Goal: Task Accomplishment & Management: Complete application form

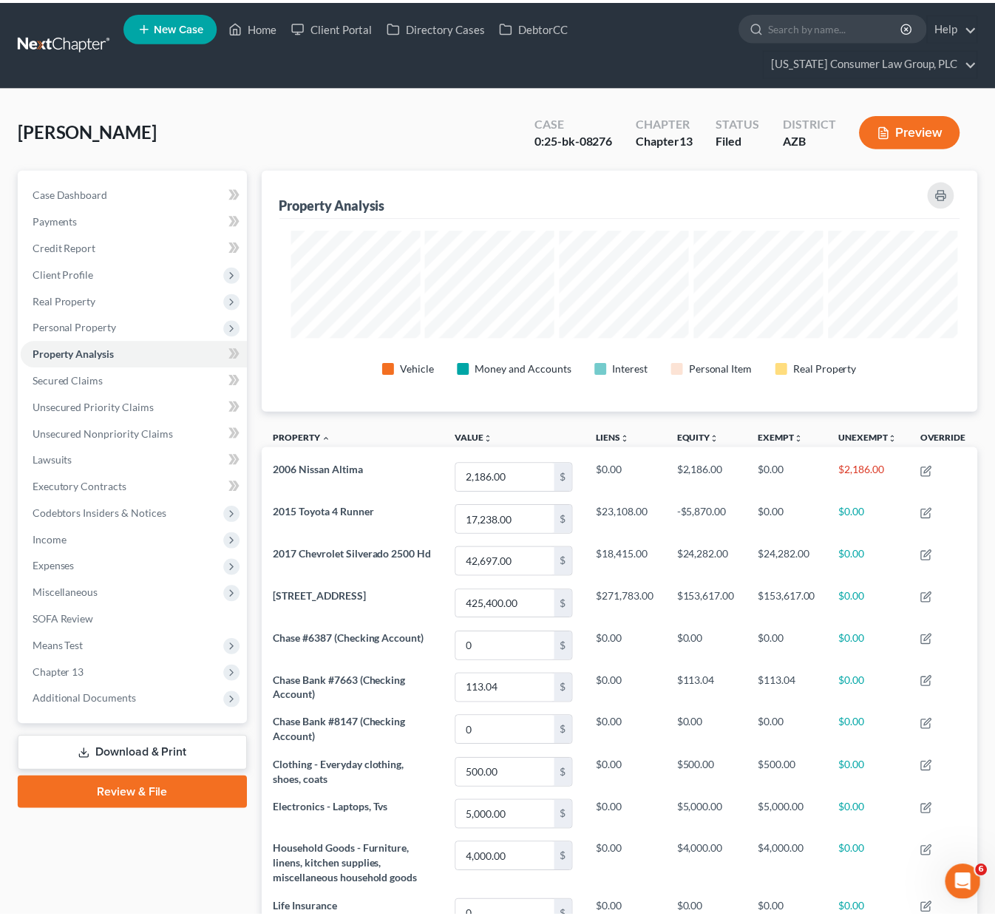
scroll to position [738689, 738204]
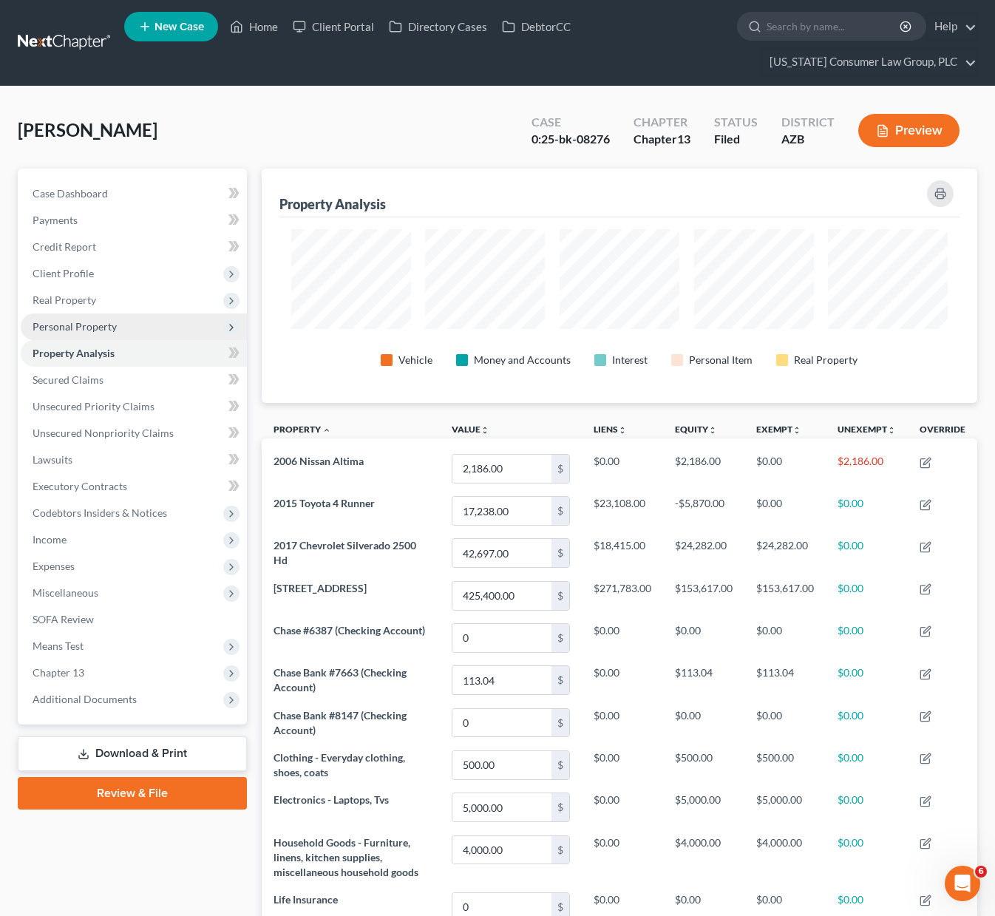
click at [78, 330] on span "Personal Property" at bounding box center [75, 326] width 84 height 13
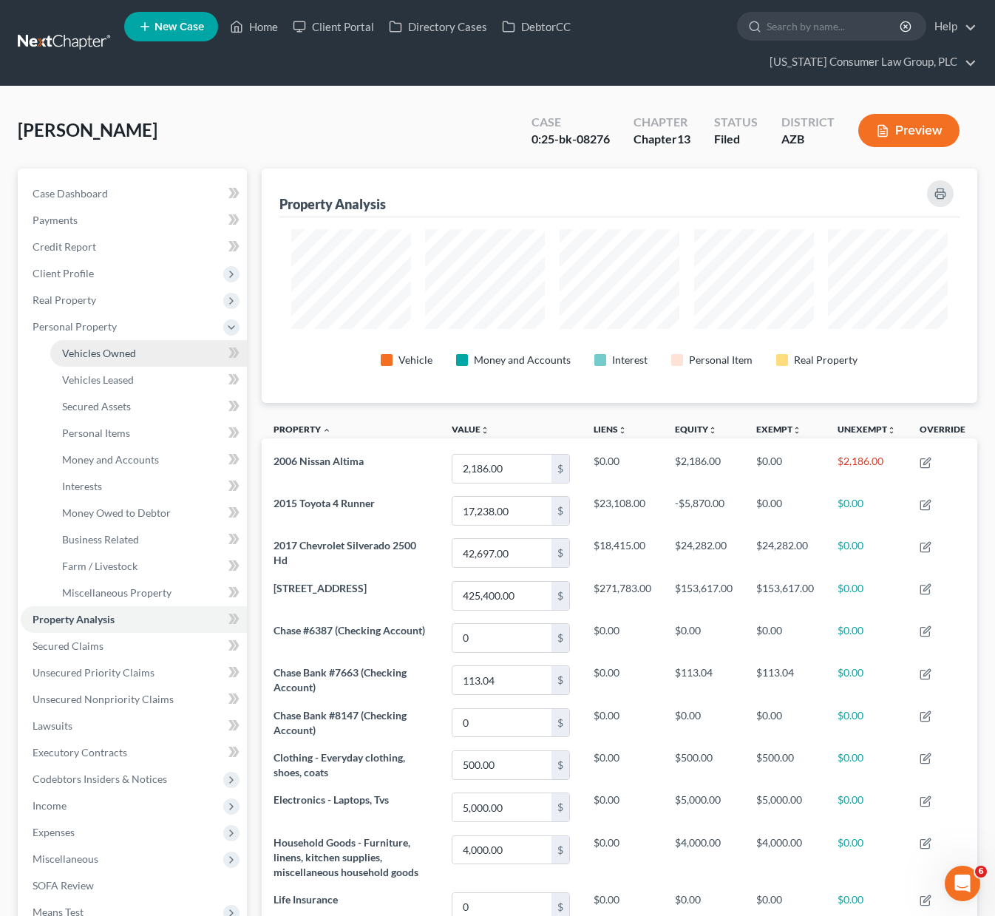
click at [98, 350] on span "Vehicles Owned" at bounding box center [99, 353] width 74 height 13
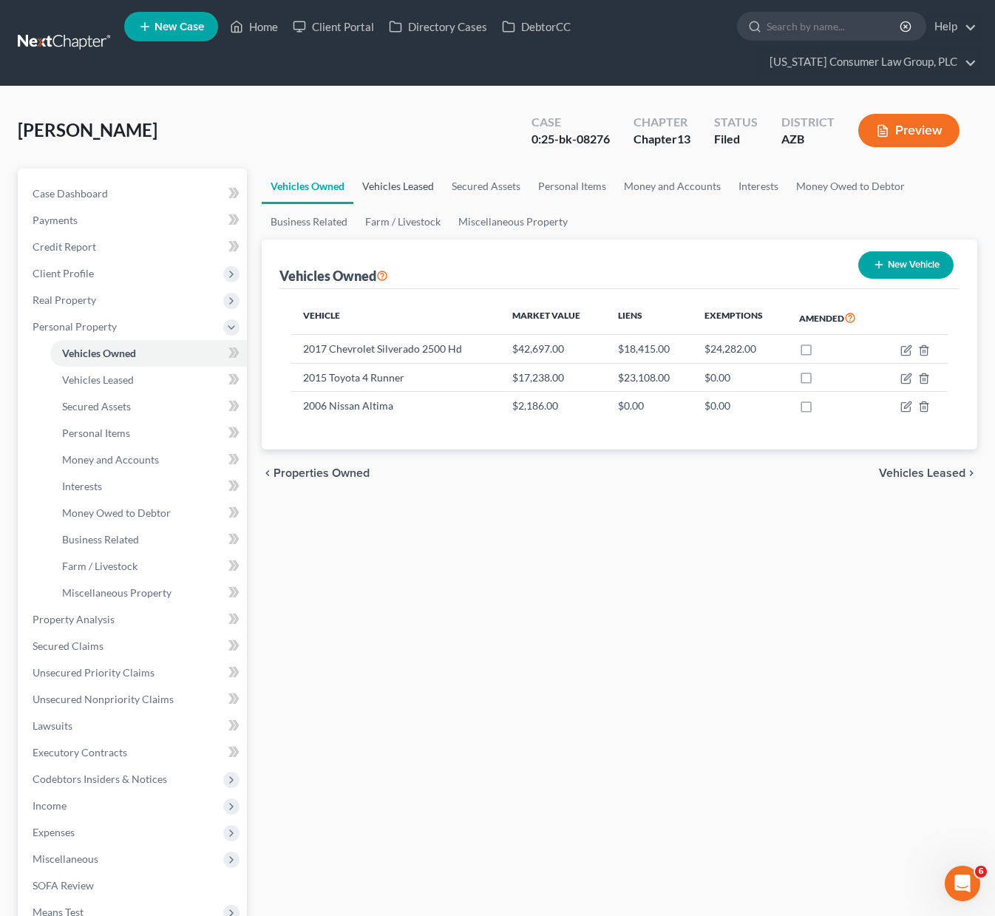
click at [381, 181] on link "Vehicles Leased" at bounding box center [397, 185] width 89 height 35
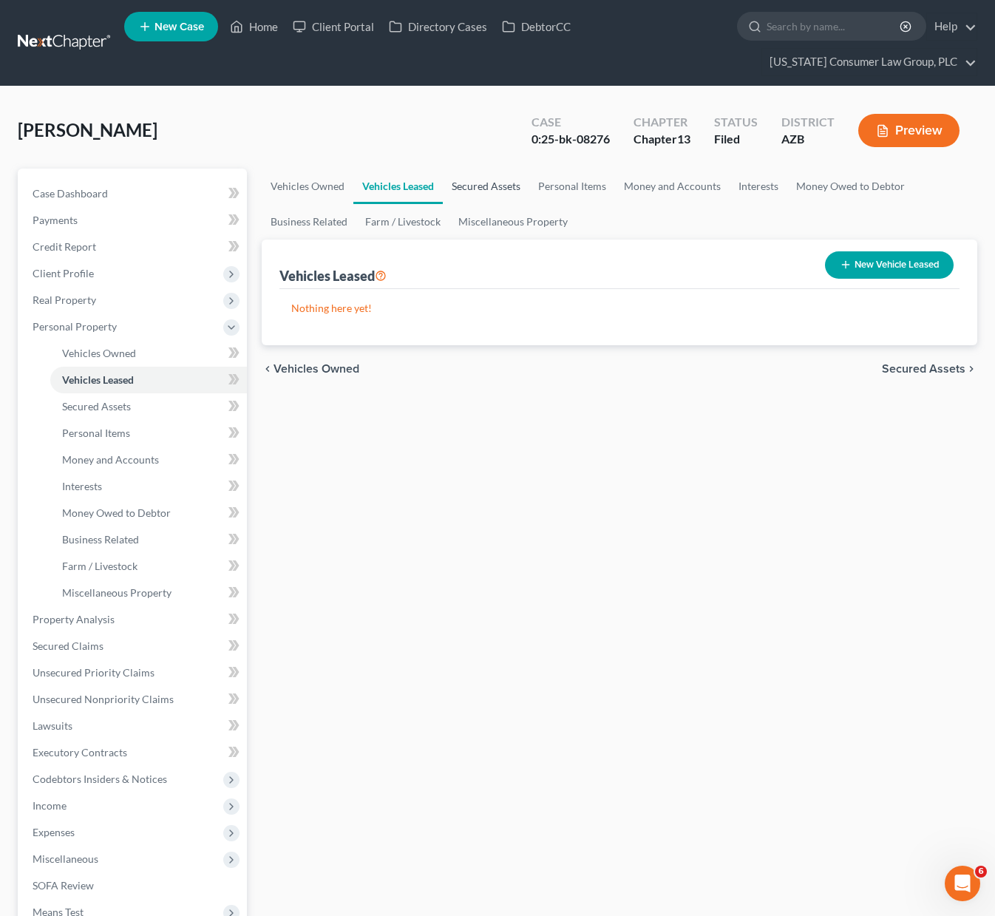
click at [499, 182] on link "Secured Assets" at bounding box center [486, 185] width 86 height 35
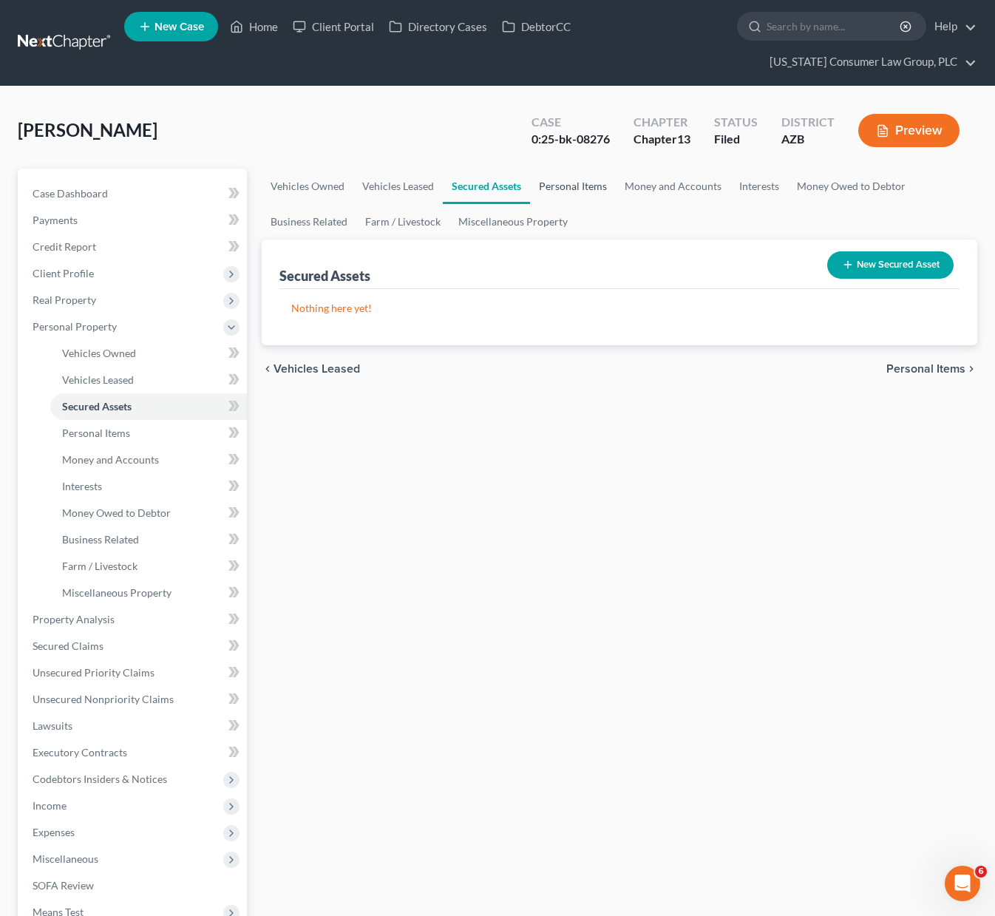
click at [584, 183] on link "Personal Items" at bounding box center [573, 185] width 86 height 35
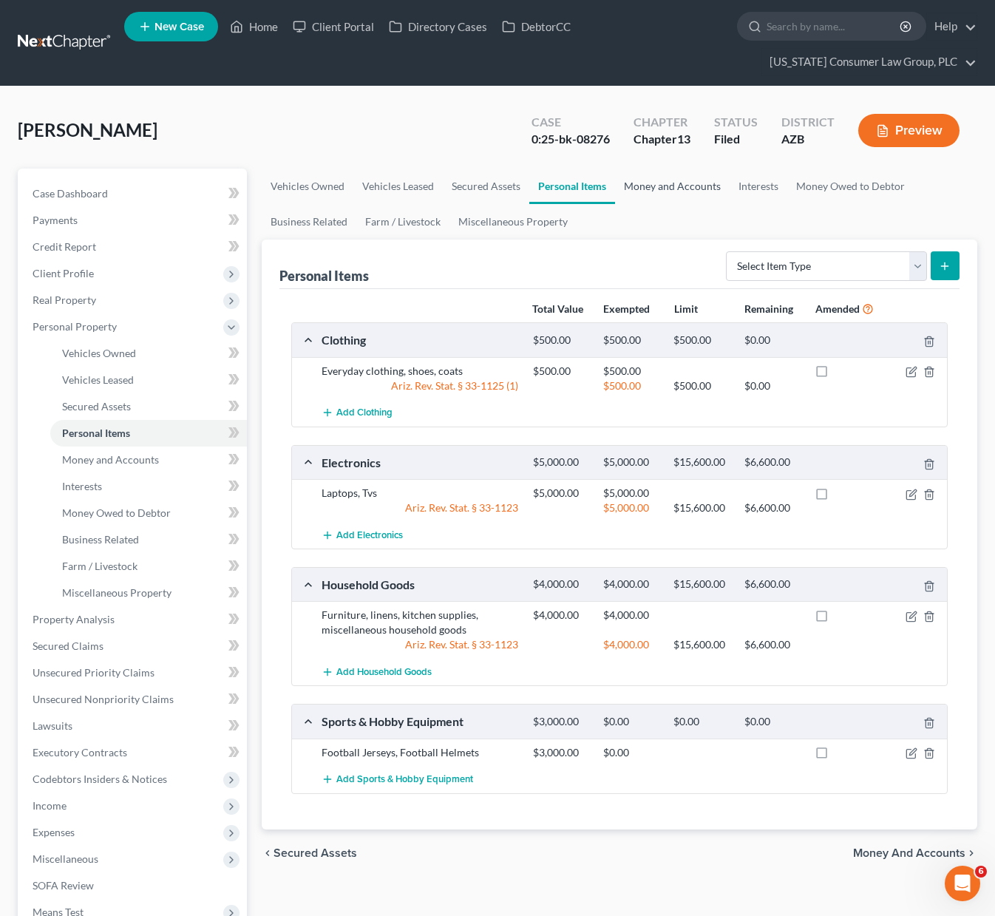
click at [674, 185] on link "Money and Accounts" at bounding box center [672, 185] width 115 height 35
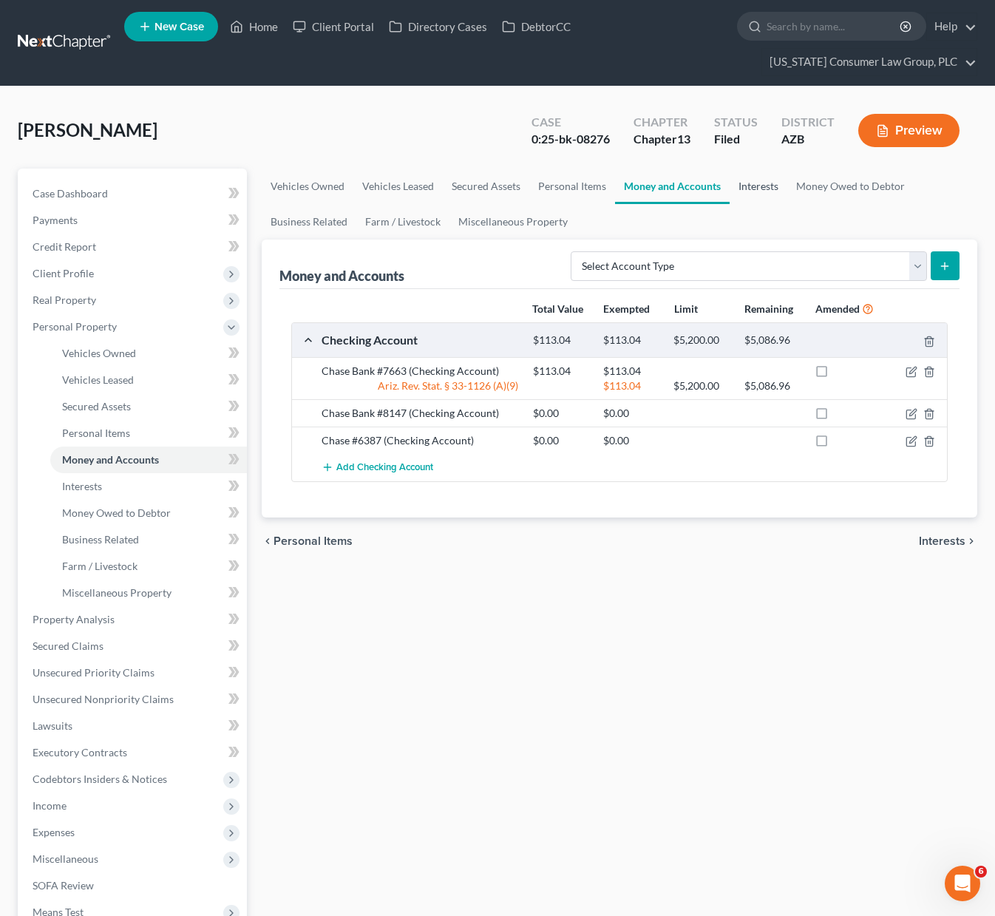
click at [742, 188] on link "Interests" at bounding box center [758, 185] width 58 height 35
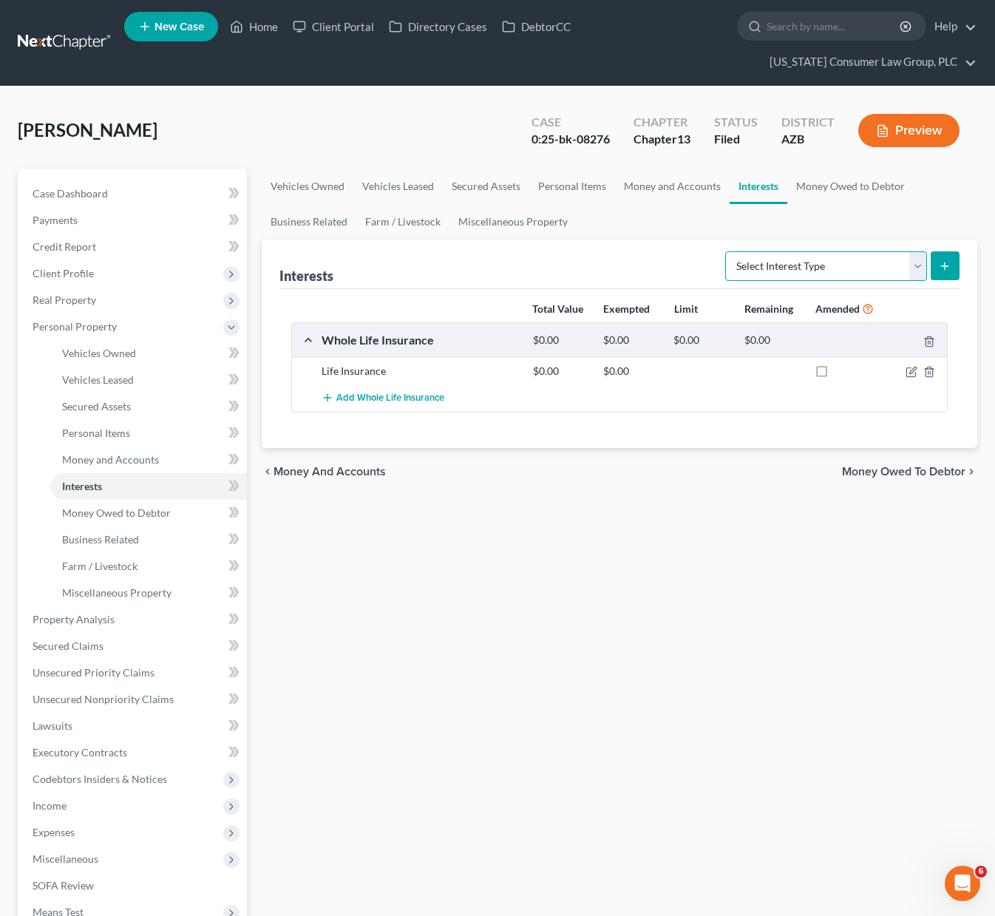
click at [916, 270] on select "Select Interest Type 401K (A/B: 21) Annuity (A/B: 23) Bond (A/B: 18) Education …" at bounding box center [826, 266] width 202 height 30
click at [912, 263] on select "Select Interest Type 401K (A/B: 21) Annuity (A/B: 23) Bond (A/B: 18) Education …" at bounding box center [826, 266] width 202 height 30
select select "other_retirement_plan"
click at [727, 251] on select "Select Interest Type 401K (A/B: 21) Annuity (A/B: 23) Bond (A/B: 18) Education …" at bounding box center [826, 266] width 202 height 30
click at [942, 264] on icon "submit" at bounding box center [944, 266] width 12 height 12
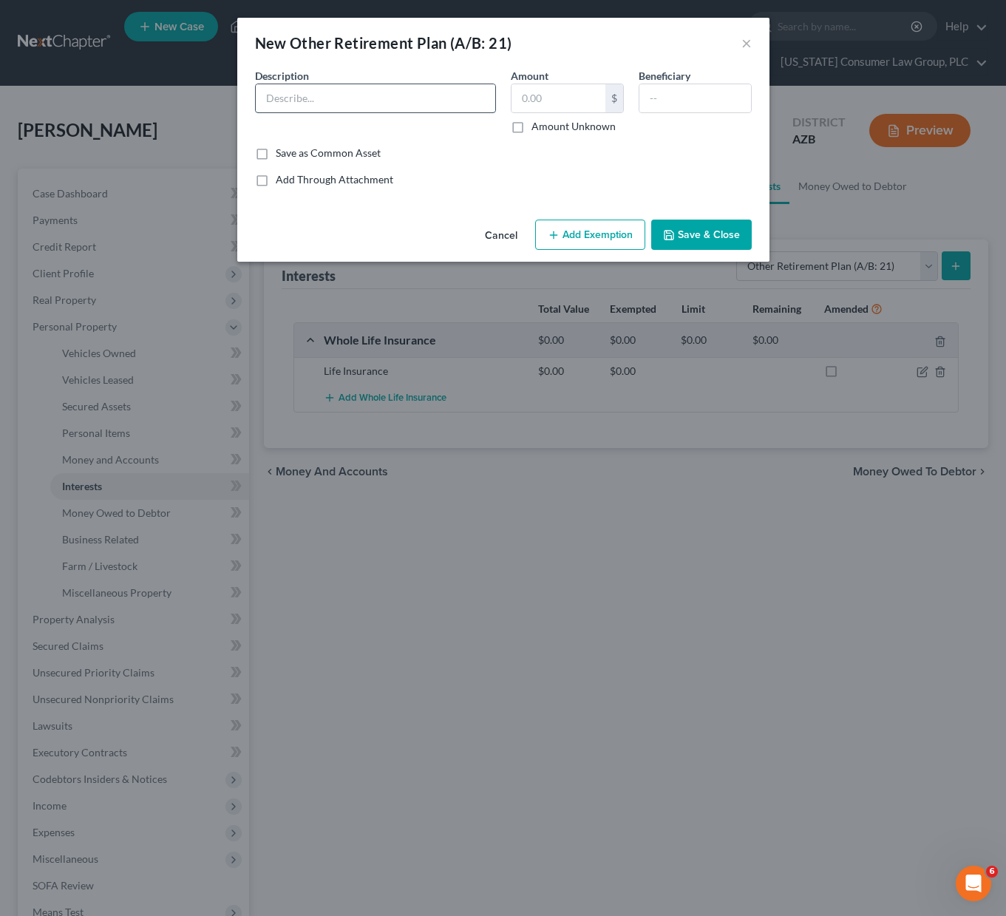
click at [381, 97] on input "text" at bounding box center [375, 98] width 239 height 28
click at [288, 97] on input "text" at bounding box center [375, 98] width 239 height 28
type input "401(k)"
click at [539, 90] on input "text" at bounding box center [558, 98] width 94 height 28
type input "8,384.55"
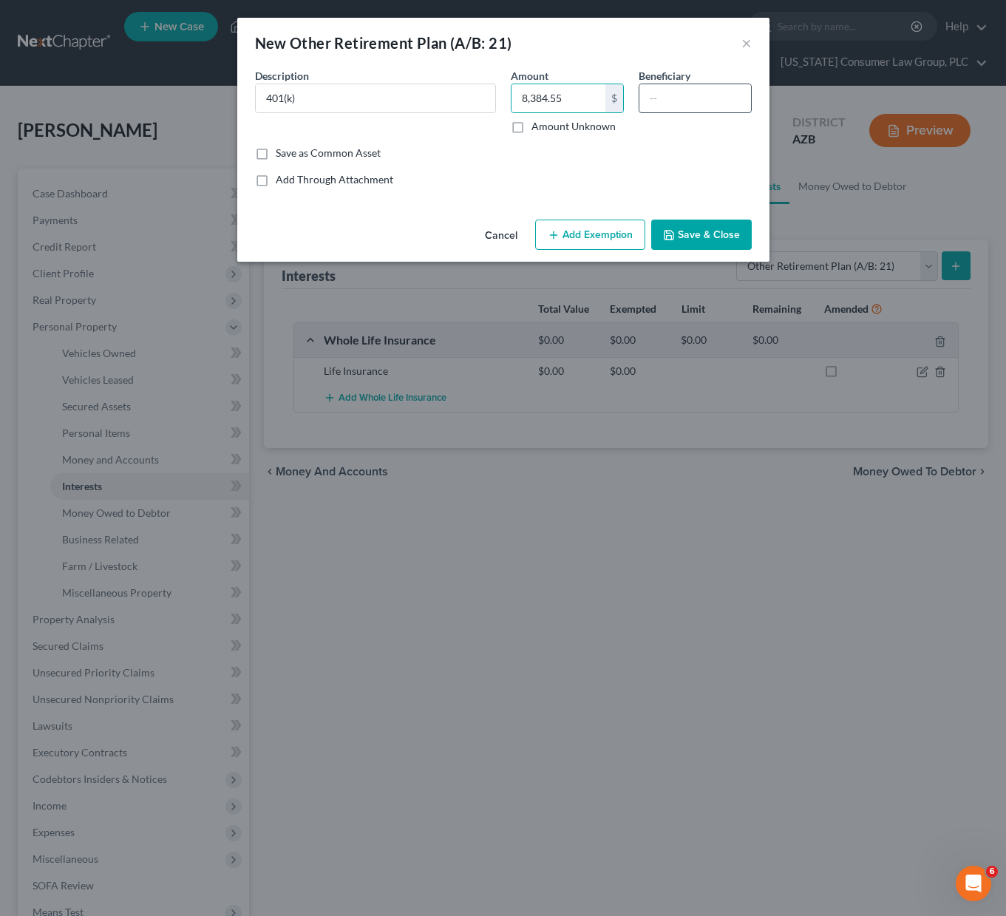
click at [672, 92] on input "text" at bounding box center [695, 98] width 112 height 28
type input "Spouse"
click at [585, 229] on button "Add Exemption" at bounding box center [590, 234] width 110 height 31
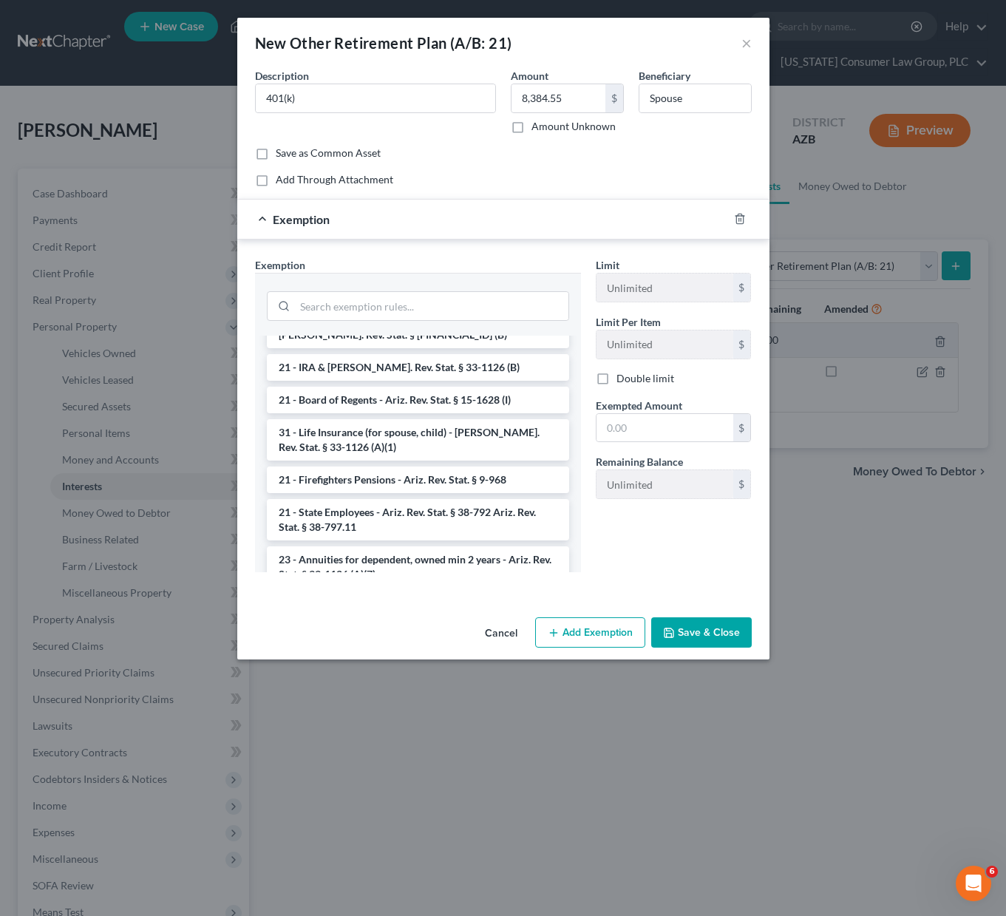
scroll to position [1105, 0]
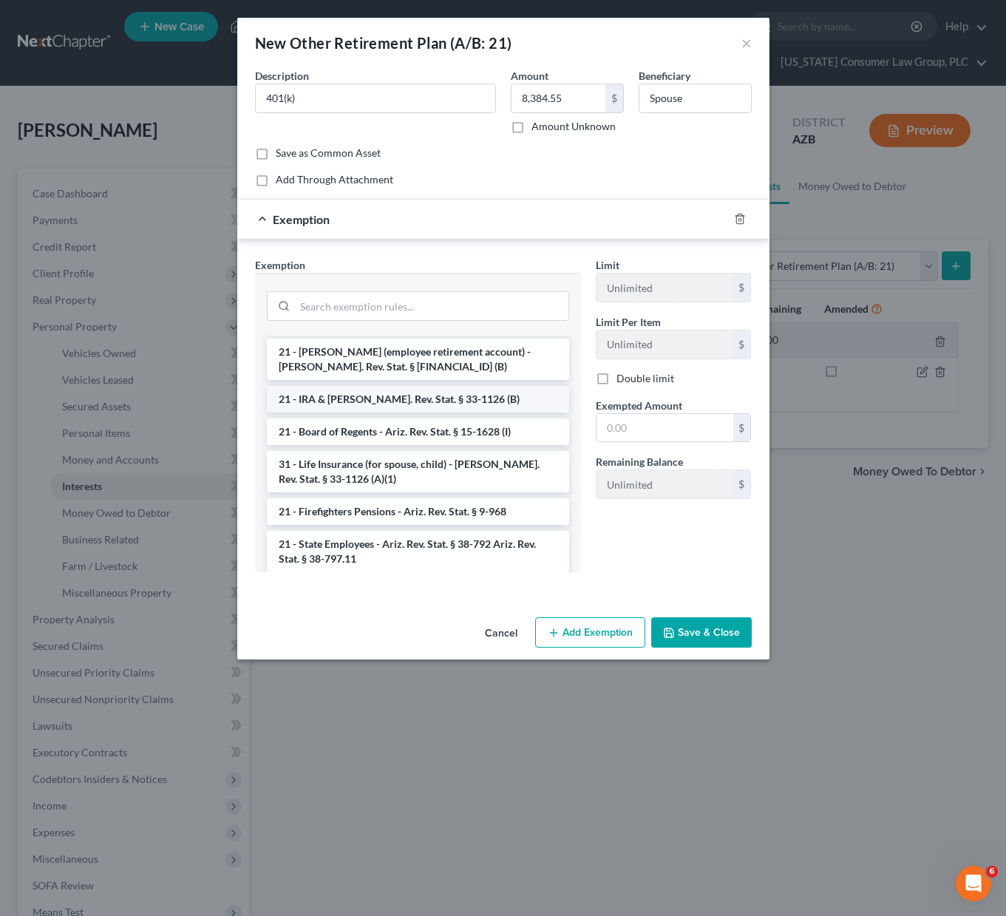
click at [455, 407] on li "21 - IRA & [PERSON_NAME]. Rev. Stat. § 33-1126 (B)" at bounding box center [418, 399] width 302 height 27
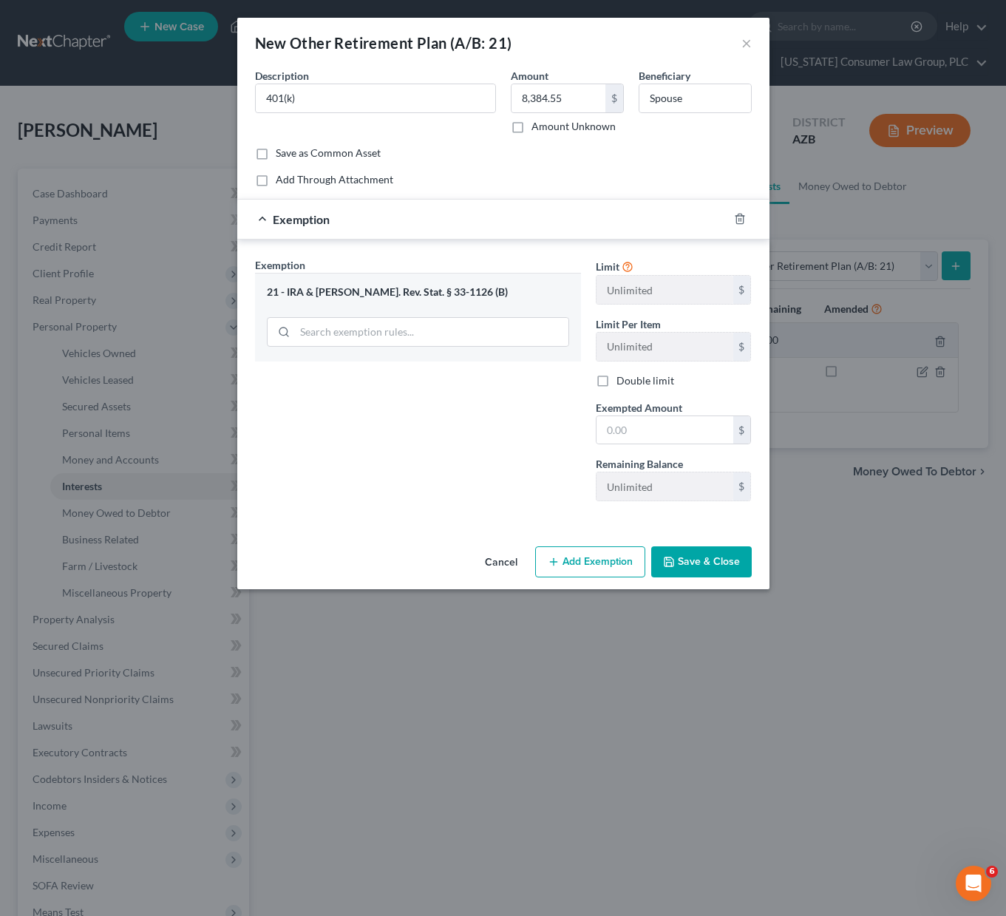
click at [745, 217] on div at bounding box center [748, 219] width 41 height 24
click at [741, 217] on icon "button" at bounding box center [740, 219] width 12 height 12
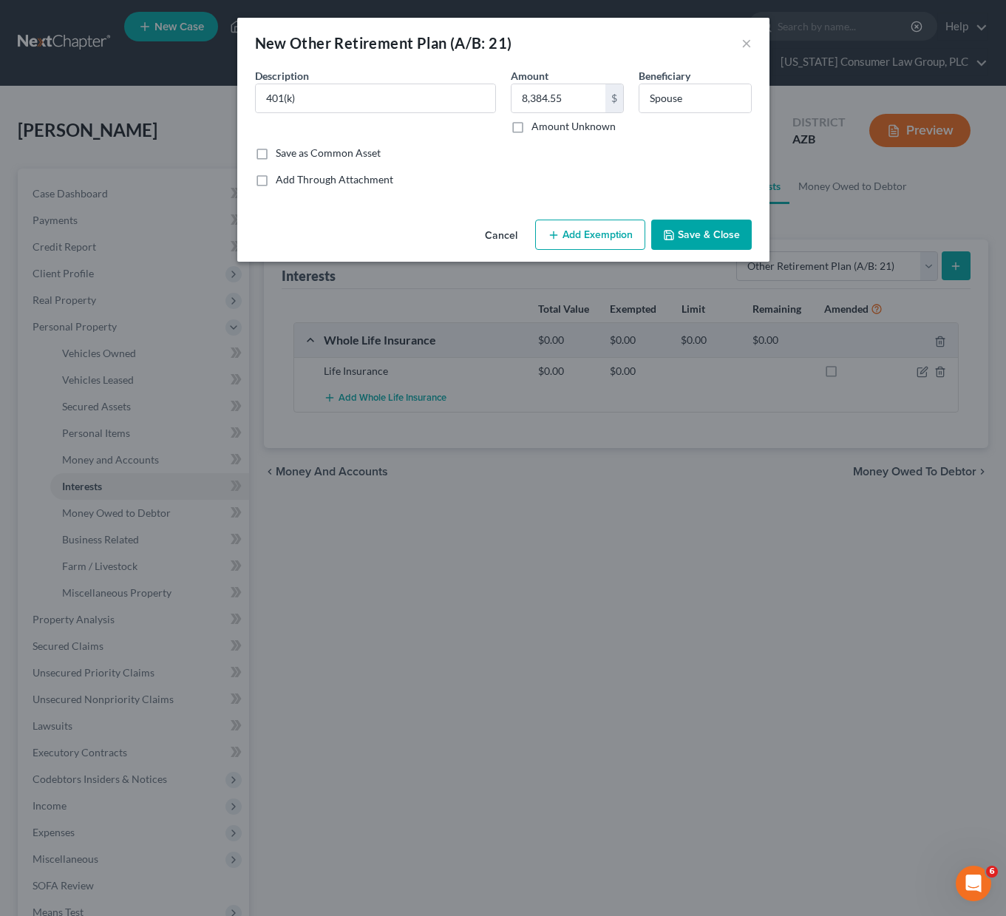
click at [590, 223] on button "Add Exemption" at bounding box center [590, 234] width 110 height 31
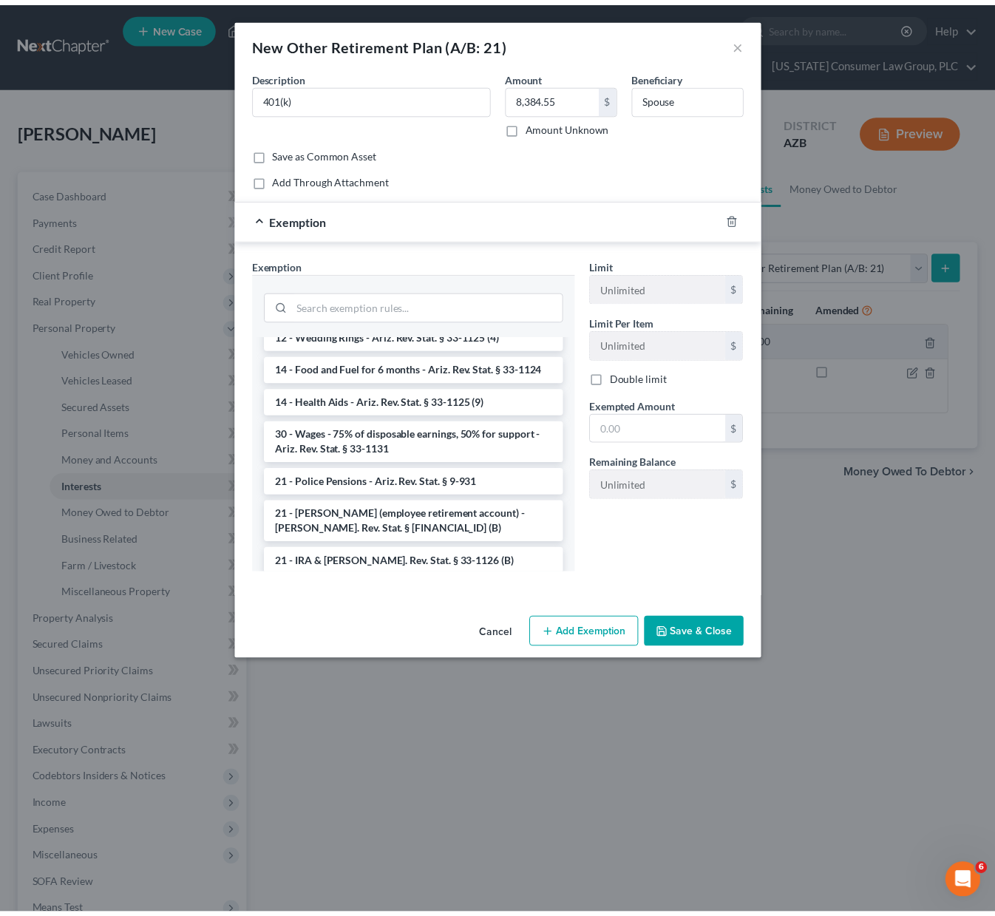
scroll to position [1054, 0]
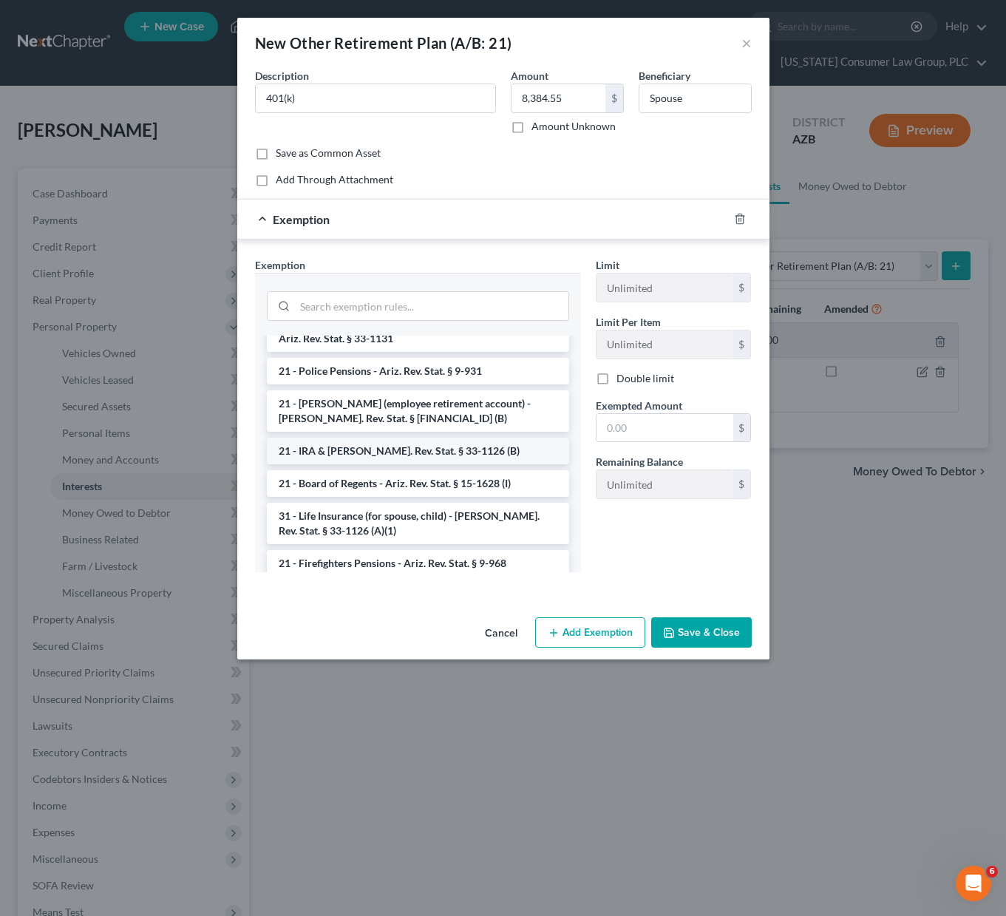
click at [470, 456] on li "21 - IRA & [PERSON_NAME]. Rev. Stat. § 33-1126 (B)" at bounding box center [418, 450] width 302 height 27
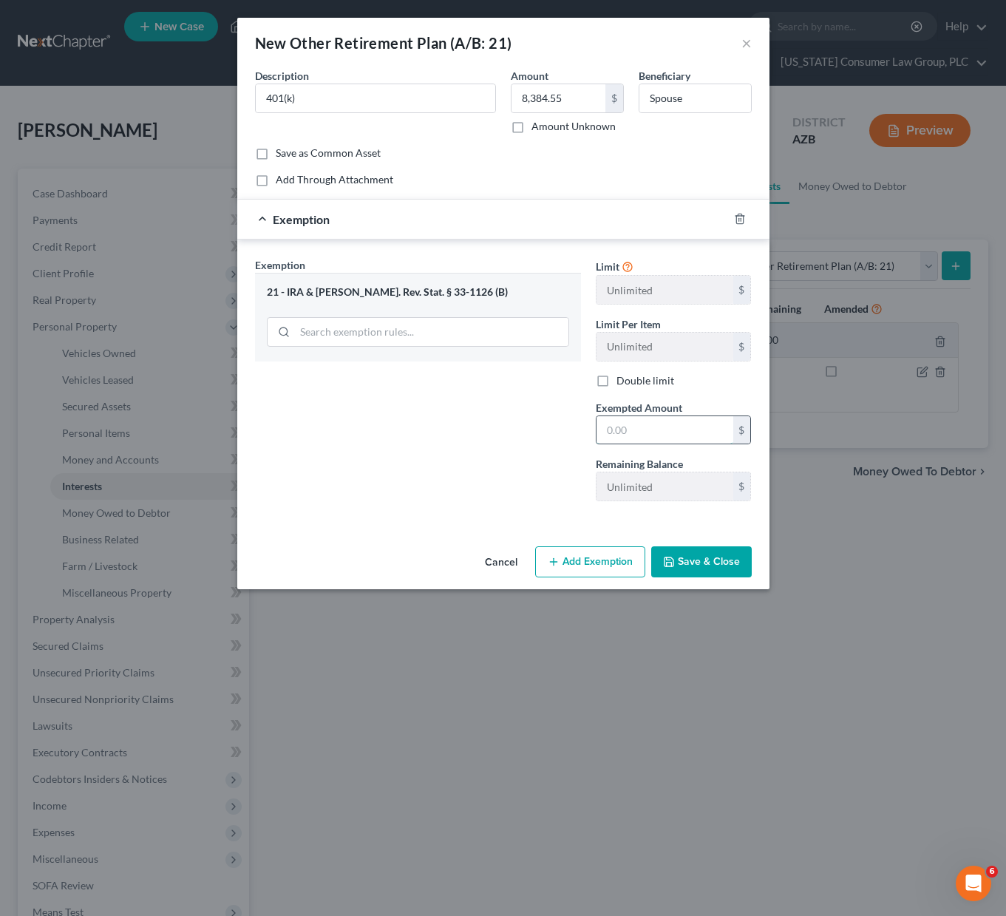
click at [633, 424] on input "text" at bounding box center [664, 430] width 137 height 28
type input "8,384.55"
click at [720, 556] on button "Save & Close" at bounding box center [701, 561] width 100 height 31
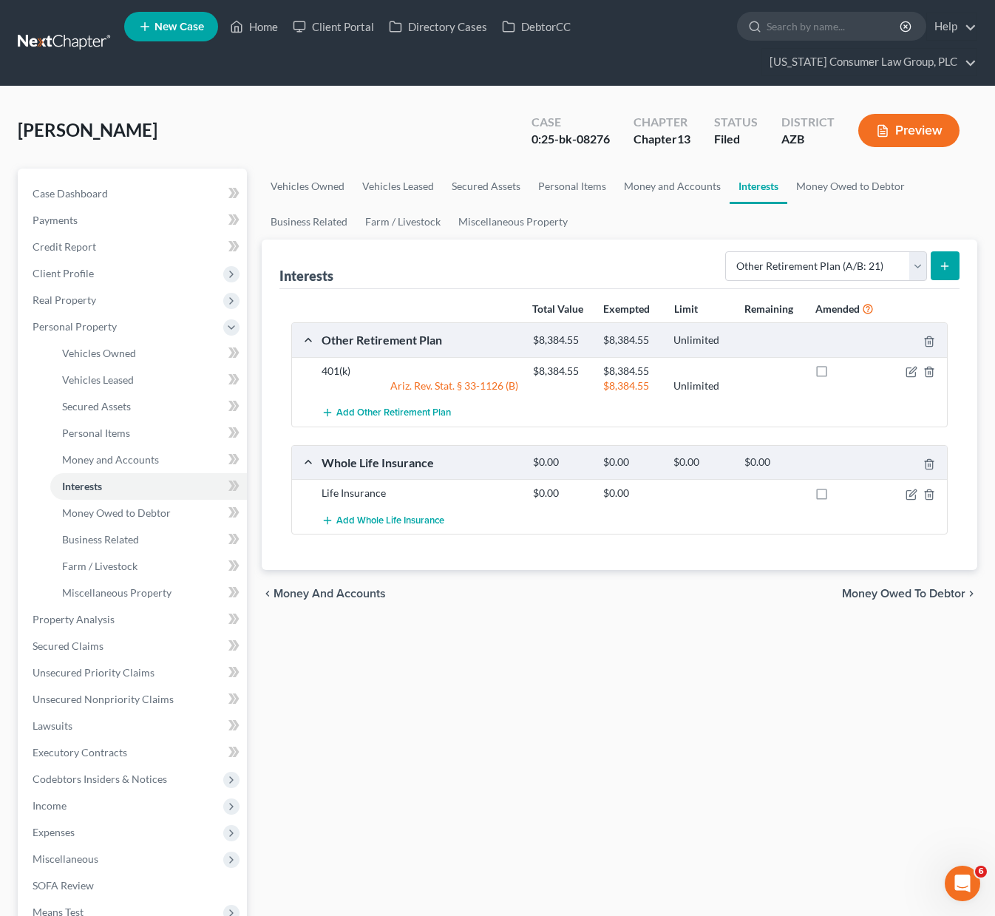
click at [938, 262] on icon "submit" at bounding box center [944, 266] width 12 height 12
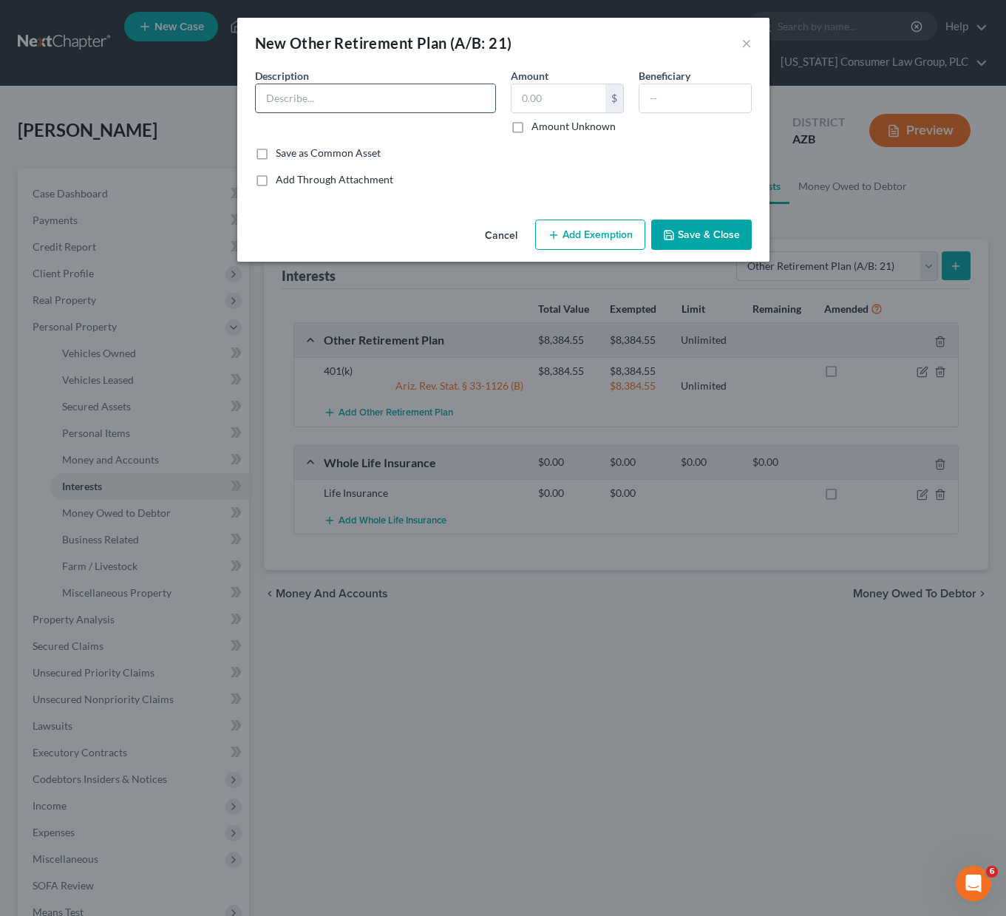
click at [383, 93] on input "text" at bounding box center [375, 98] width 239 height 28
type input "S"
type input "ASRS"
click at [699, 89] on input "text" at bounding box center [695, 98] width 112 height 28
type input "Spouse"
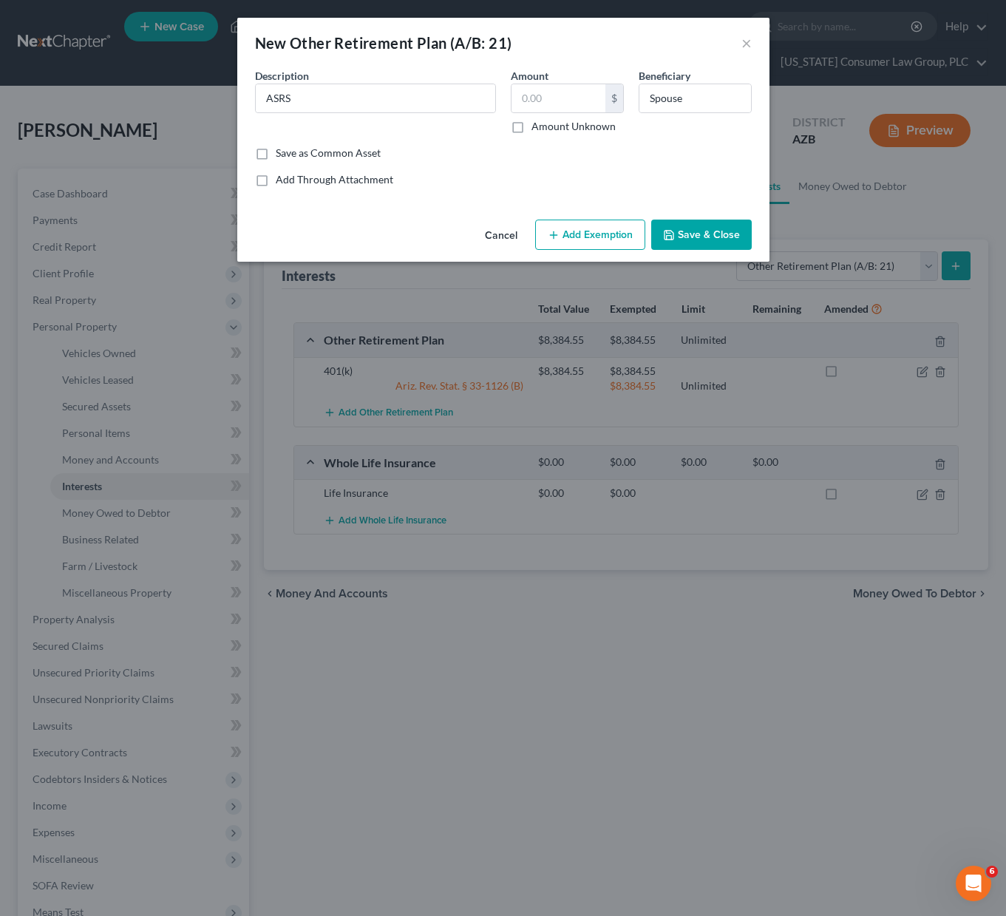
click at [692, 224] on button "Save & Close" at bounding box center [701, 234] width 100 height 31
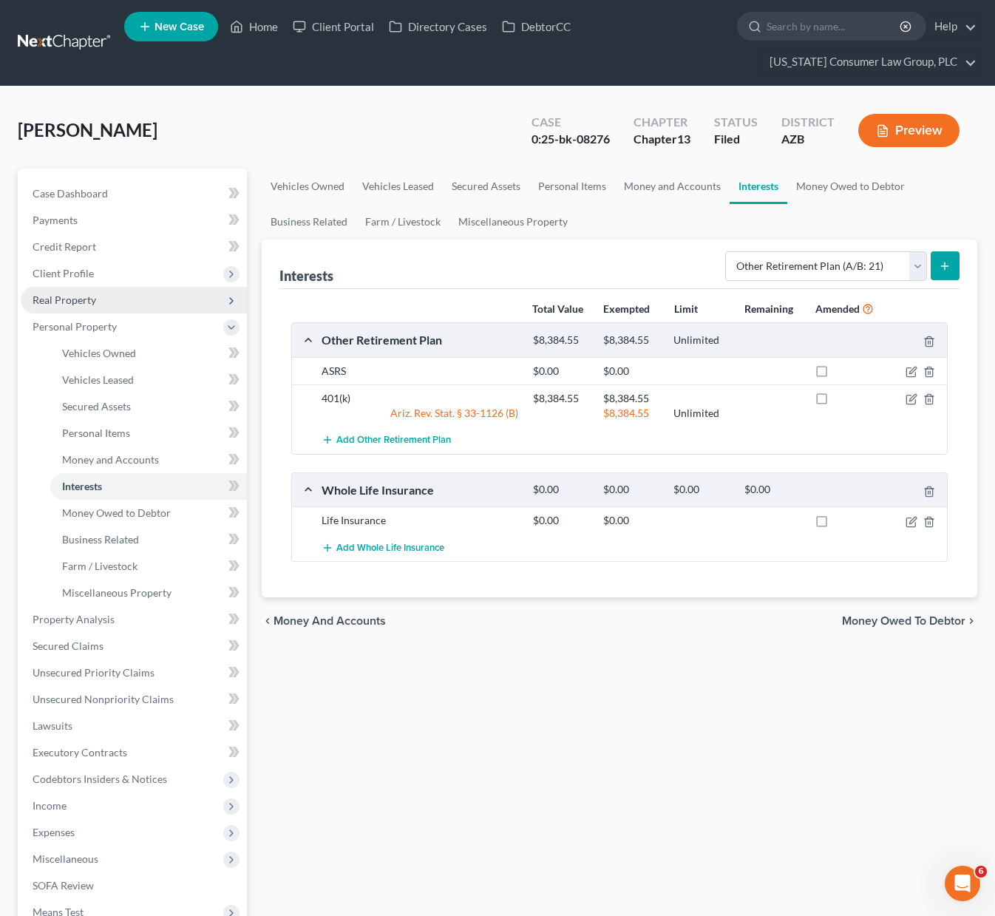
click at [77, 301] on span "Real Property" at bounding box center [65, 299] width 64 height 13
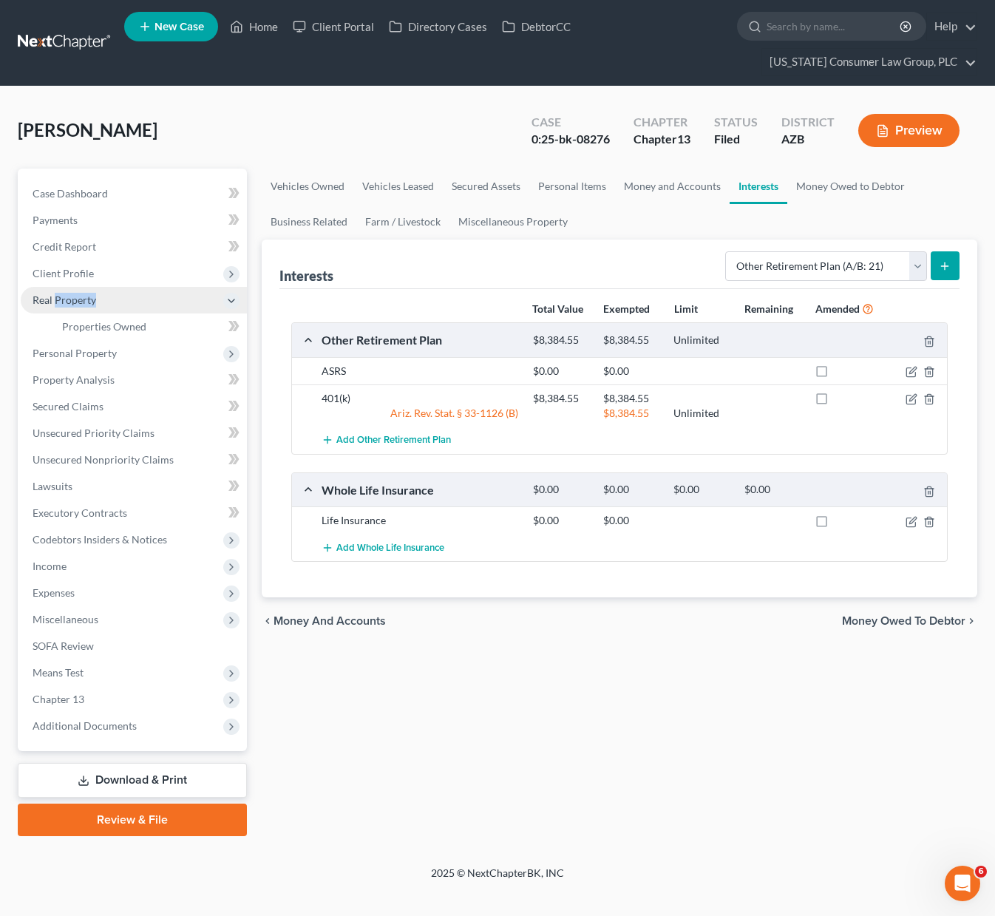
click at [77, 301] on span "Real Property" at bounding box center [65, 299] width 64 height 13
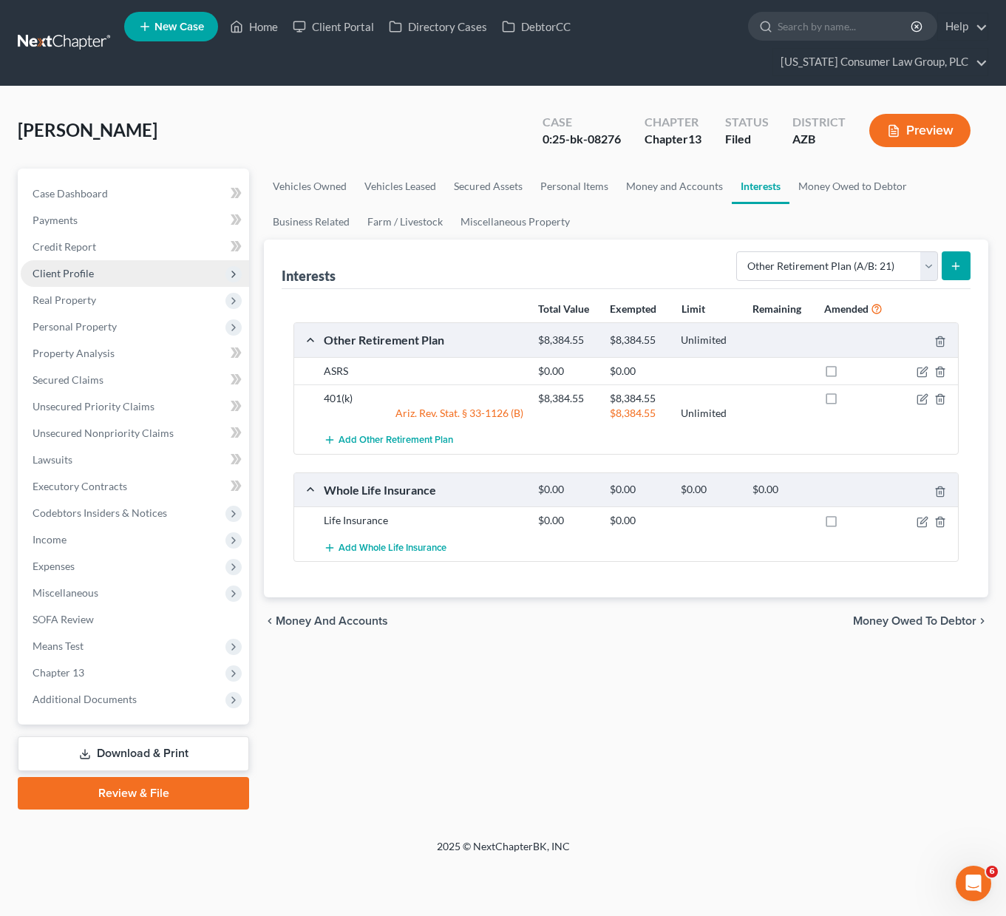
click at [77, 274] on span "Client Profile" at bounding box center [63, 273] width 61 height 13
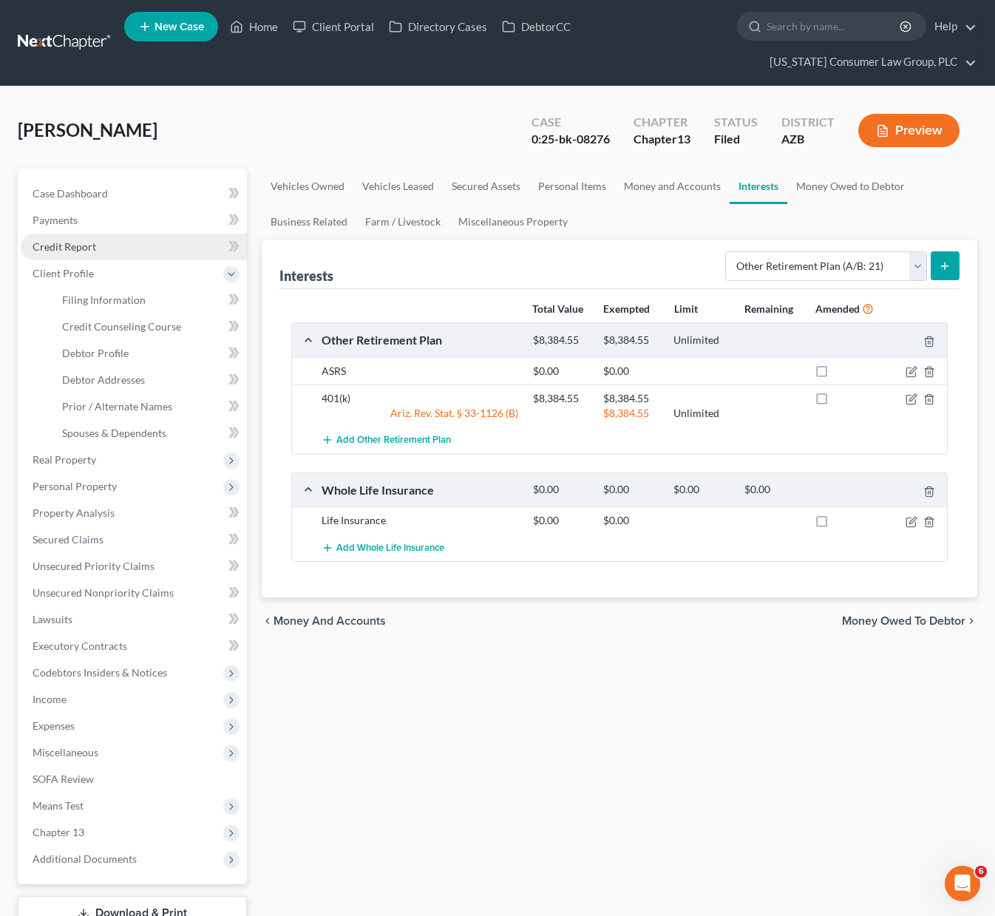
click at [70, 250] on span "Credit Report" at bounding box center [65, 246] width 64 height 13
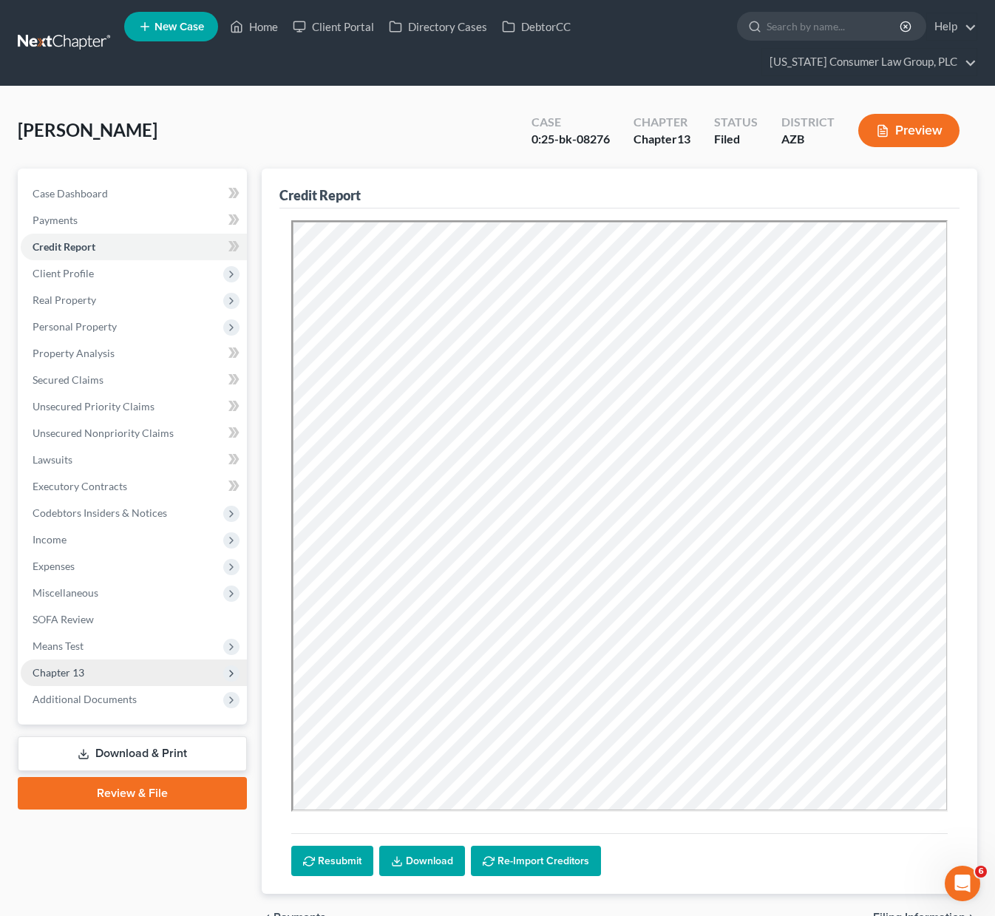
click at [70, 668] on span "Chapter 13" at bounding box center [59, 672] width 52 height 13
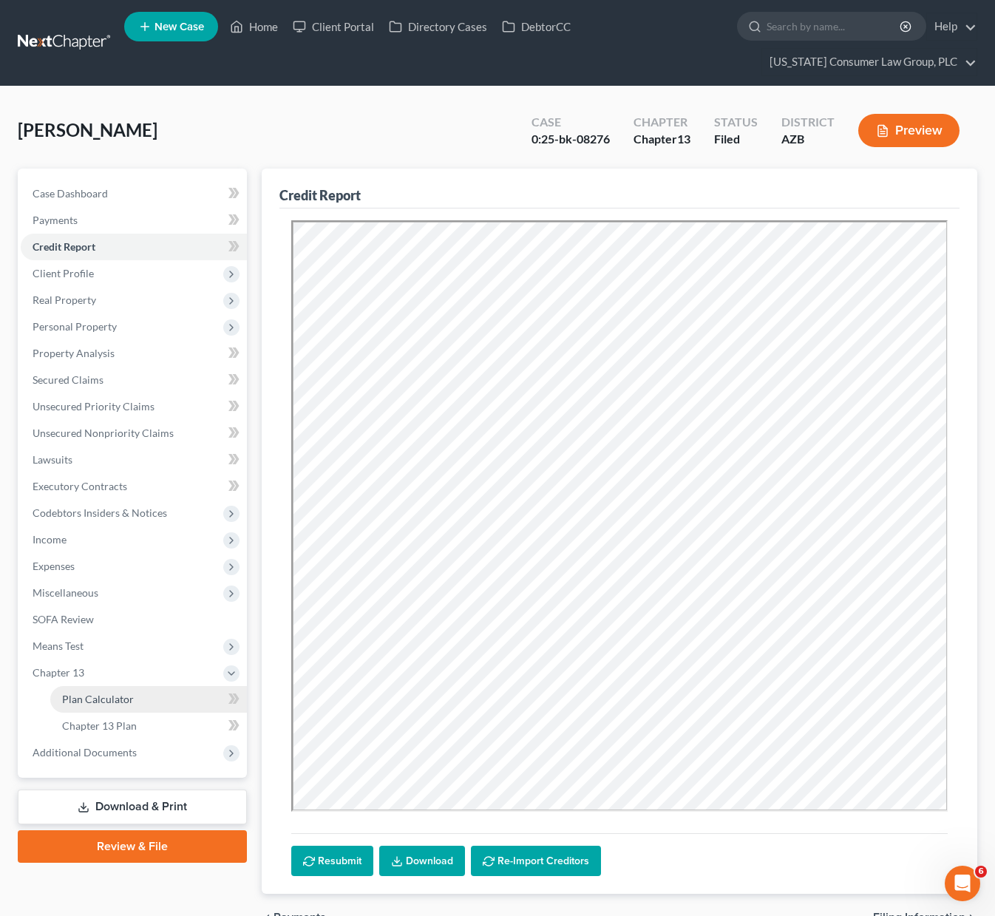
click at [85, 701] on span "Plan Calculator" at bounding box center [98, 698] width 72 height 13
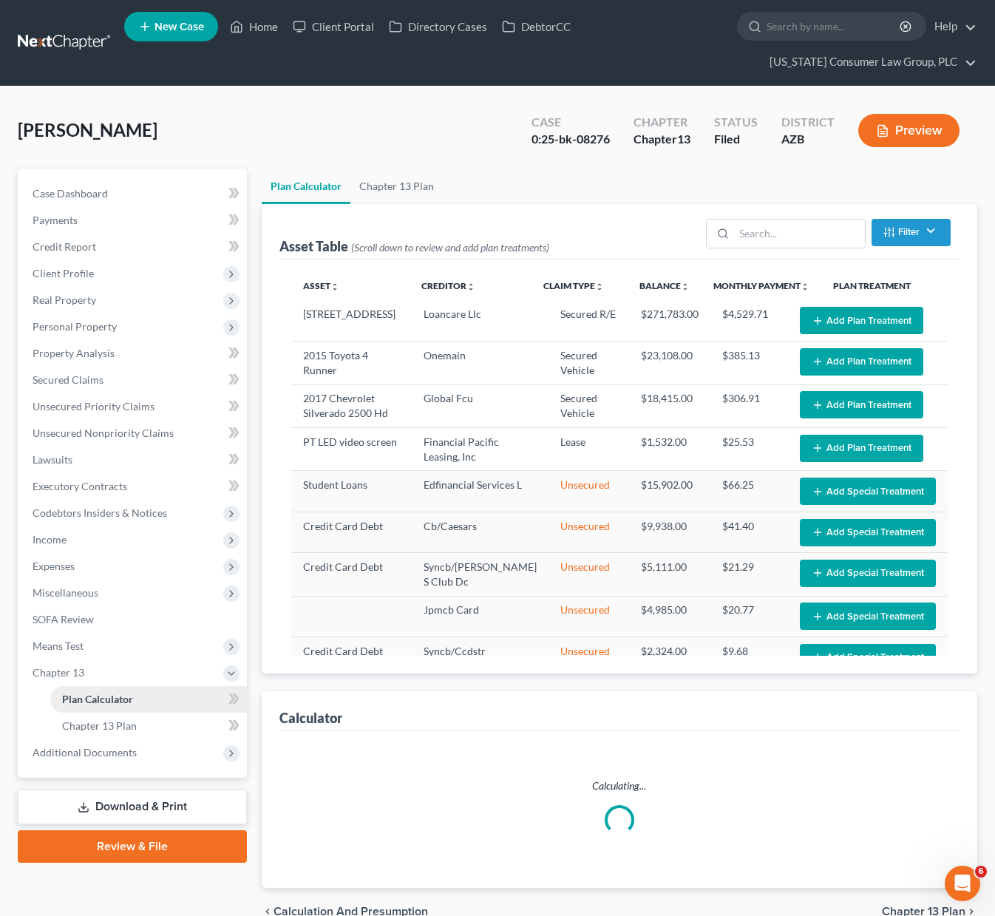
select select "59"
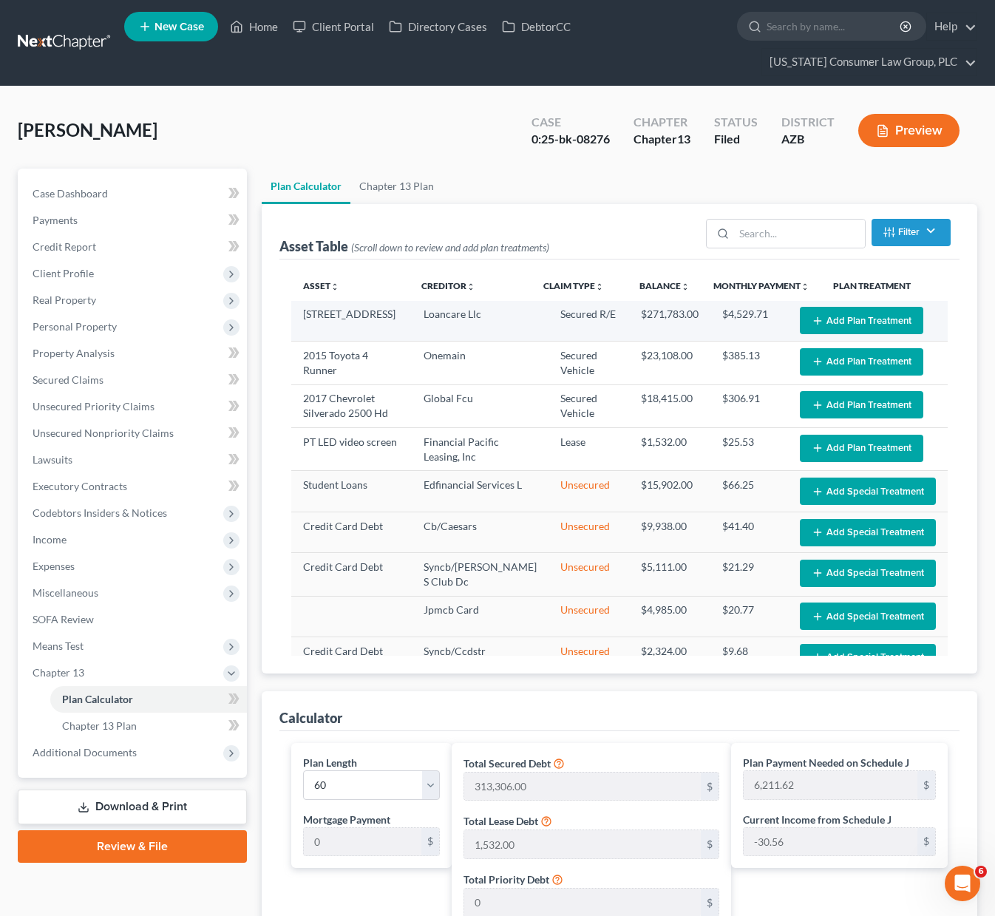
click at [884, 309] on button "Add Plan Treatment" at bounding box center [861, 320] width 123 height 27
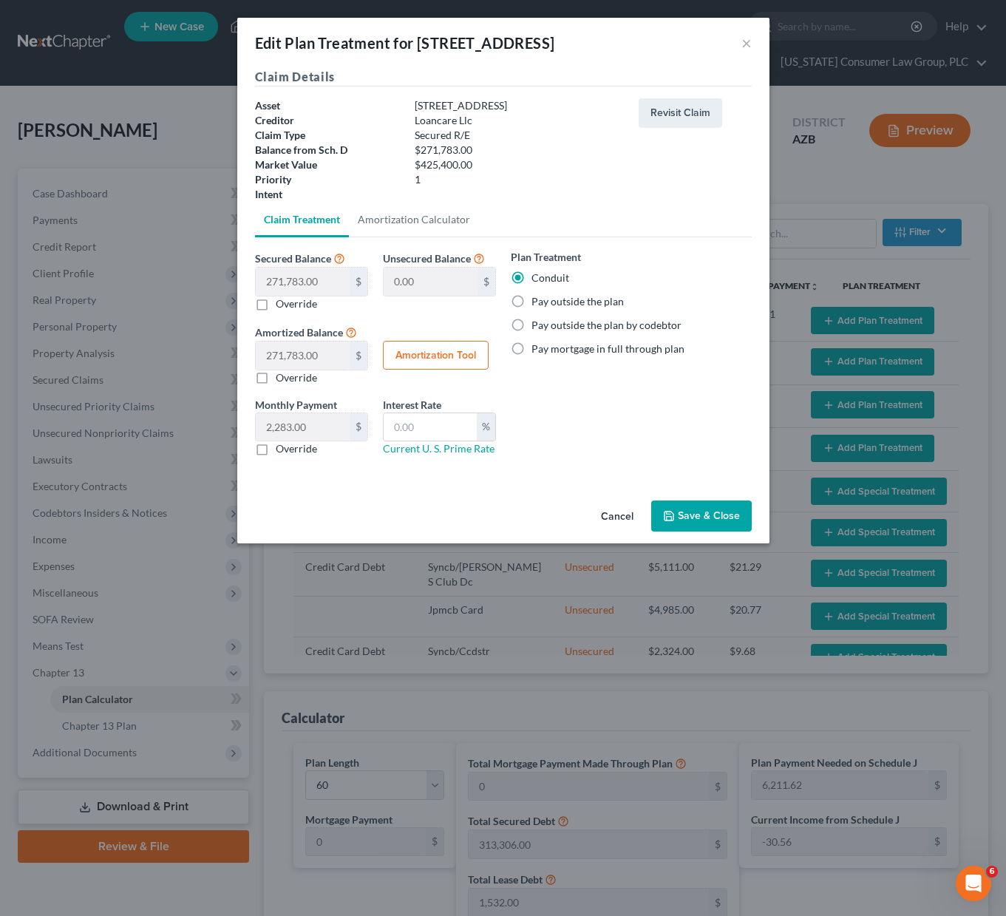
click at [531, 304] on label "Pay outside the plan" at bounding box center [577, 301] width 92 height 15
click at [537, 304] on input "Pay outside the plan" at bounding box center [542, 299] width 10 height 10
radio input "true"
click at [704, 510] on button "Save & Close" at bounding box center [701, 515] width 100 height 31
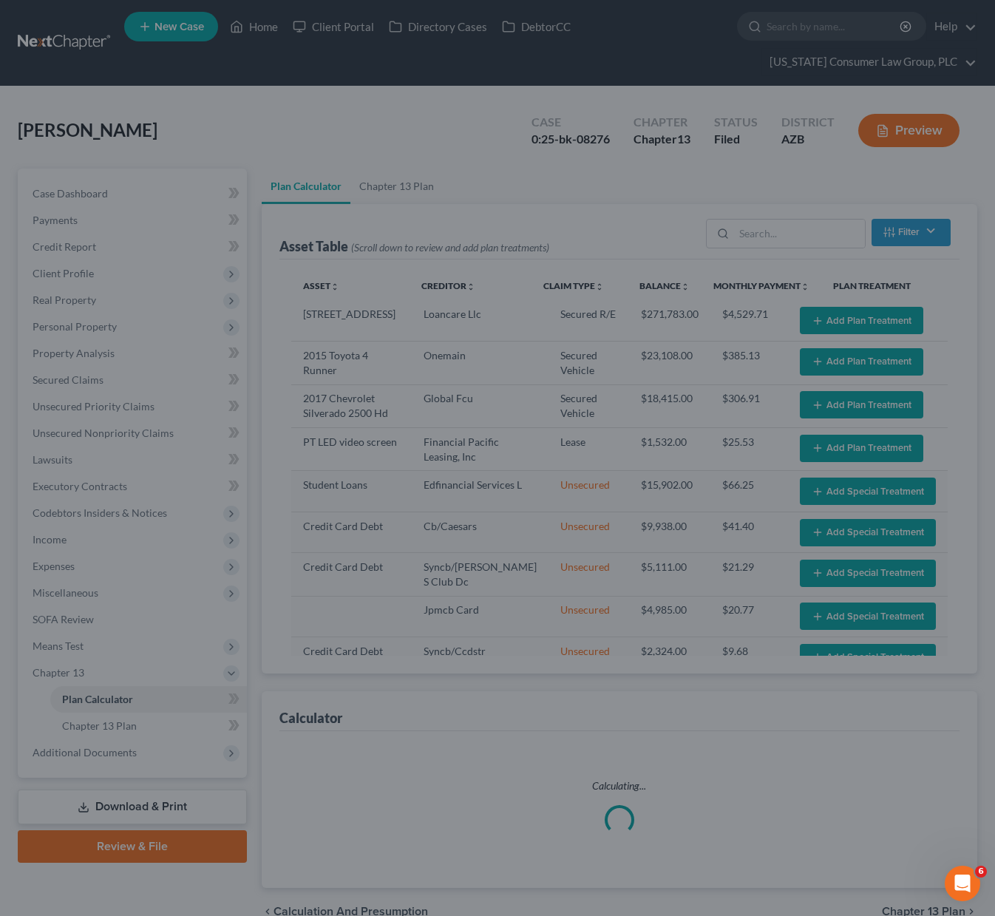
select select "59"
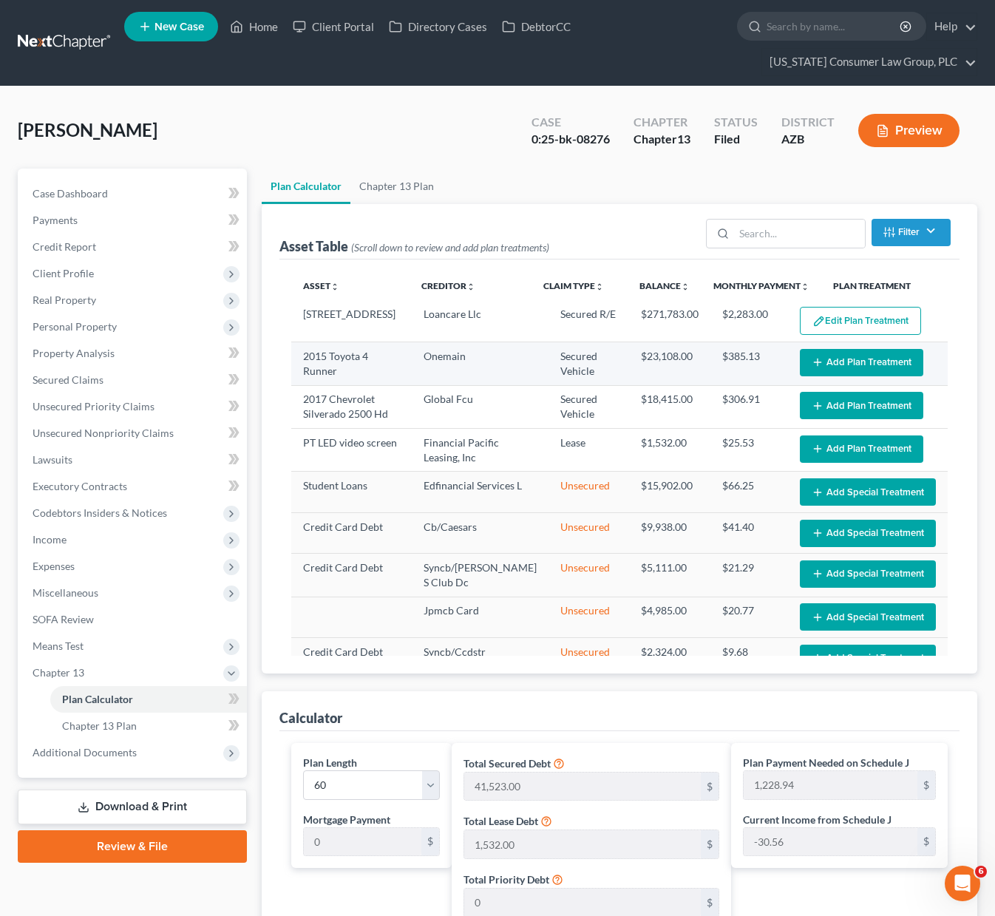
click at [851, 361] on button "Add Plan Treatment" at bounding box center [861, 362] width 123 height 27
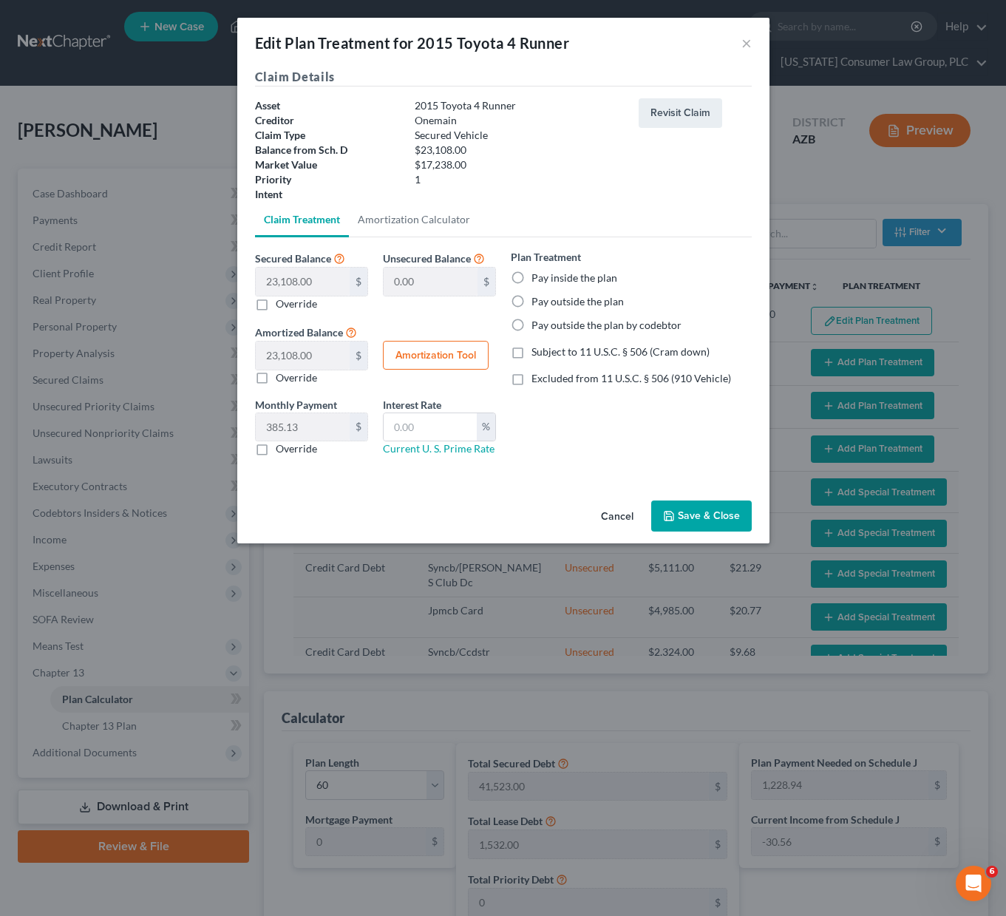
click at [531, 279] on label "Pay inside the plan" at bounding box center [574, 277] width 86 height 15
click at [537, 279] on input "Pay inside the plan" at bounding box center [542, 275] width 10 height 10
radio input "true"
click at [442, 424] on input "text" at bounding box center [430, 427] width 93 height 28
type input "9.5"
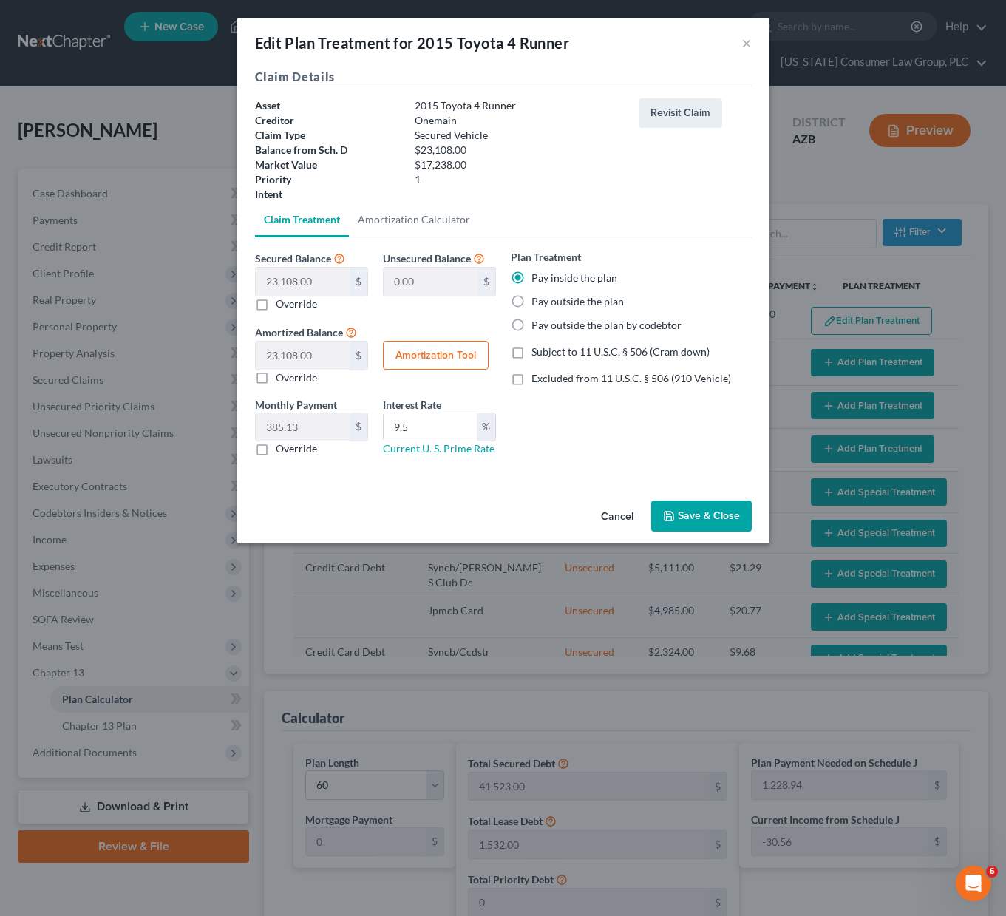
click at [695, 514] on button "Save & Close" at bounding box center [701, 515] width 100 height 31
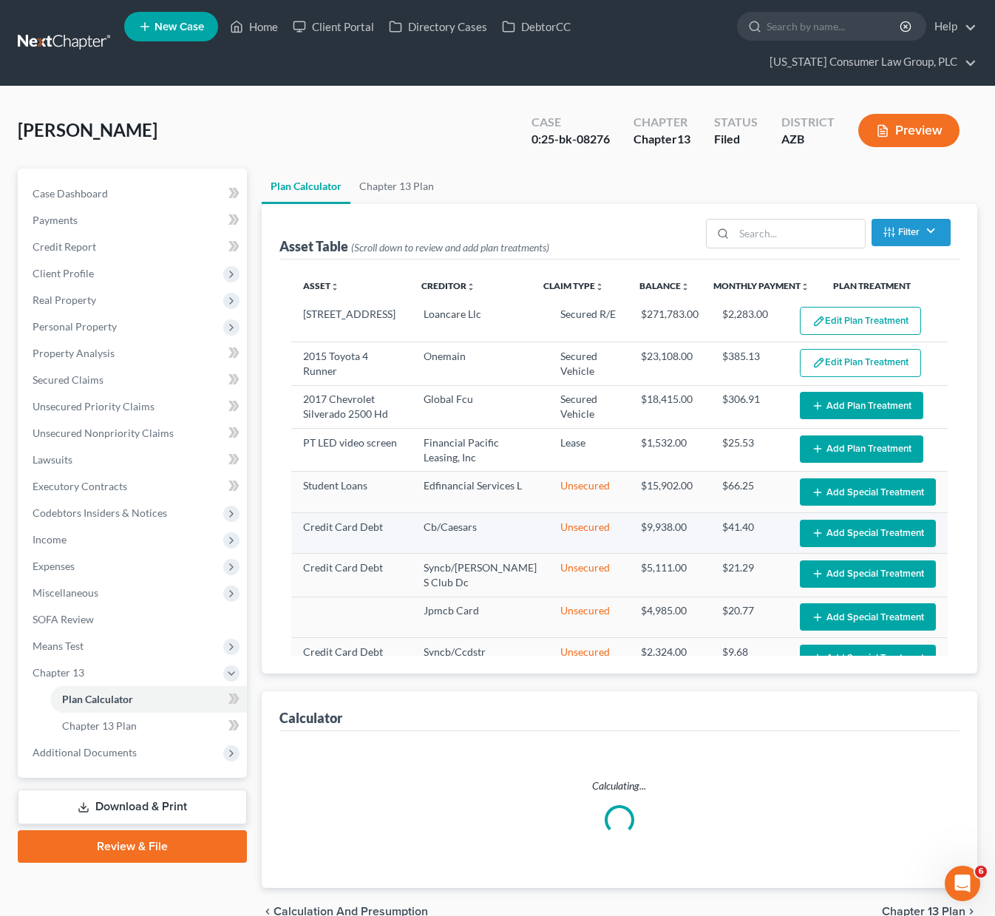
select select "59"
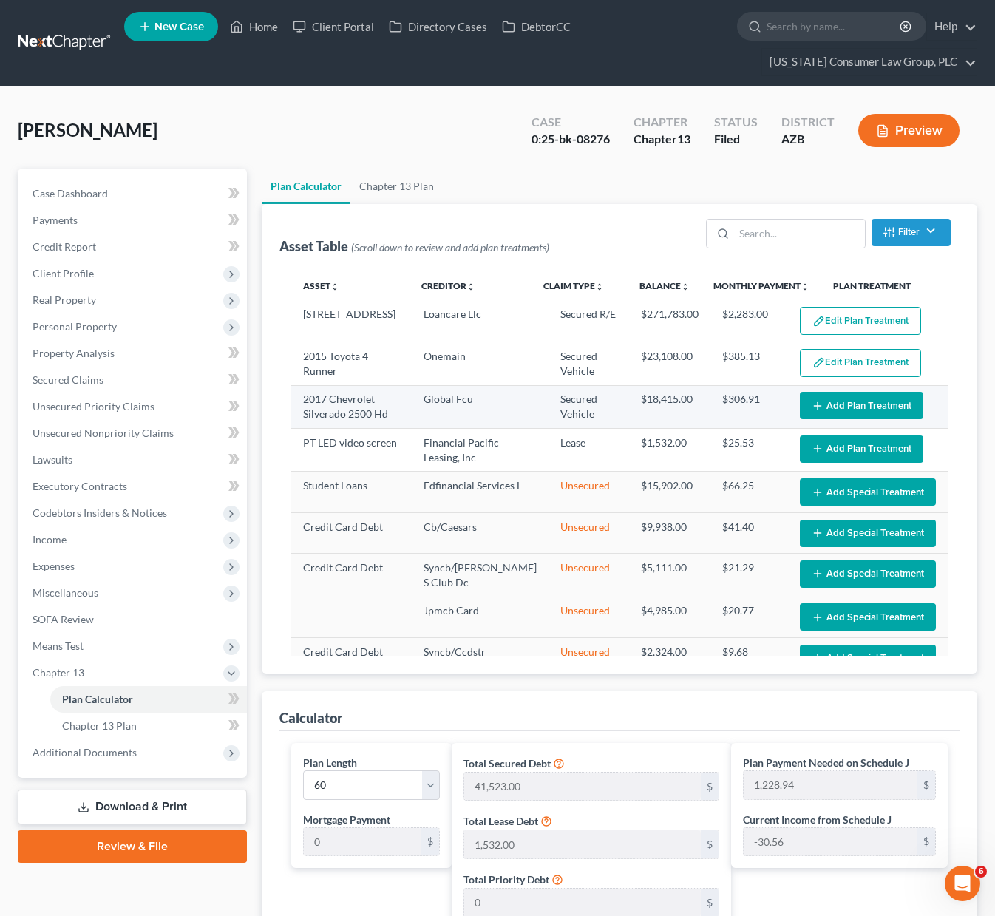
click at [823, 400] on button "Add Plan Treatment" at bounding box center [861, 405] width 123 height 27
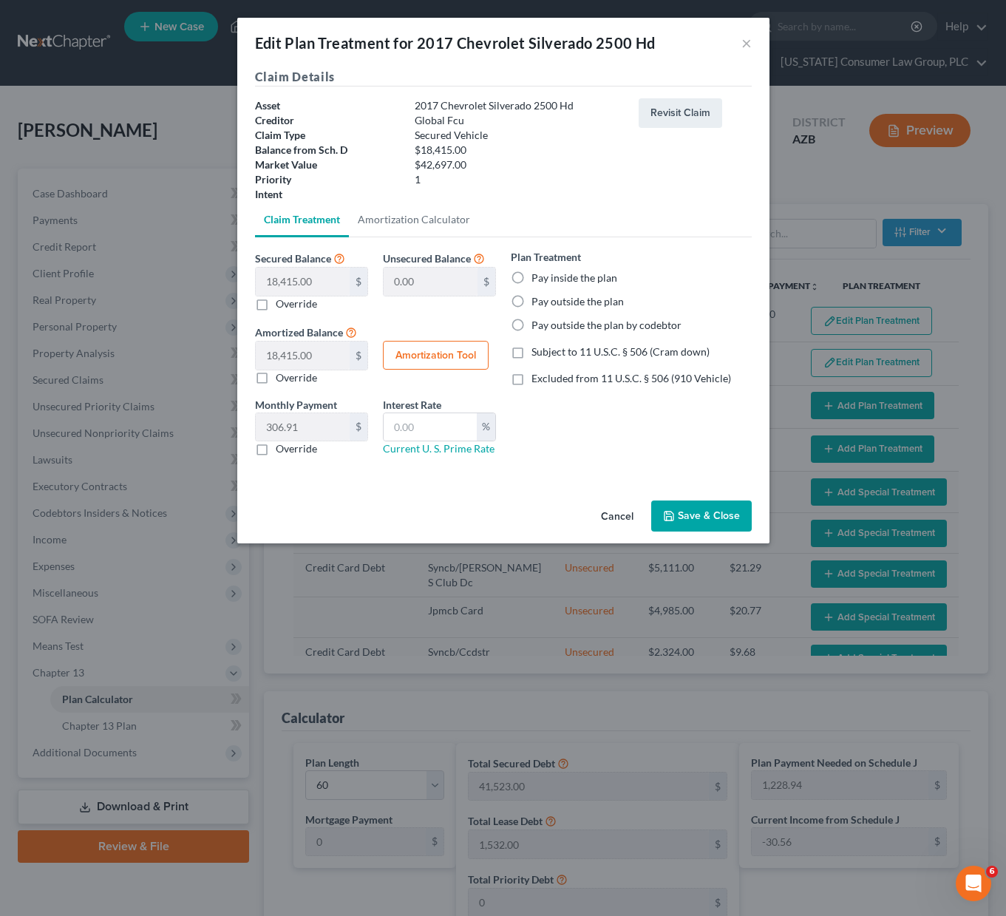
click at [531, 280] on label "Pay inside the plan" at bounding box center [574, 277] width 86 height 15
click at [537, 280] on input "Pay inside the plan" at bounding box center [542, 275] width 10 height 10
radio input "true"
click at [426, 439] on input "text" at bounding box center [430, 427] width 93 height 28
type input "9.5"
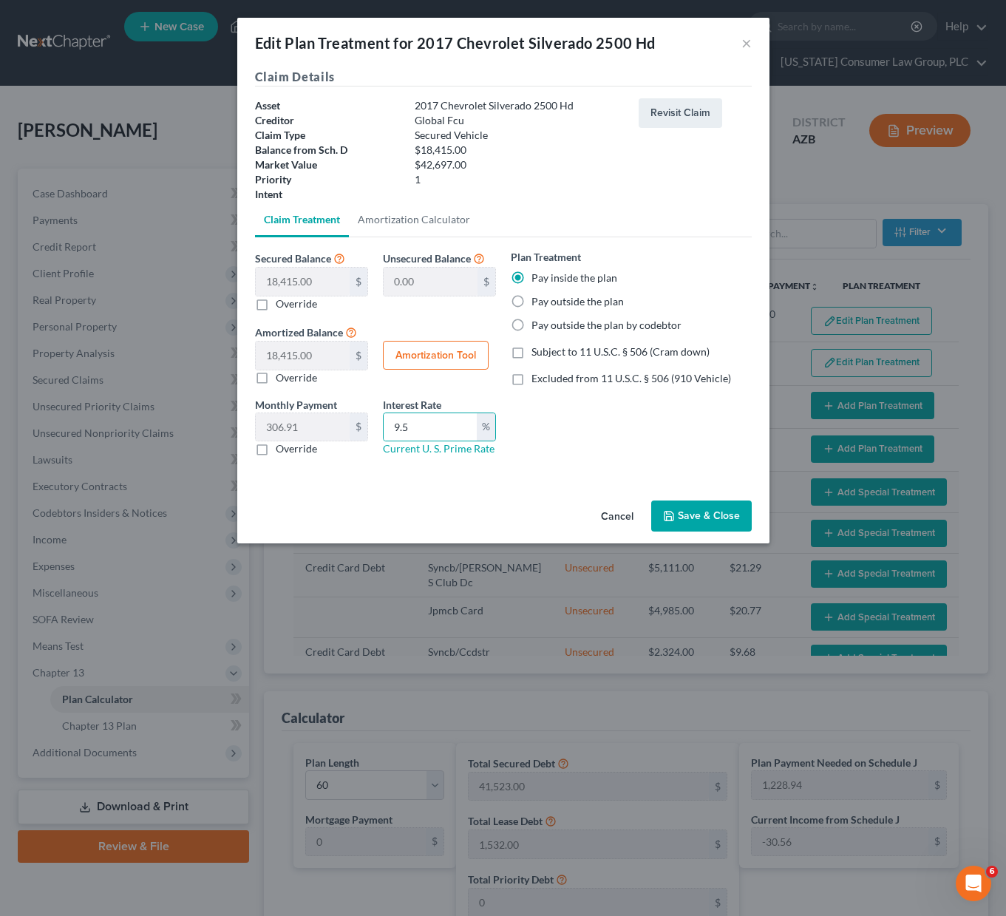
click at [724, 510] on button "Save & Close" at bounding box center [701, 515] width 100 height 31
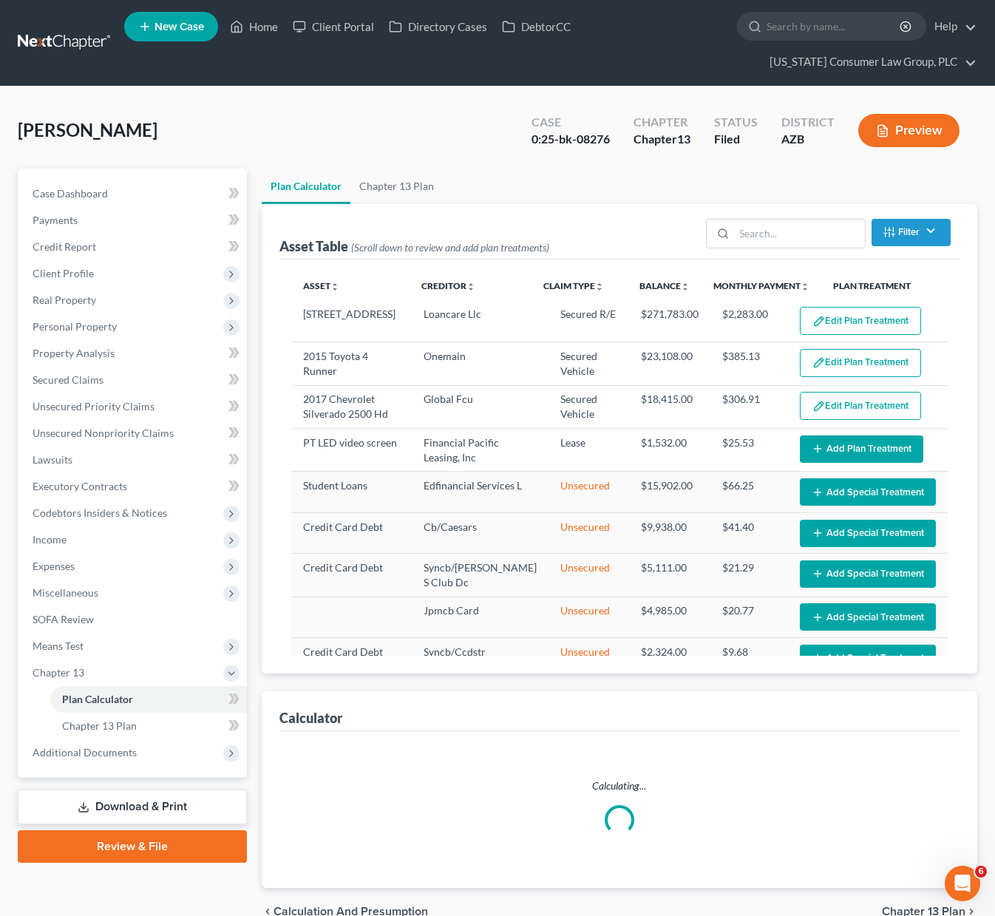
select select "59"
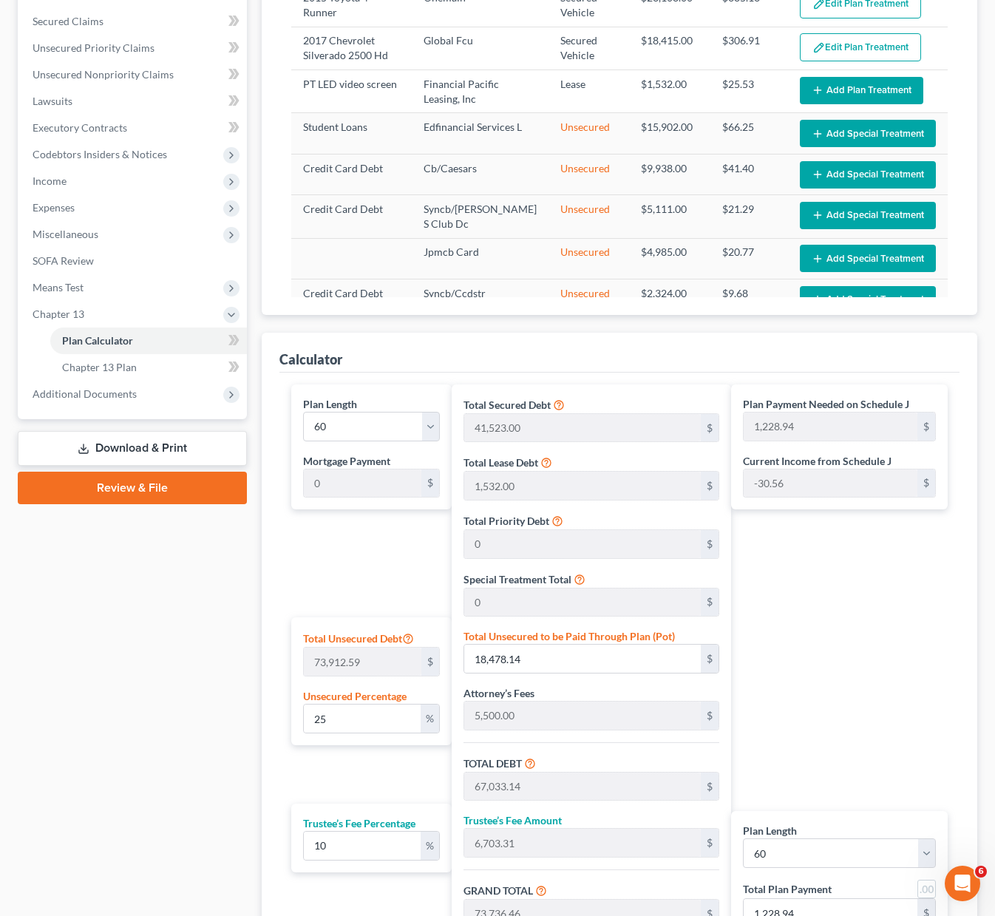
scroll to position [15, 0]
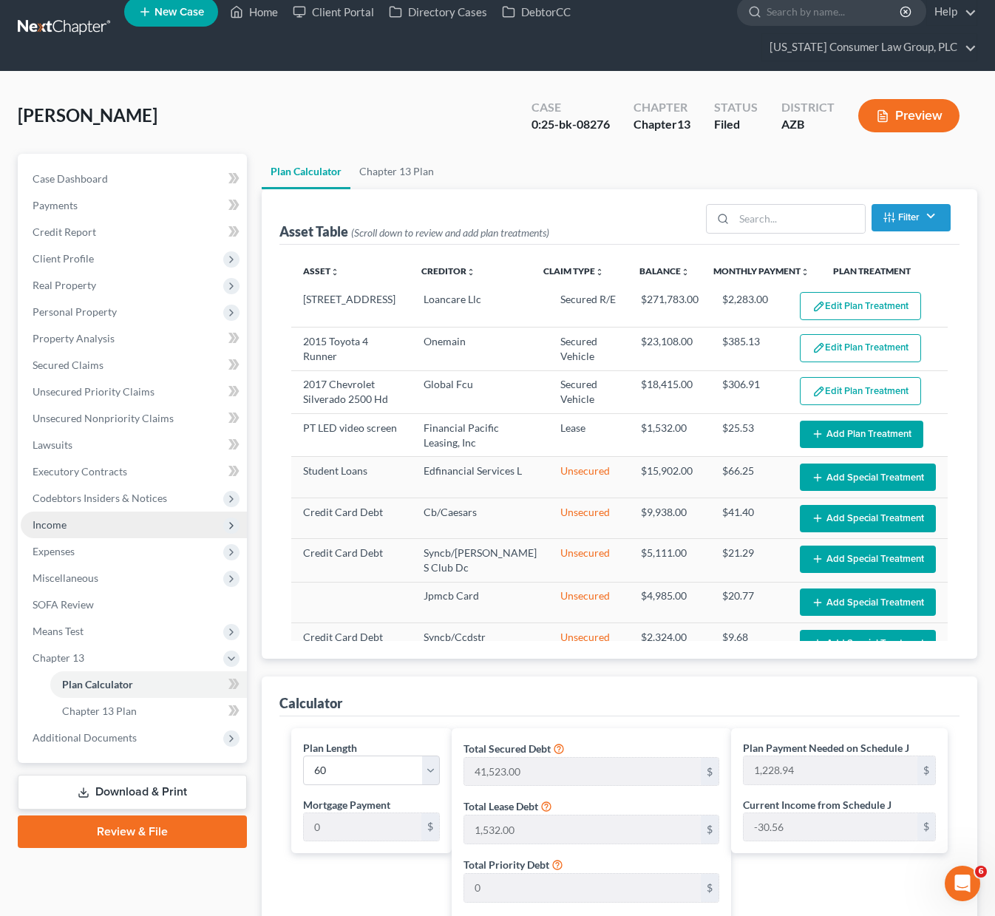
click at [86, 517] on span "Income" at bounding box center [134, 524] width 226 height 27
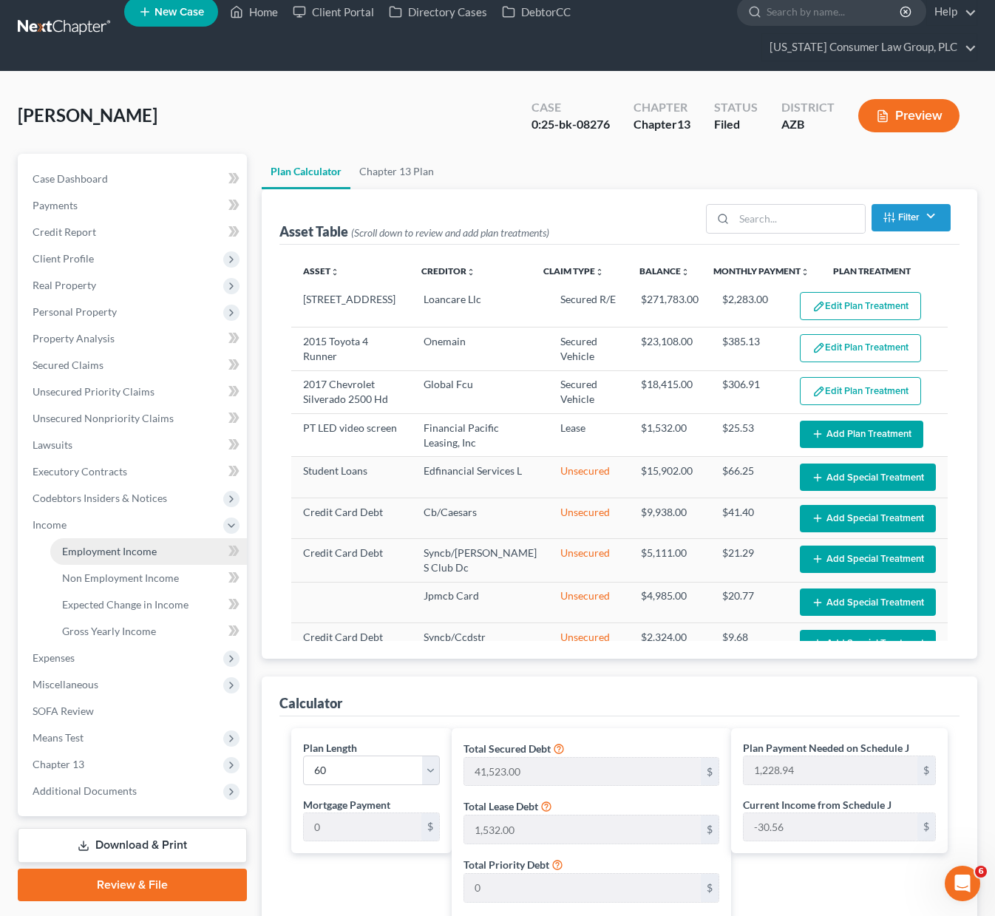
click at [92, 542] on link "Employment Income" at bounding box center [148, 551] width 197 height 27
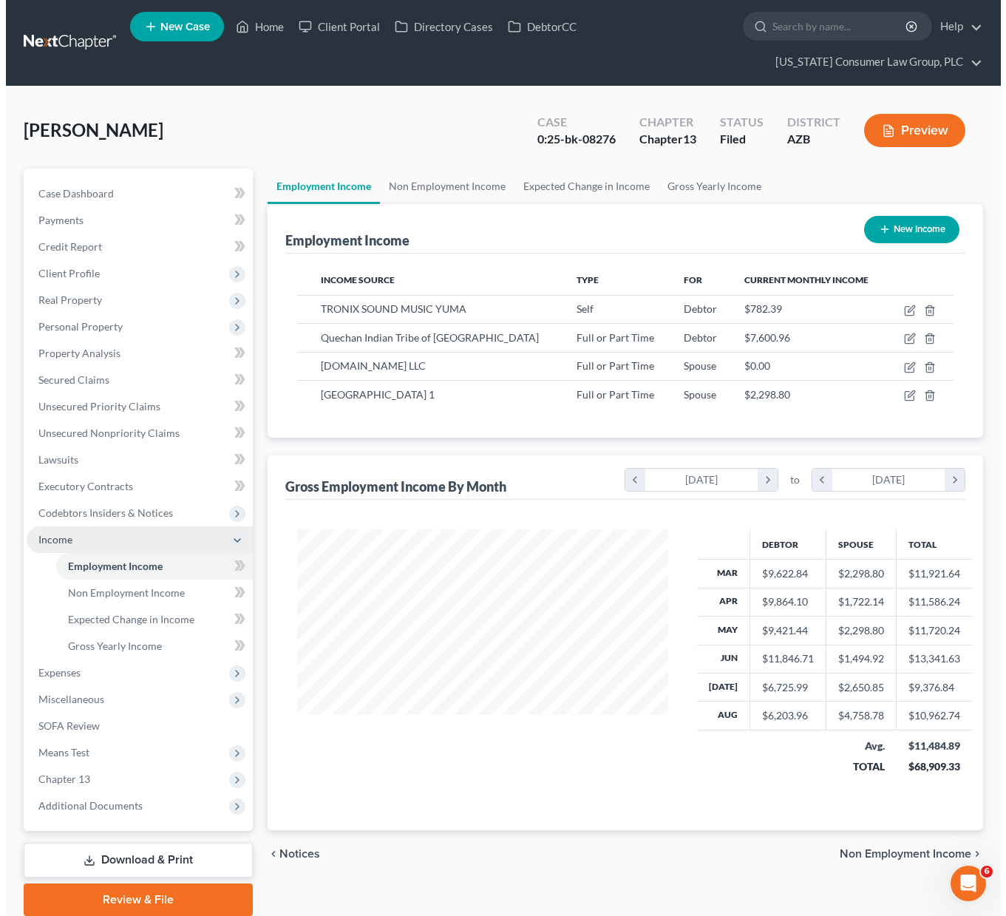
scroll to position [265, 400]
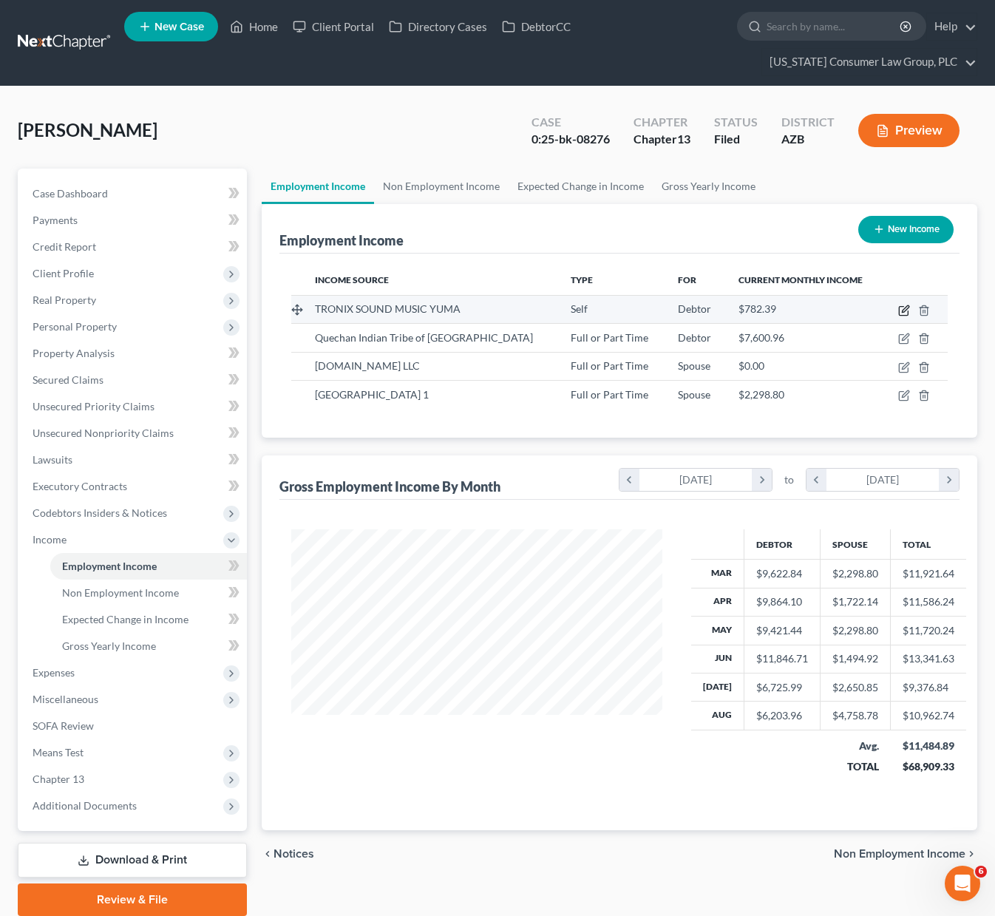
click at [902, 309] on icon "button" at bounding box center [904, 308] width 7 height 7
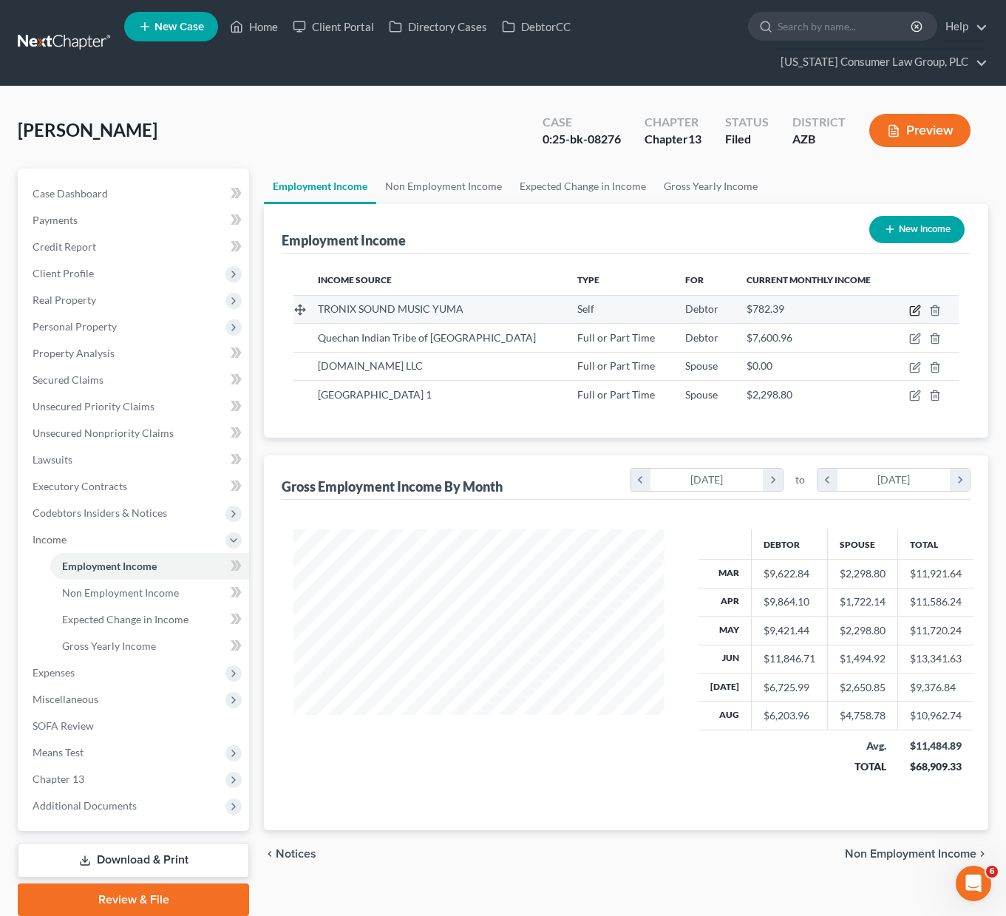
select select "1"
select select "3"
select select "0"
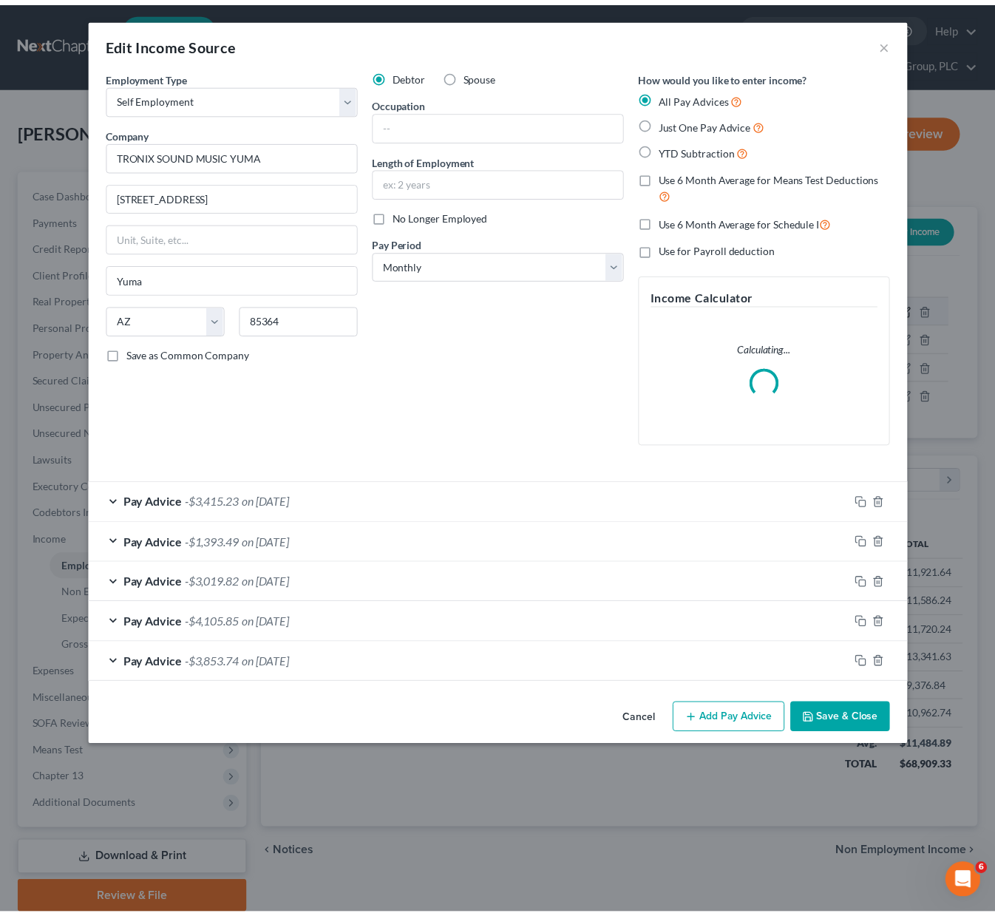
scroll to position [265, 405]
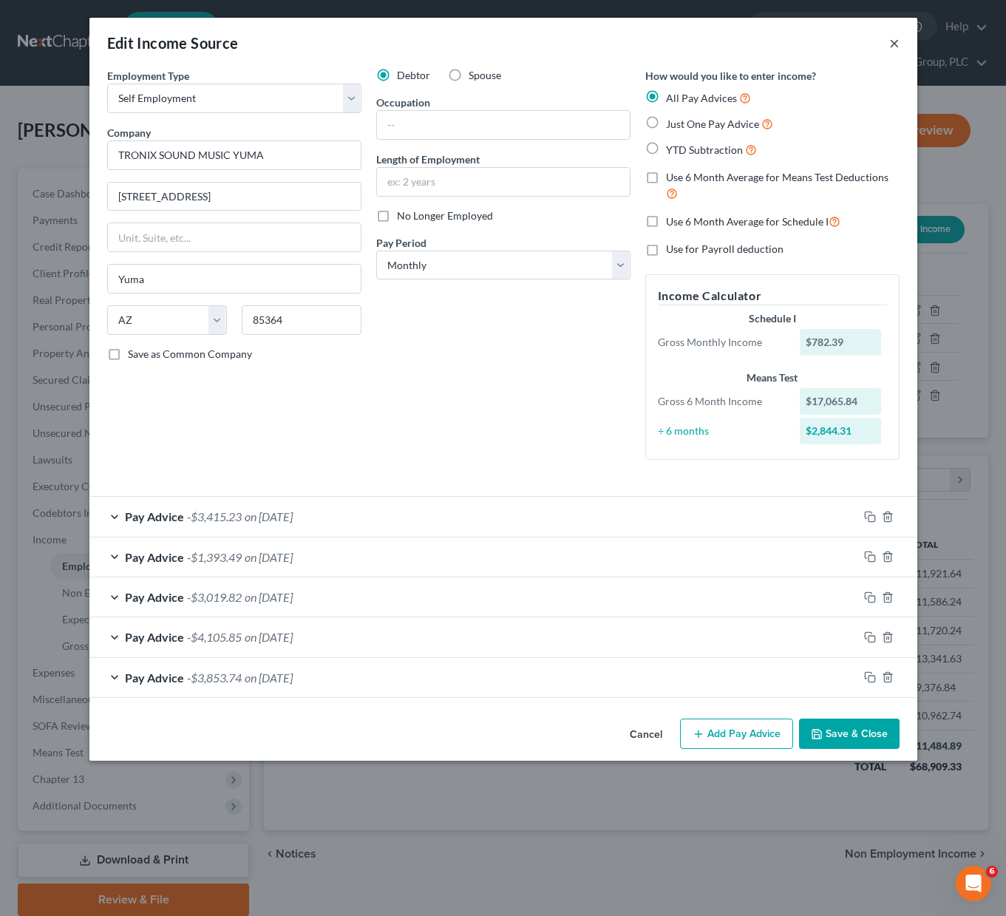
click at [896, 42] on button "×" at bounding box center [894, 43] width 10 height 18
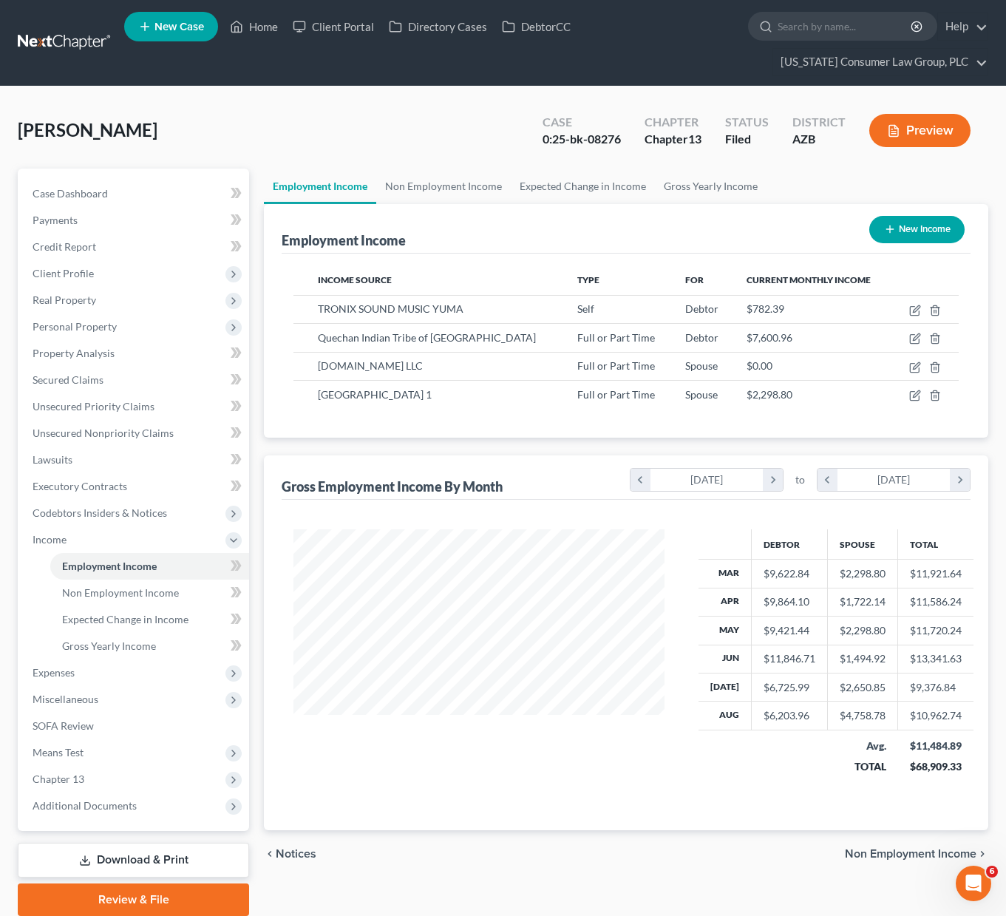
scroll to position [738660, 738524]
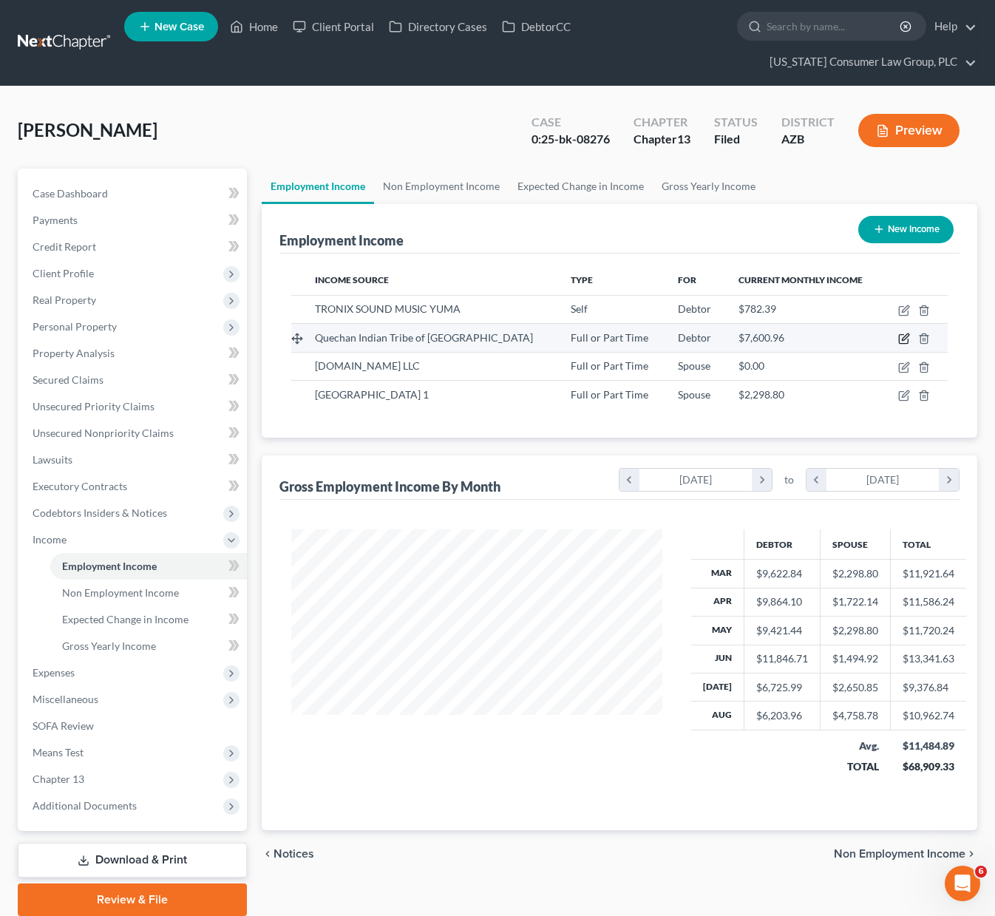
click at [904, 341] on icon "button" at bounding box center [904, 339] width 12 height 12
select select "0"
select select "3"
select select "1"
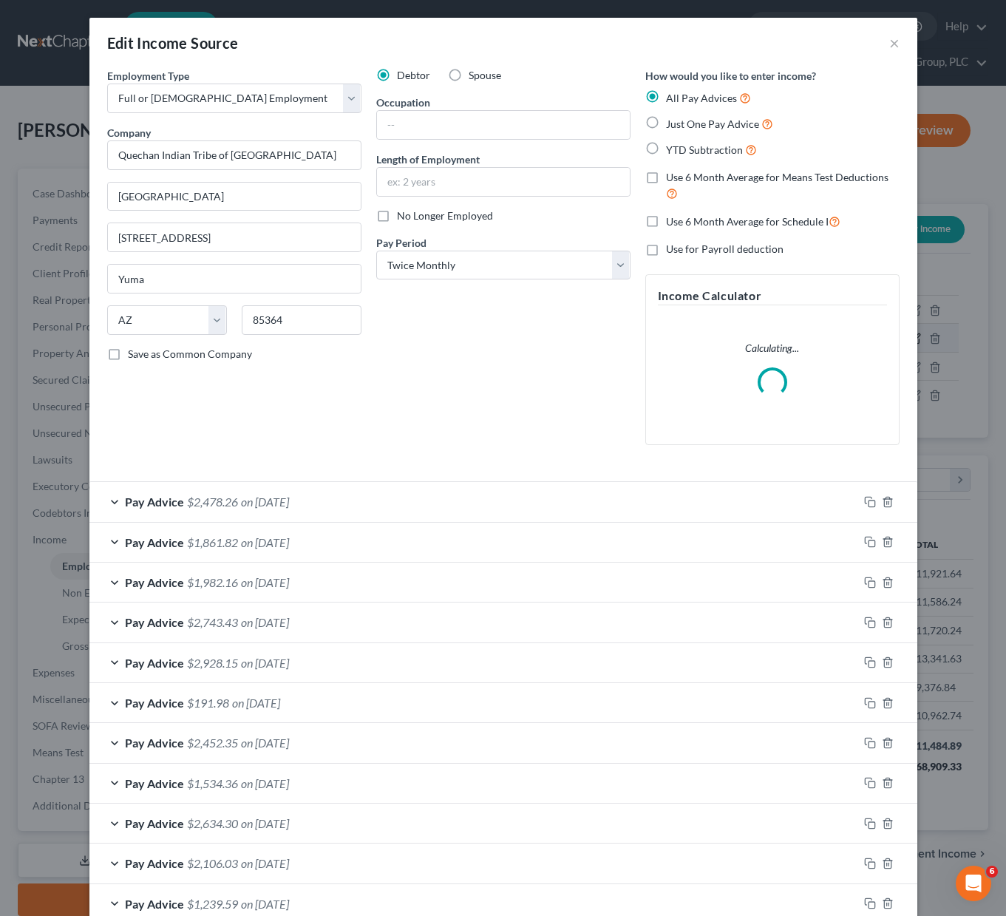
scroll to position [265, 405]
click at [493, 126] on input "text" at bounding box center [503, 125] width 253 height 28
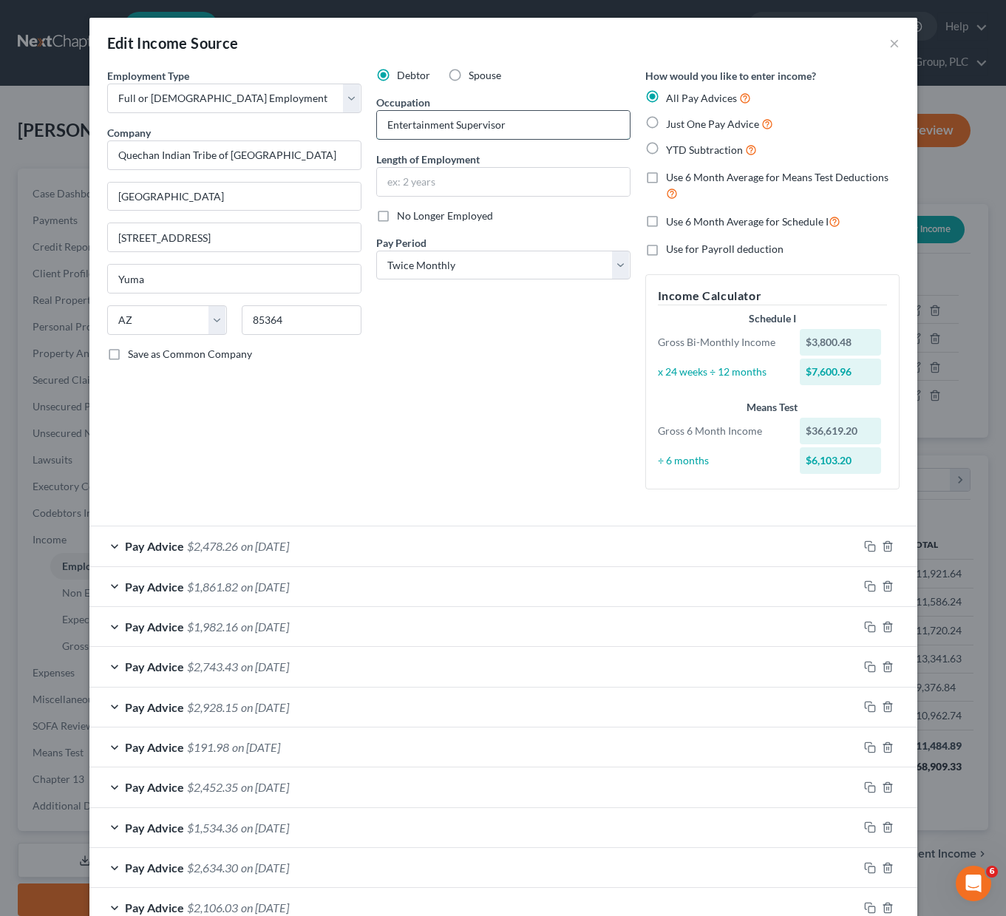
type input "Entertainment Supervisor"
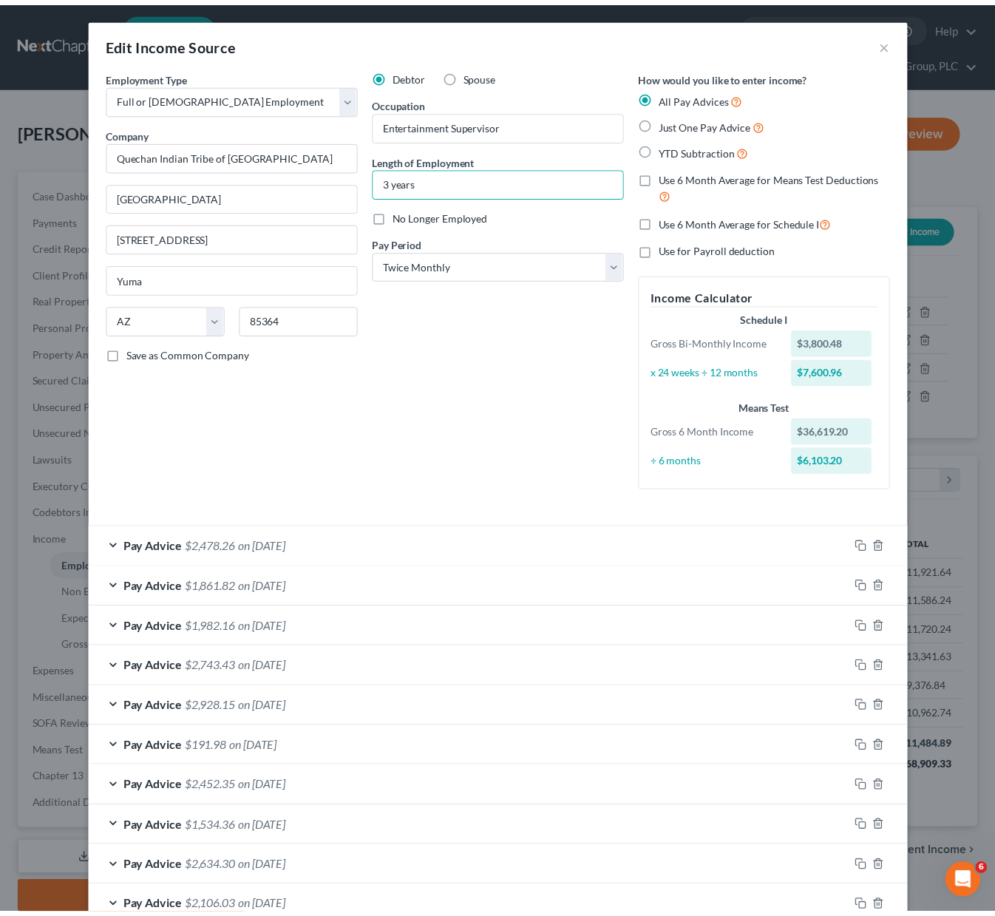
scroll to position [253, 0]
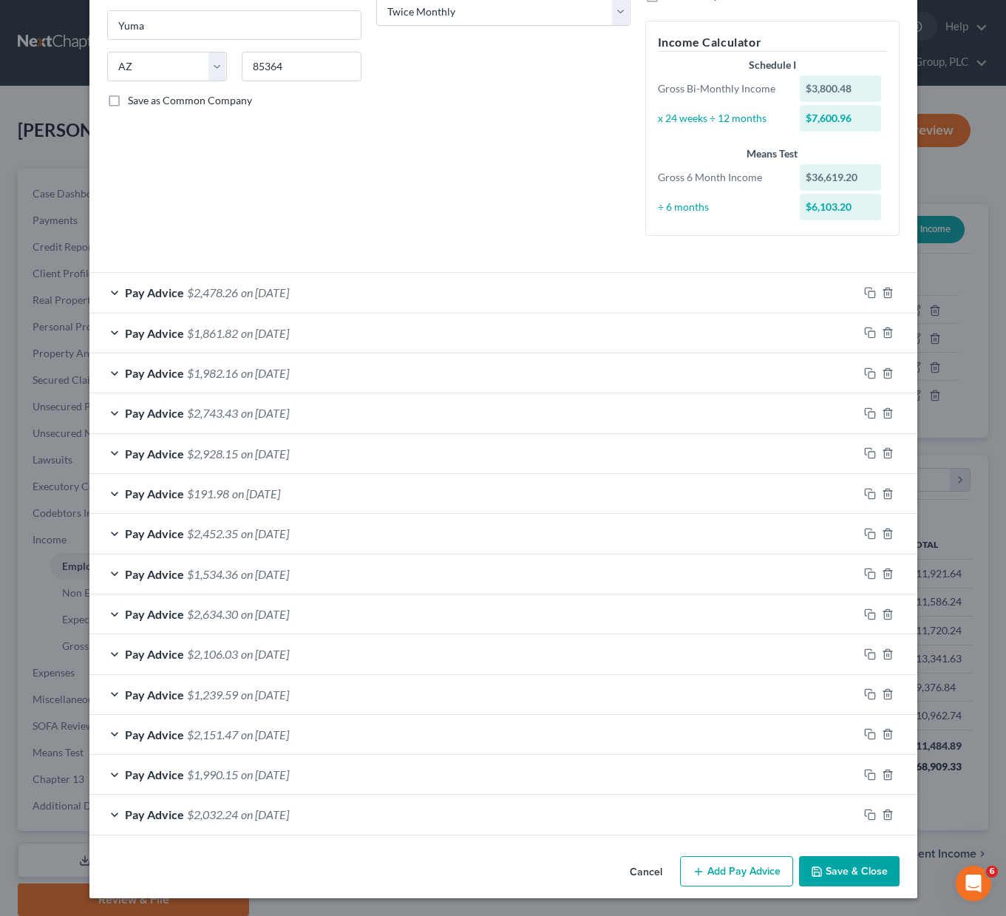
type input "3 years"
click at [855, 879] on button "Save & Close" at bounding box center [849, 871] width 100 height 31
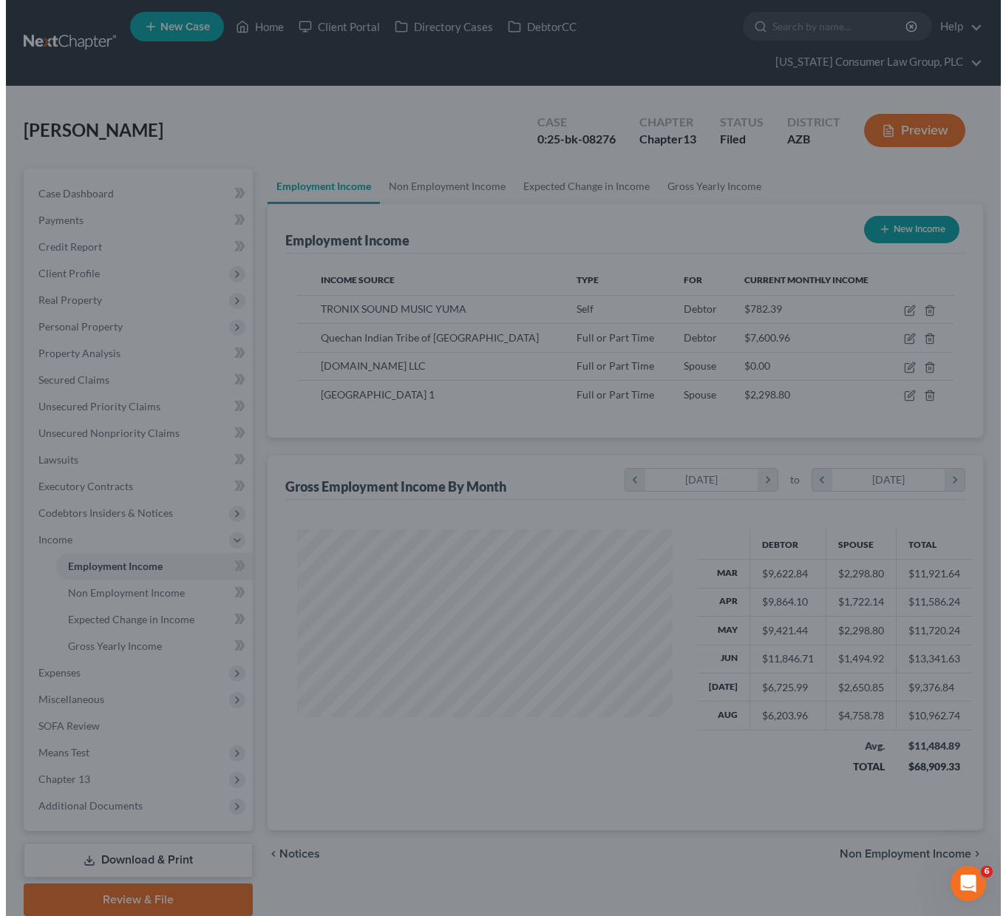
scroll to position [738660, 738524]
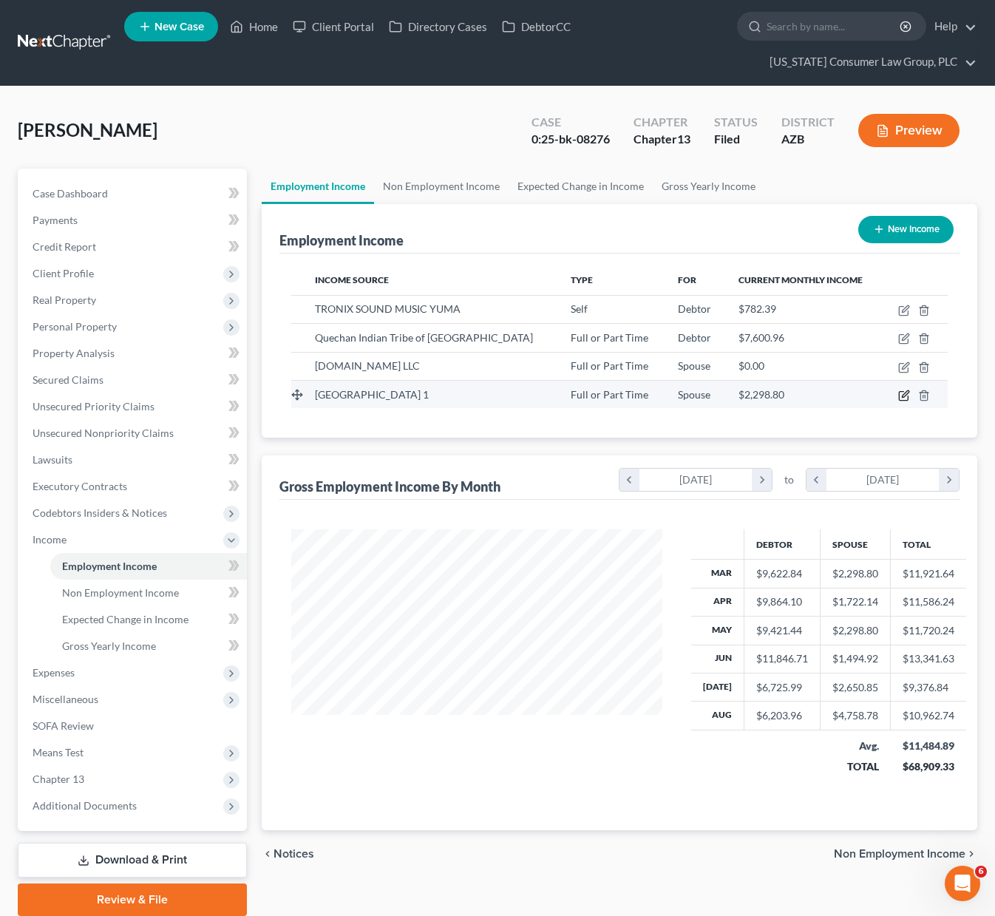
click at [901, 392] on icon "button" at bounding box center [904, 395] width 12 height 12
select select "0"
select select "3"
select select "1"
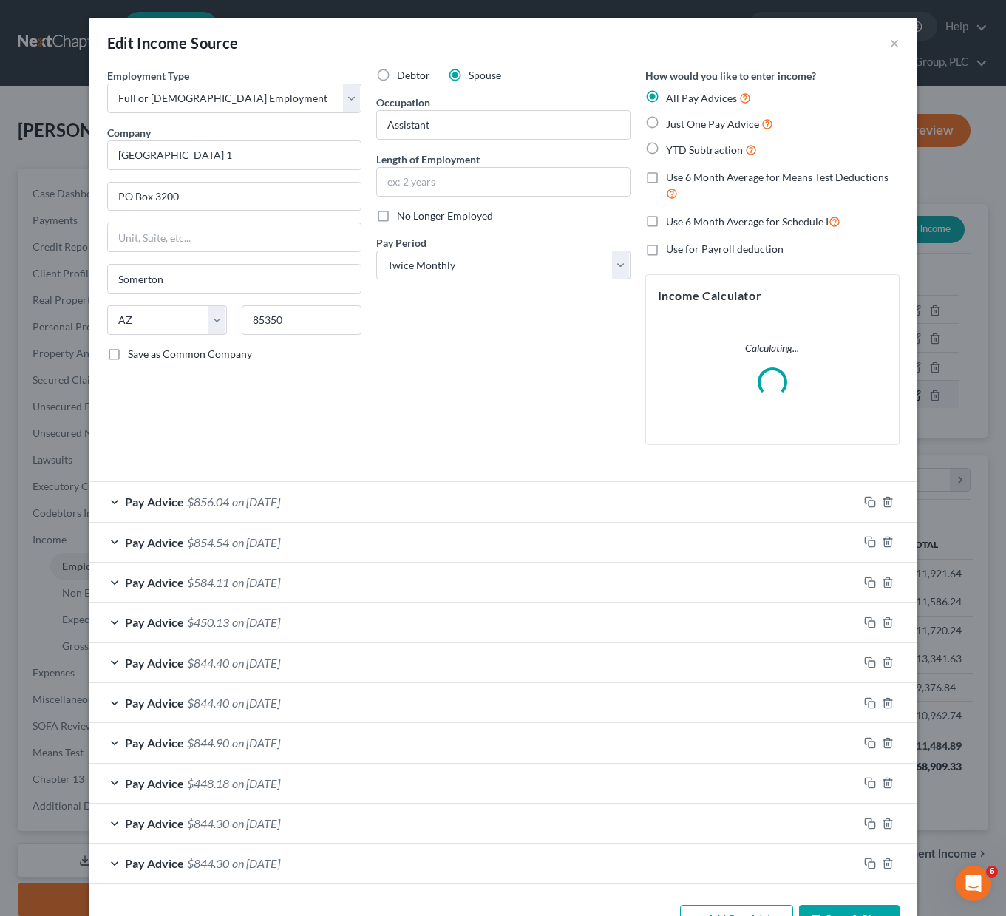
scroll to position [265, 405]
click at [502, 119] on input "Assistant" at bounding box center [503, 125] width 253 height 28
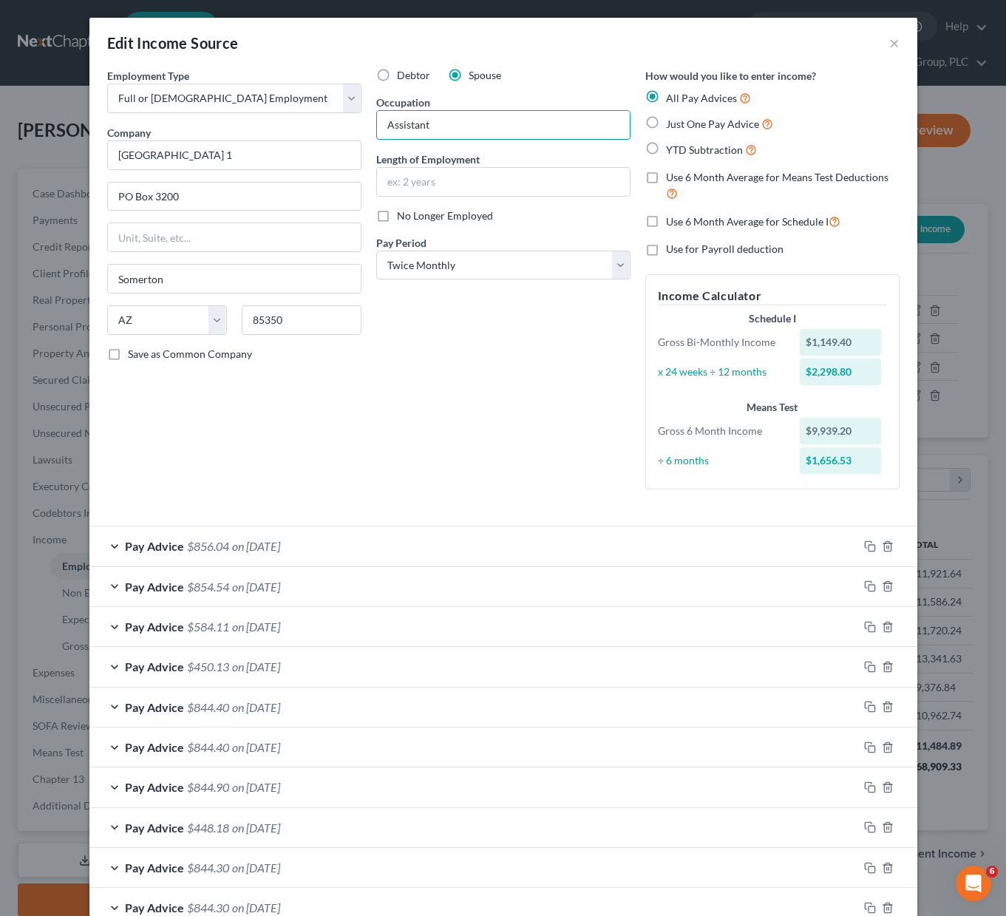
drag, startPoint x: 502, startPoint y: 119, endPoint x: 363, endPoint y: 105, distance: 140.4
click at [369, 105] on div "Debtor Spouse Occupation Assistant Length of Employment No Longer Employed Pay …" at bounding box center [503, 284] width 269 height 433
type input "Instructional Aid"
click at [391, 177] on input "text" at bounding box center [503, 182] width 253 height 28
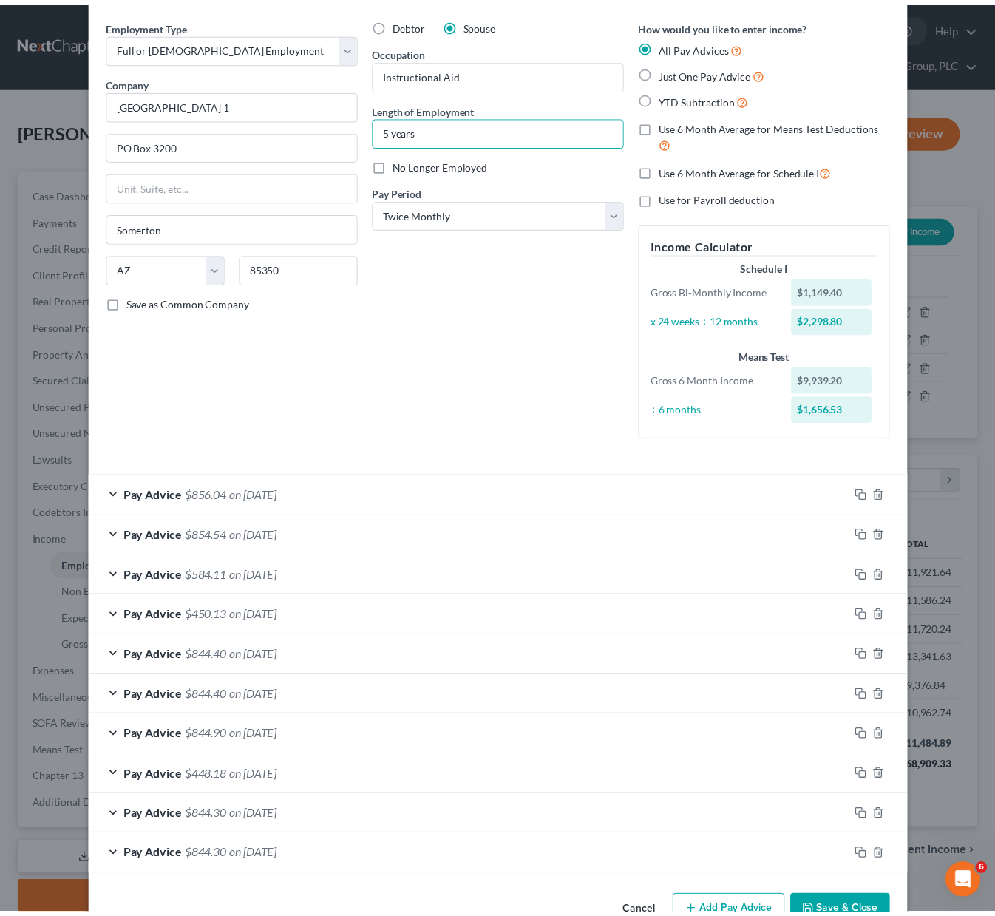
scroll to position [93, 0]
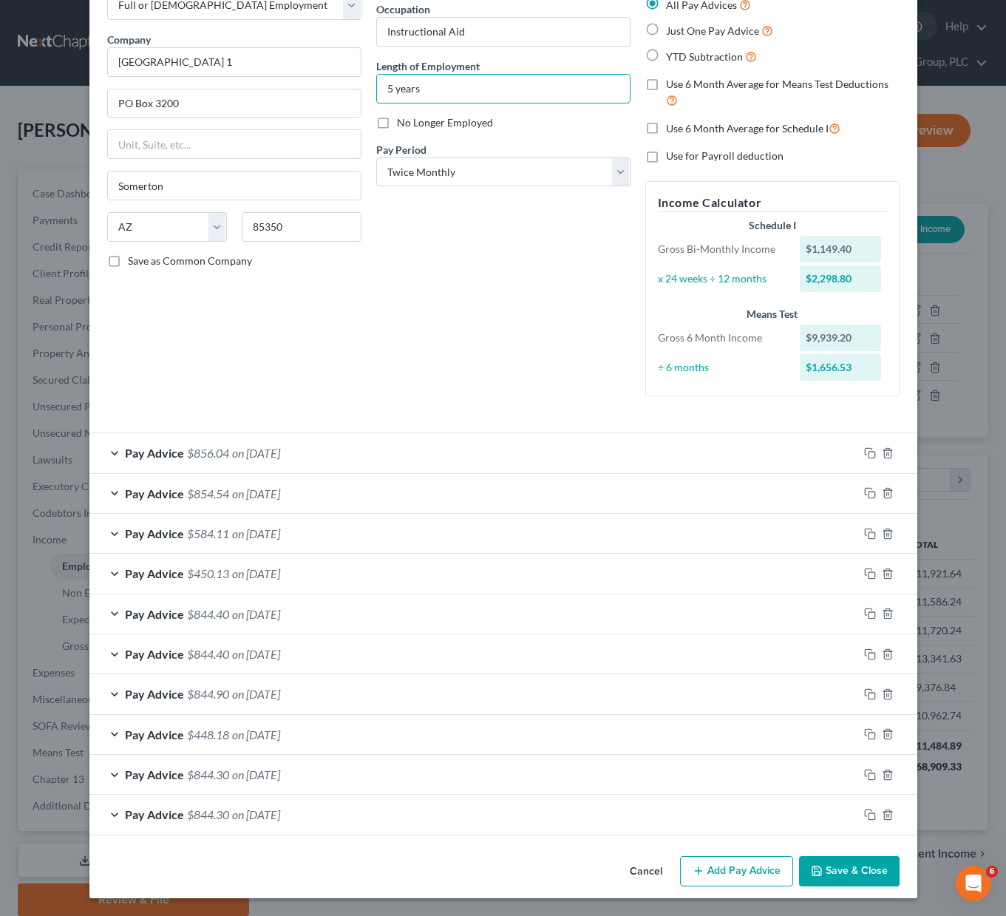
type input "5 years"
click at [842, 863] on button "Save & Close" at bounding box center [849, 871] width 100 height 31
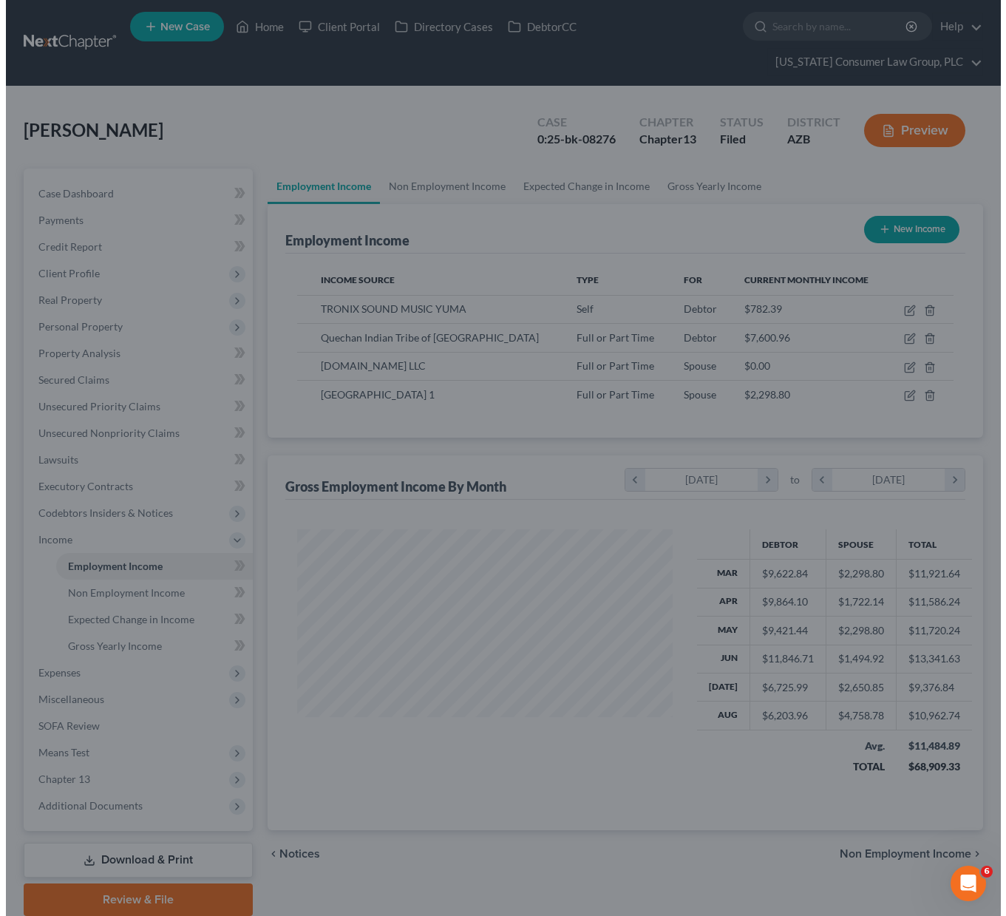
scroll to position [738660, 738524]
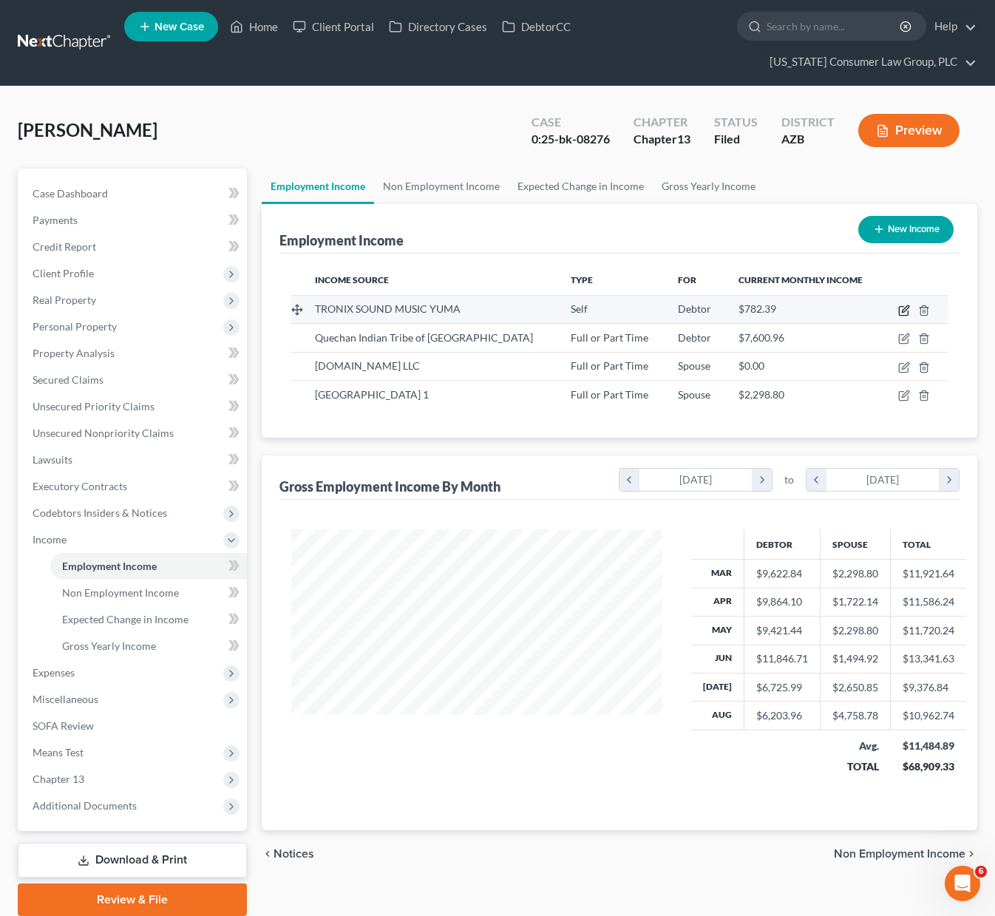
click at [899, 308] on icon "button" at bounding box center [903, 311] width 9 height 9
select select "1"
select select "3"
select select "0"
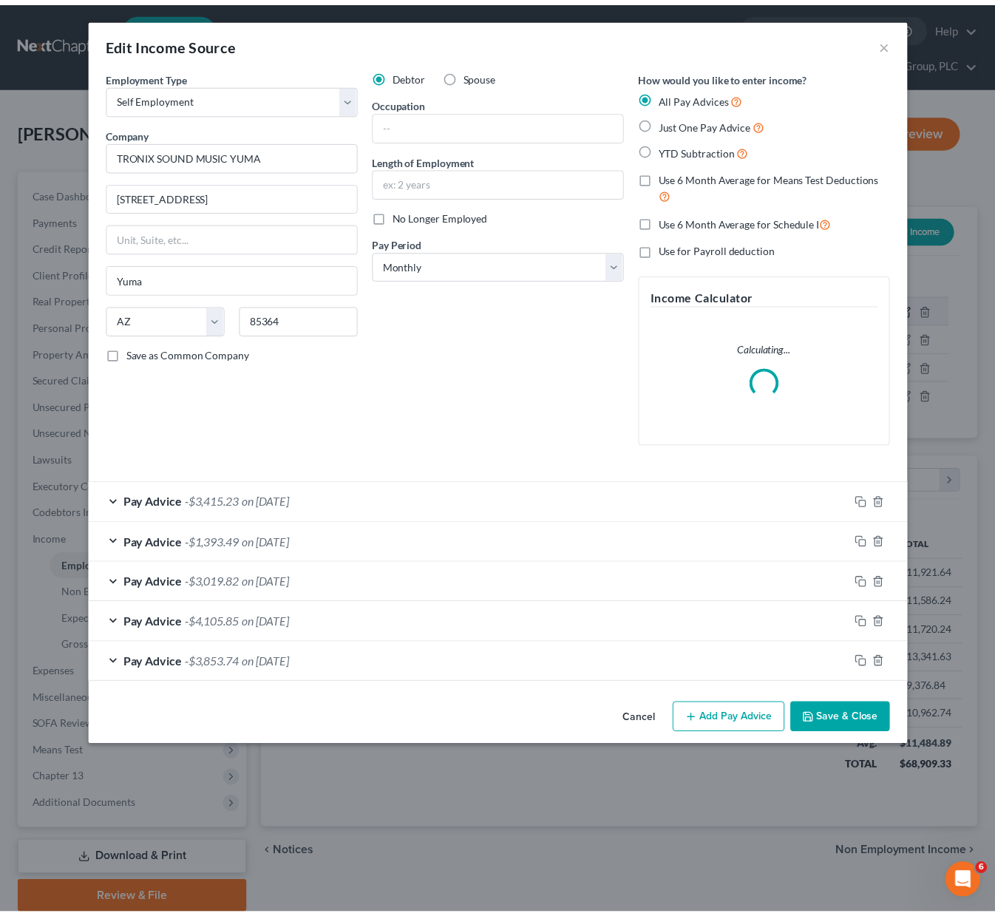
scroll to position [265, 405]
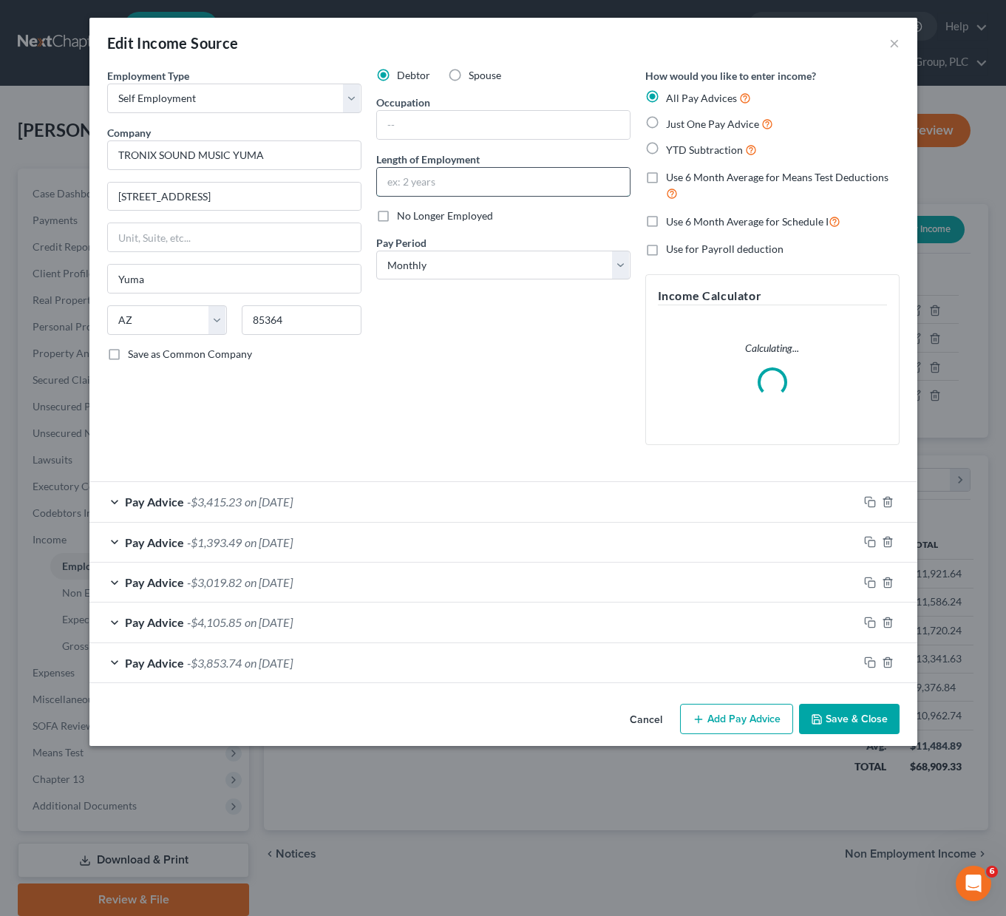
click at [456, 174] on input "text" at bounding box center [503, 182] width 253 height 28
type input "8 years"
click at [825, 723] on button "Save & Close" at bounding box center [849, 718] width 100 height 31
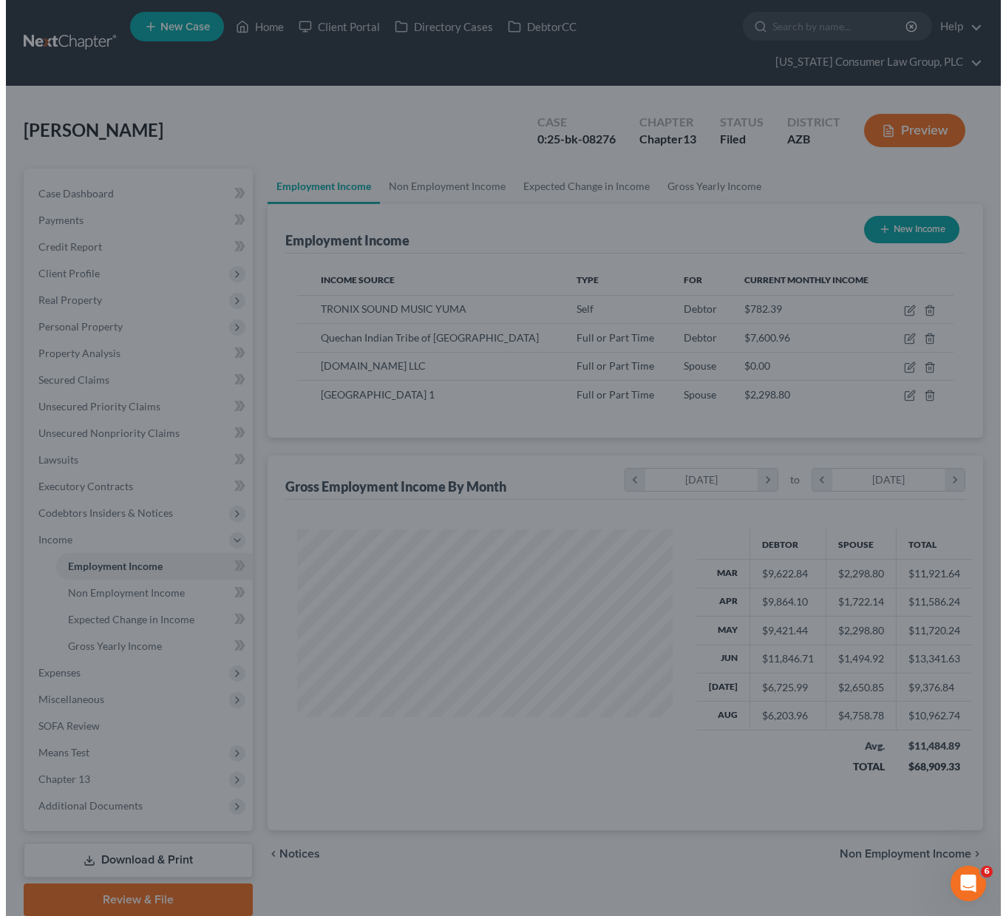
scroll to position [738660, 738524]
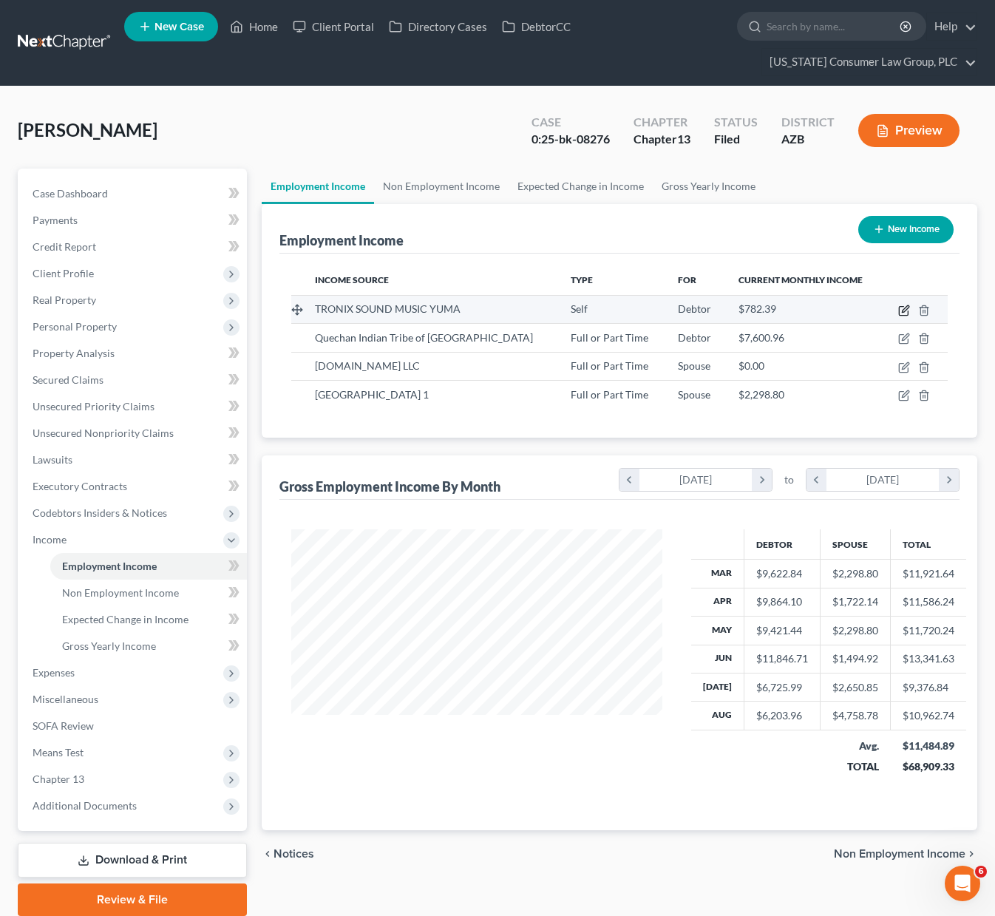
click at [903, 304] on icon "button" at bounding box center [904, 310] width 12 height 12
select select "1"
select select "3"
select select "0"
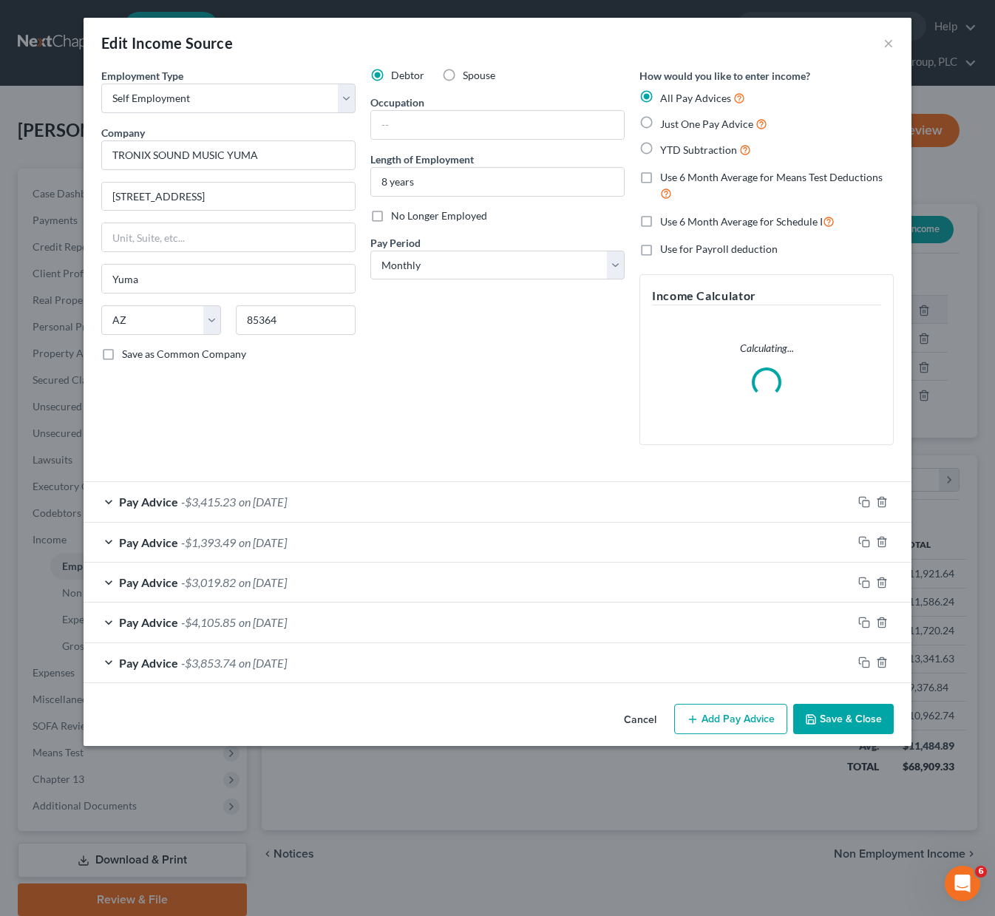
scroll to position [265, 405]
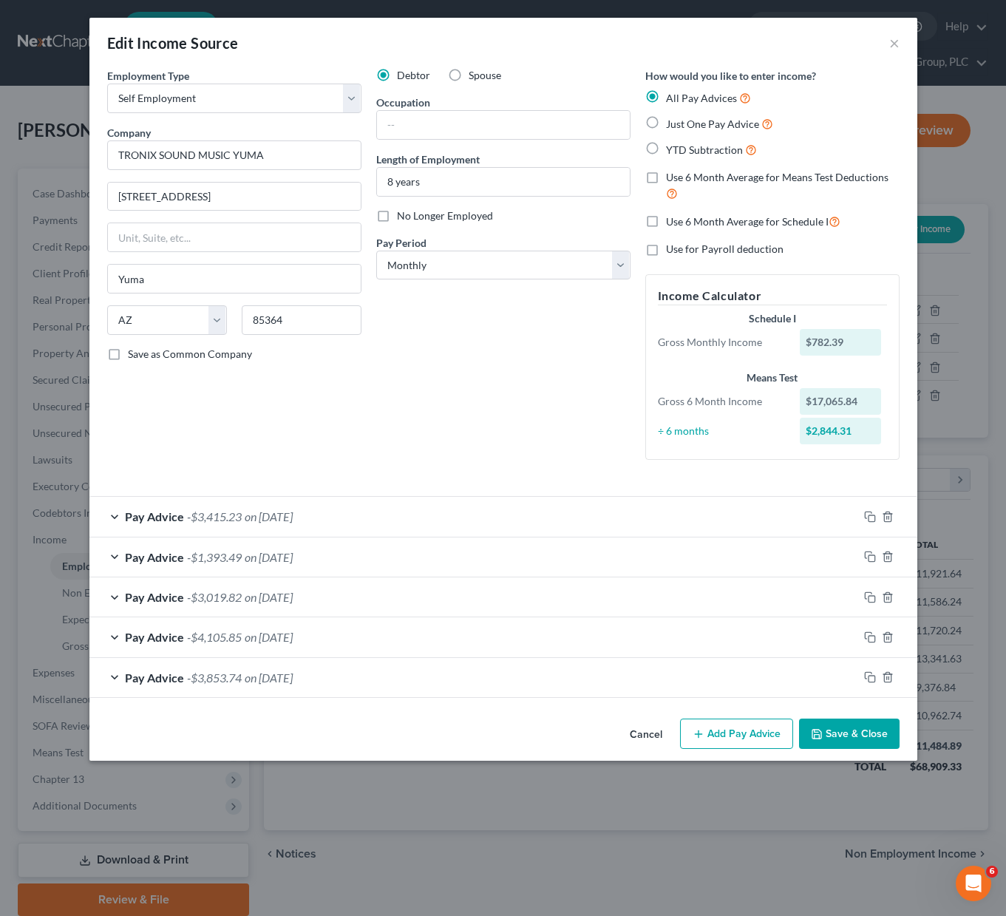
click at [719, 738] on button "Add Pay Advice" at bounding box center [736, 733] width 113 height 31
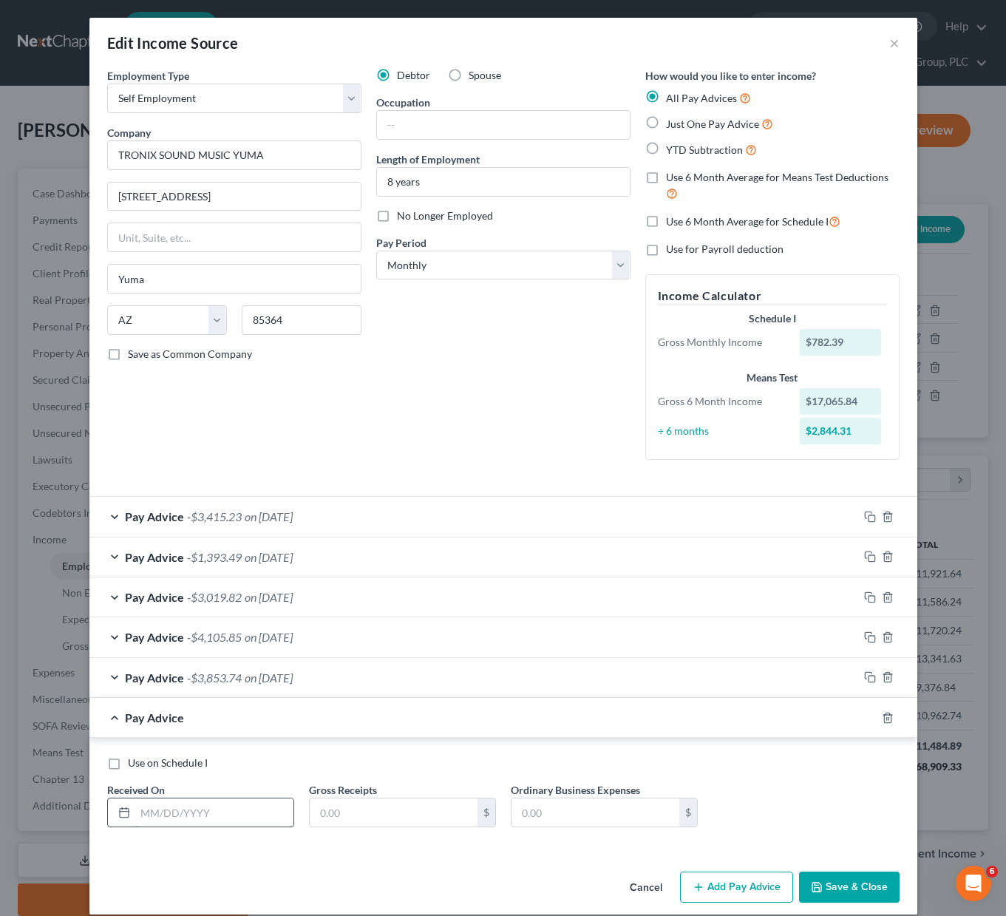
click at [198, 805] on input "text" at bounding box center [214, 812] width 158 height 28
type input "08/01/2025"
type input "1,880.05"
type input "3,061.92"
click at [864, 881] on button "Save & Close" at bounding box center [849, 886] width 100 height 31
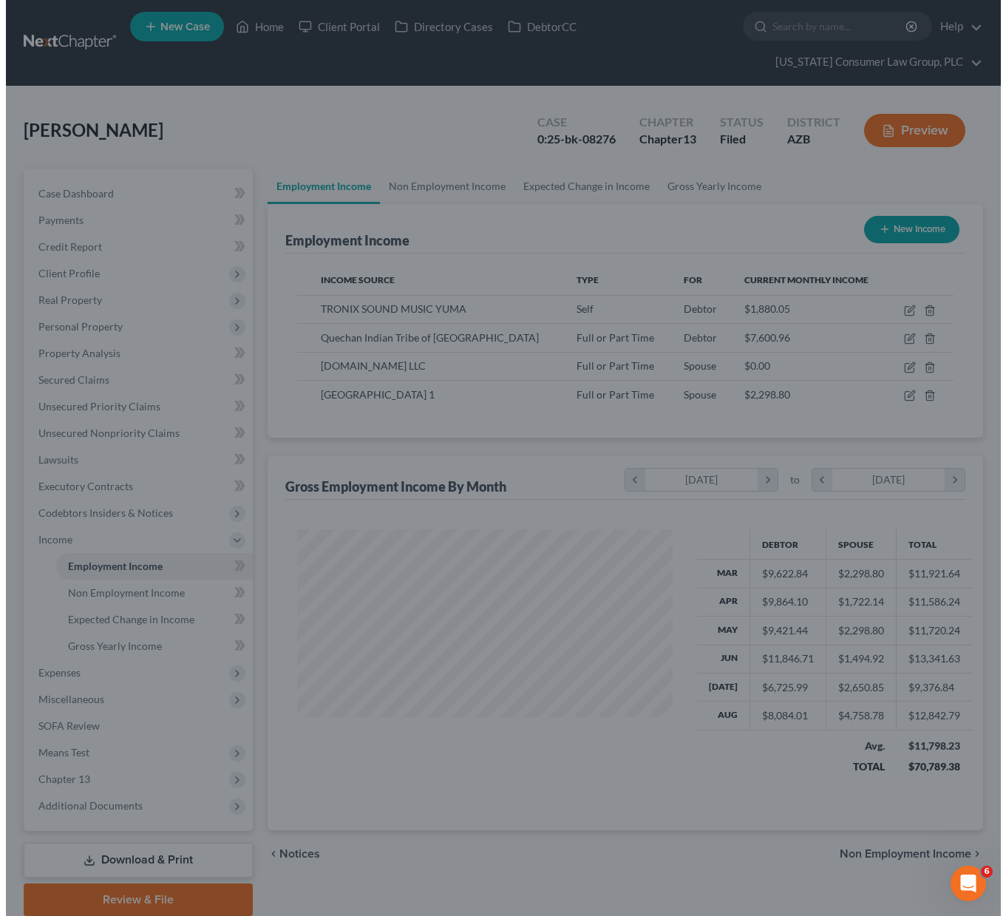
scroll to position [738660, 738524]
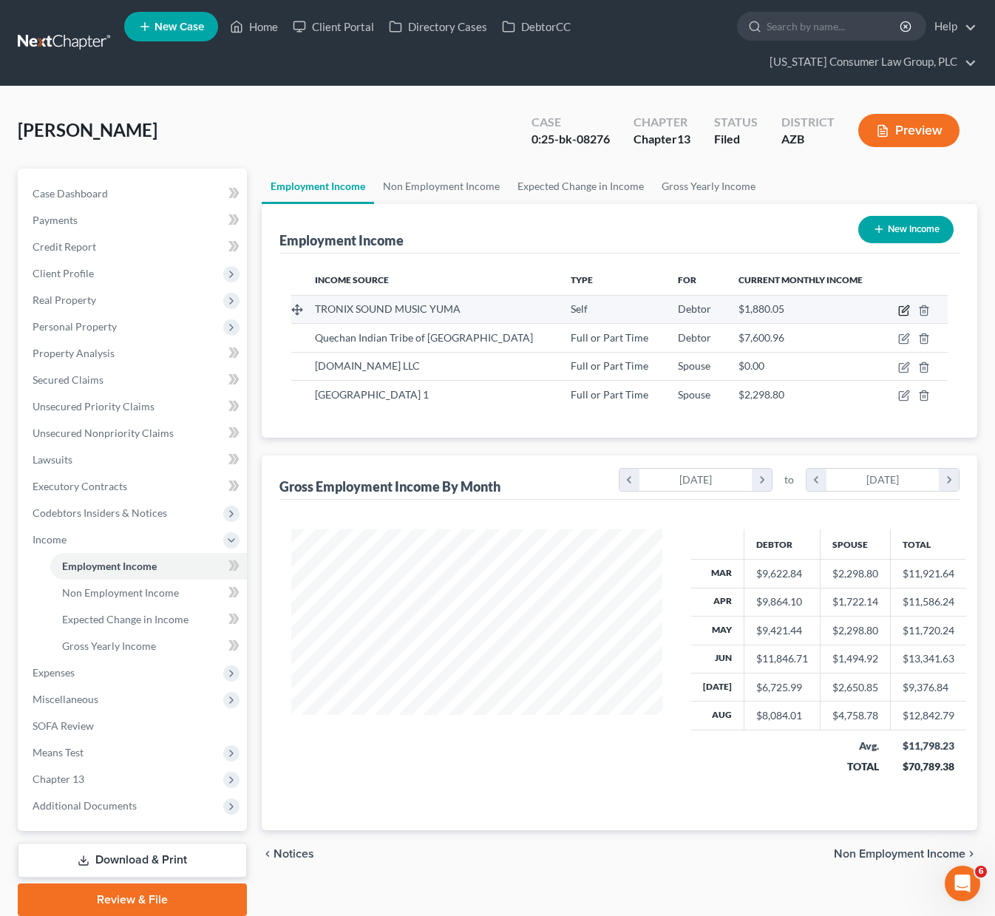
click at [901, 310] on icon "button" at bounding box center [904, 310] width 12 height 12
select select "1"
select select "3"
select select "0"
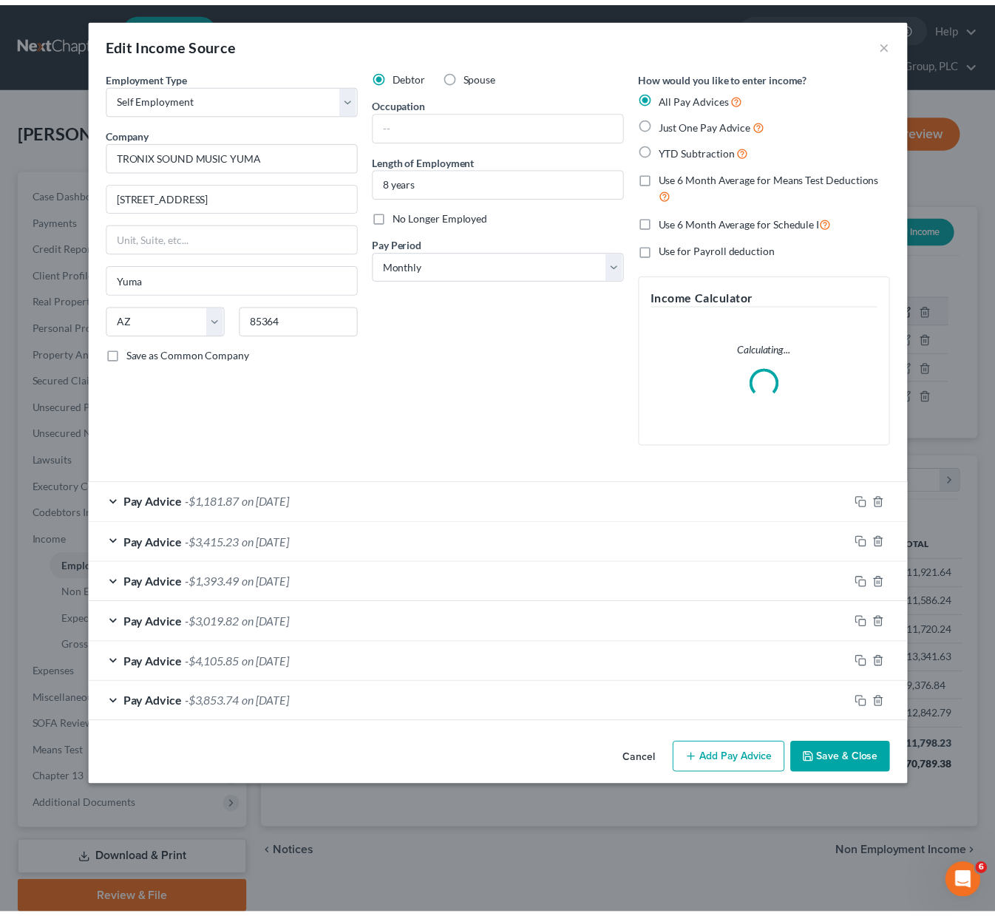
scroll to position [265, 405]
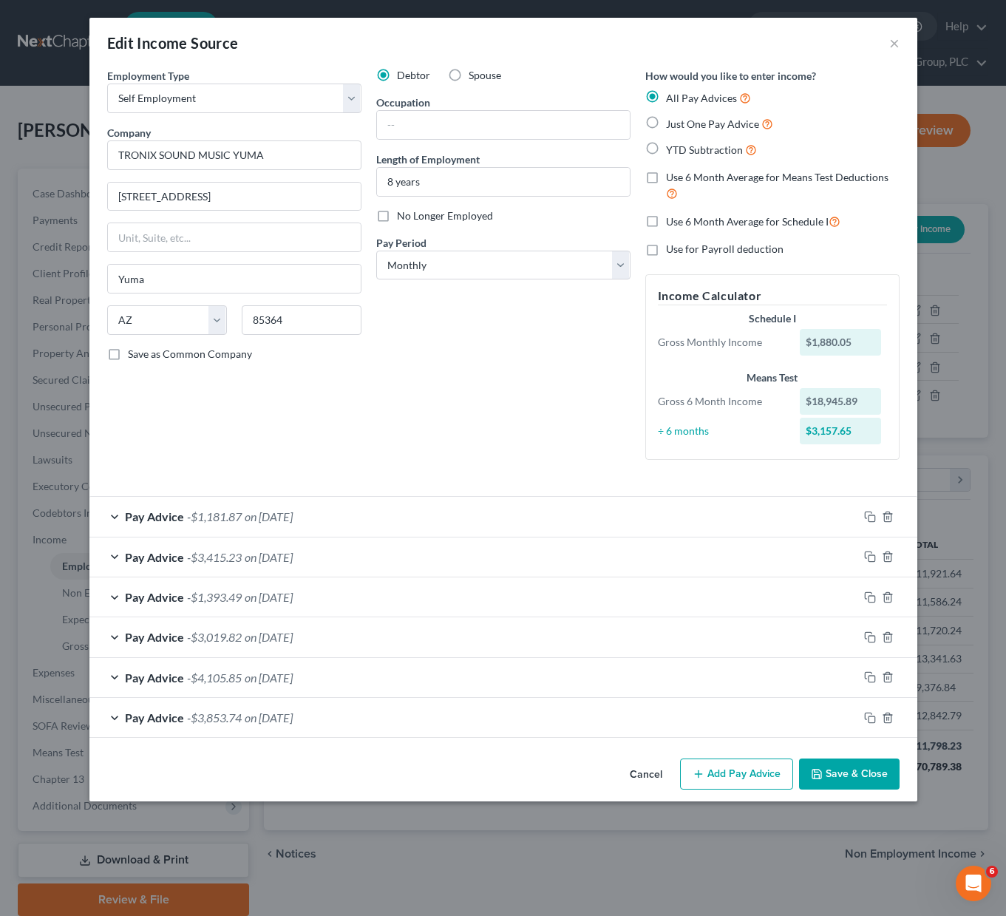
click at [666, 220] on label "Use 6 Month Average for Schedule I" at bounding box center [753, 221] width 174 height 17
click at [672, 220] on input "Use 6 Month Average for Schedule I" at bounding box center [677, 218] width 10 height 10
checkbox input "true"
click at [842, 774] on button "Save & Close" at bounding box center [849, 773] width 100 height 31
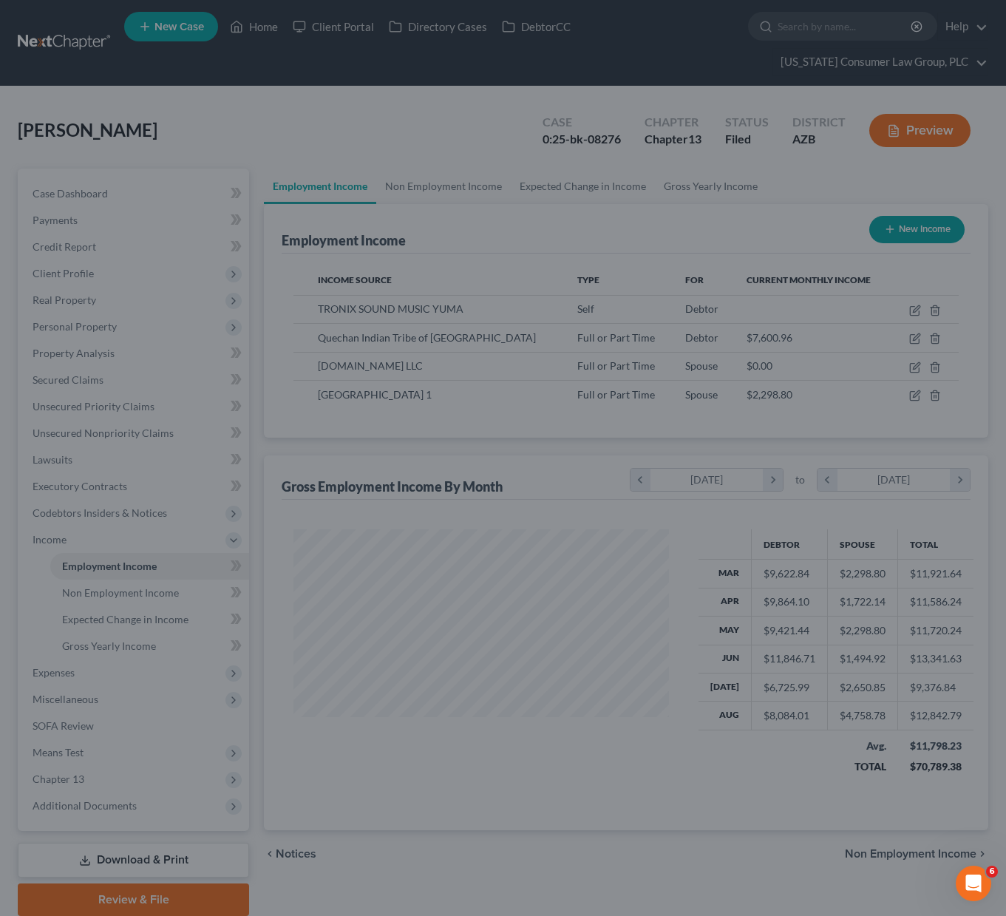
scroll to position [738660, 738524]
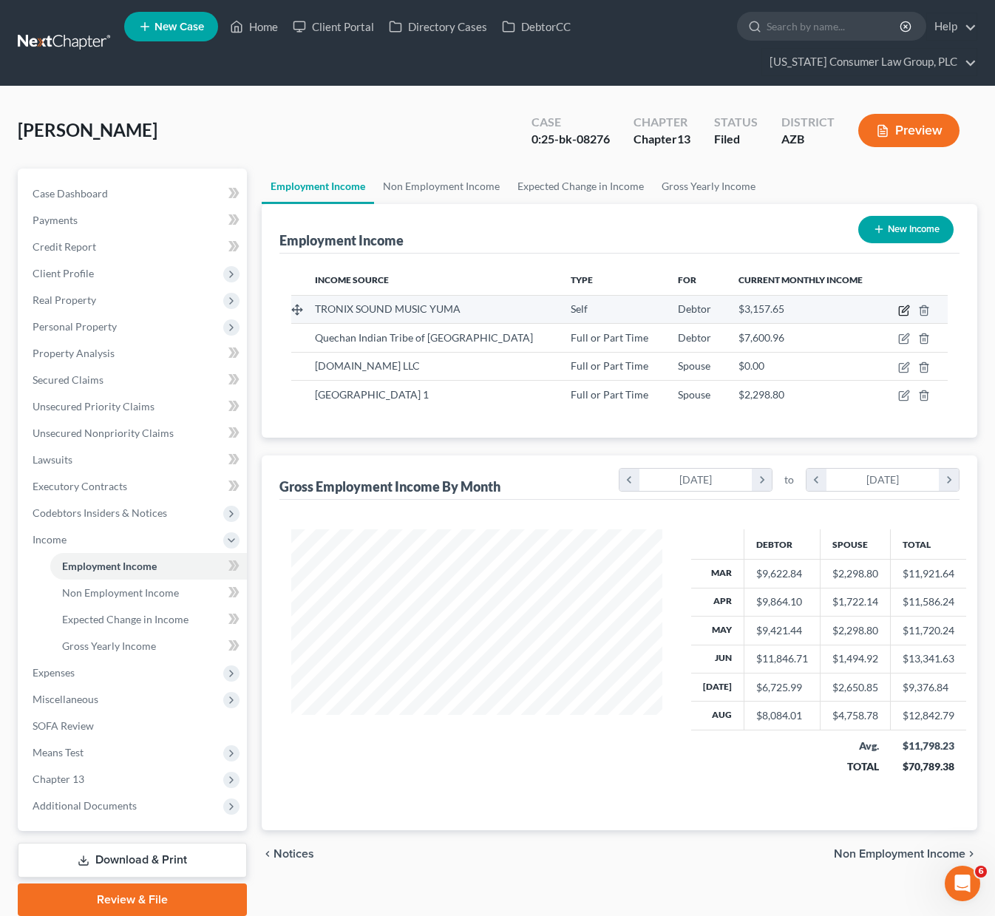
click at [899, 310] on icon "button" at bounding box center [903, 311] width 9 height 9
select select "1"
select select "3"
select select "0"
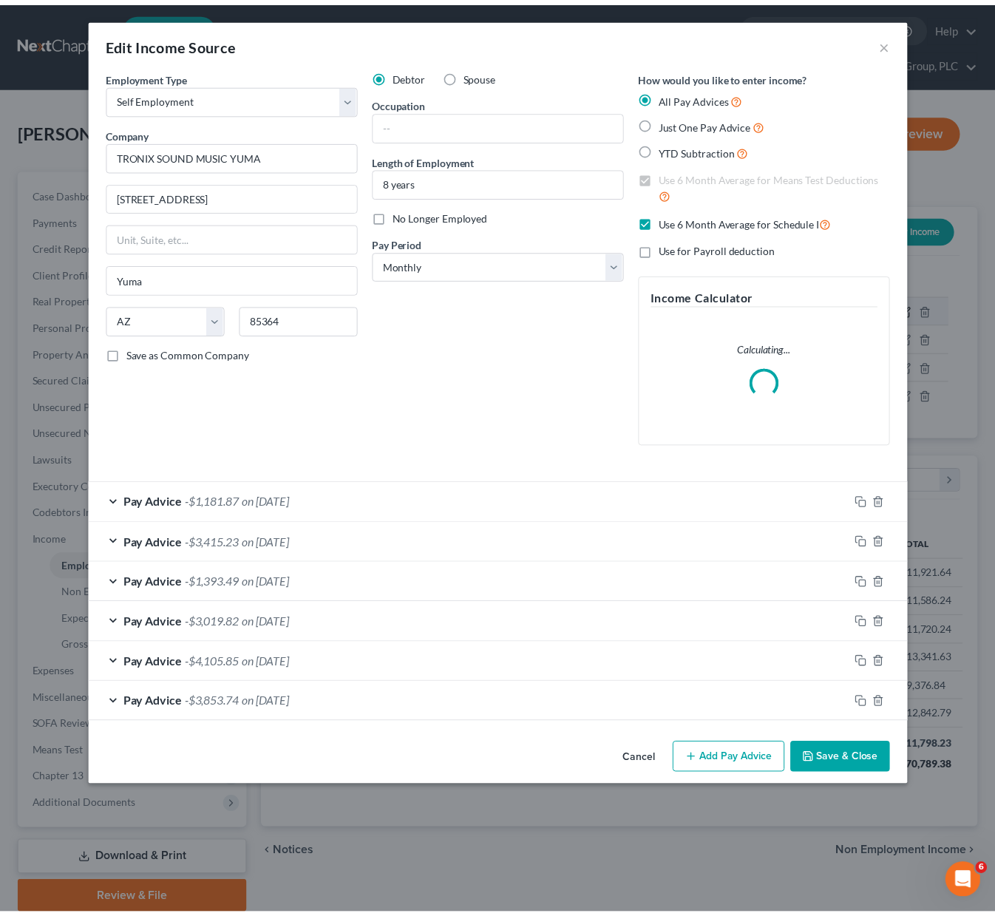
scroll to position [265, 405]
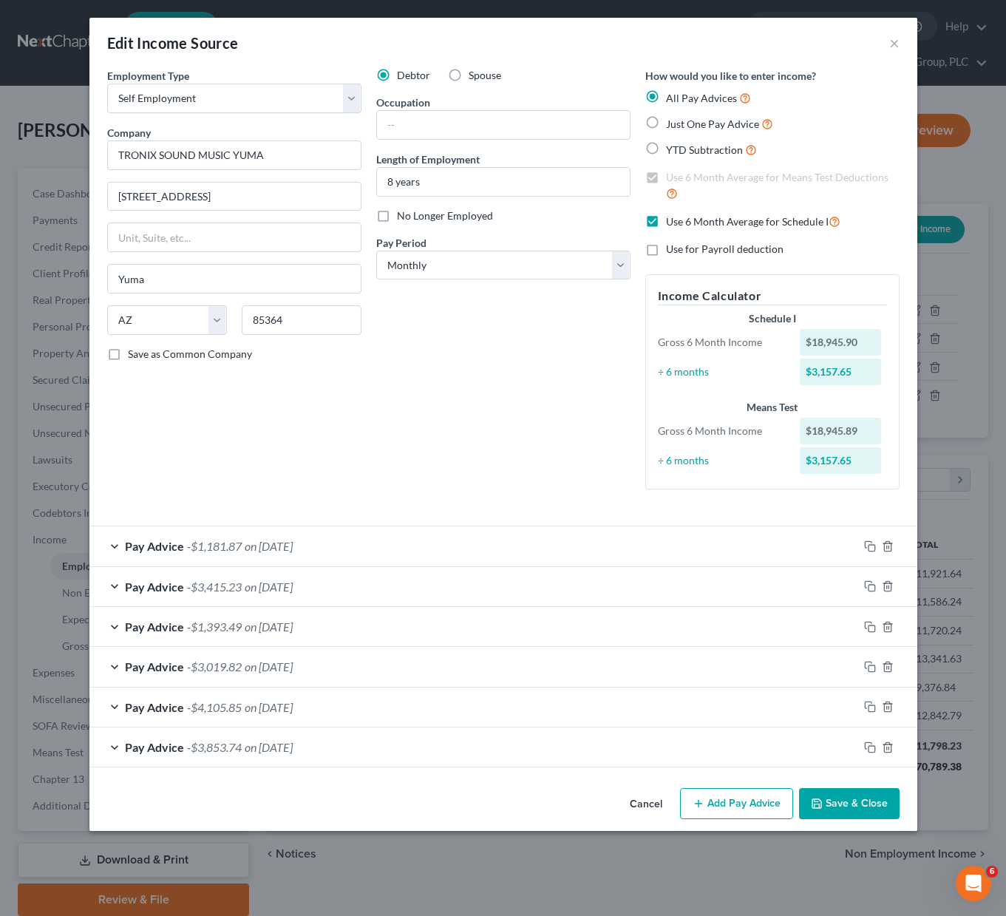
click at [666, 221] on label "Use 6 Month Average for Schedule I" at bounding box center [753, 221] width 174 height 17
click at [672, 221] on input "Use 6 Month Average for Schedule I" at bounding box center [677, 218] width 10 height 10
checkbox input "false"
click at [666, 173] on label "Use 6 Month Average for Means Test Deductions" at bounding box center [783, 186] width 234 height 32
click at [672, 173] on input "Use 6 Month Average for Means Test Deductions" at bounding box center [677, 175] width 10 height 10
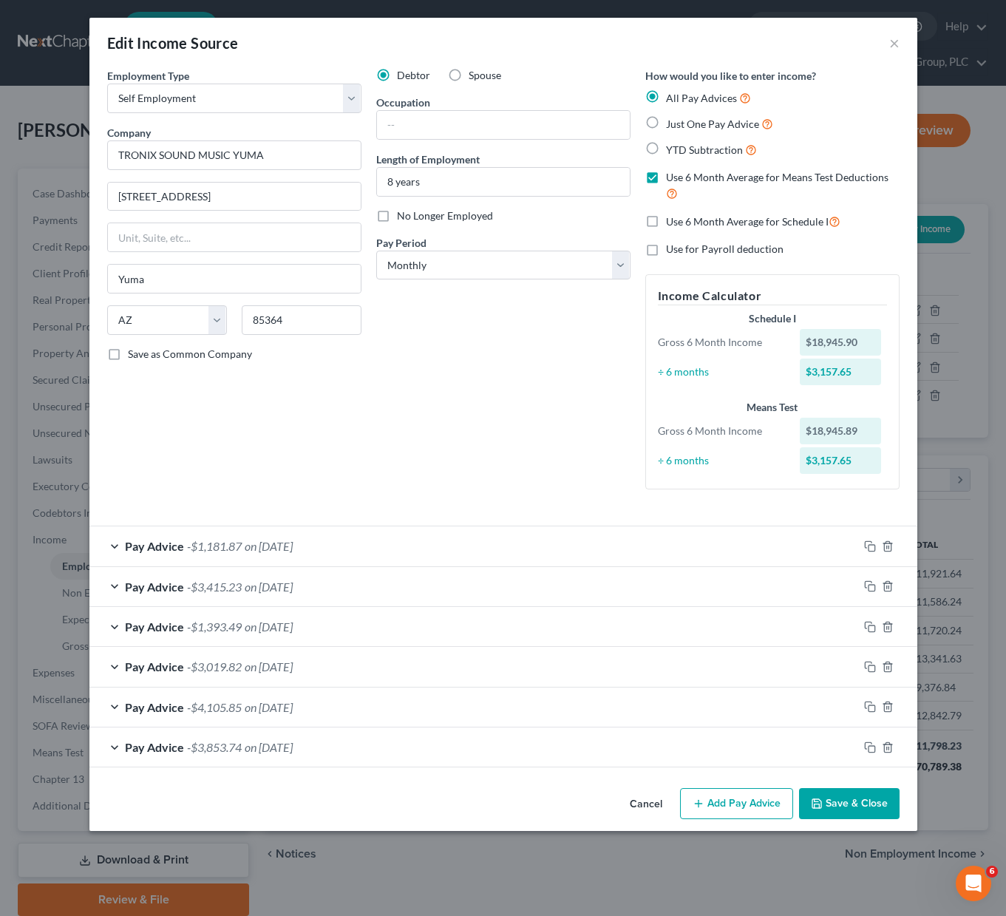
checkbox input "false"
click at [851, 797] on button "Save & Close" at bounding box center [849, 803] width 100 height 31
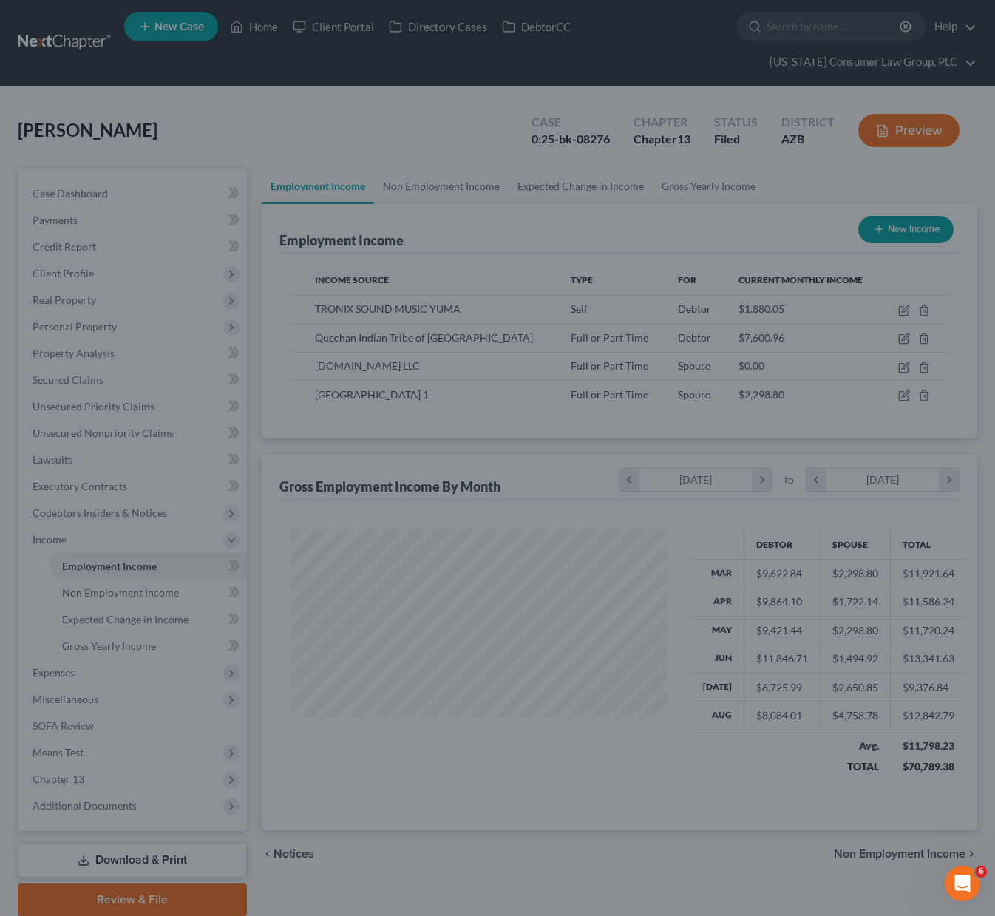
scroll to position [738660, 738524]
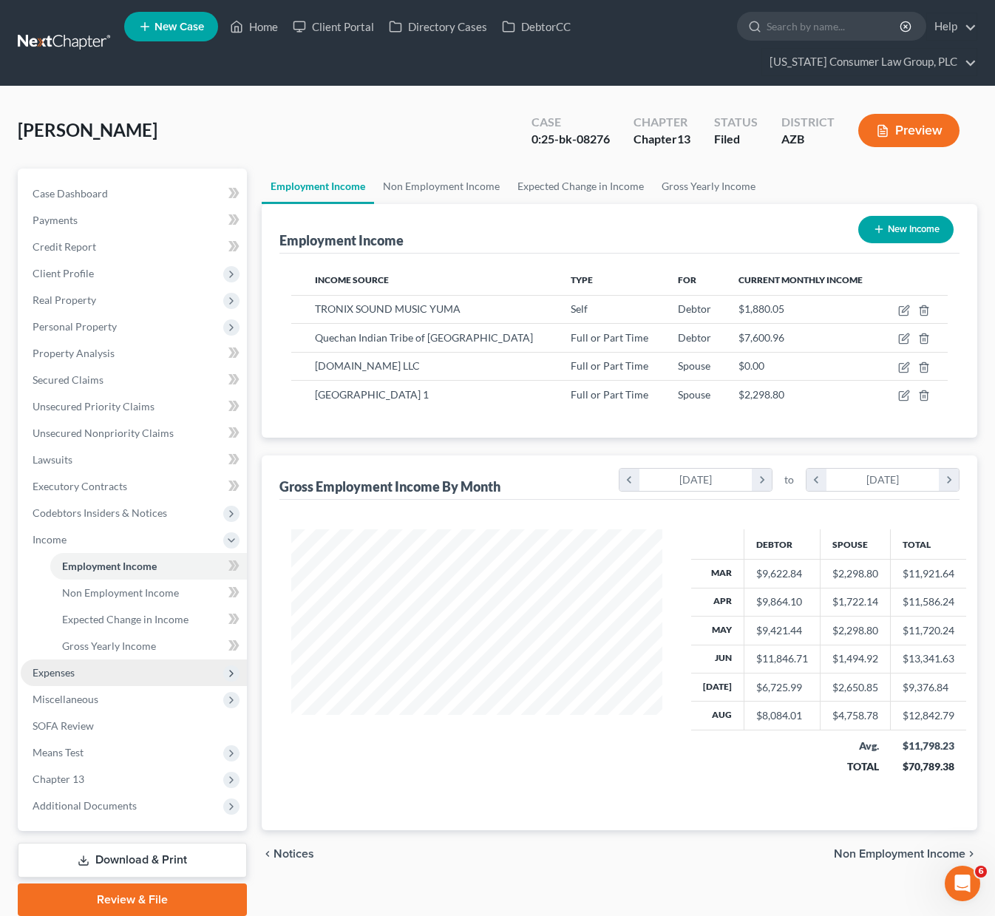
click at [75, 674] on span "Expenses" at bounding box center [134, 672] width 226 height 27
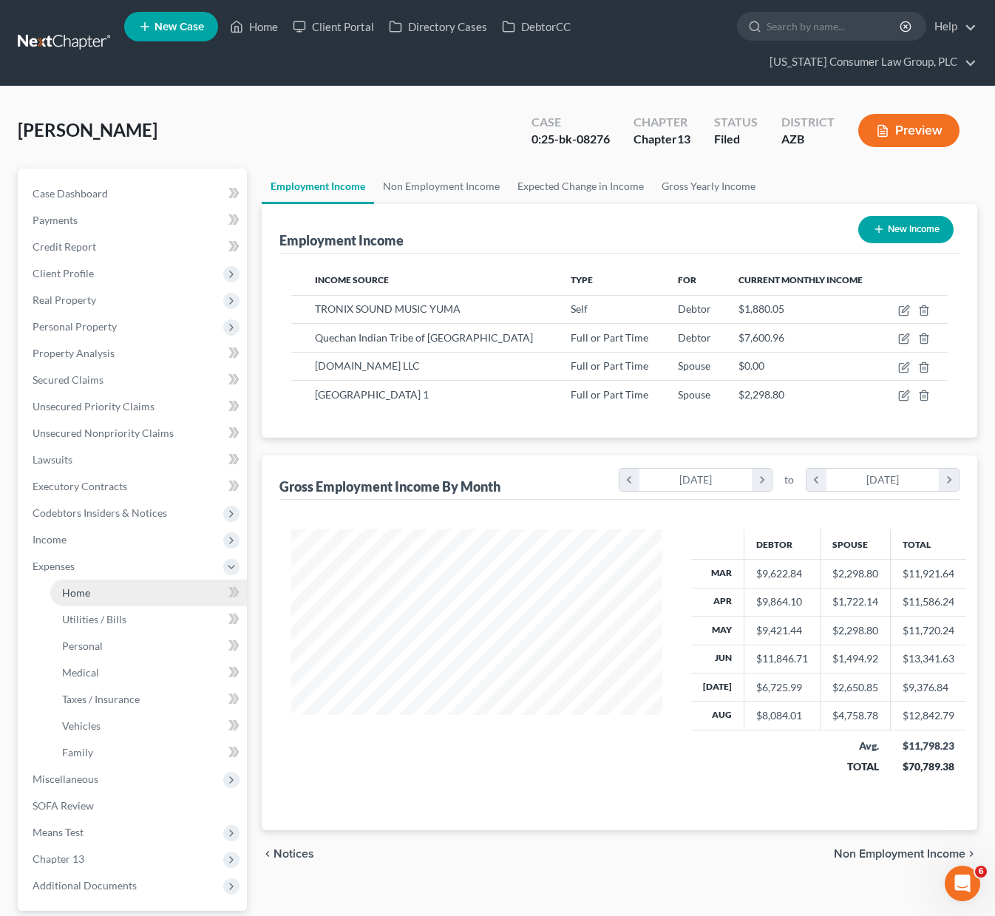
click at [81, 599] on link "Home" at bounding box center [148, 592] width 197 height 27
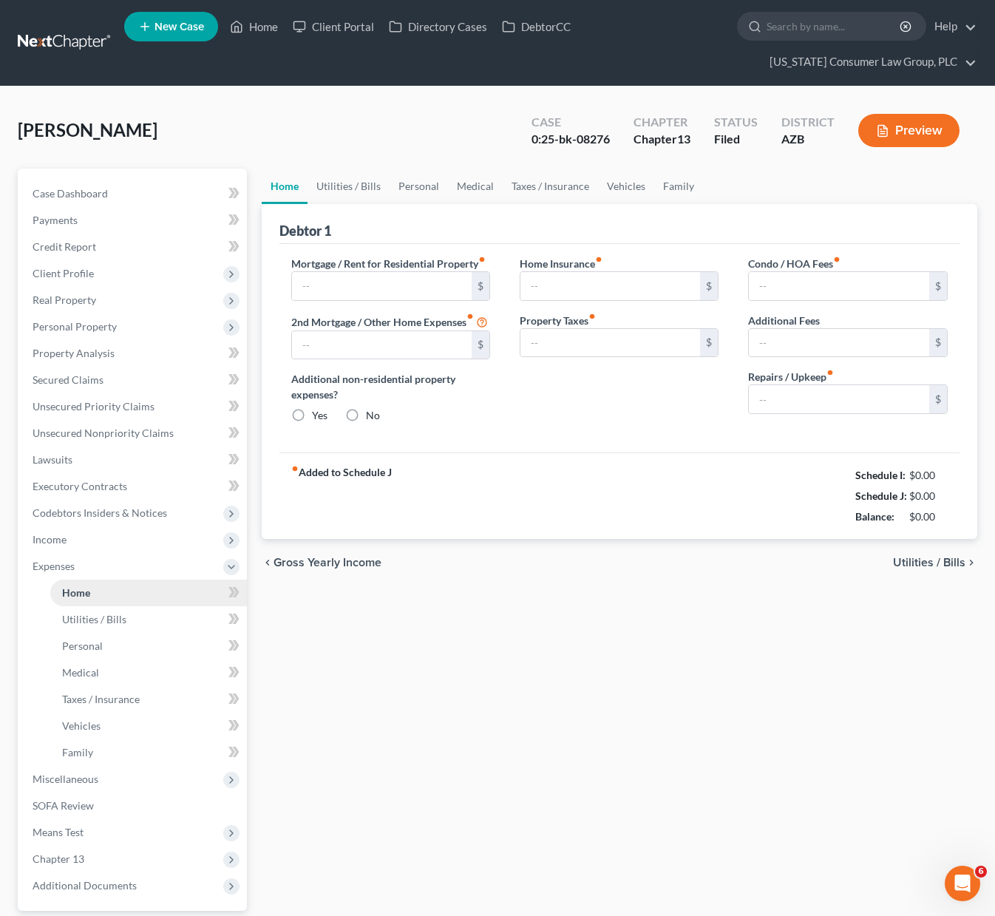
type input "2,300.00"
type input "0.00"
radio input "true"
type input "694.50"
type input "0.00"
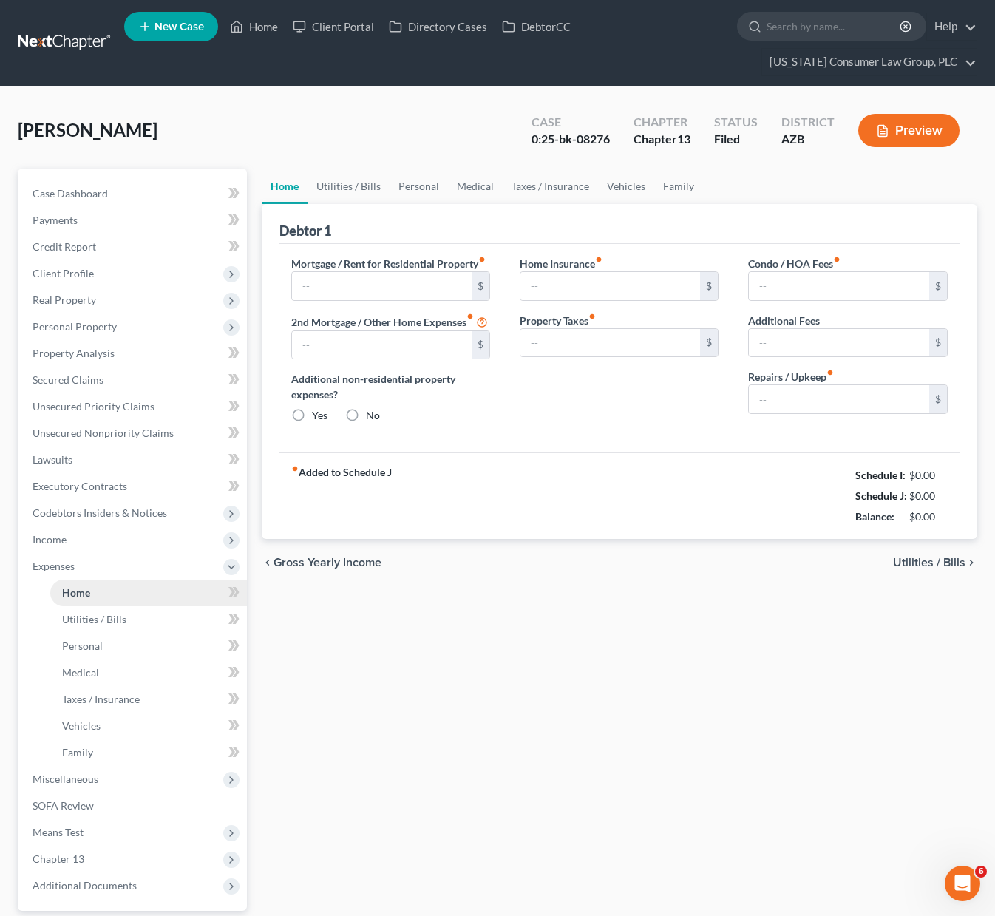
type input "0.00"
drag, startPoint x: 604, startPoint y: 285, endPoint x: 585, endPoint y: 284, distance: 18.5
click at [585, 284] on input "694.50" at bounding box center [610, 286] width 180 height 28
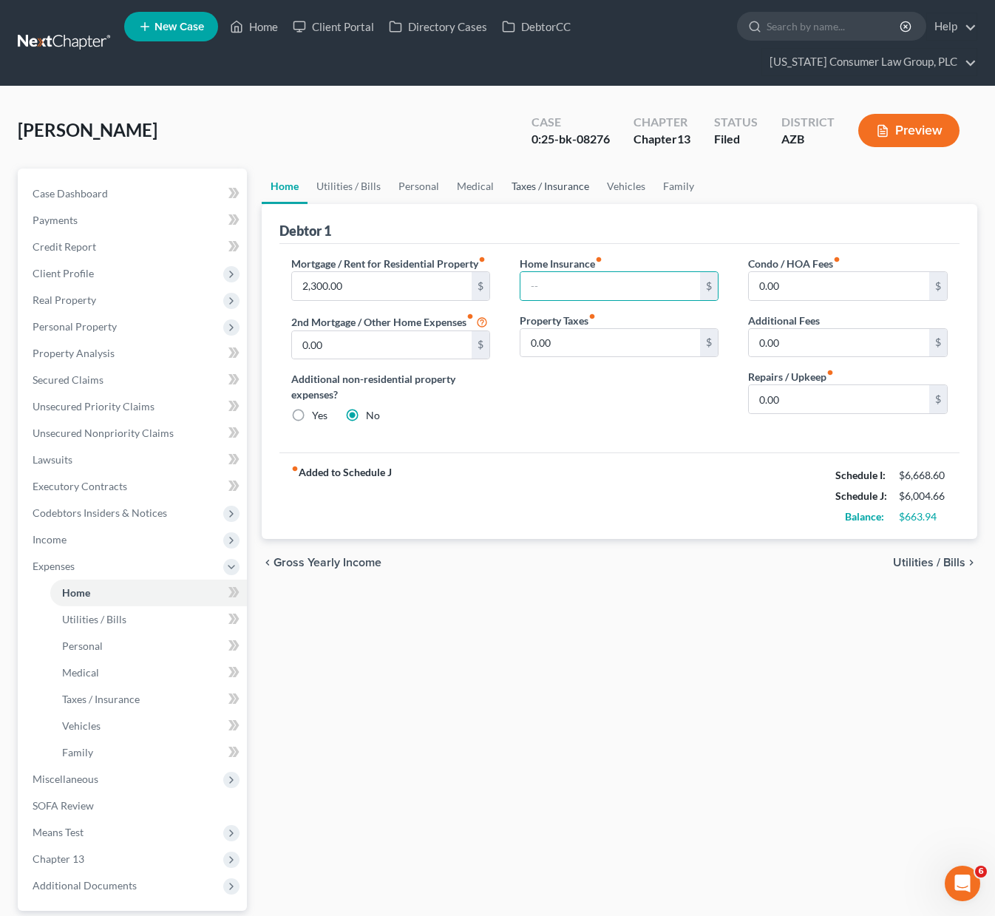
click at [559, 186] on link "Taxes / Insurance" at bounding box center [549, 185] width 95 height 35
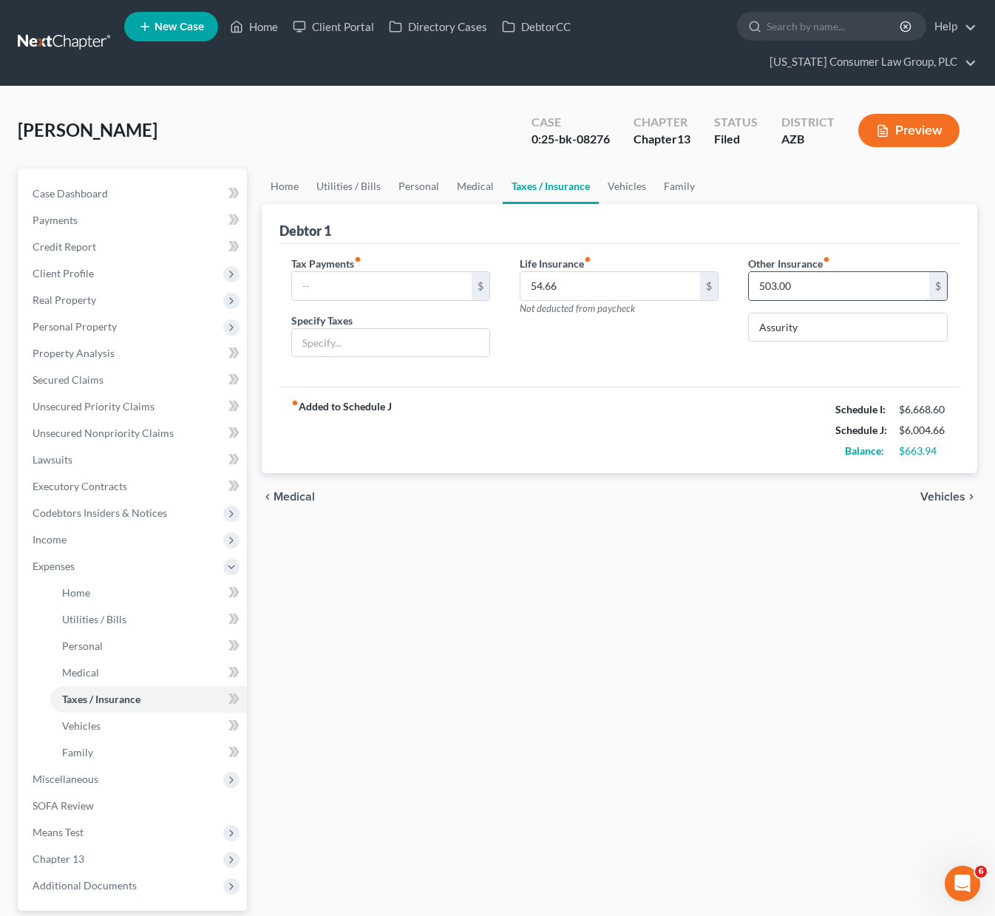
click at [805, 285] on input "503.00" at bounding box center [839, 286] width 180 height 28
type input "164.26"
click at [616, 171] on link "Vehicles" at bounding box center [627, 185] width 56 height 35
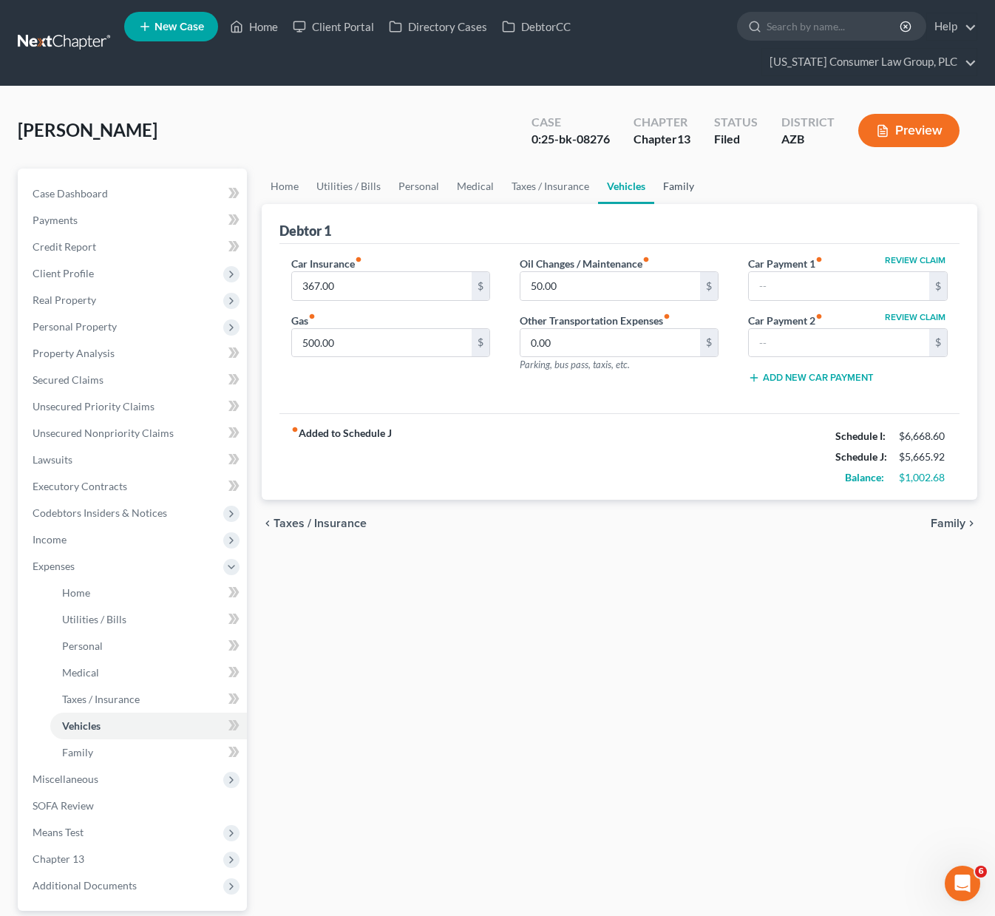
click at [690, 179] on link "Family" at bounding box center [678, 185] width 49 height 35
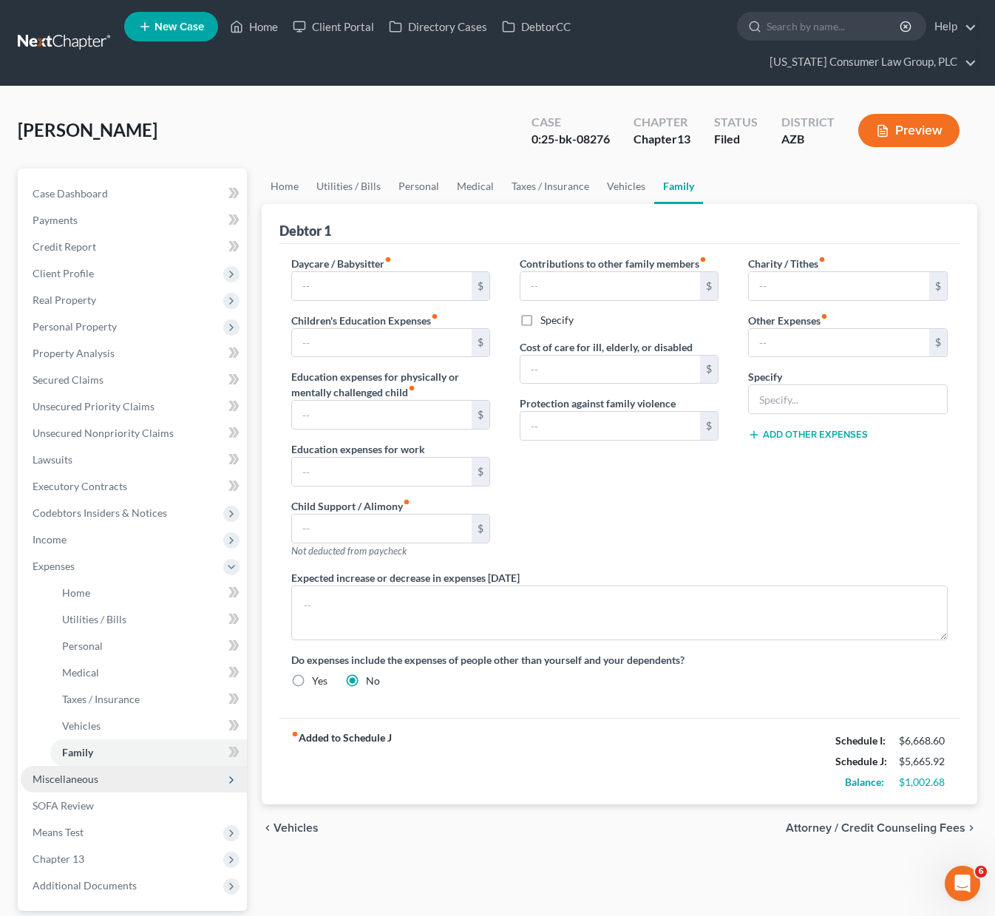
click at [74, 774] on span "Miscellaneous" at bounding box center [66, 778] width 66 height 13
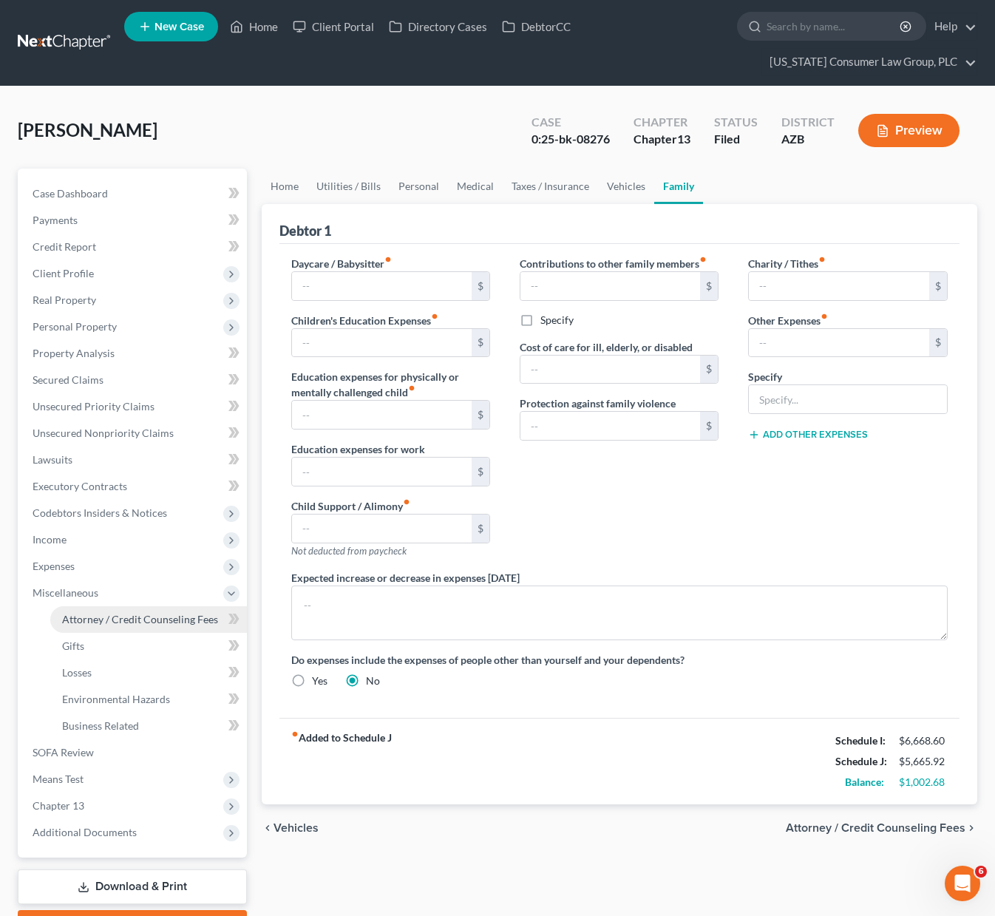
click at [110, 618] on span "Attorney / Credit Counseling Fees" at bounding box center [140, 619] width 156 height 13
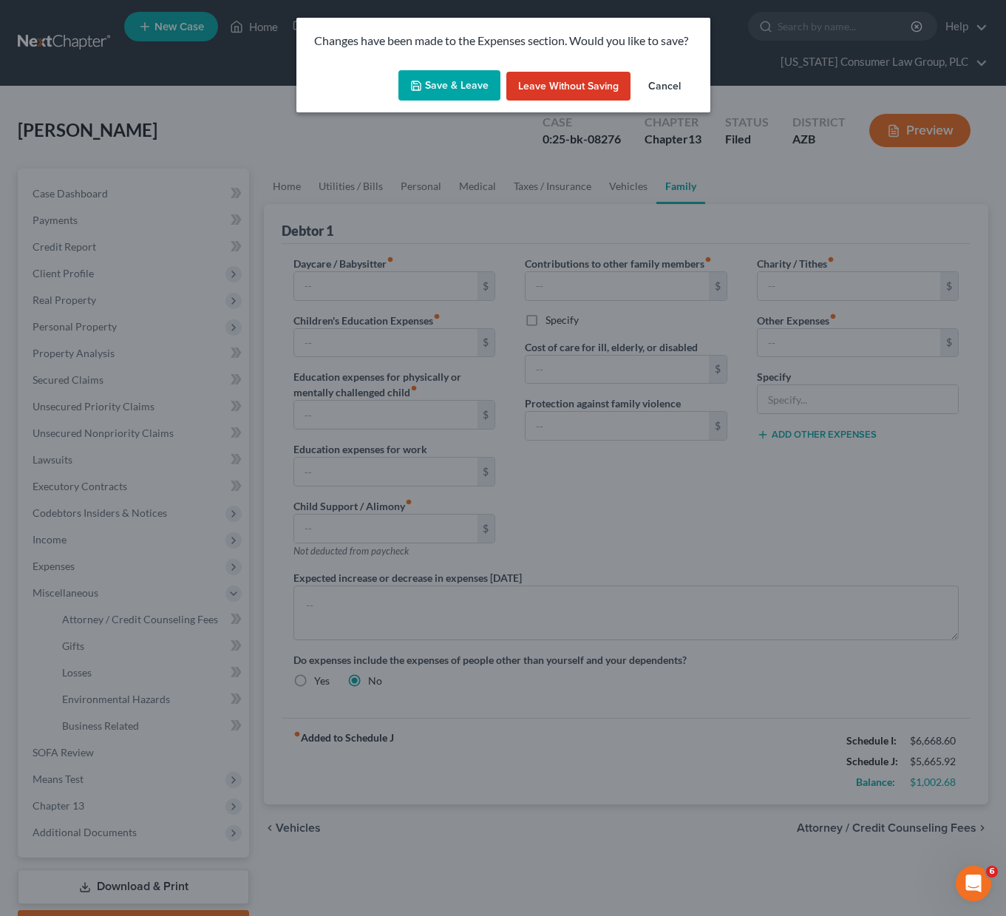
click at [471, 89] on button "Save & Leave" at bounding box center [449, 85] width 102 height 31
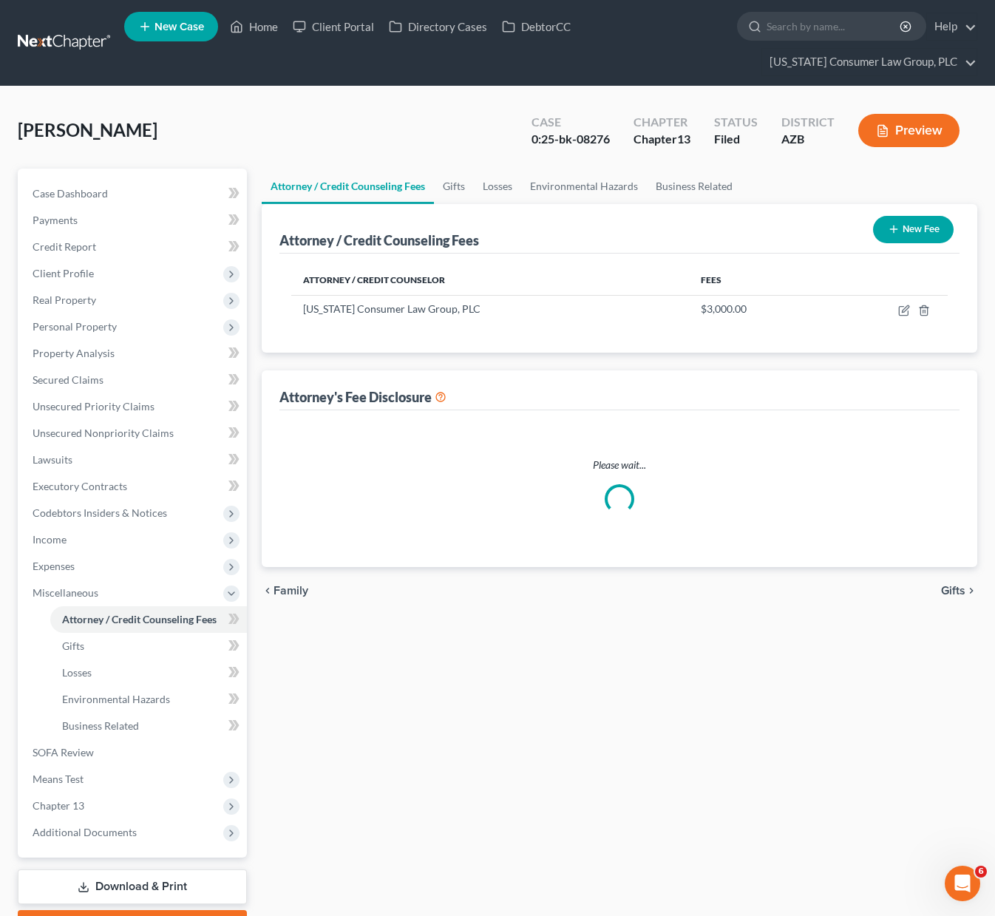
select select "7"
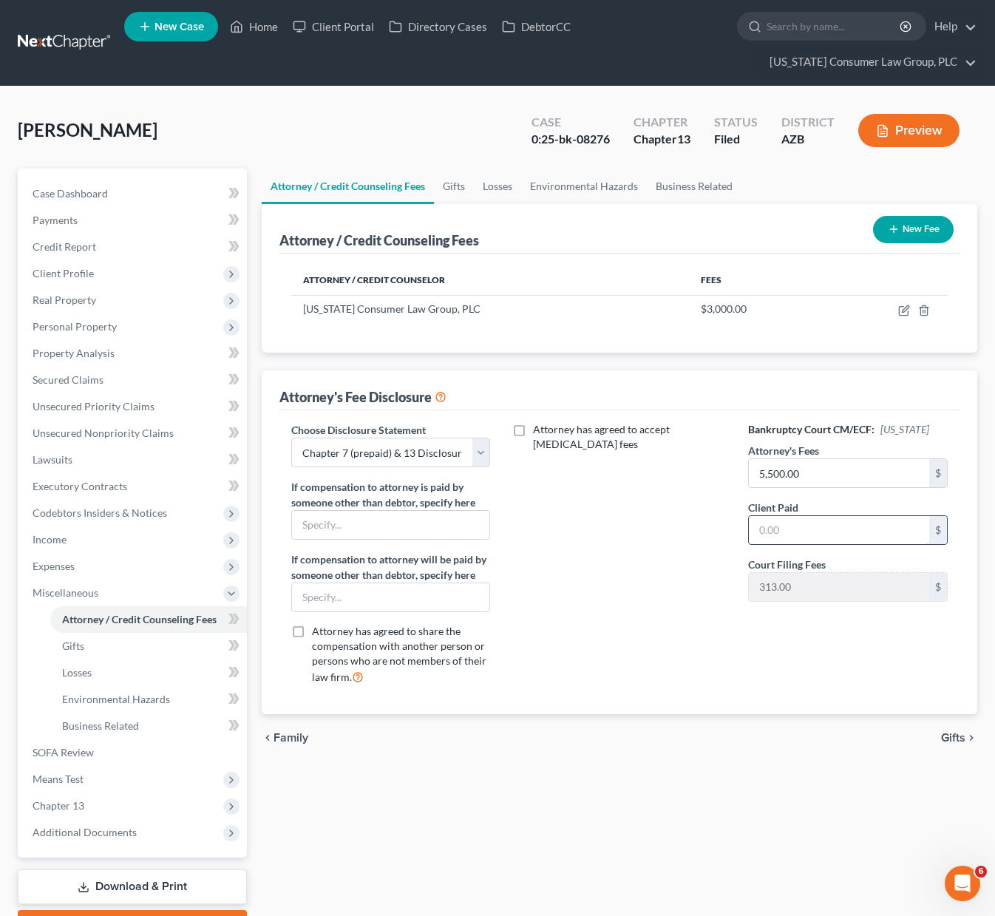
click at [763, 527] on input "text" at bounding box center [839, 530] width 180 height 28
type input "3,000"
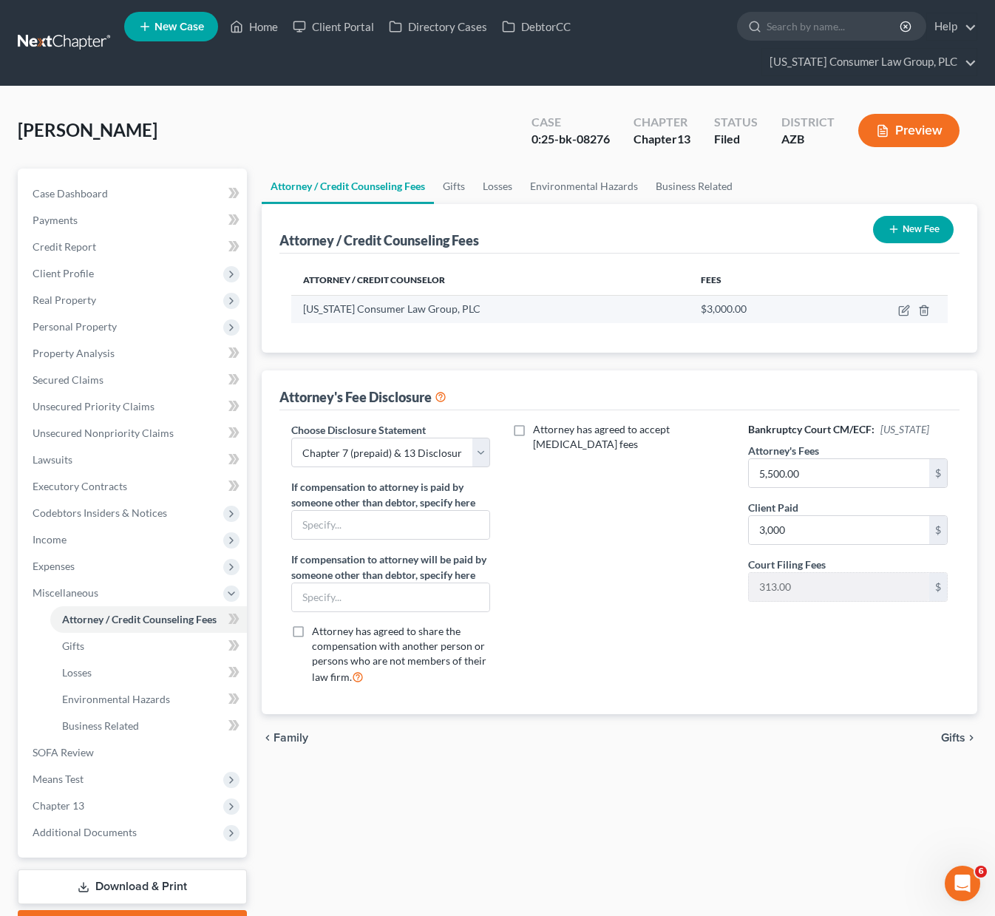
click at [739, 302] on div "$3,000.00" at bounding box center [758, 308] width 114 height 15
click at [904, 308] on icon "button" at bounding box center [904, 308] width 7 height 7
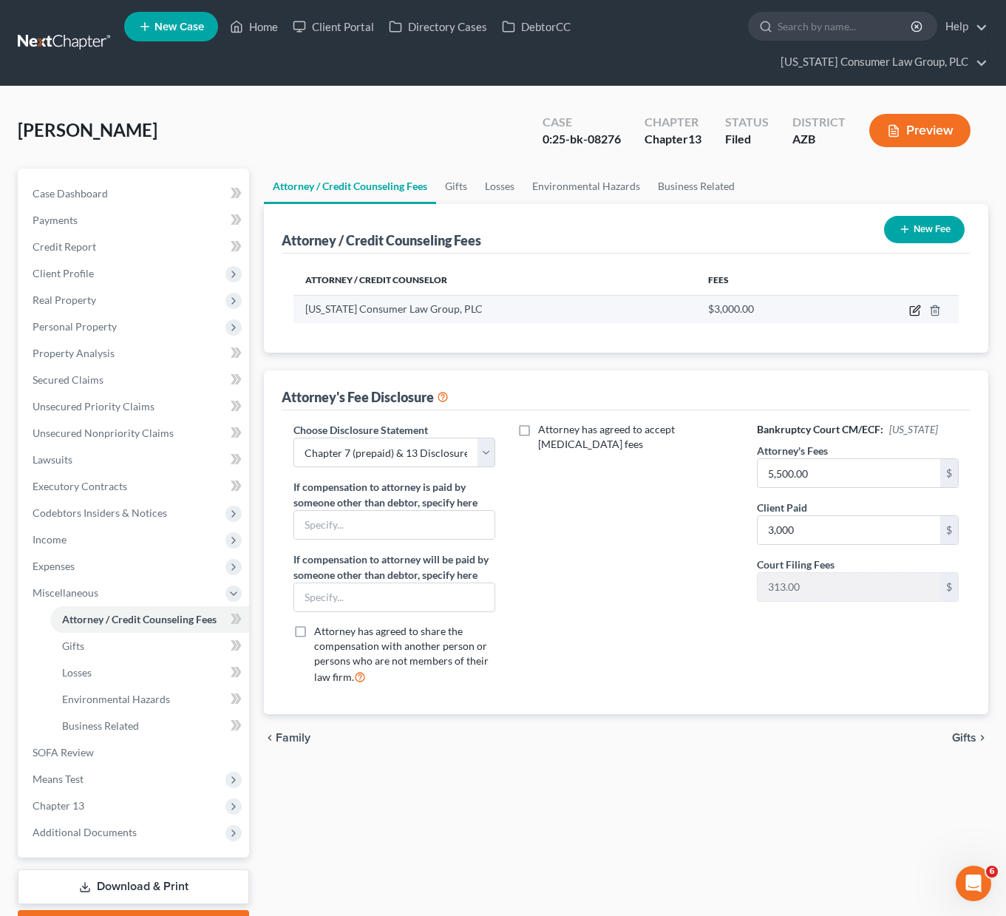
select select "3"
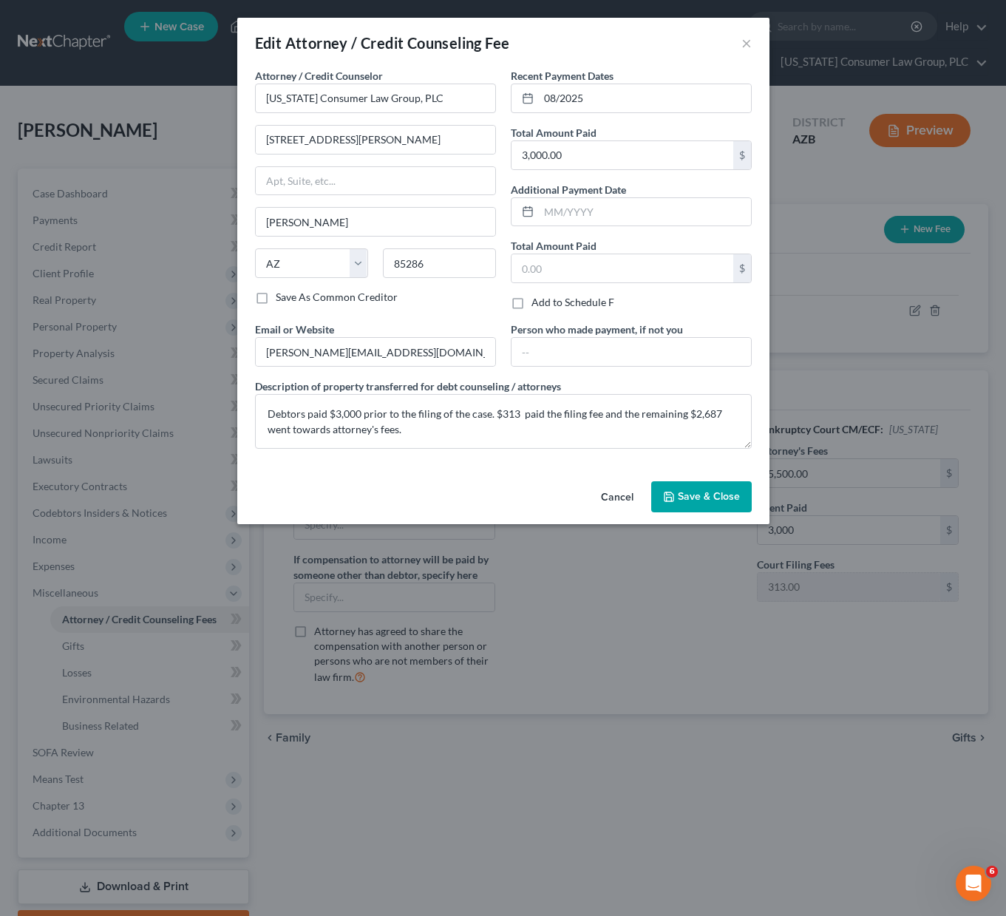
click at [692, 488] on button "Save & Close" at bounding box center [701, 496] width 100 height 31
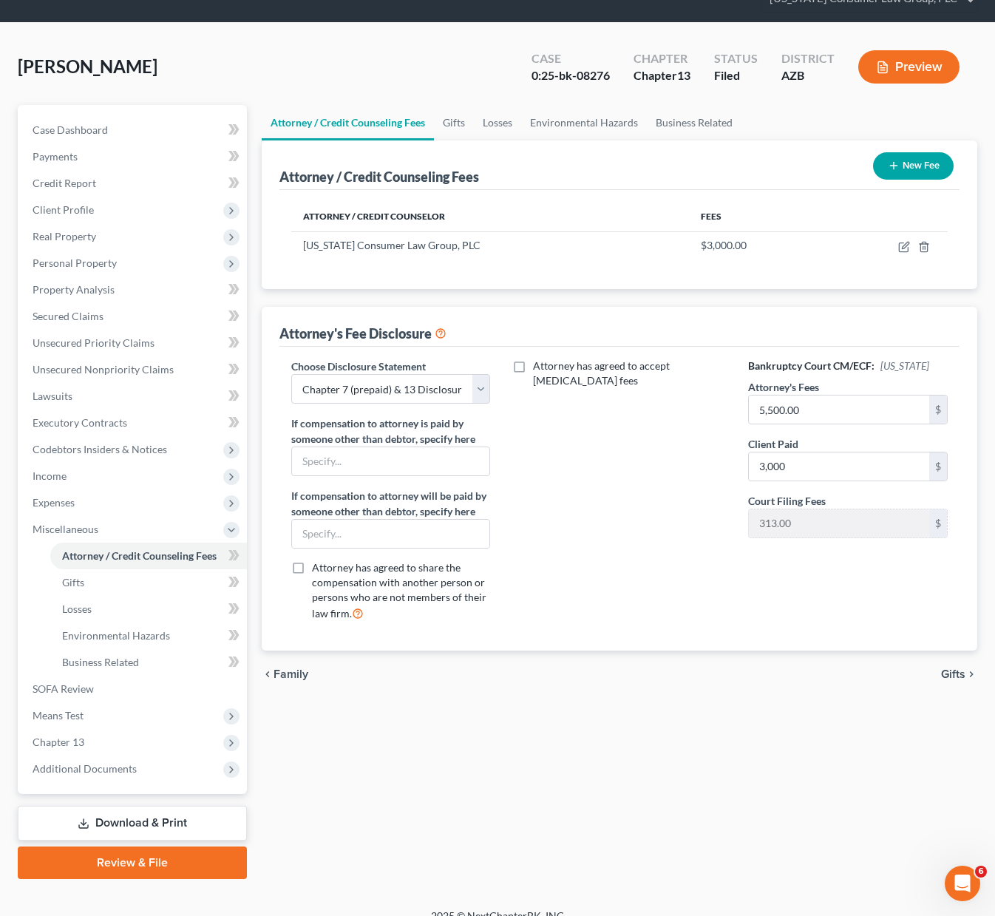
scroll to position [83, 0]
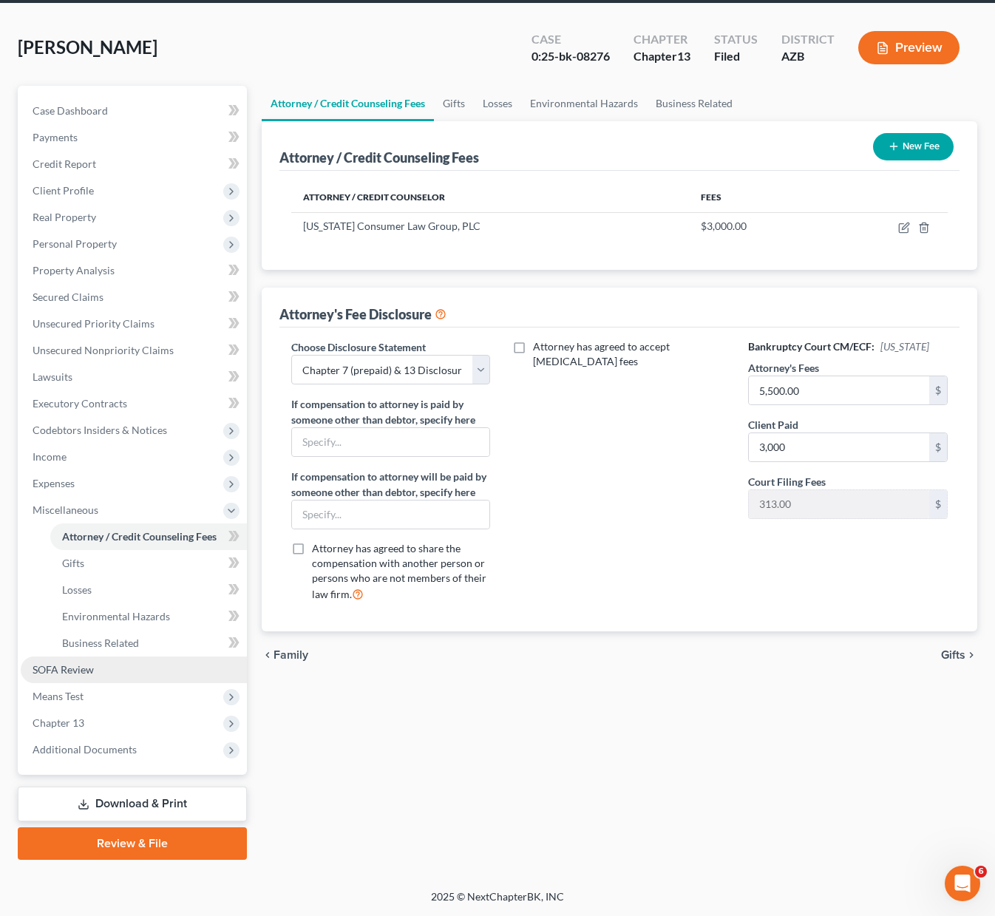
click at [84, 666] on span "SOFA Review" at bounding box center [63, 669] width 61 height 13
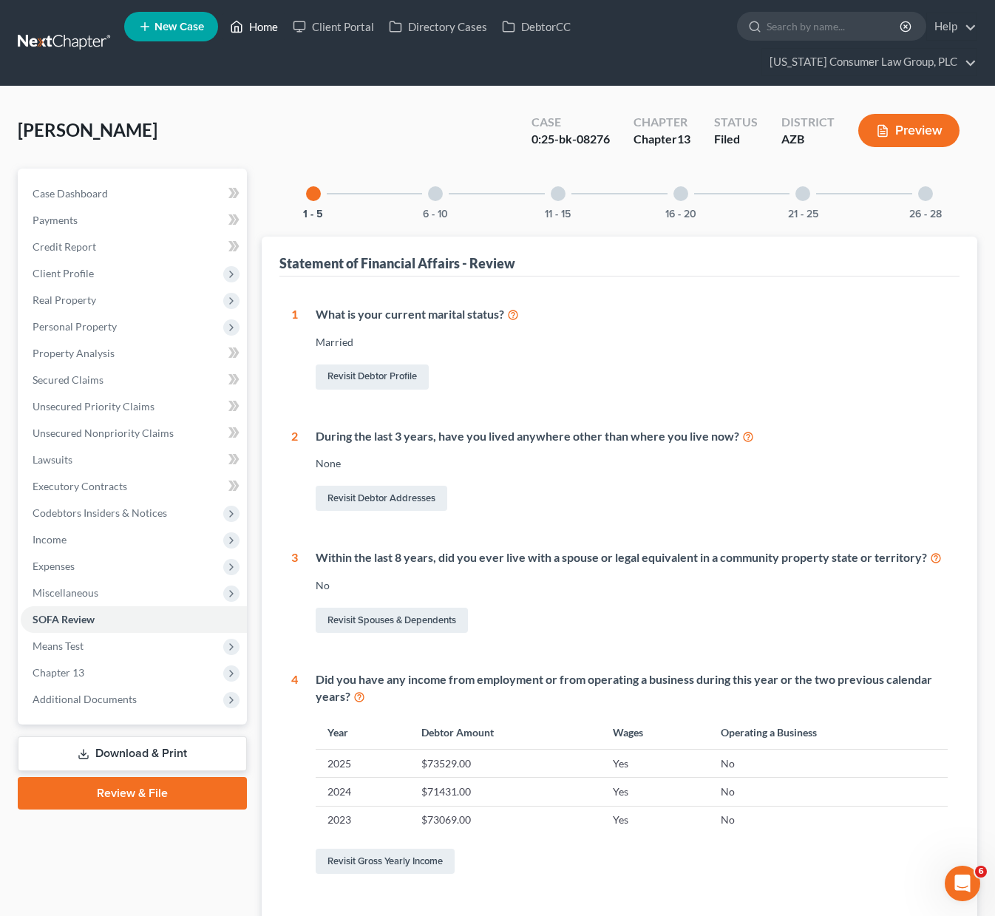
click at [253, 27] on link "Home" at bounding box center [253, 26] width 63 height 27
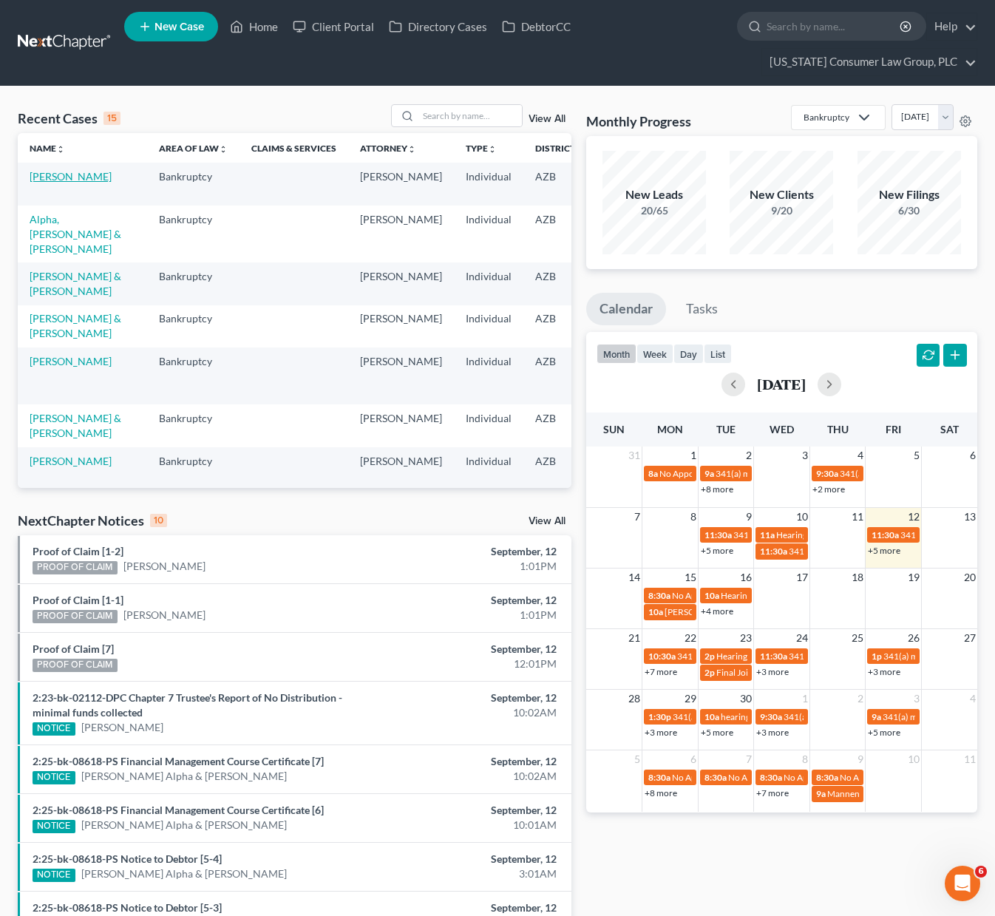
click at [41, 183] on link "[PERSON_NAME]" at bounding box center [71, 176] width 82 height 13
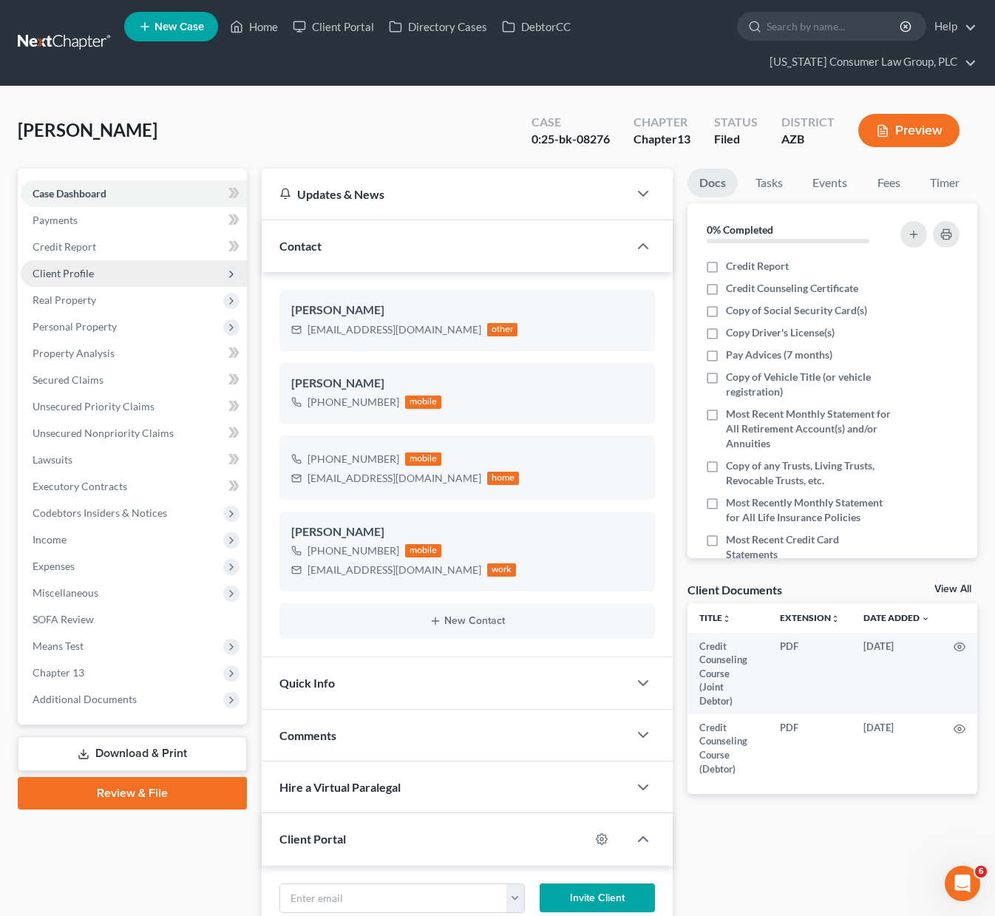
click at [74, 272] on span "Client Profile" at bounding box center [63, 273] width 61 height 13
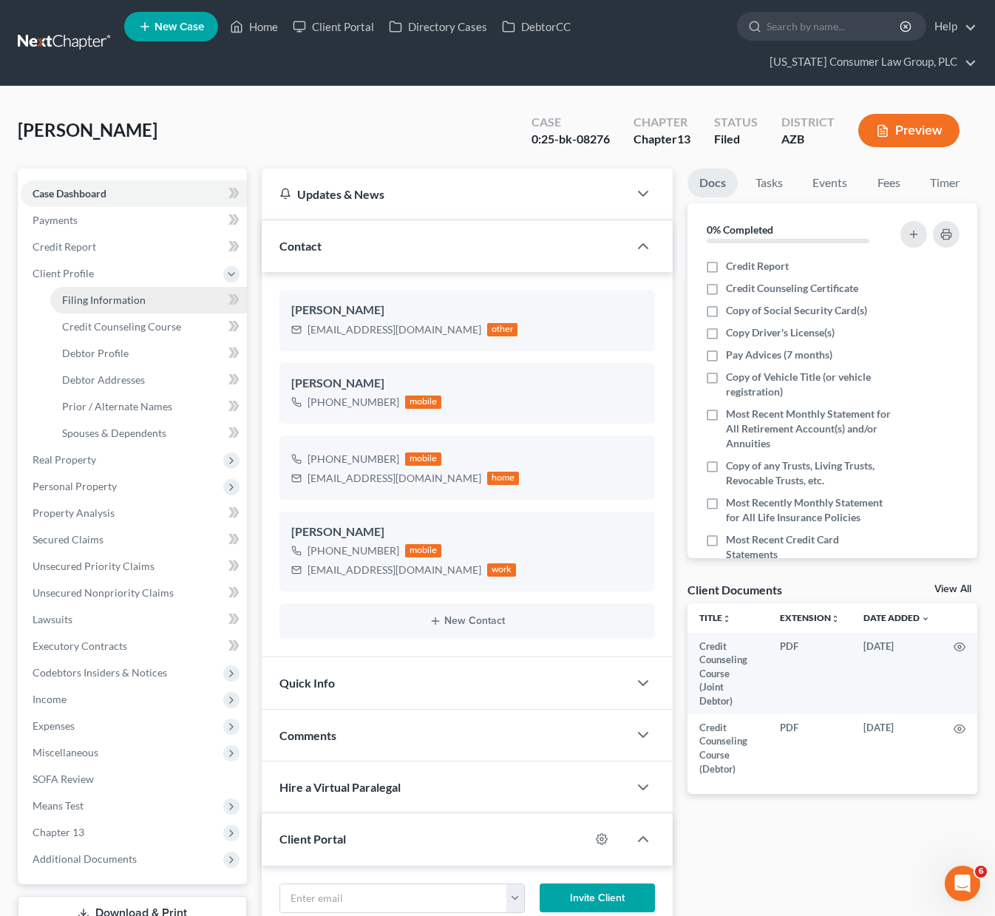
click at [83, 290] on link "Filing Information" at bounding box center [148, 300] width 197 height 27
select select "1"
select select "0"
select select "3"
select select "4"
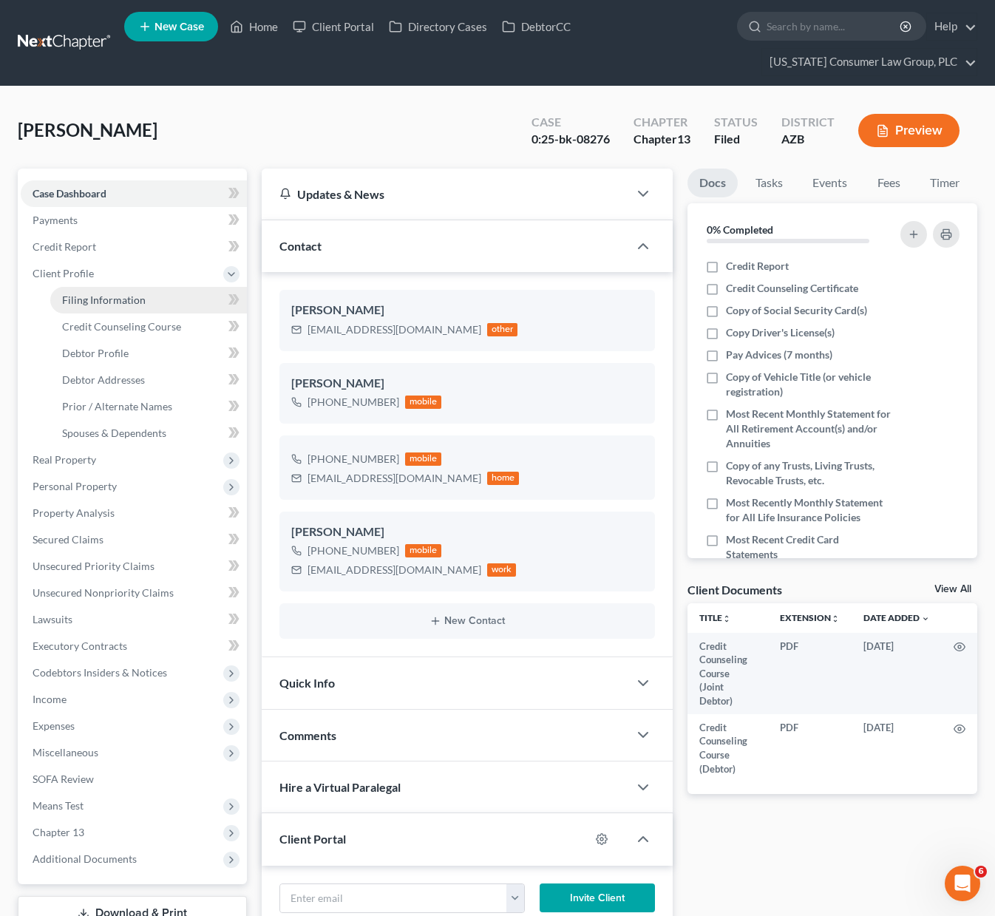
select select "0"
select select "3"
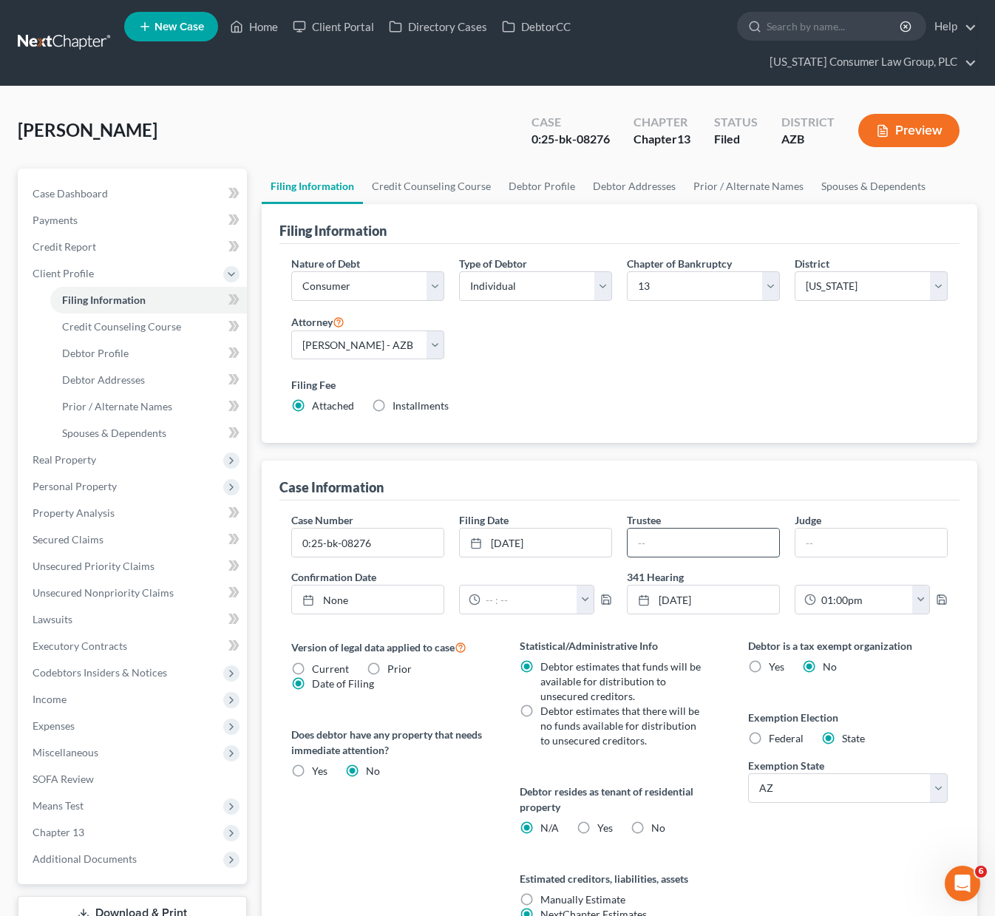
click at [660, 546] on input "text" at bounding box center [702, 542] width 151 height 28
type input "Brown"
click at [406, 536] on input "0:25-bk-08276" at bounding box center [367, 542] width 151 height 28
type input "0:25-bk-08276-BMW"
click at [831, 539] on input "text" at bounding box center [870, 542] width 151 height 28
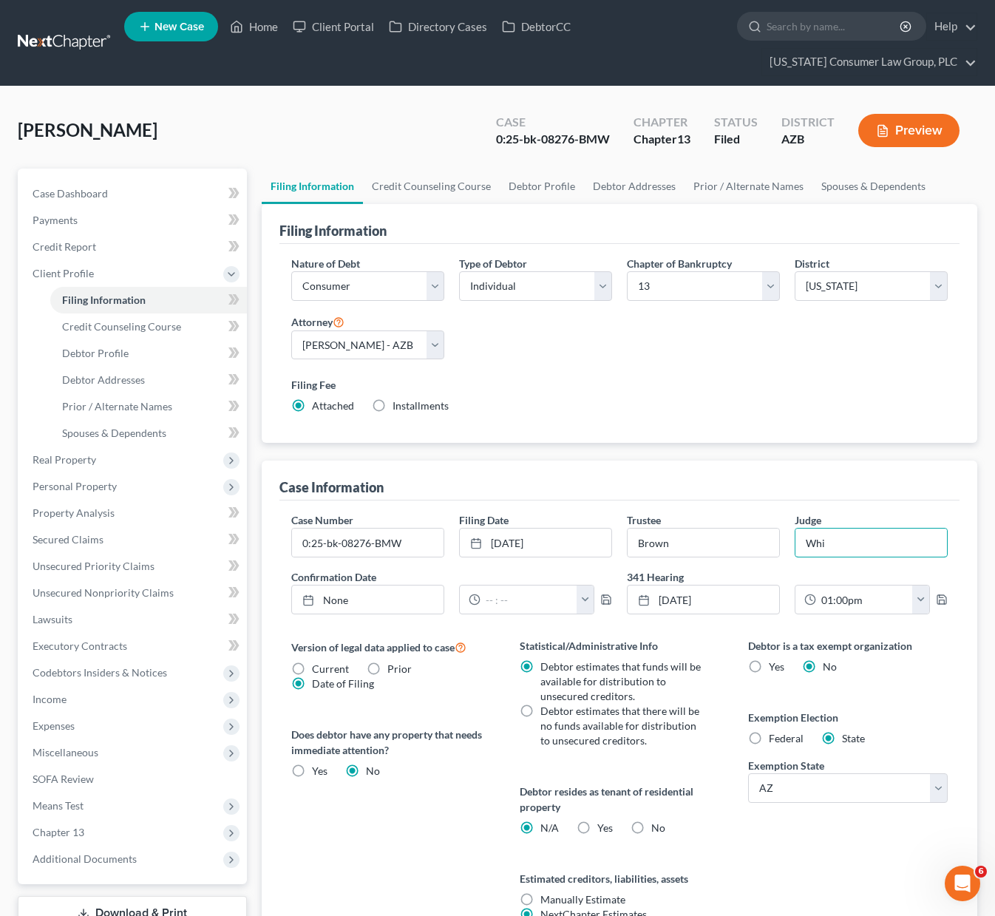
type input "Whinery"
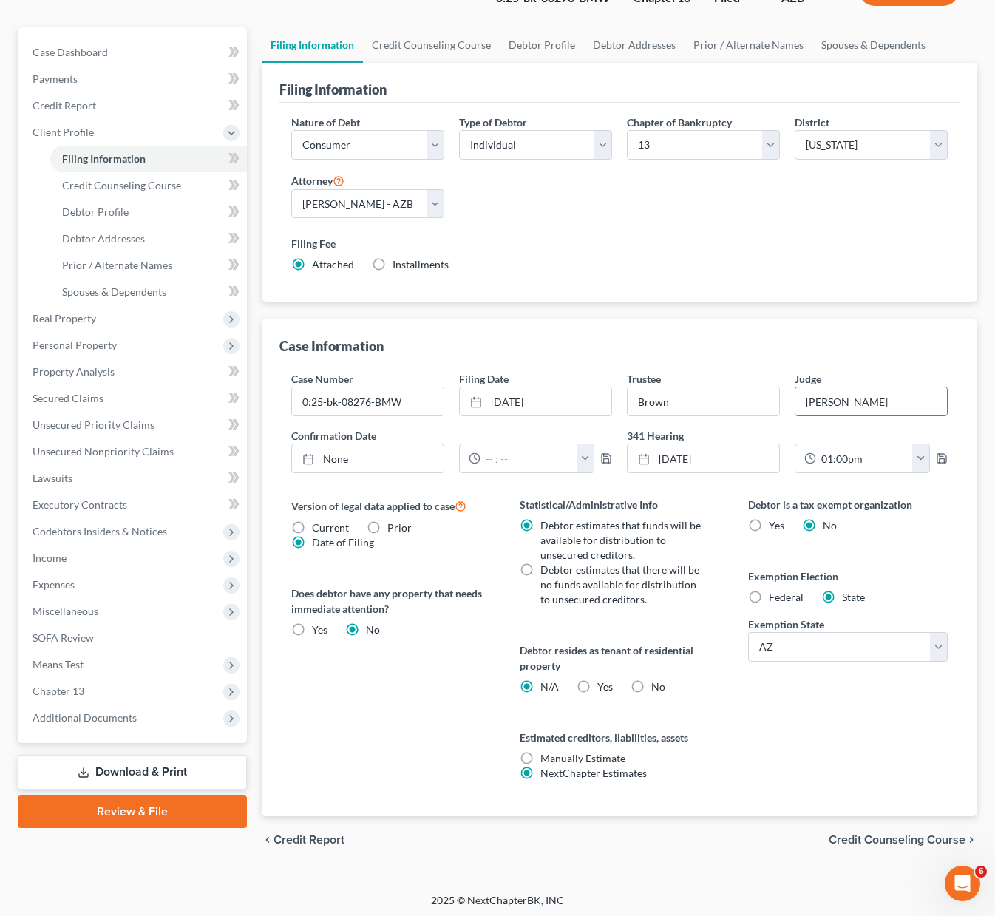
scroll to position [145, 0]
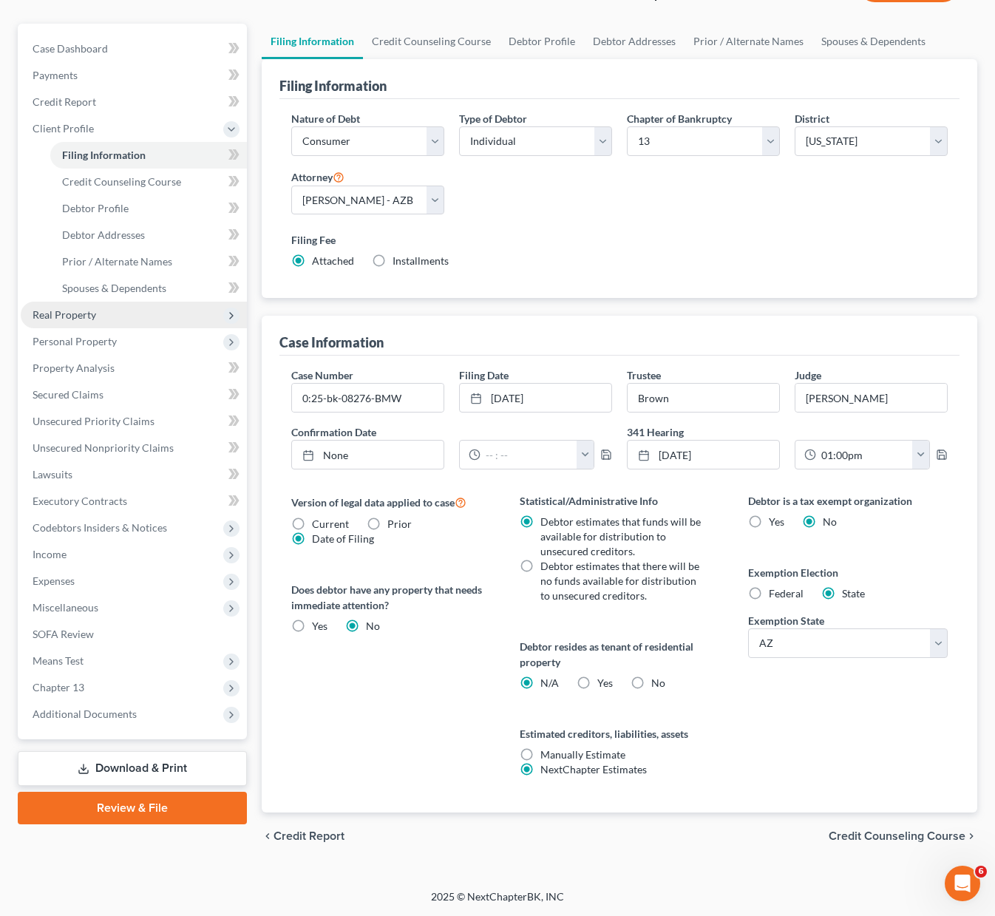
click at [95, 318] on span "Real Property" at bounding box center [65, 314] width 64 height 13
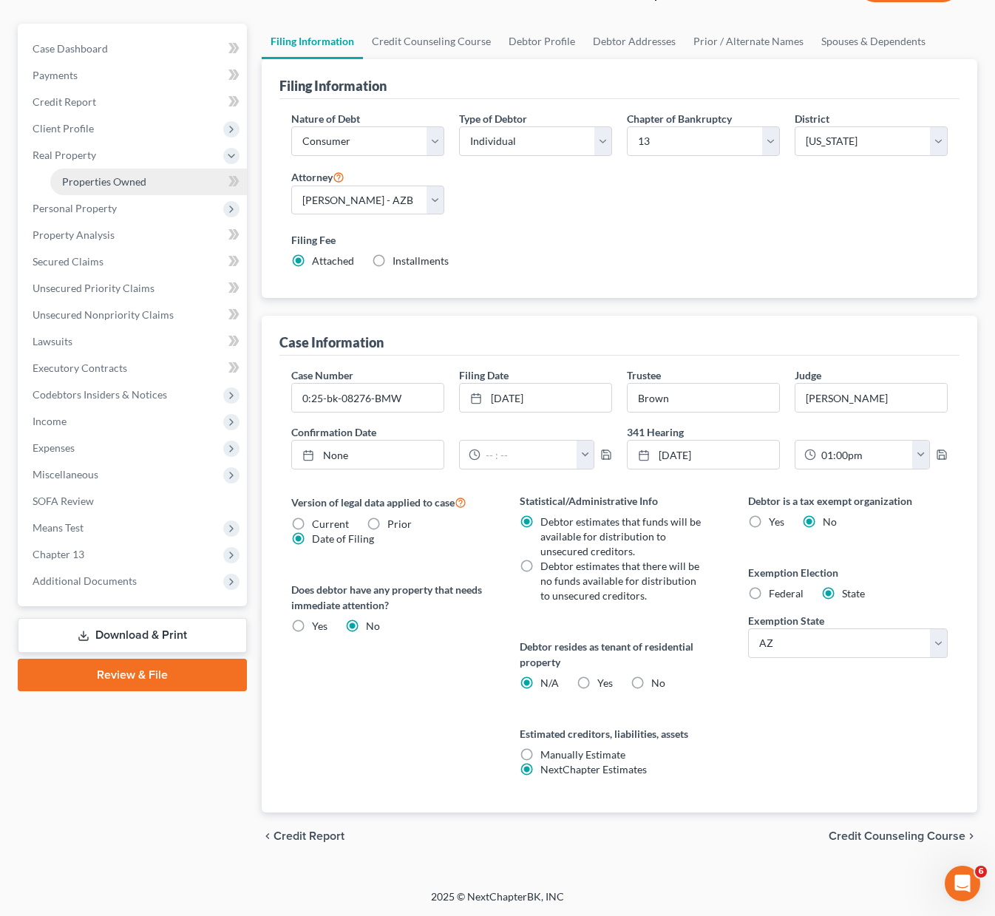
click at [78, 181] on span "Properties Owned" at bounding box center [104, 181] width 84 height 13
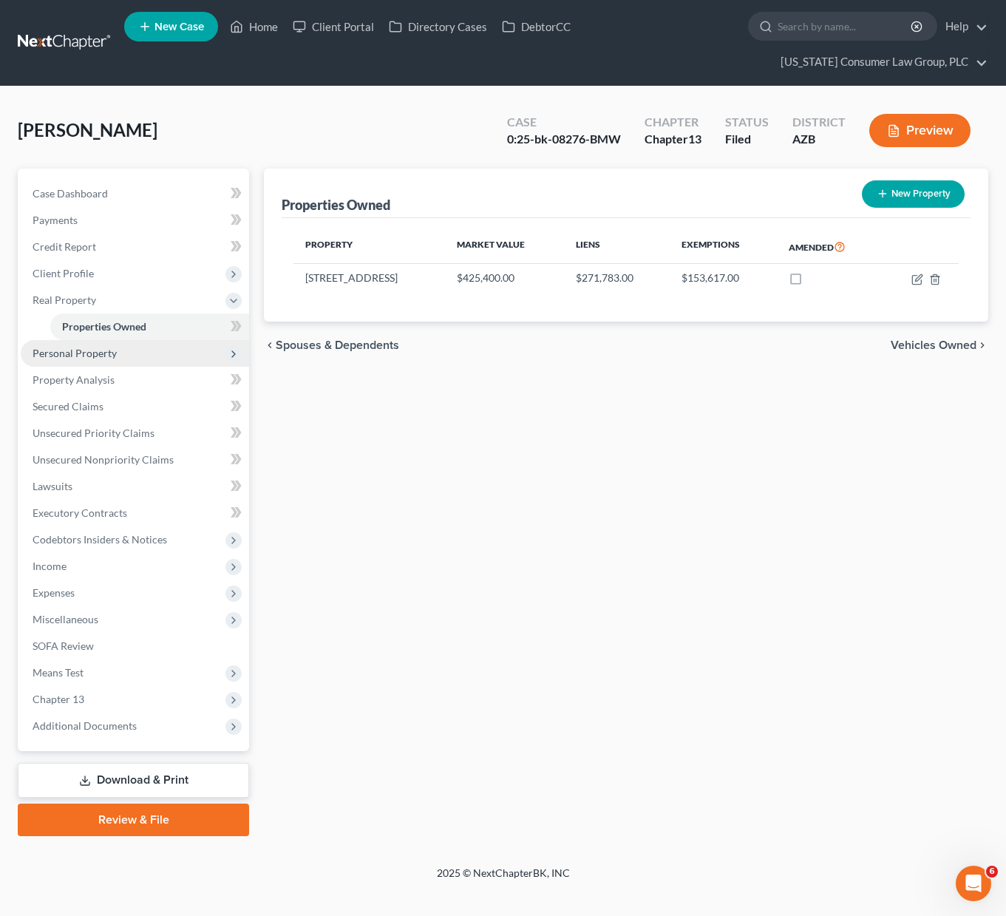
click at [98, 351] on span "Personal Property" at bounding box center [75, 353] width 84 height 13
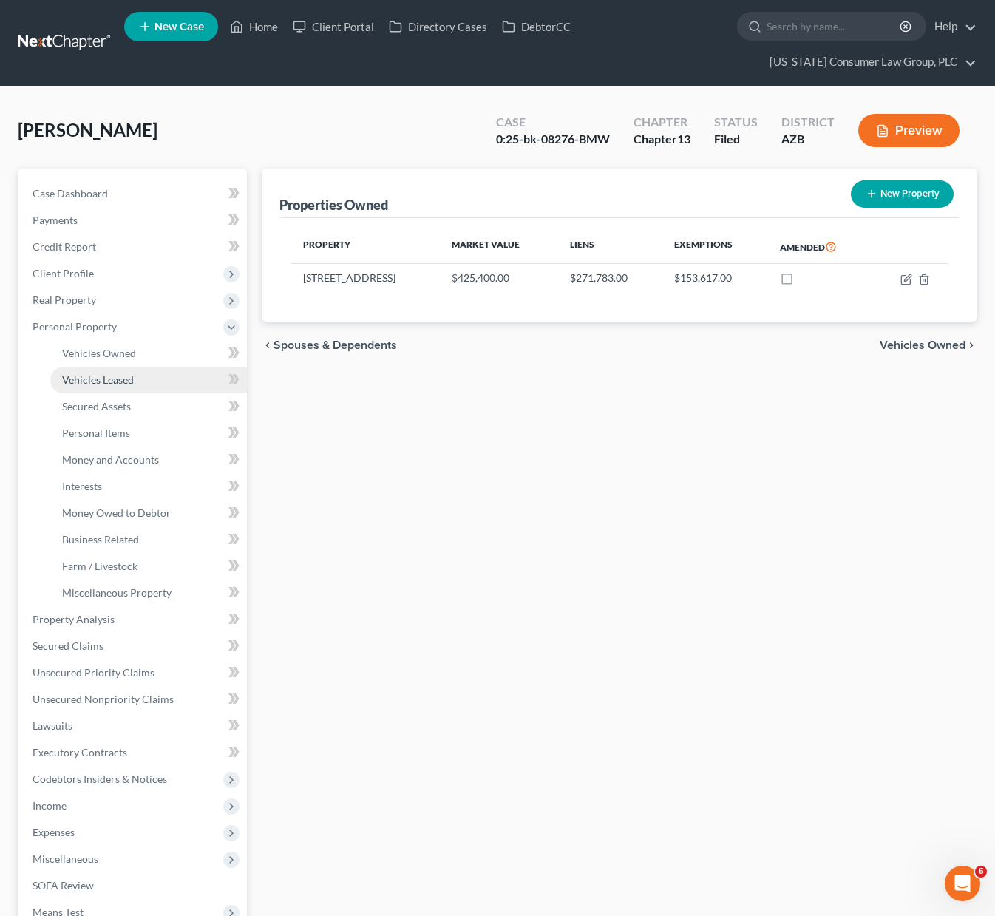
click at [97, 378] on span "Vehicles Leased" at bounding box center [98, 379] width 72 height 13
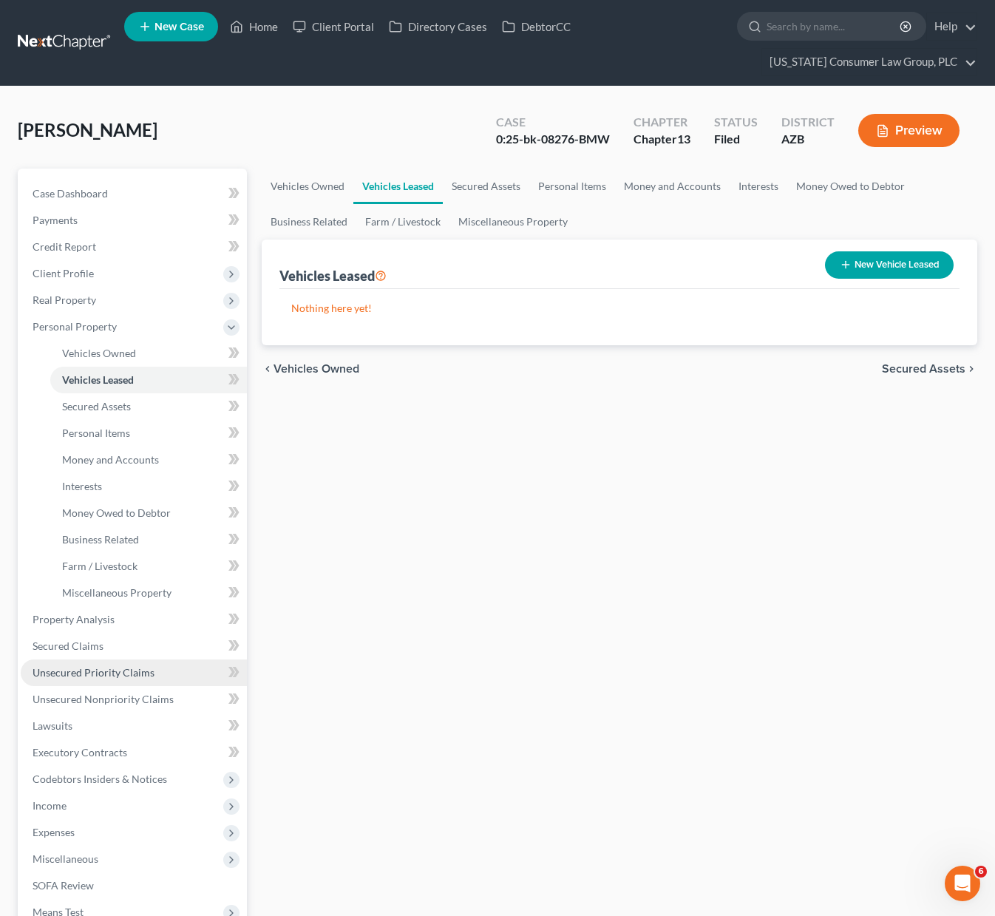
click at [116, 669] on span "Unsecured Priority Claims" at bounding box center [94, 672] width 122 height 13
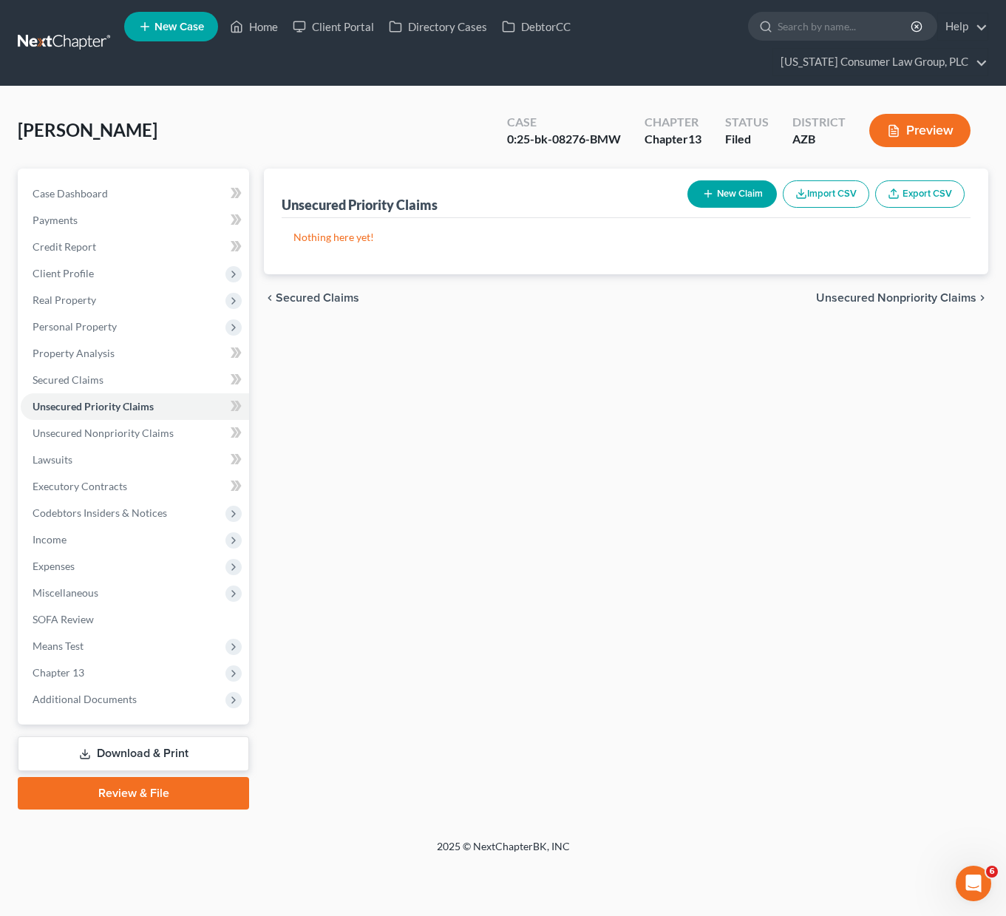
click at [735, 190] on button "New Claim" at bounding box center [731, 193] width 89 height 27
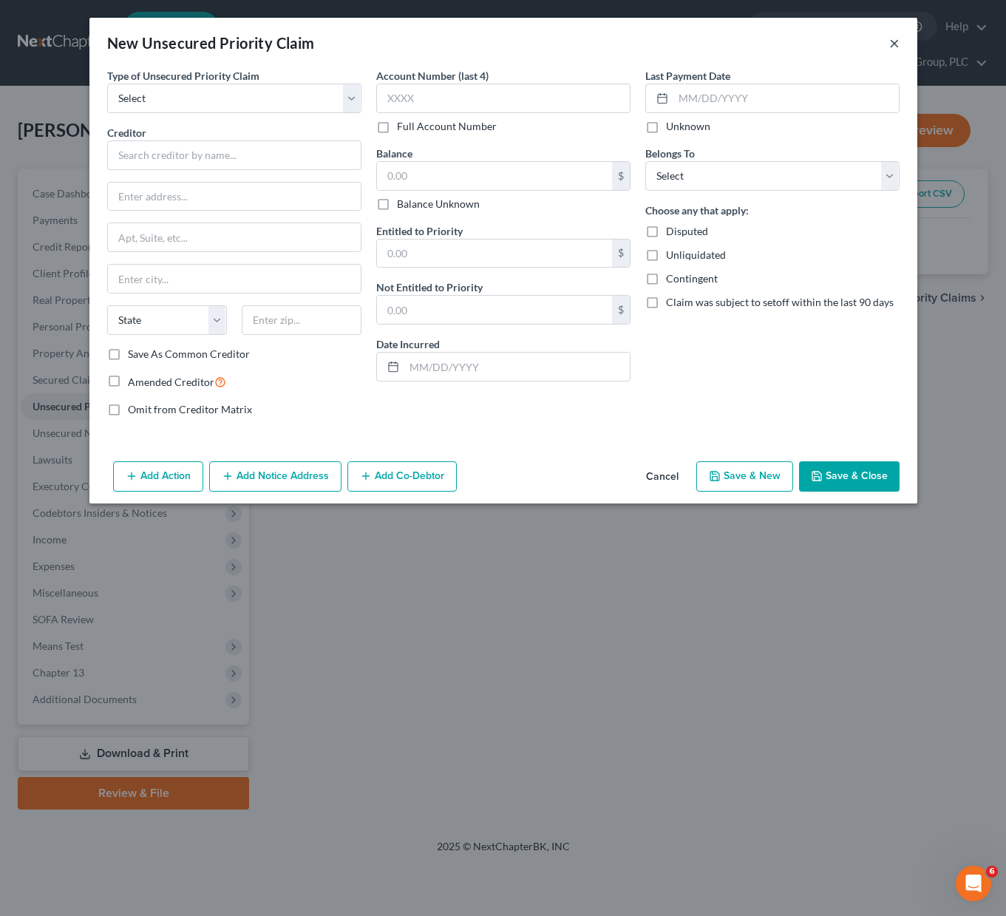
click at [895, 41] on button "×" at bounding box center [894, 43] width 10 height 18
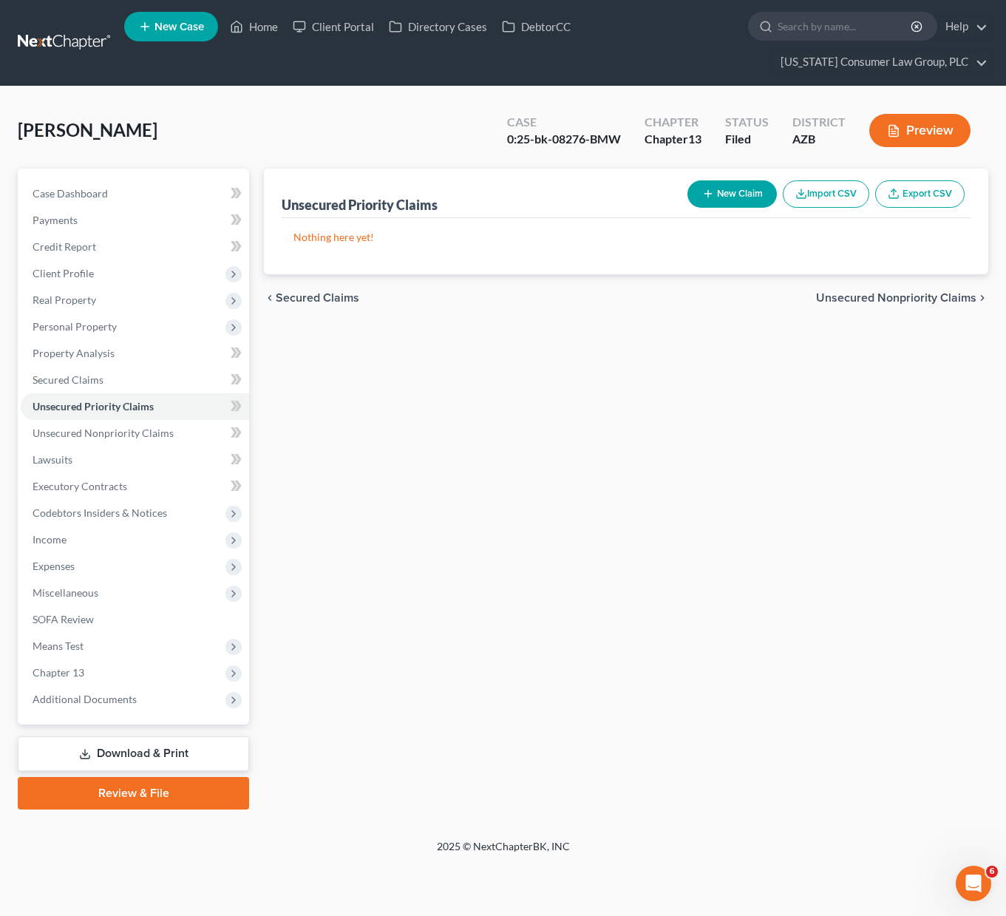
click at [709, 194] on icon "button" at bounding box center [708, 194] width 12 height 12
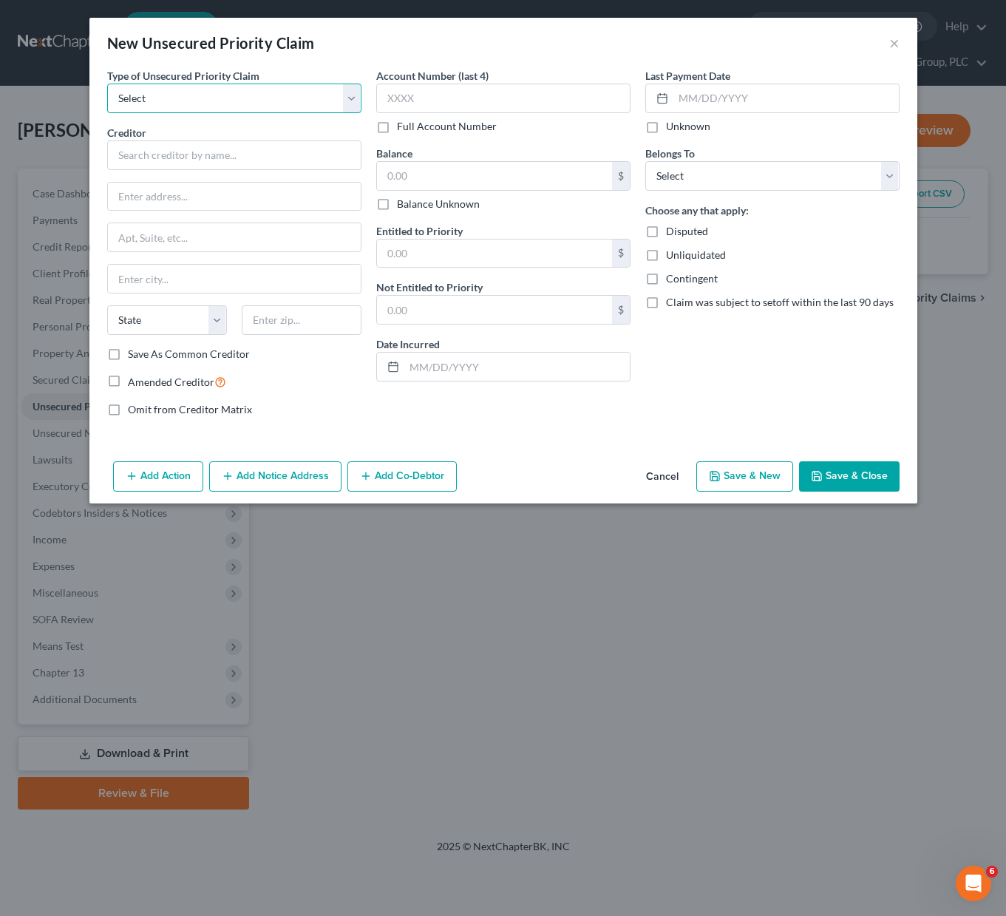
click at [352, 95] on select "Select Taxes & Other Government Units Domestic Support Obligations Extensions o…" at bounding box center [234, 98] width 254 height 30
select select "0"
click at [107, 83] on select "Select Taxes & Other Government Units Domestic Support Obligations Extensions o…" at bounding box center [234, 98] width 254 height 30
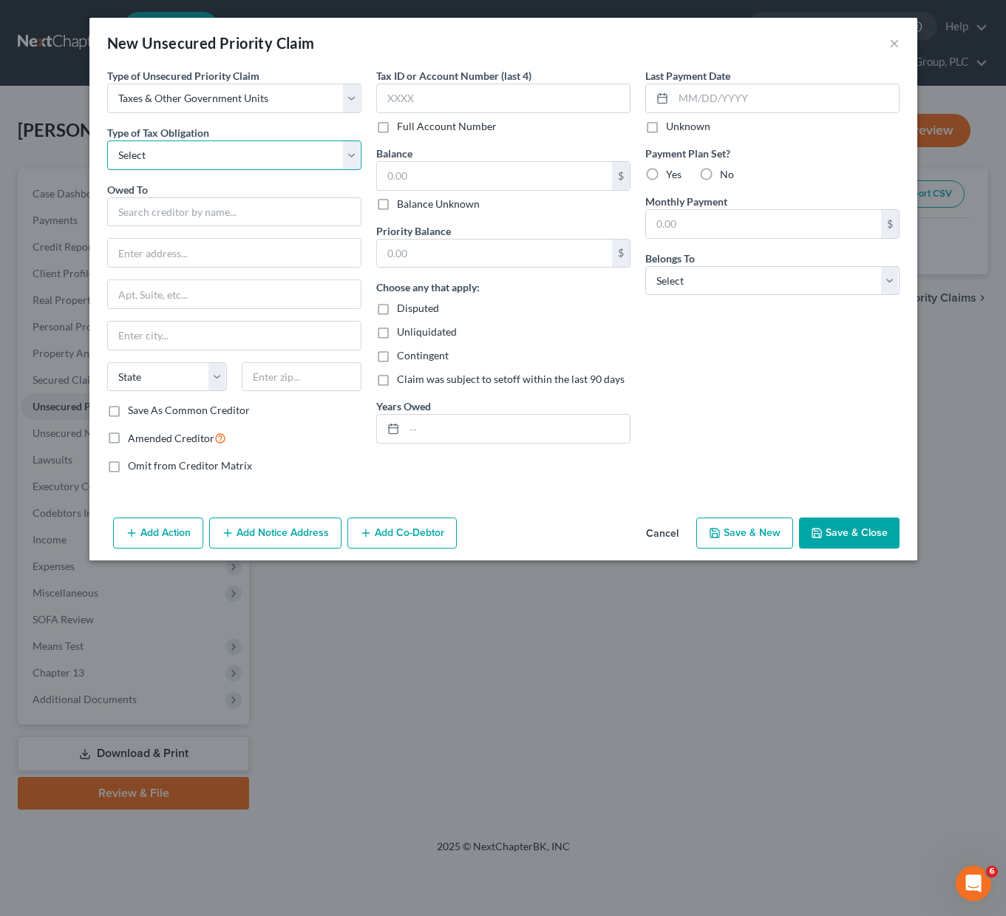
click at [350, 153] on select "Select Federal City State Franchise Tax Board Other" at bounding box center [234, 155] width 254 height 30
select select "1"
click at [107, 140] on select "Select Federal City State Franchise Tax Board Other" at bounding box center [234, 155] width 254 height 30
click at [217, 217] on input "text" at bounding box center [234, 212] width 254 height 30
drag, startPoint x: 304, startPoint y: 209, endPoint x: 90, endPoint y: 208, distance: 213.6
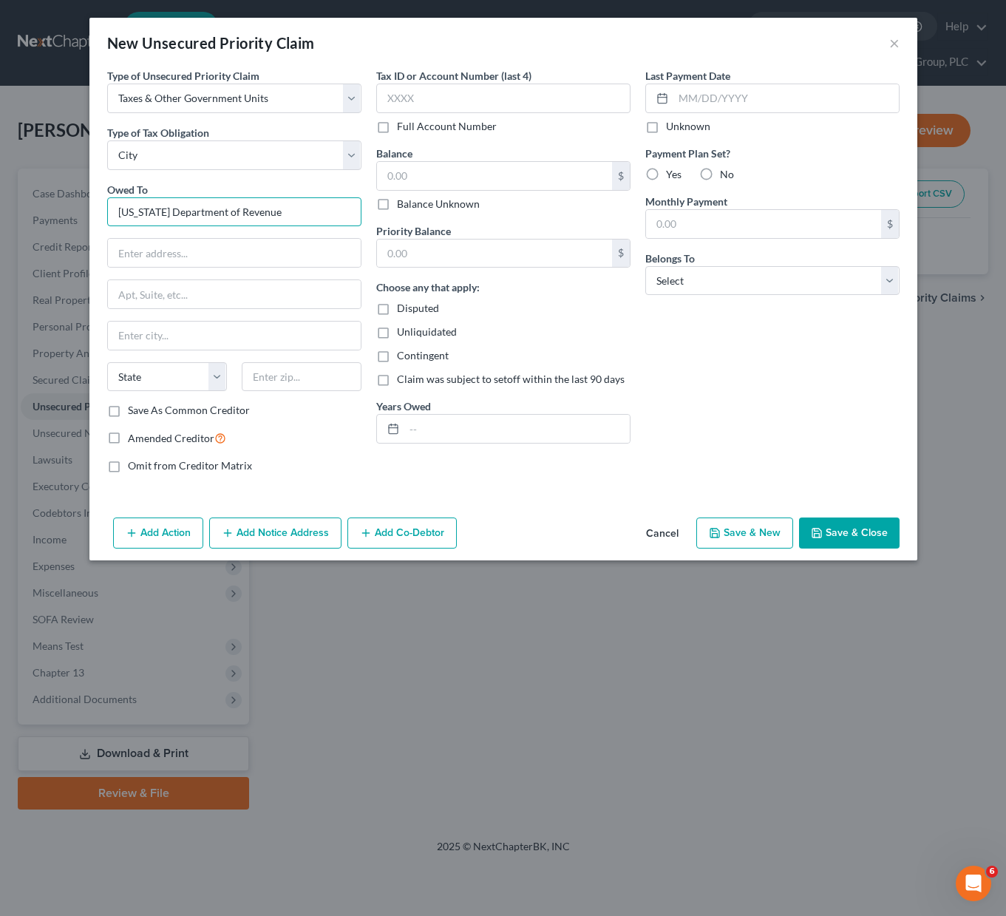
click at [90, 208] on div "Type of Unsecured Priority Claim * Select Taxes & Other Government Units Domest…" at bounding box center [503, 289] width 828 height 443
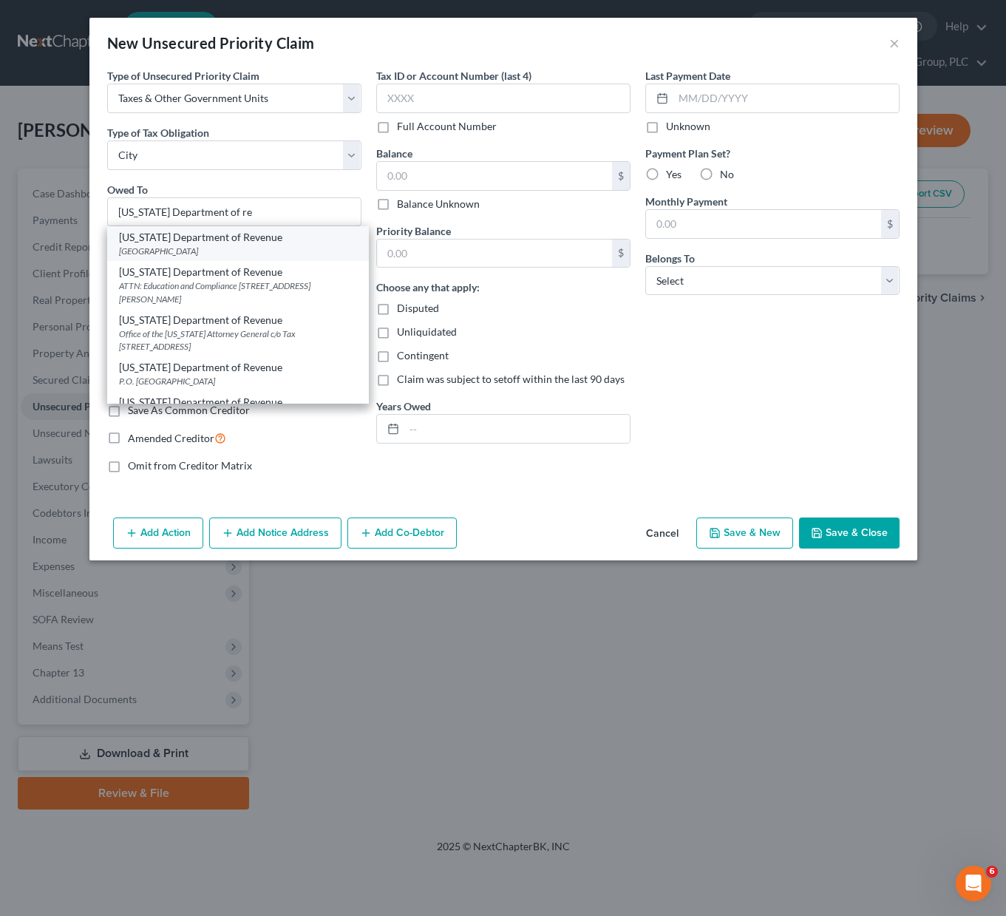
click at [144, 236] on div "[US_STATE] Department of Revenue" at bounding box center [238, 237] width 238 height 15
type input "[US_STATE] Department of Revenue"
type input "PO Box 29070"
type input "Phoenix"
select select "3"
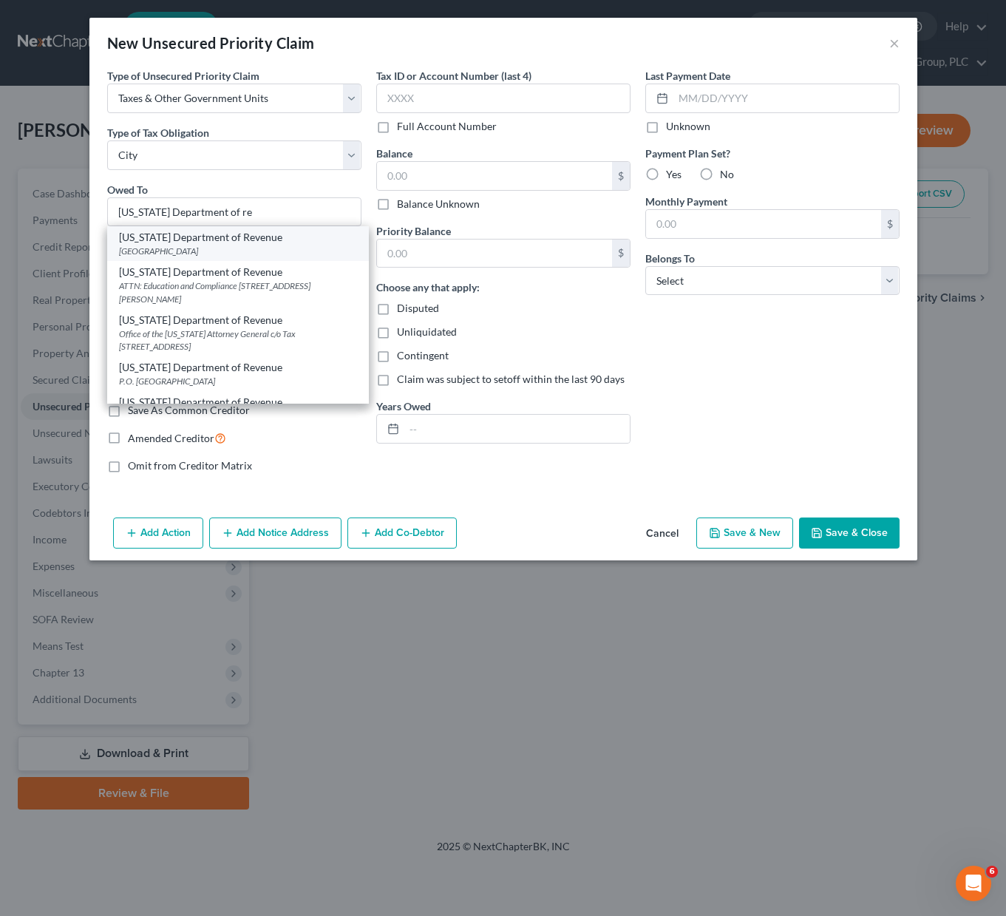
type input "85038"
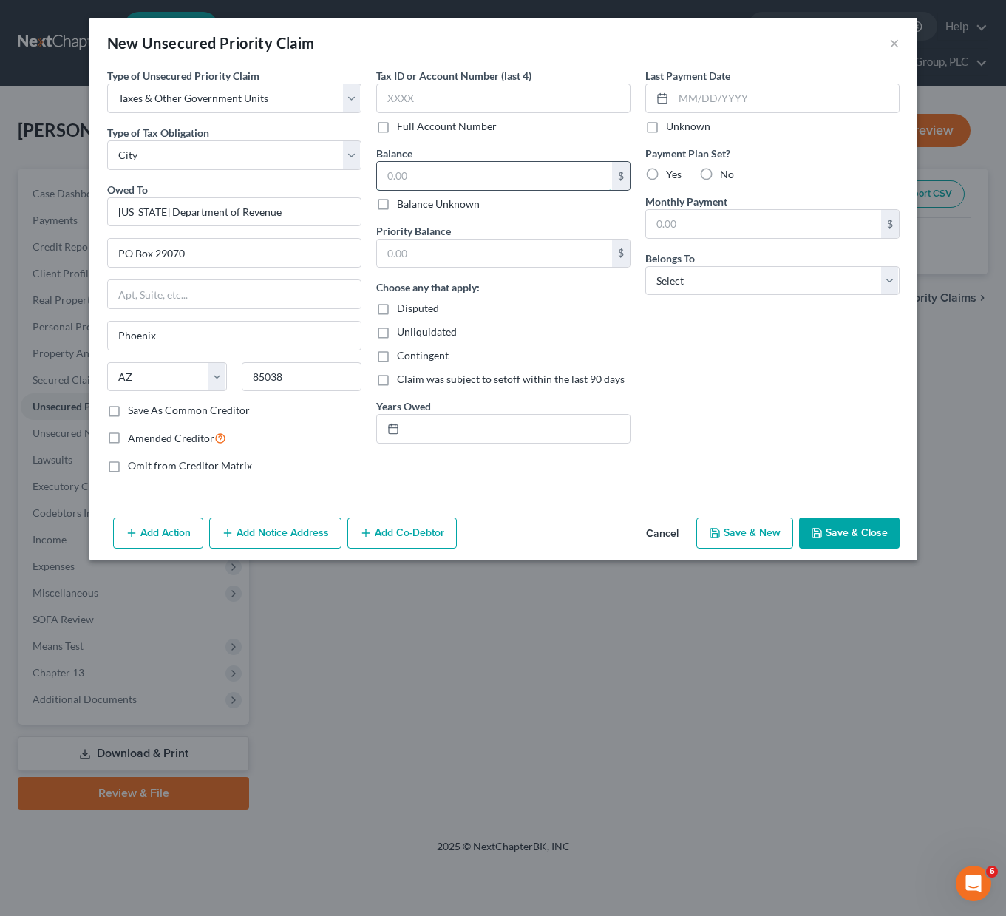
click at [426, 176] on input "text" at bounding box center [494, 176] width 235 height 28
type input "2,322.73"
click at [466, 250] on input "text" at bounding box center [494, 253] width 235 height 28
type input "2,322.73"
click at [457, 426] on input "text" at bounding box center [516, 429] width 225 height 28
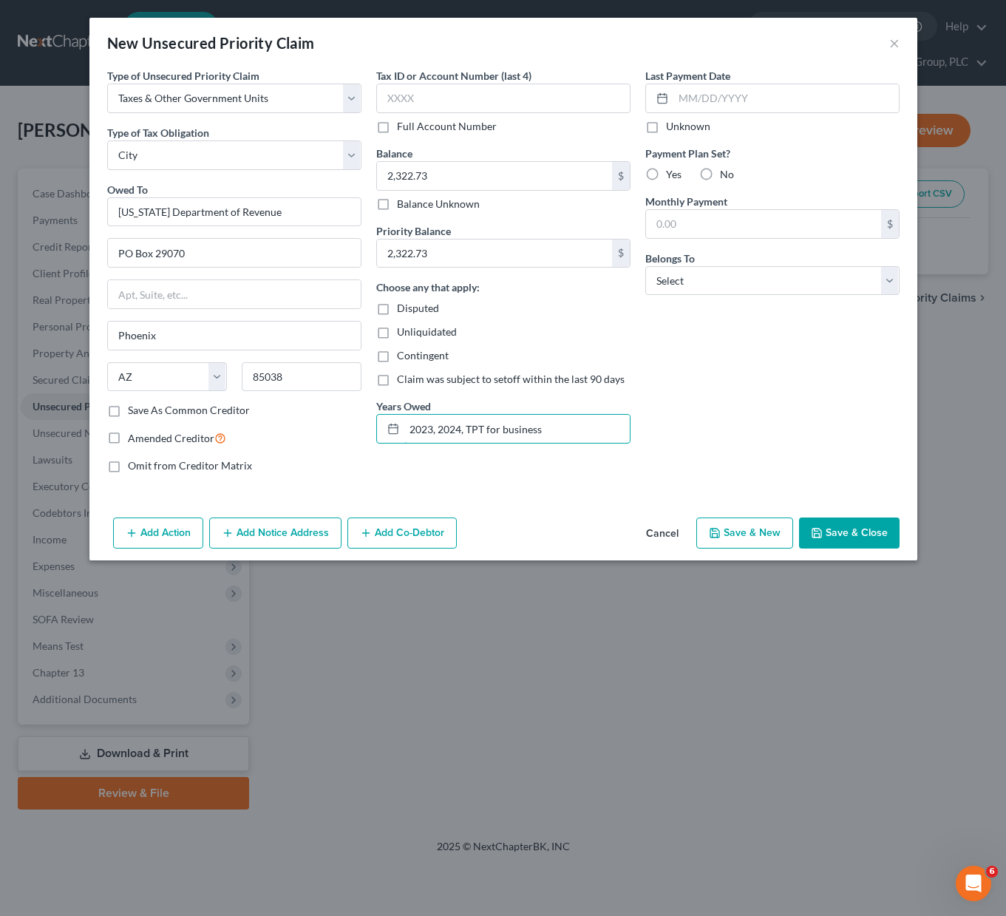
type input "2023, 2024, TPT for business"
click at [720, 171] on label "No" at bounding box center [727, 174] width 14 height 15
click at [726, 171] on input "No" at bounding box center [731, 172] width 10 height 10
radio input "true"
click at [884, 278] on select "Select Debtor 1 Only Debtor 2 Only Debtor 1 And Debtor 2 Only At Least One Of T…" at bounding box center [772, 281] width 254 height 30
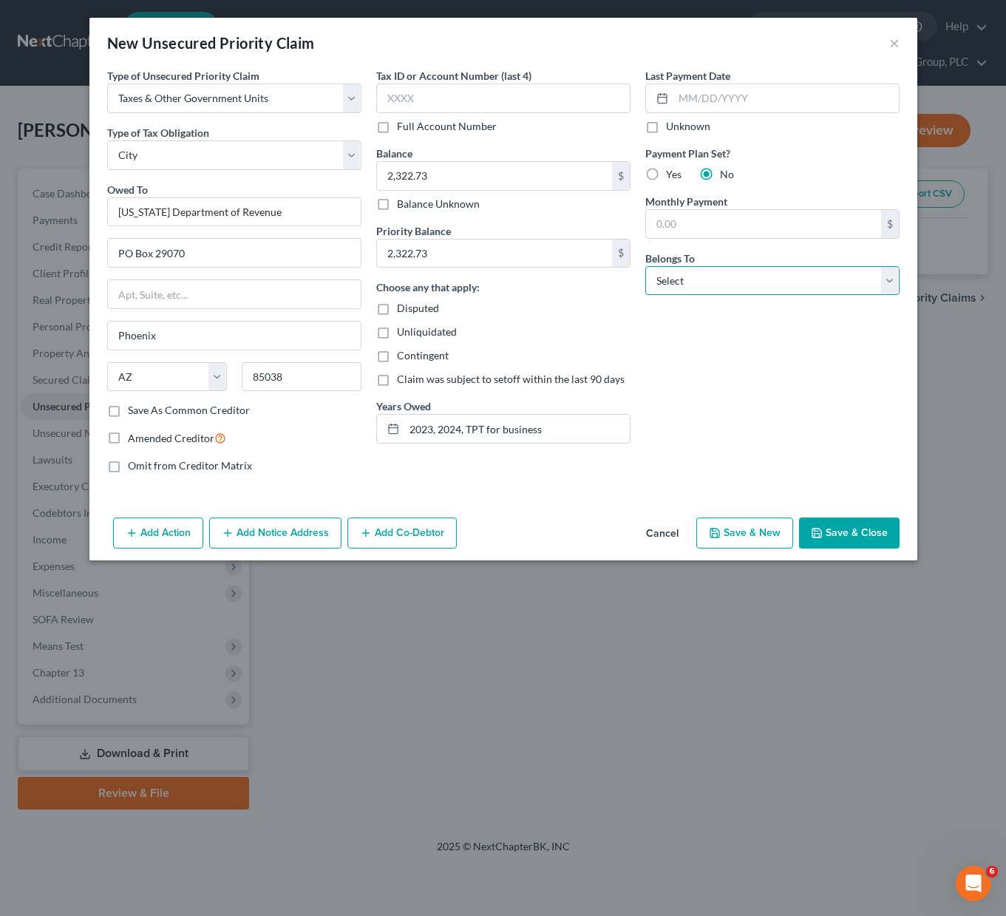
select select "2"
click at [645, 266] on select "Select Debtor 1 Only Debtor 2 Only Debtor 1 And Debtor 2 Only At Least One Of T…" at bounding box center [772, 281] width 254 height 30
click at [830, 528] on button "Save & Close" at bounding box center [849, 532] width 100 height 31
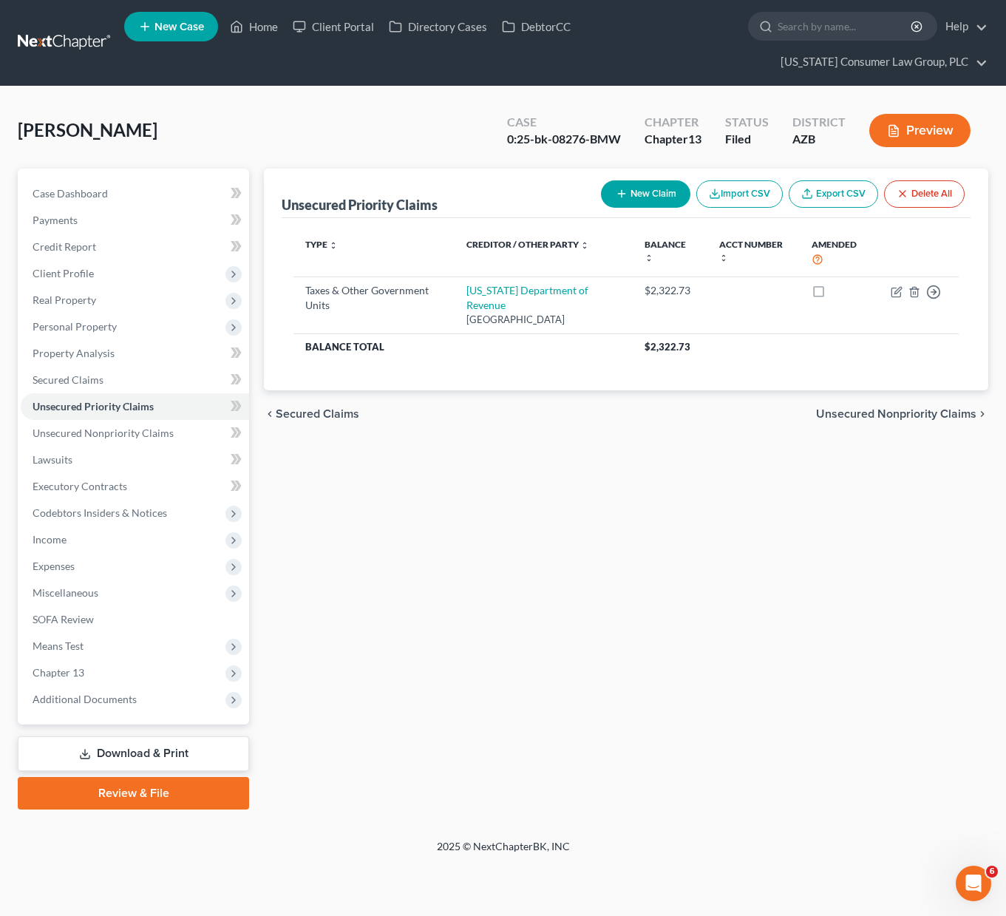
click at [655, 191] on button "New Claim" at bounding box center [645, 193] width 89 height 27
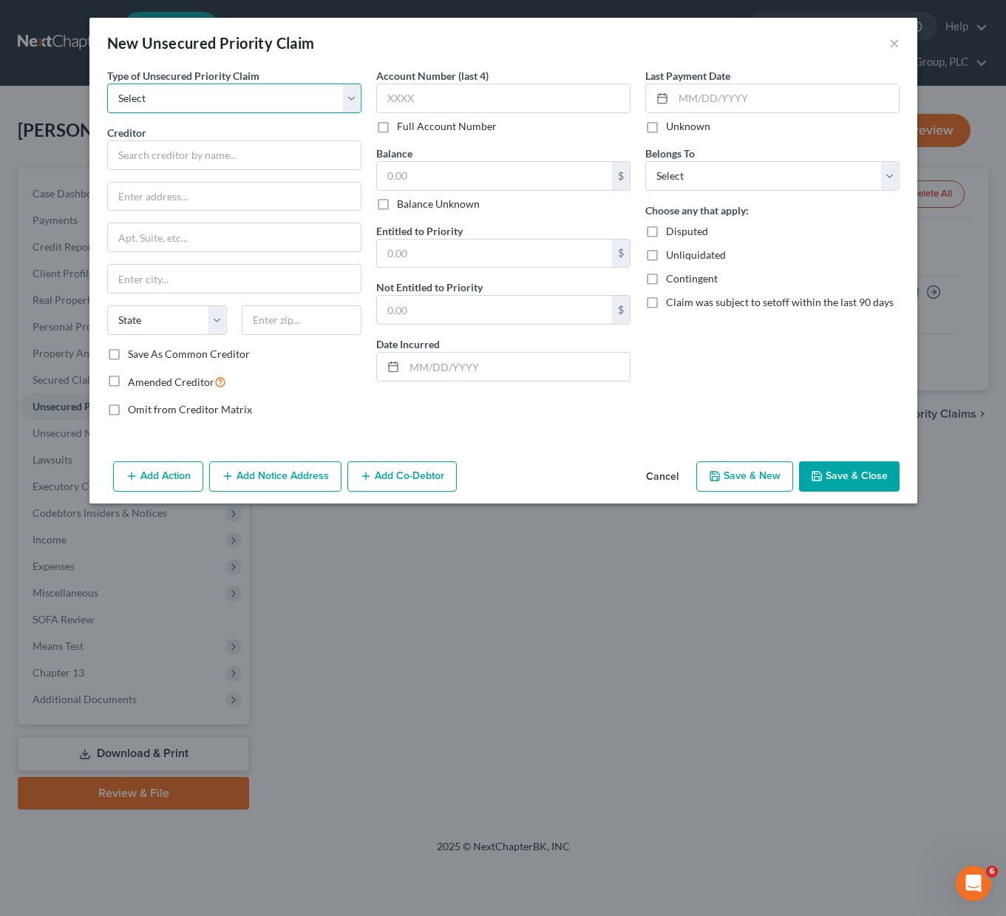
click at [355, 98] on select "Select Taxes & Other Government Units Domestic Support Obligations Extensions o…" at bounding box center [234, 98] width 254 height 30
select select "0"
click at [107, 83] on select "Select Taxes & Other Government Units Domestic Support Obligations Extensions o…" at bounding box center [234, 98] width 254 height 30
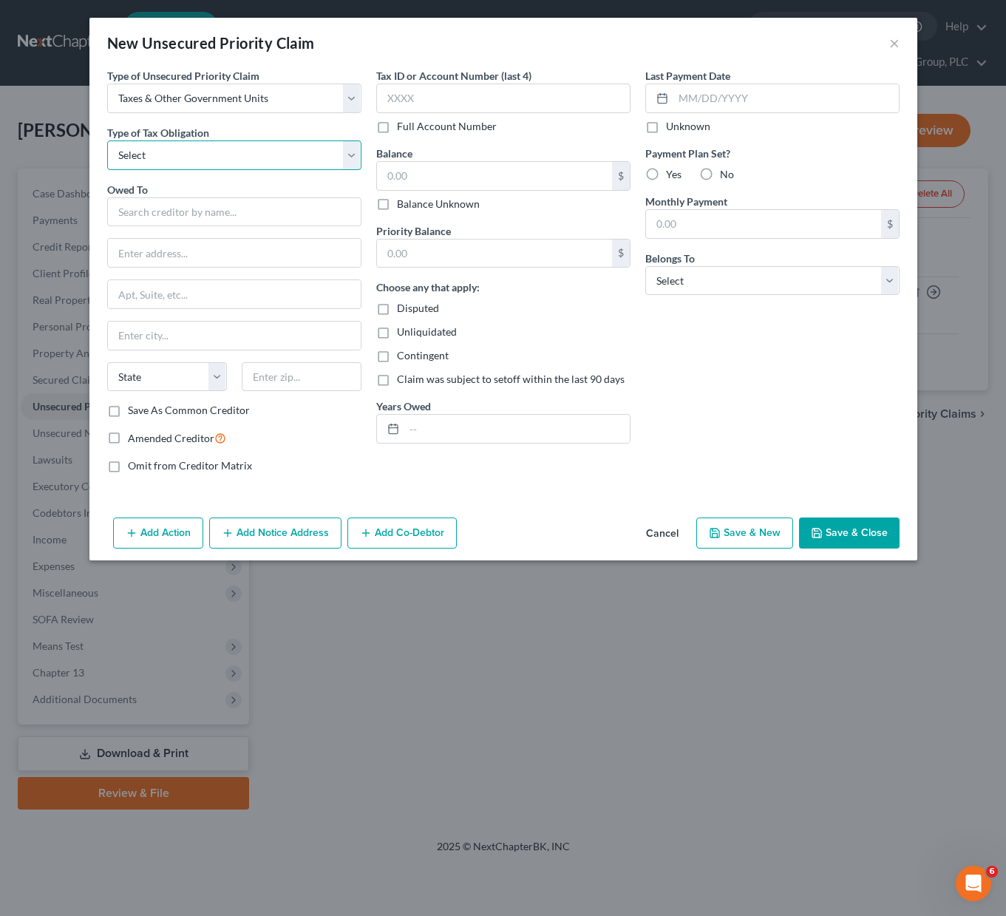
click at [347, 149] on select "Select Federal City State Franchise Tax Board Other" at bounding box center [234, 155] width 254 height 30
select select "0"
click at [107, 140] on select "Select Federal City State Franchise Tax Board Other" at bounding box center [234, 155] width 254 height 30
click at [279, 203] on input "text" at bounding box center [234, 212] width 254 height 30
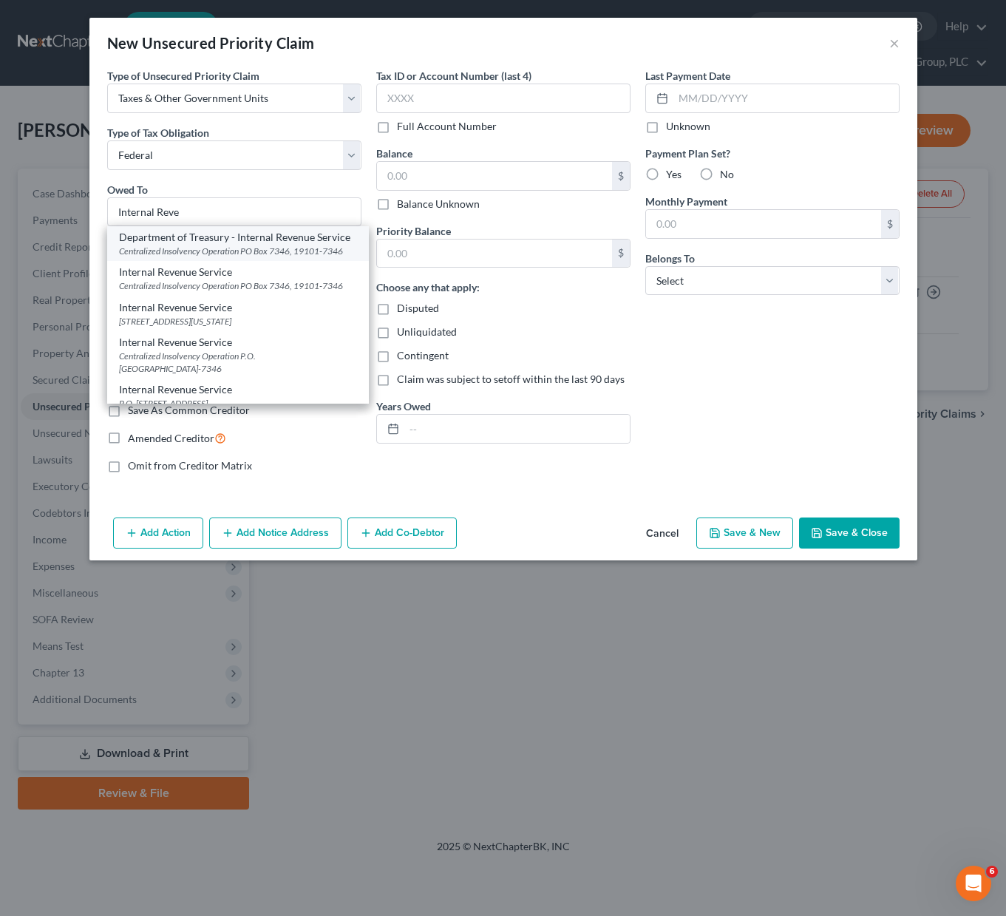
click at [301, 245] on div "Department of Treasury - Internal Revenue Service" at bounding box center [238, 237] width 238 height 15
type input "Department of Treasury - Internal Revenue Service"
type input "Centralized Insolvency Operation"
type input "PO Box 7346"
type input "19101-7346"
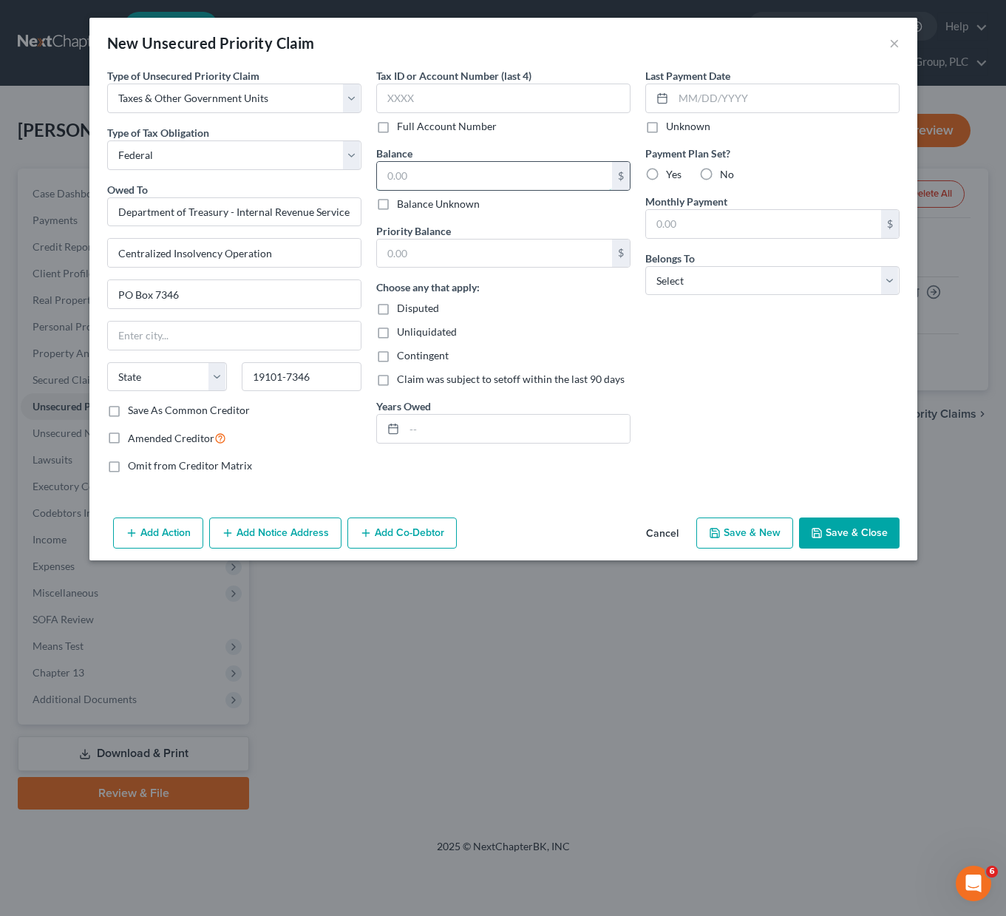
click at [422, 170] on input "text" at bounding box center [494, 176] width 235 height 28
type input "3,072"
click at [417, 256] on input "text" at bounding box center [494, 253] width 235 height 28
type input "3,072"
click at [431, 416] on input "text" at bounding box center [516, 429] width 225 height 28
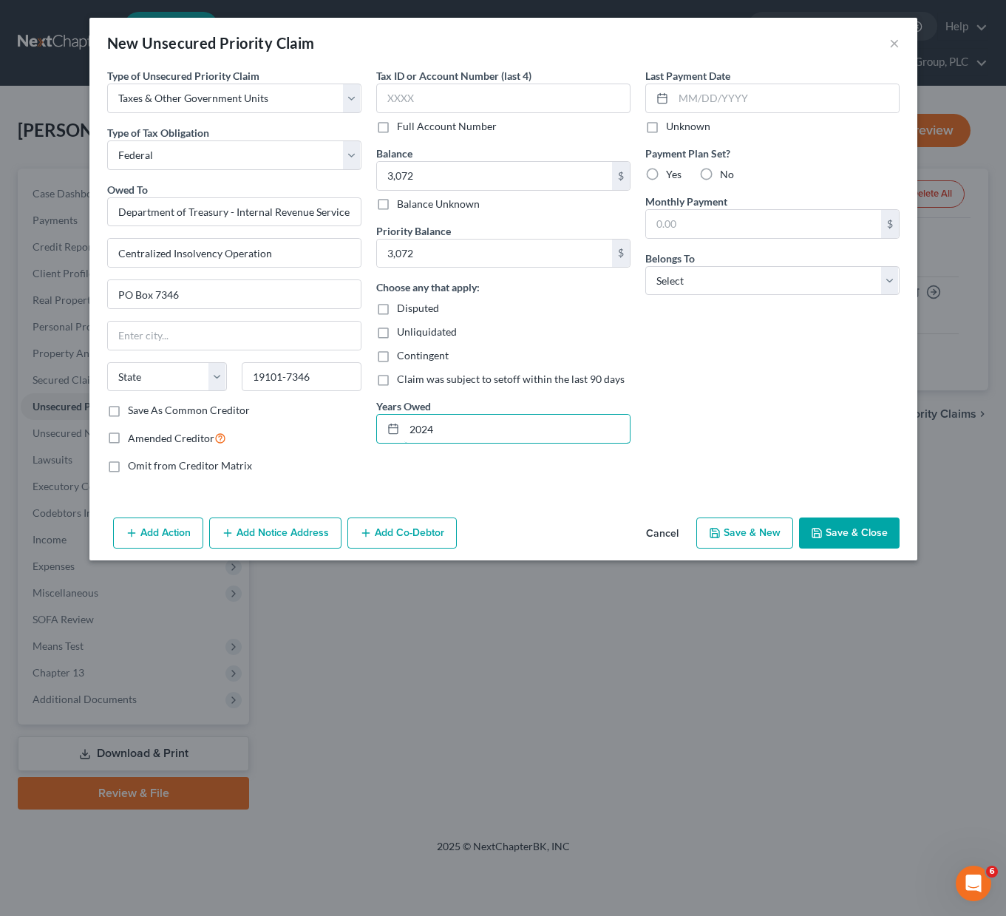
type input "2024"
click at [720, 171] on label "No" at bounding box center [727, 174] width 14 height 15
click at [726, 171] on input "No" at bounding box center [731, 172] width 10 height 10
radio input "true"
click at [892, 285] on select "Select Debtor 1 Only Debtor 2 Only Debtor 1 And Debtor 2 Only At Least One Of T…" at bounding box center [772, 281] width 254 height 30
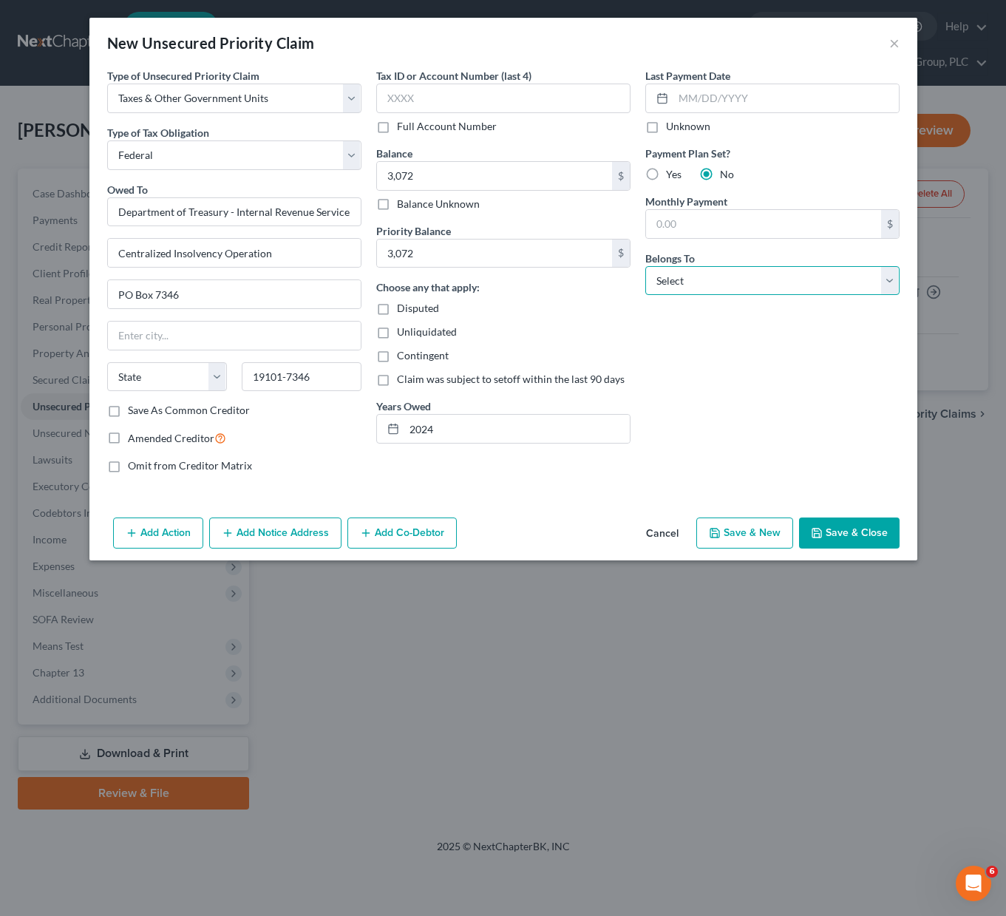
select select "2"
click at [645, 266] on select "Select Debtor 1 Only Debtor 2 Only Debtor 1 And Debtor 2 Only At Least One Of T…" at bounding box center [772, 281] width 254 height 30
click at [829, 533] on button "Save & Close" at bounding box center [849, 532] width 100 height 31
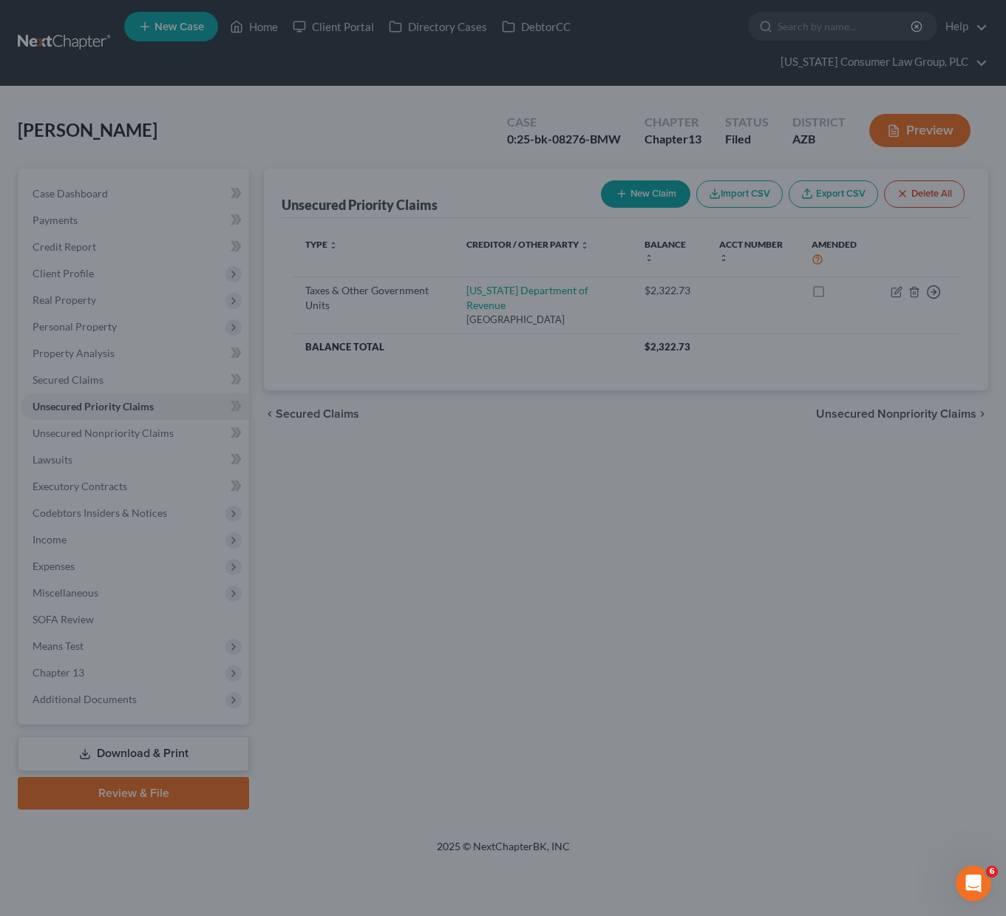
type input "3,072.00"
type input "0.00"
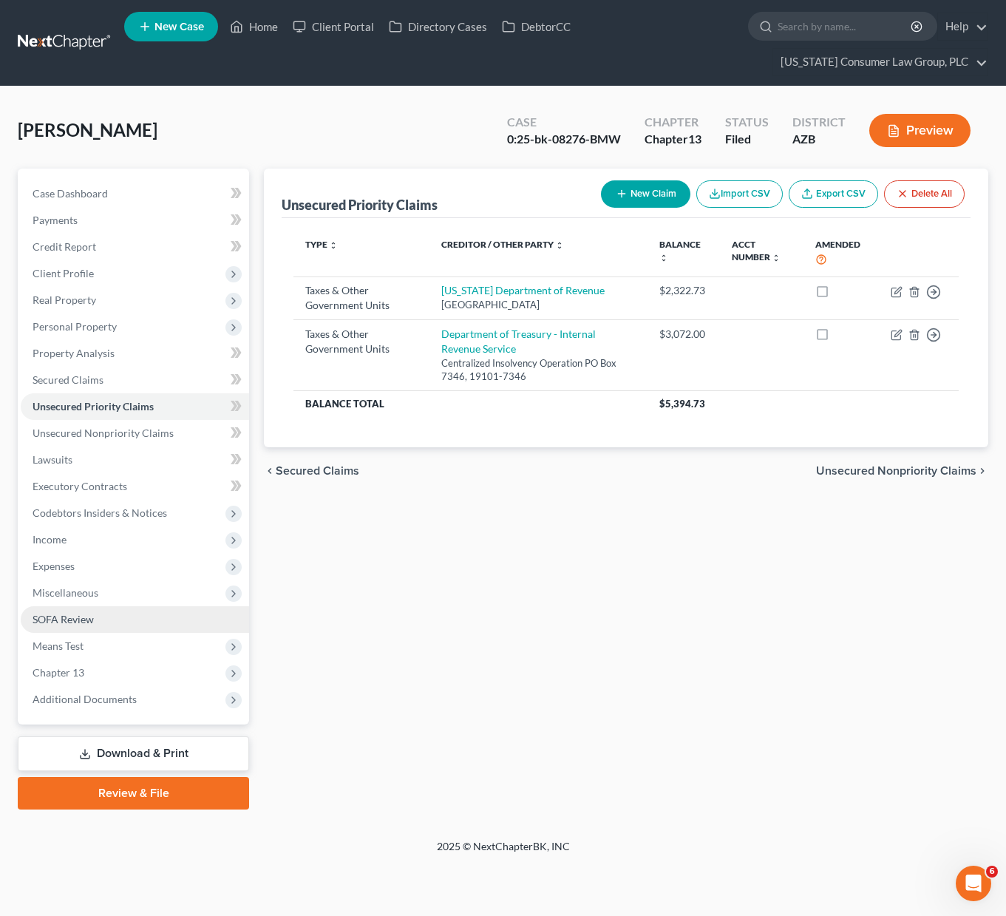
click at [84, 616] on span "SOFA Review" at bounding box center [63, 619] width 61 height 13
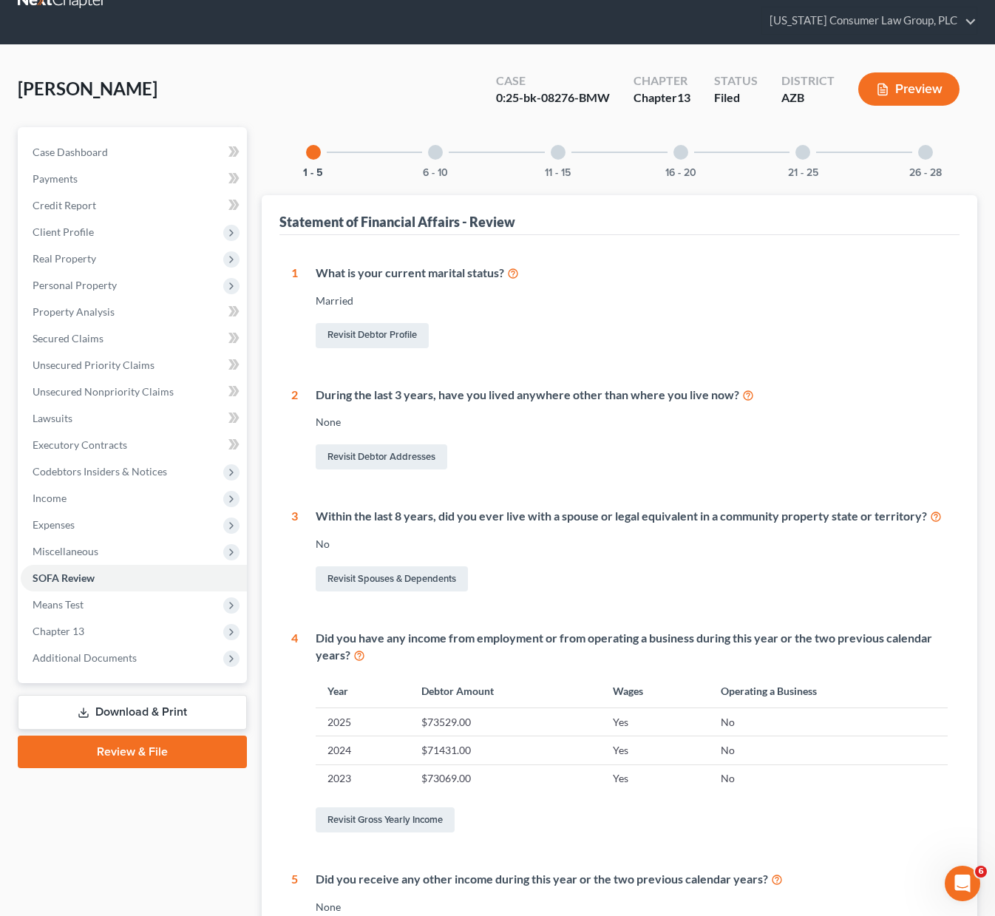
scroll to position [44, 0]
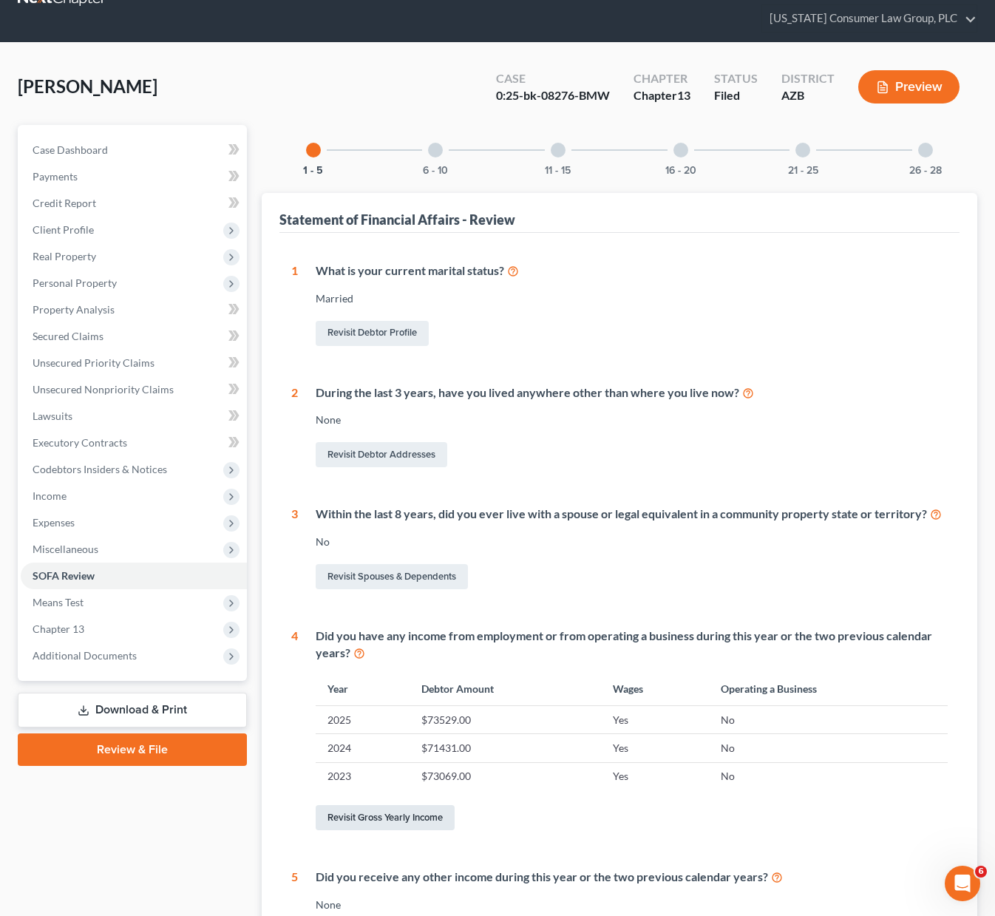
click at [399, 818] on link "Revisit Gross Yearly Income" at bounding box center [385, 817] width 139 height 25
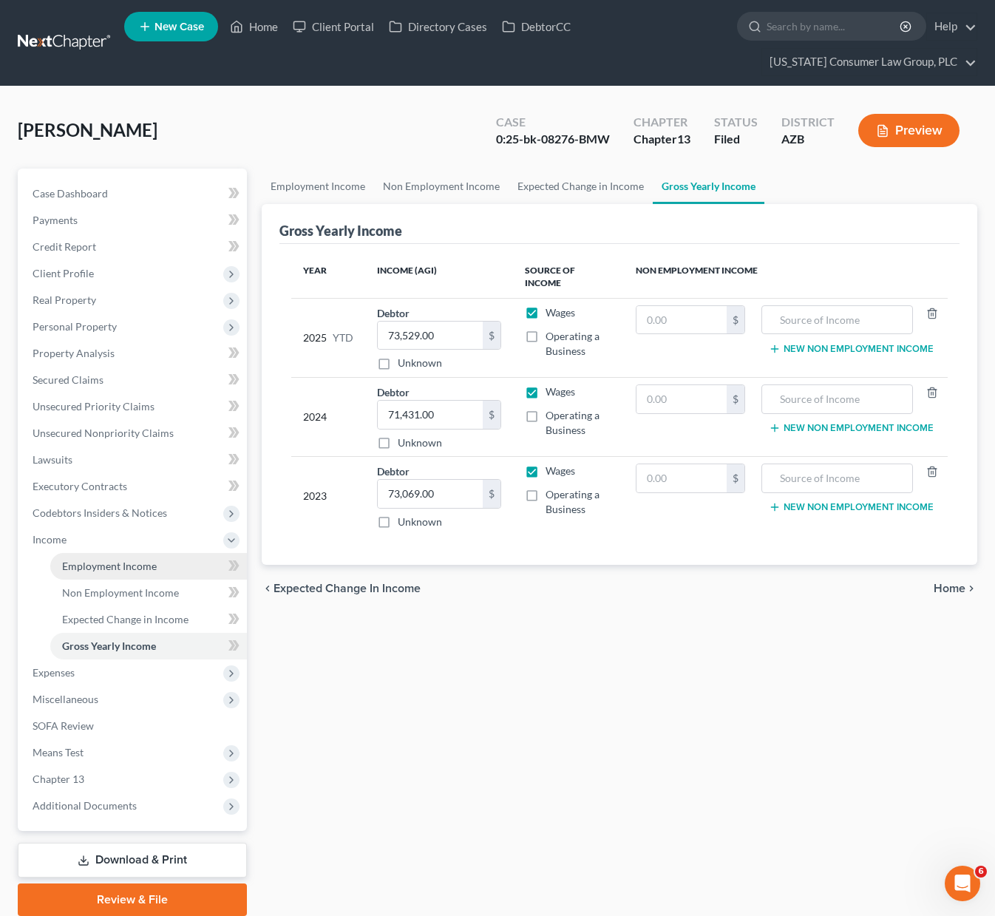
click at [112, 557] on link "Employment Income" at bounding box center [148, 566] width 197 height 27
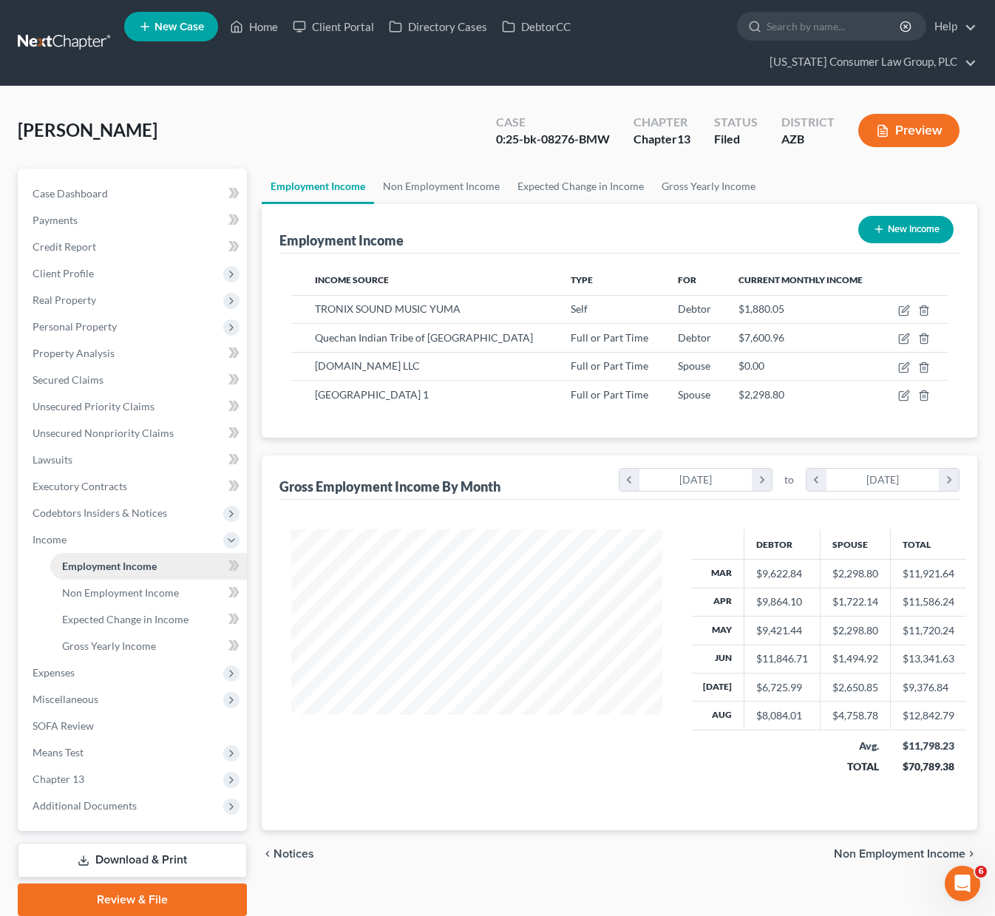
scroll to position [265, 400]
click at [129, 608] on link "Expected Change in Income" at bounding box center [148, 619] width 197 height 27
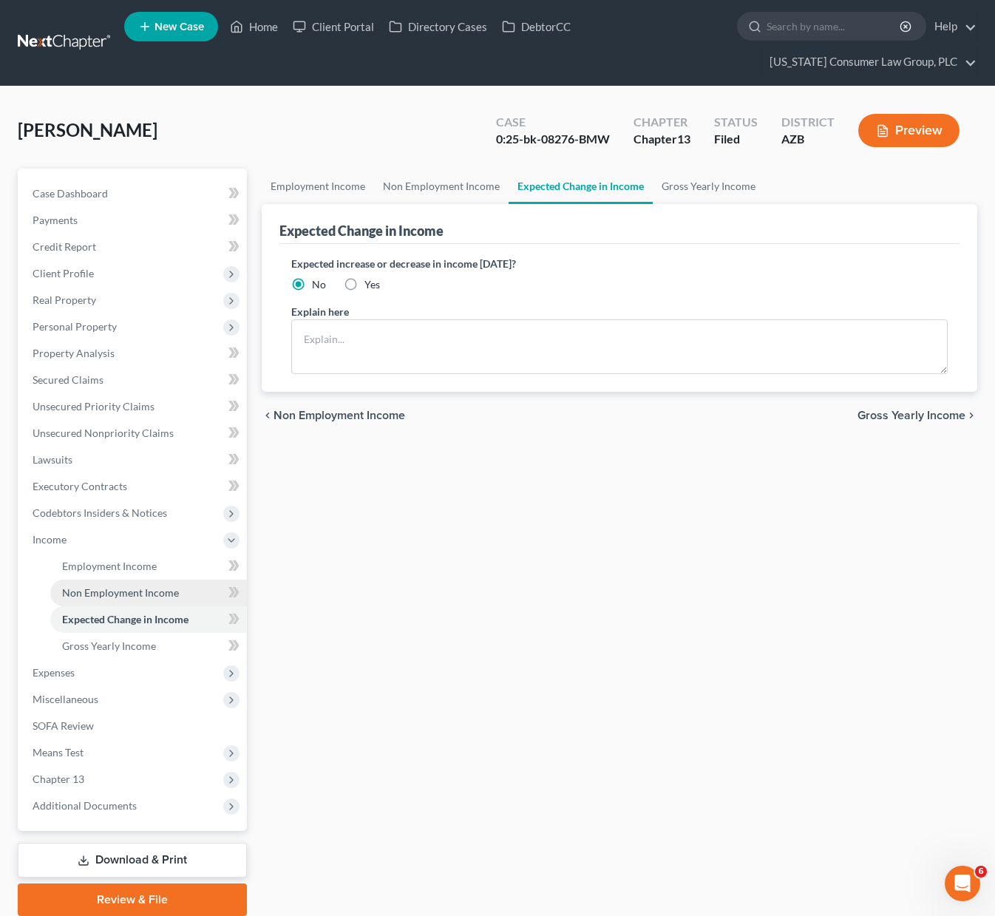
click at [134, 582] on link "Non Employment Income" at bounding box center [148, 592] width 197 height 27
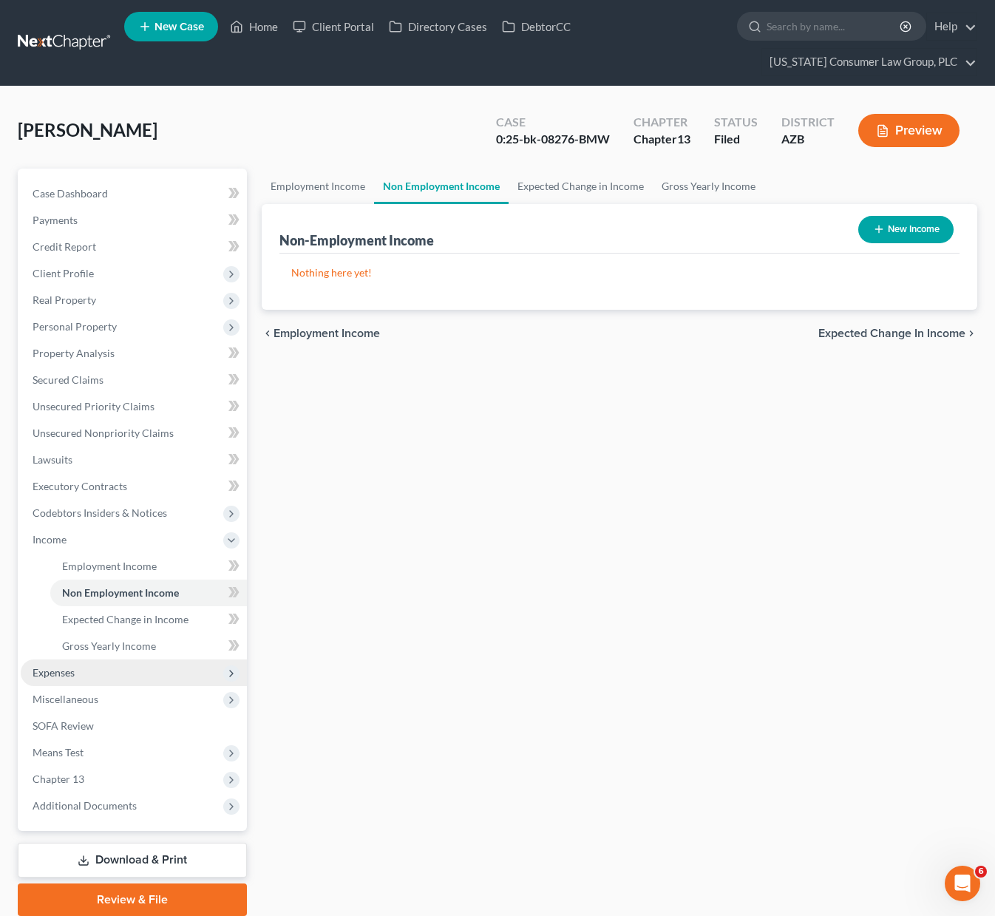
click at [77, 667] on span "Expenses" at bounding box center [134, 672] width 226 height 27
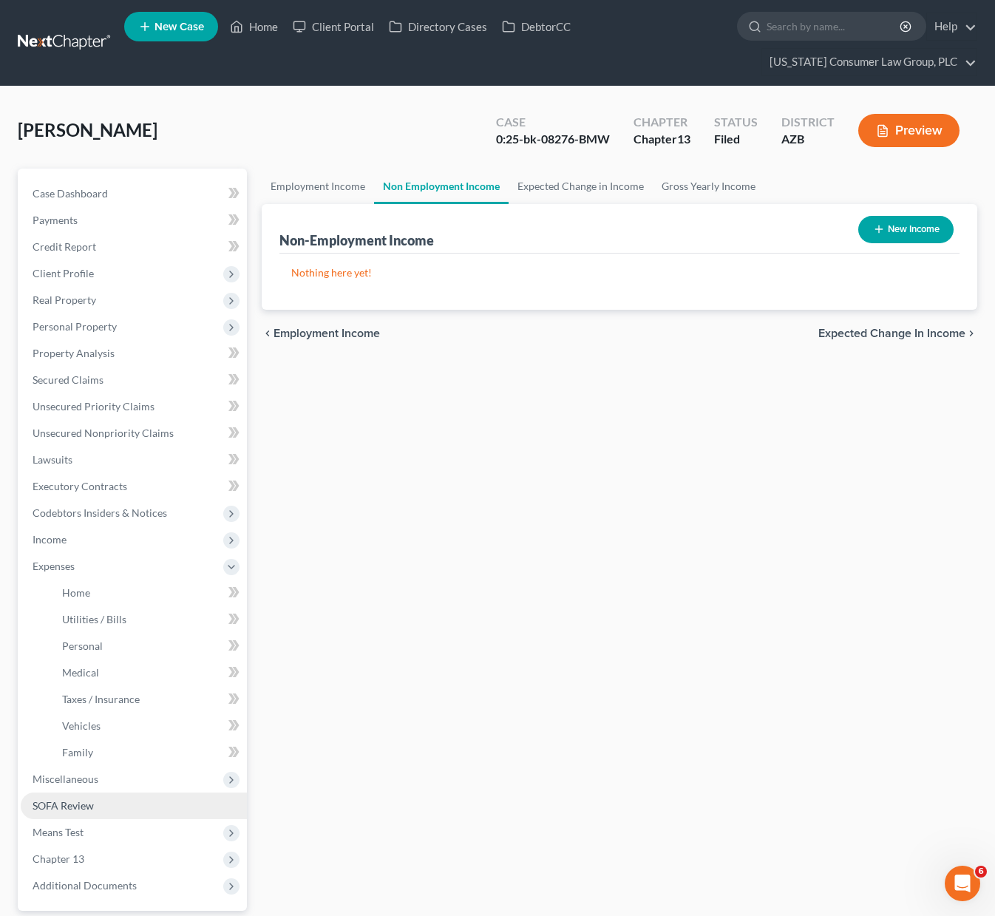
click at [72, 801] on span "SOFA Review" at bounding box center [63, 805] width 61 height 13
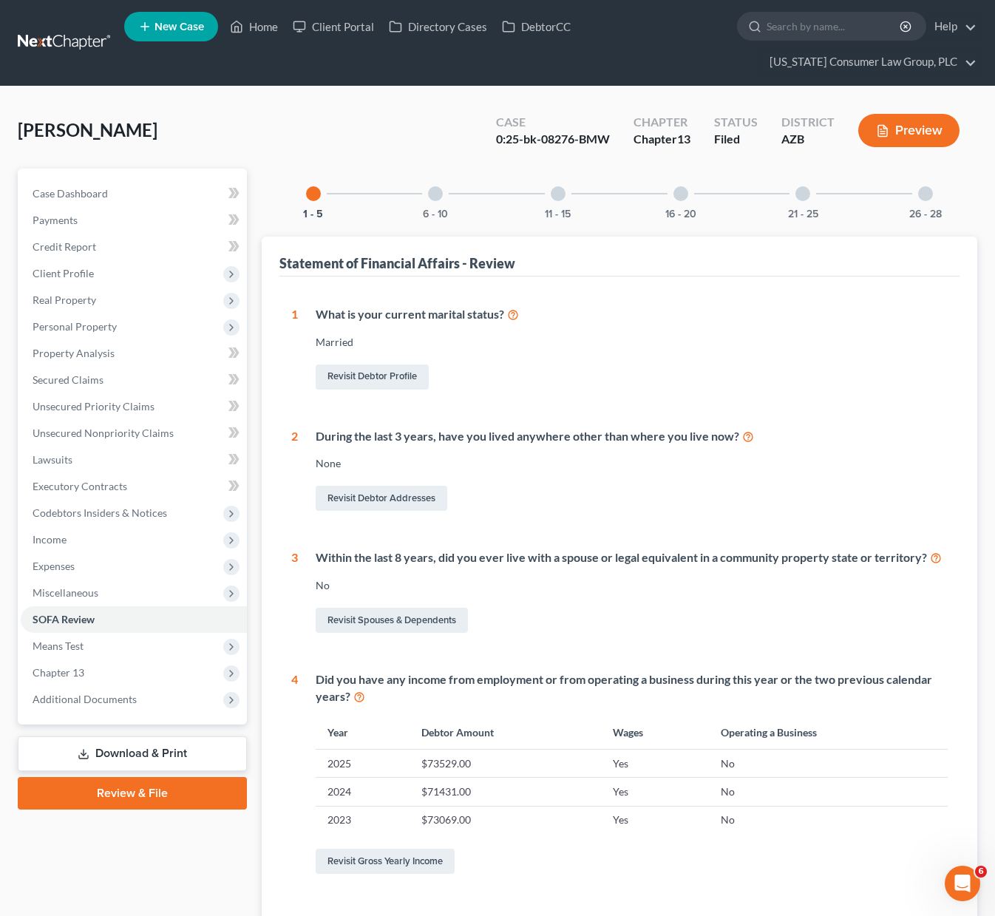
click at [925, 191] on div at bounding box center [925, 193] width 15 height 15
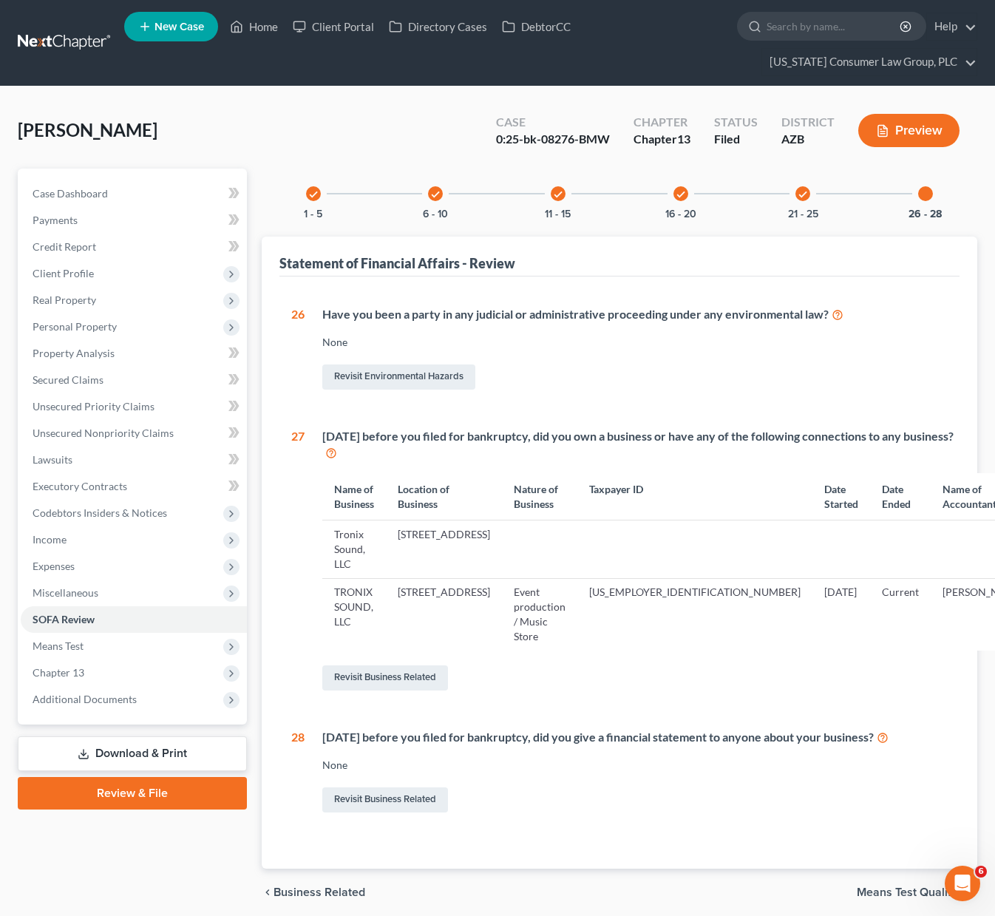
click at [502, 553] on td "2241 S. Avenue A, Suite 13, Yuma, AZ 85364" at bounding box center [444, 549] width 116 height 58
click at [401, 665] on link "Revisit Business Related" at bounding box center [385, 677] width 126 height 25
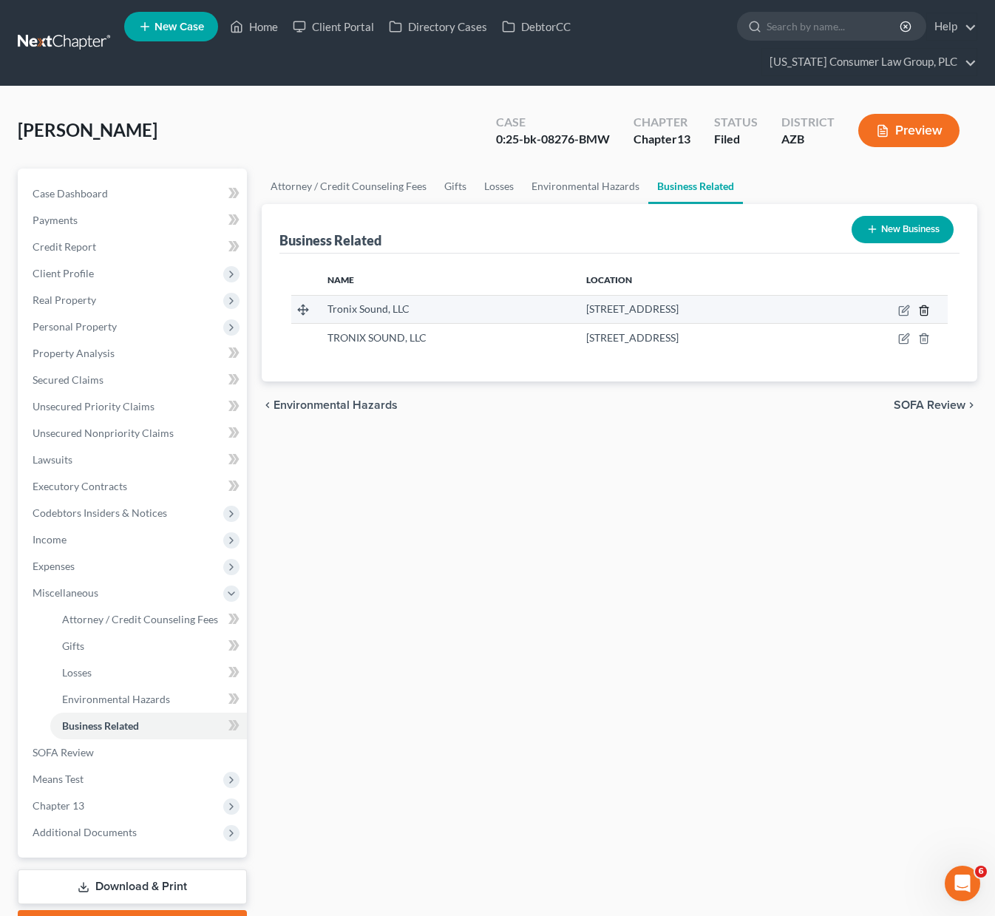
click at [925, 310] on icon "button" at bounding box center [924, 310] width 12 height 12
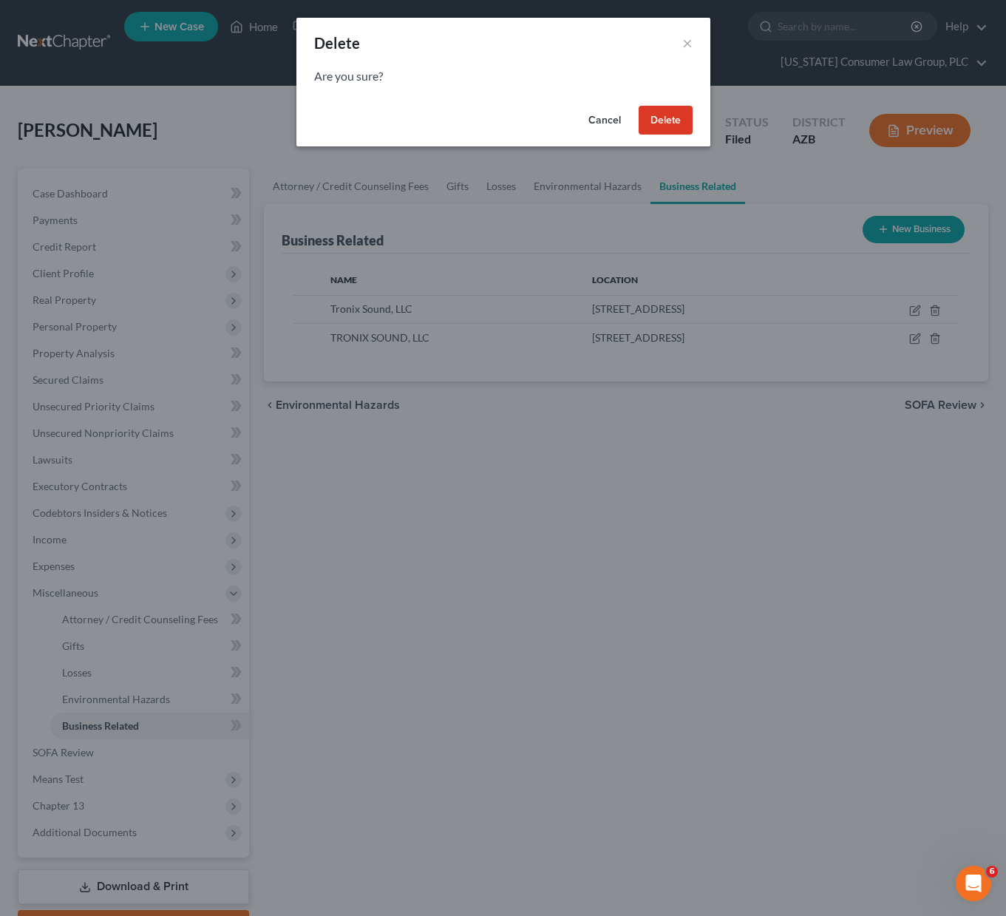
click at [654, 120] on button "Delete" at bounding box center [665, 121] width 54 height 30
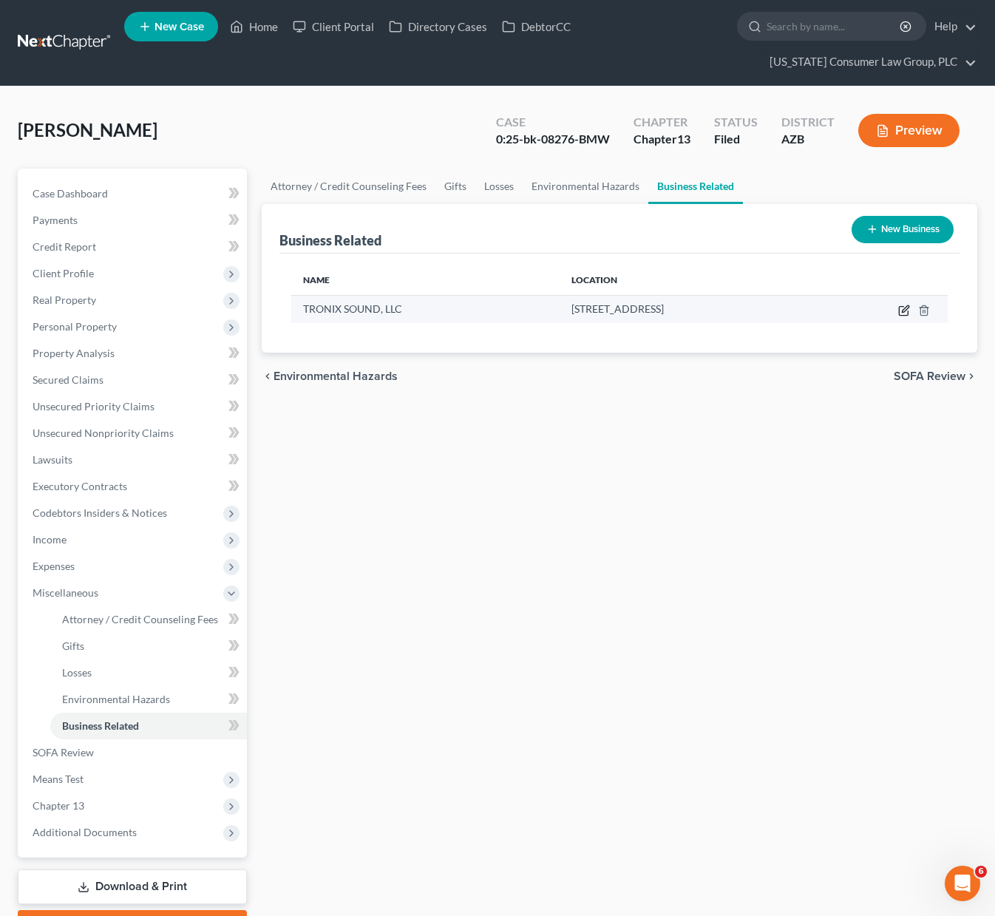
click at [900, 307] on icon "button" at bounding box center [904, 310] width 12 height 12
select select "member"
select select "3"
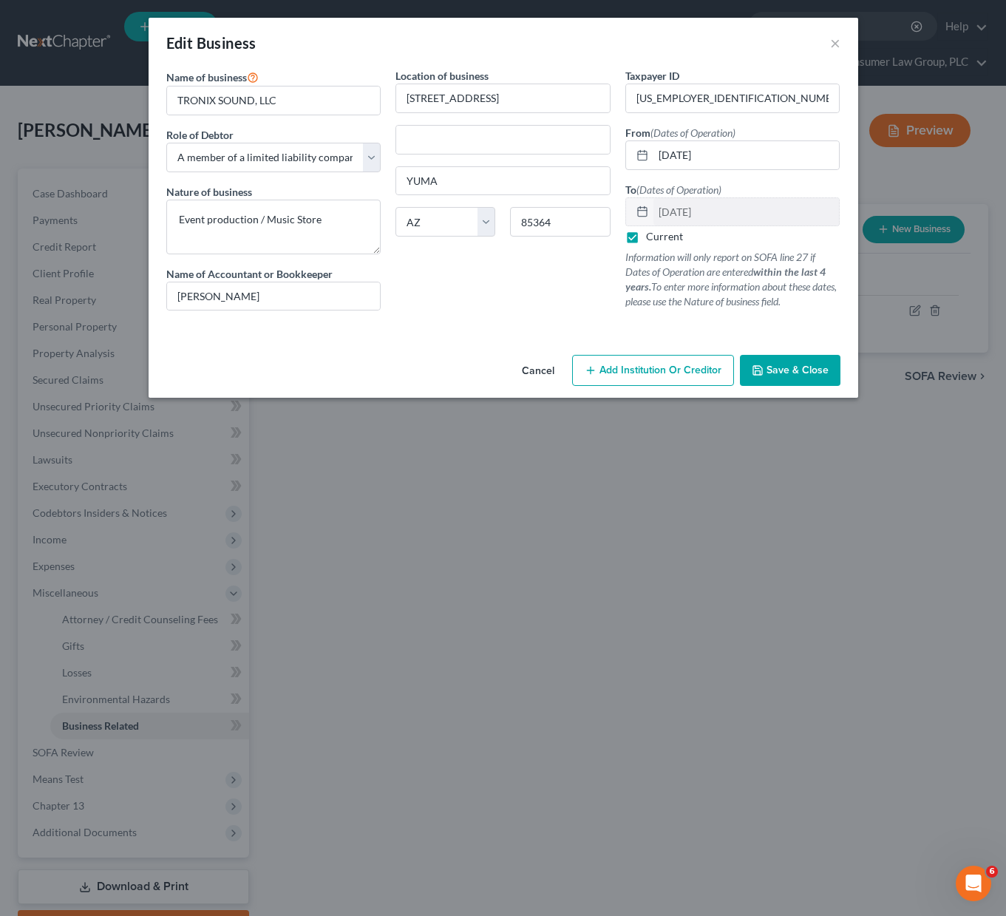
click at [802, 368] on span "Save & Close" at bounding box center [797, 370] width 62 height 13
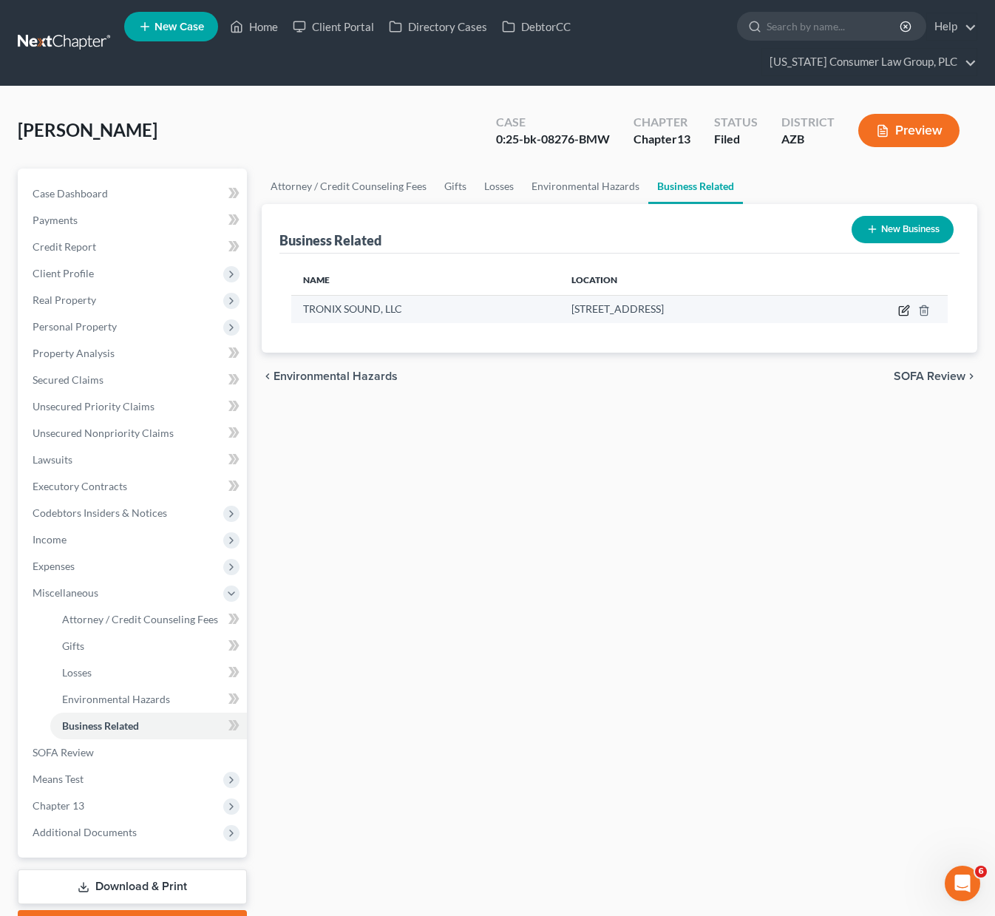
click at [900, 311] on icon "button" at bounding box center [904, 310] width 12 height 12
select select "member"
select select "3"
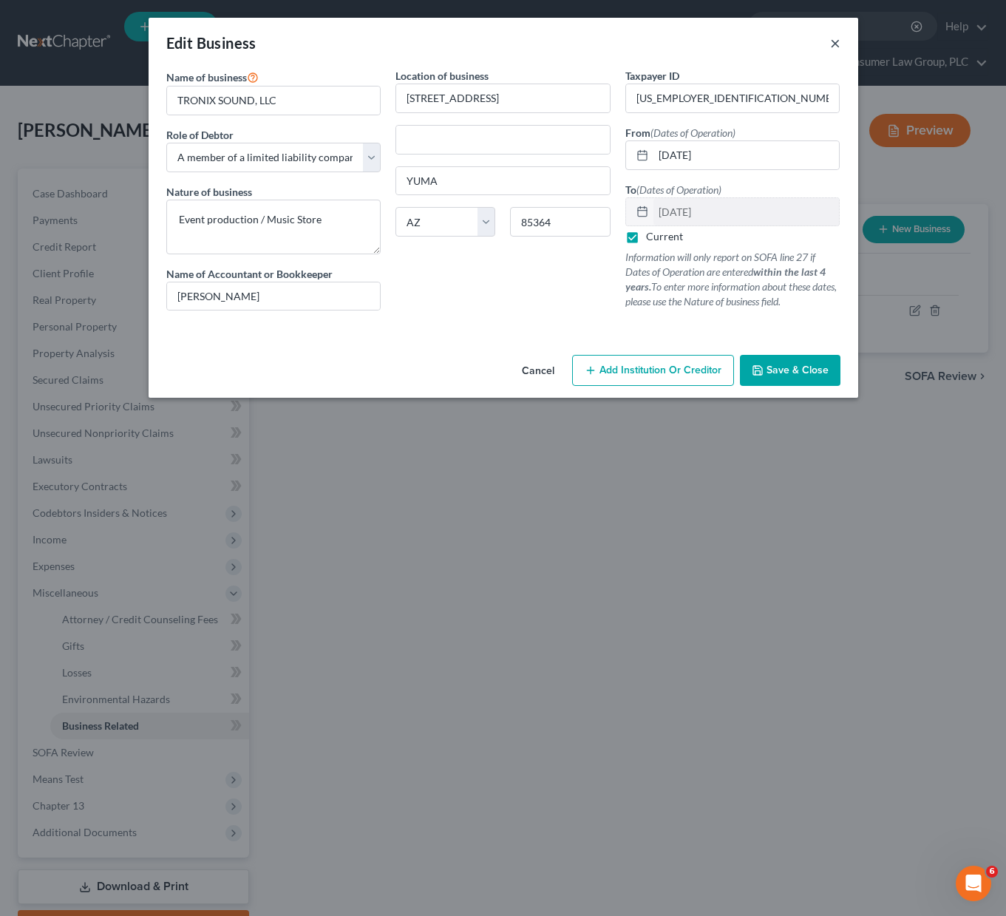
click at [837, 44] on button "×" at bounding box center [835, 43] width 10 height 18
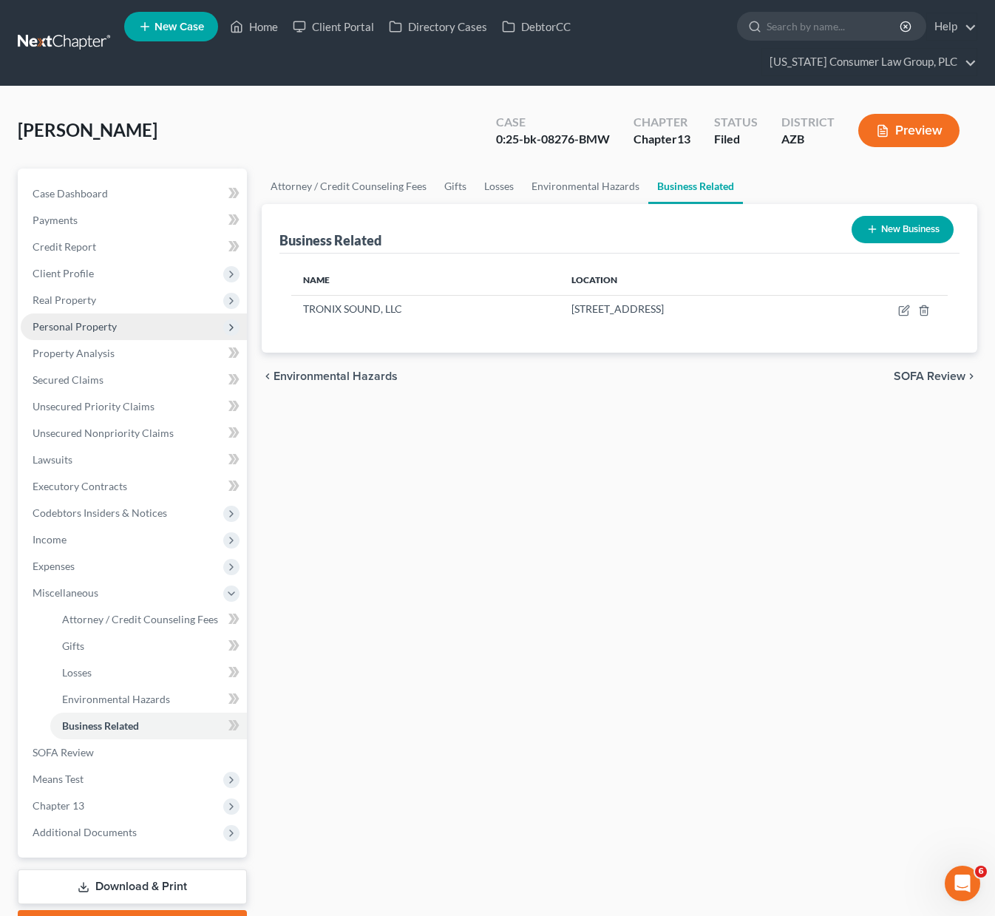
click at [98, 321] on span "Personal Property" at bounding box center [75, 326] width 84 height 13
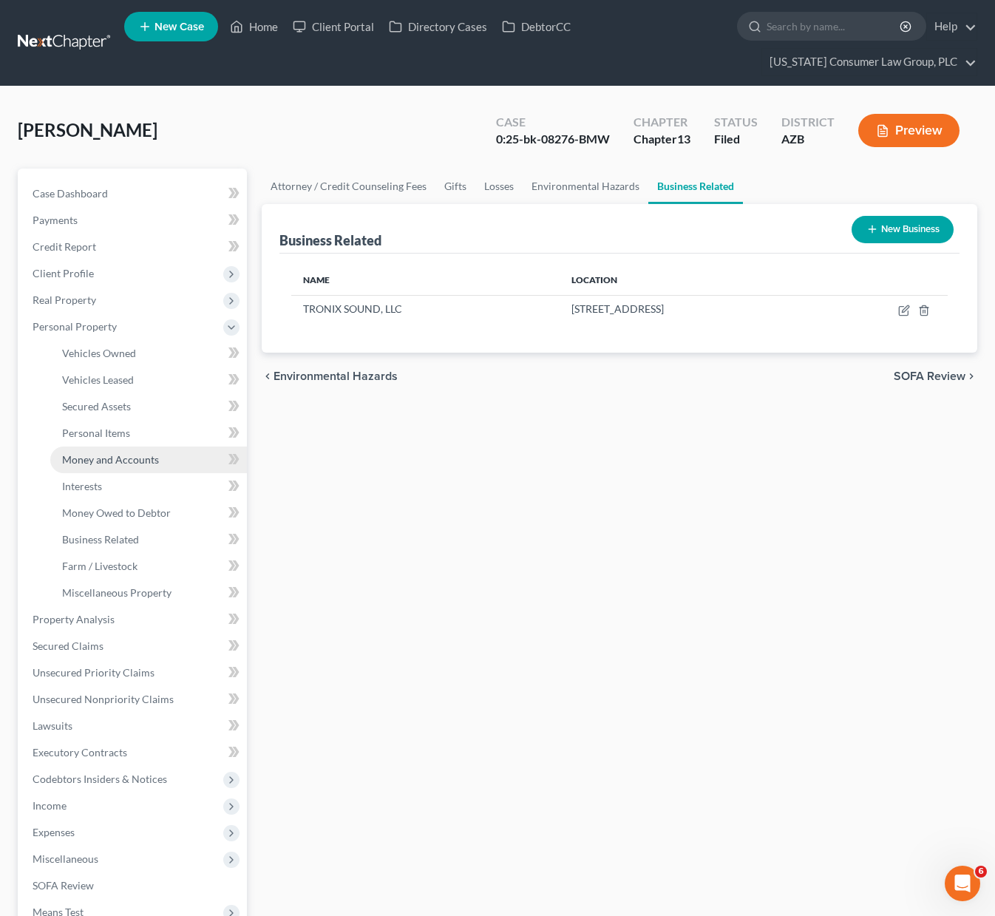
click at [100, 457] on span "Money and Accounts" at bounding box center [110, 459] width 97 height 13
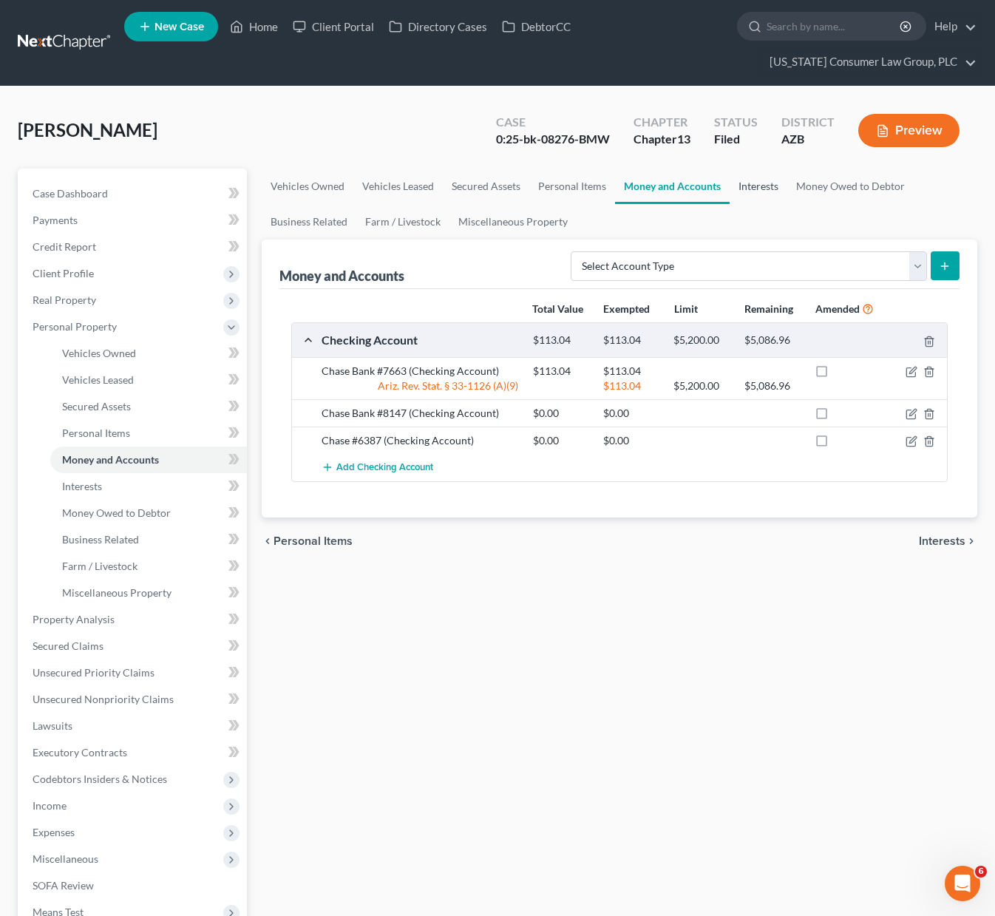
click at [774, 190] on link "Interests" at bounding box center [758, 185] width 58 height 35
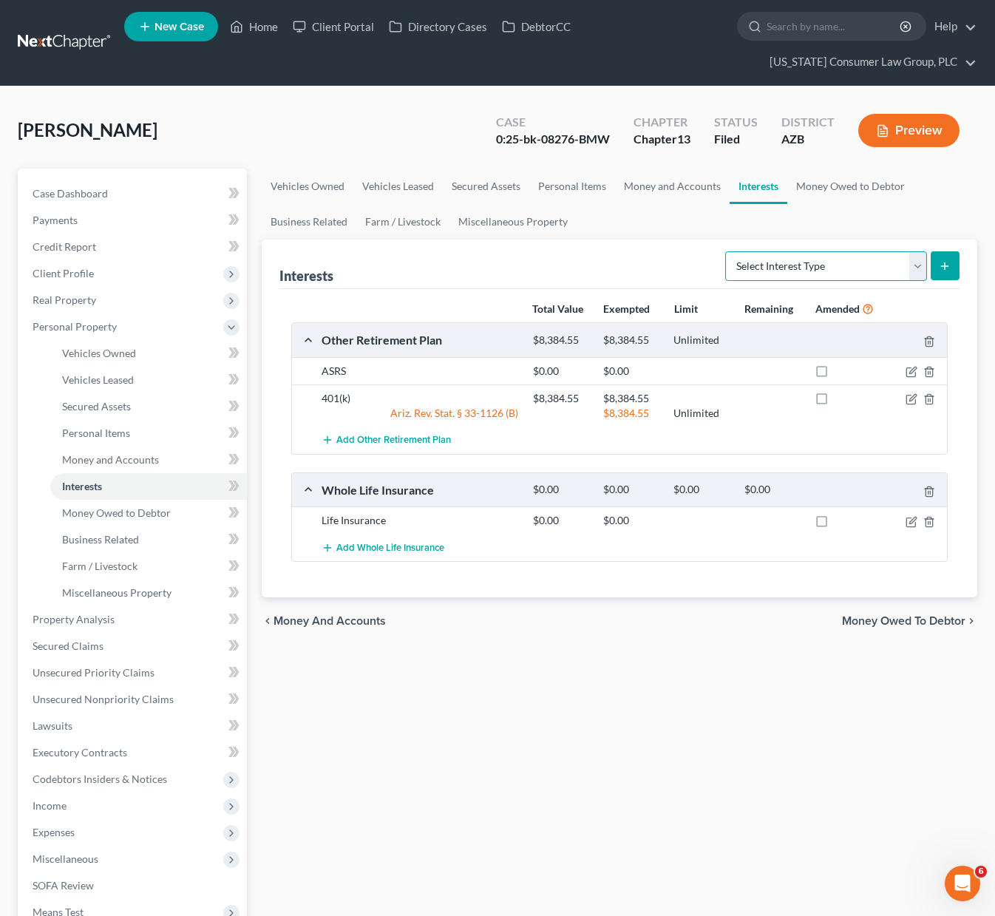
click at [918, 262] on select "Select Interest Type 401K (A/B: 21) Annuity (A/B: 23) Bond (A/B: 18) Education …" at bounding box center [826, 266] width 202 height 30
select select "unincorporated_business"
click at [727, 251] on select "Select Interest Type 401K (A/B: 21) Annuity (A/B: 23) Bond (A/B: 18) Education …" at bounding box center [826, 266] width 202 height 30
click at [943, 260] on icon "submit" at bounding box center [944, 266] width 12 height 12
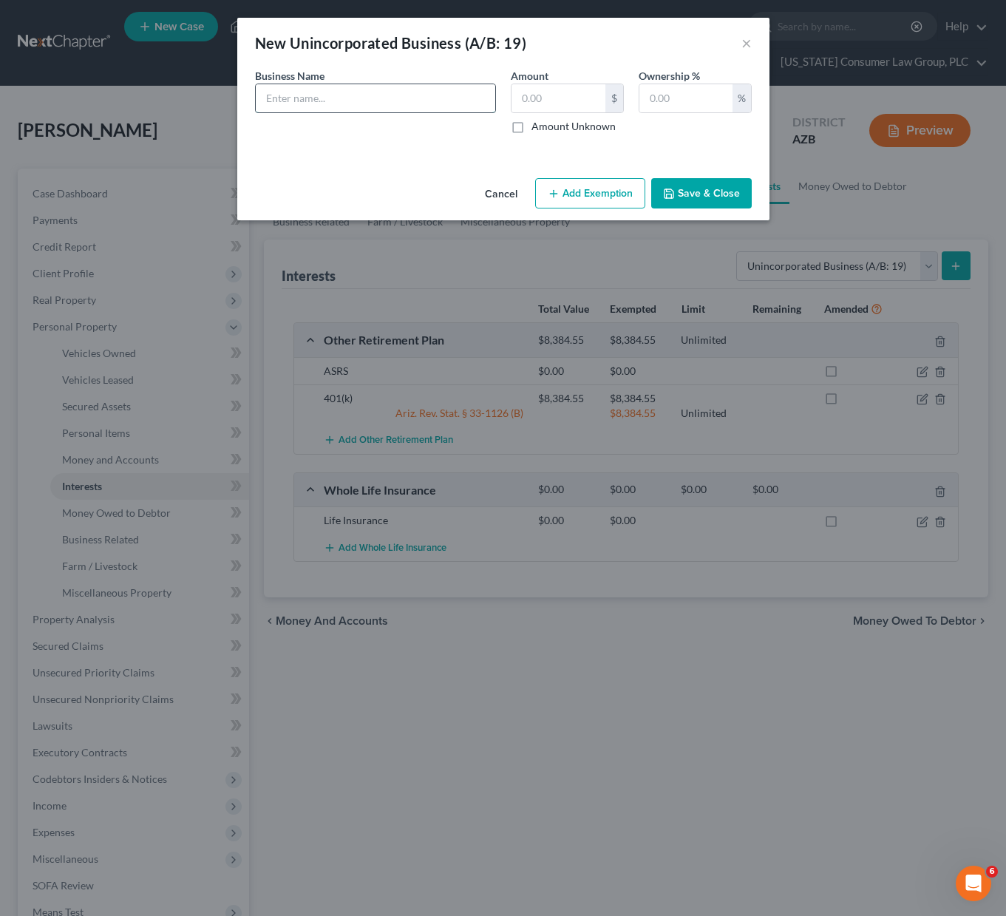
click at [378, 90] on input "text" at bounding box center [375, 98] width 239 height 28
type input "TRONIX SOUND, LLC"
click at [663, 97] on input "text" at bounding box center [685, 98] width 93 height 28
type input "50"
click at [531, 123] on label "Amount Unknown" at bounding box center [573, 126] width 84 height 15
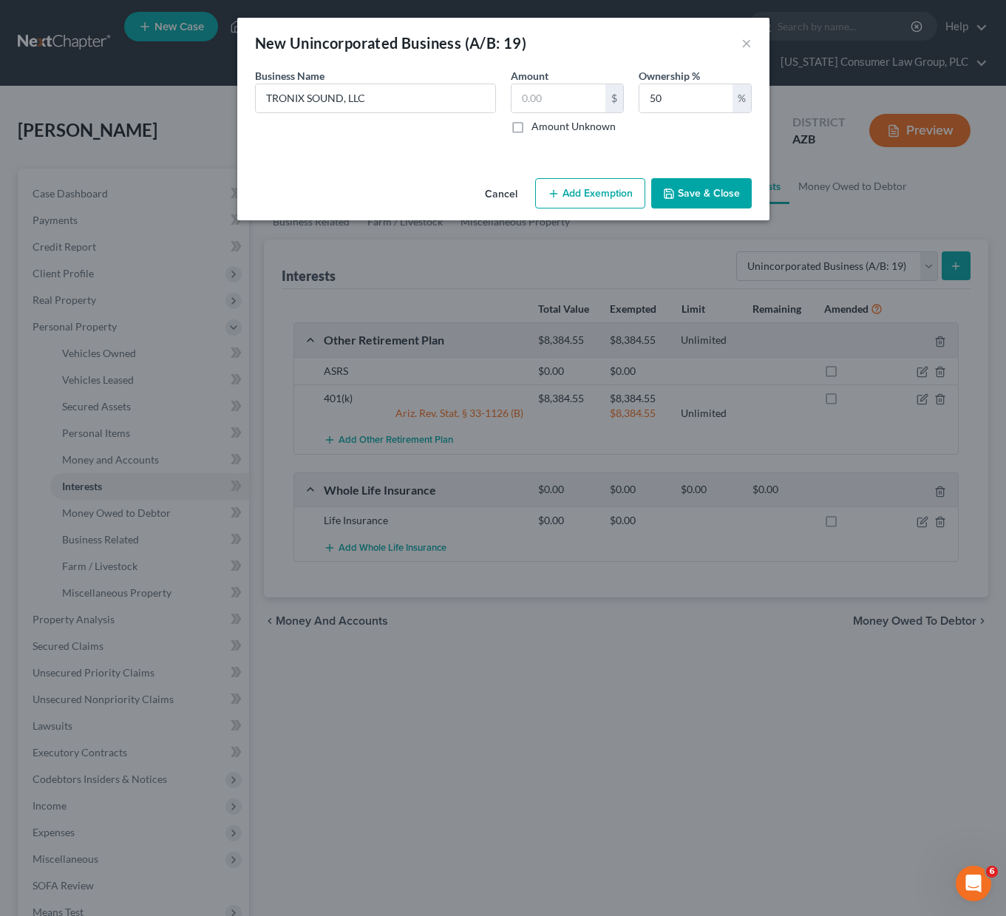
click at [537, 123] on input "Amount Unknown" at bounding box center [542, 124] width 10 height 10
checkbox input "true"
click at [693, 193] on button "Save & Close" at bounding box center [701, 193] width 100 height 31
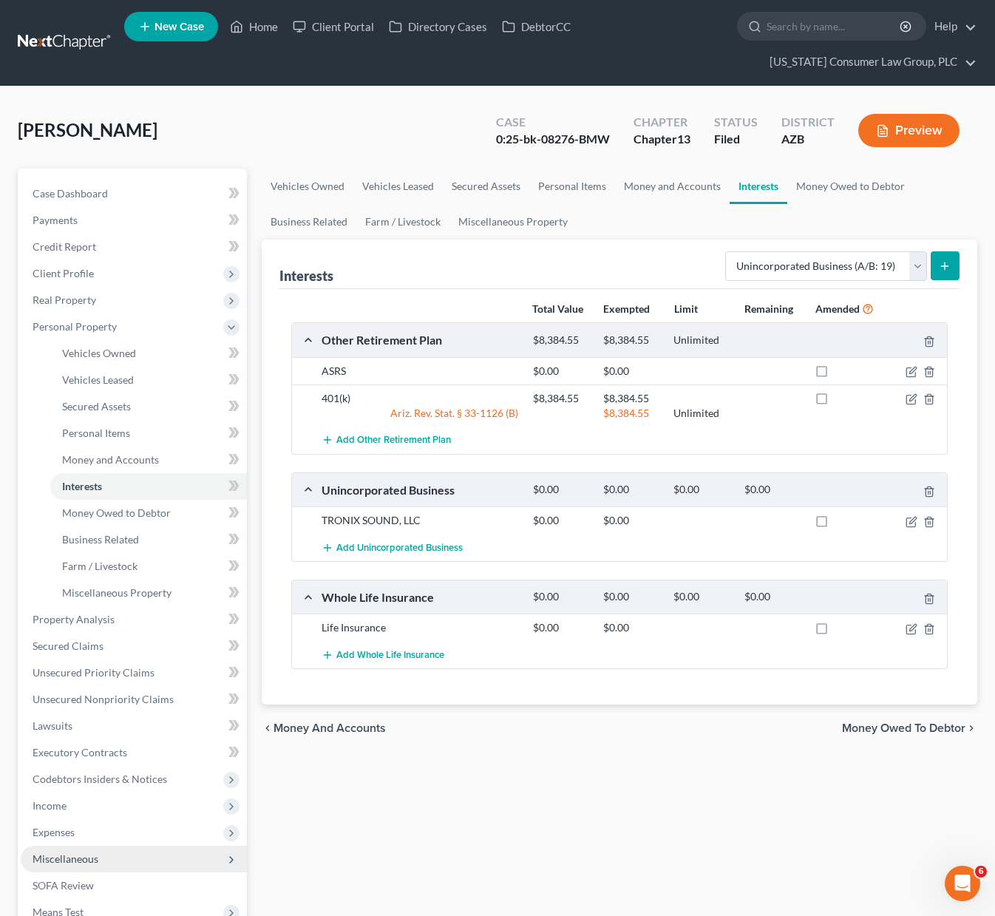
click at [90, 857] on span "Miscellaneous" at bounding box center [66, 858] width 66 height 13
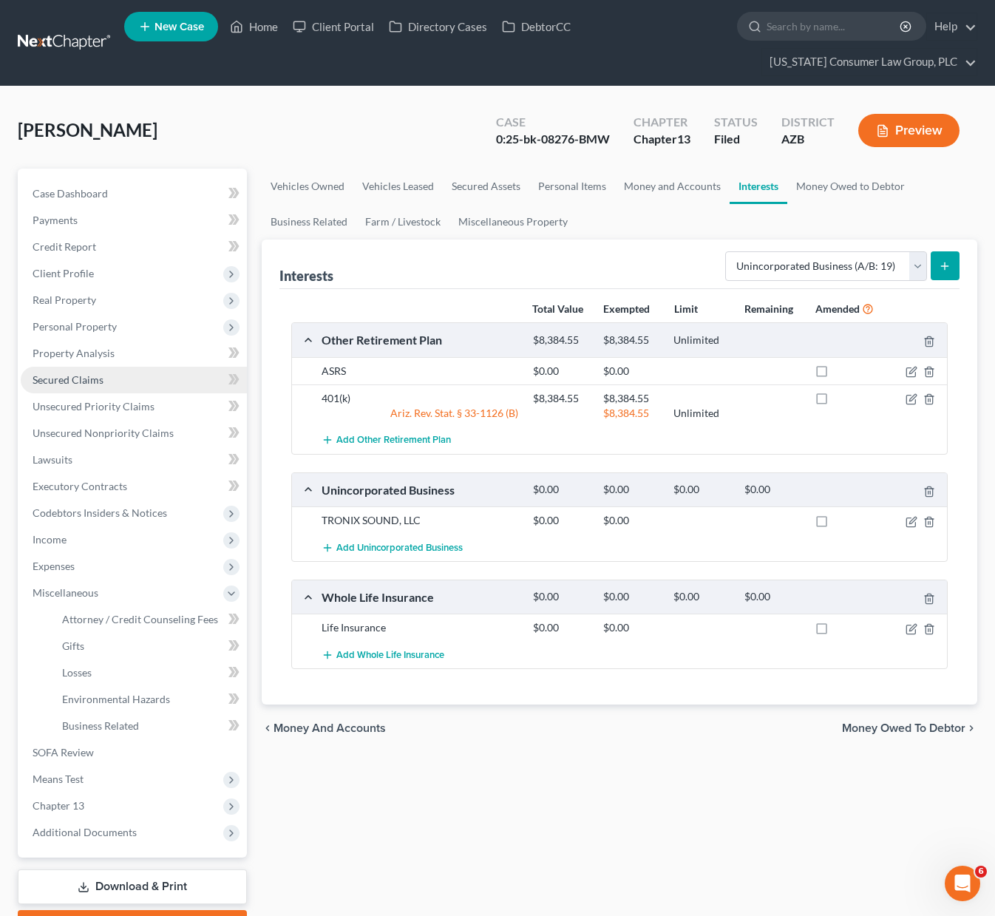
click at [86, 378] on span "Secured Claims" at bounding box center [68, 379] width 71 height 13
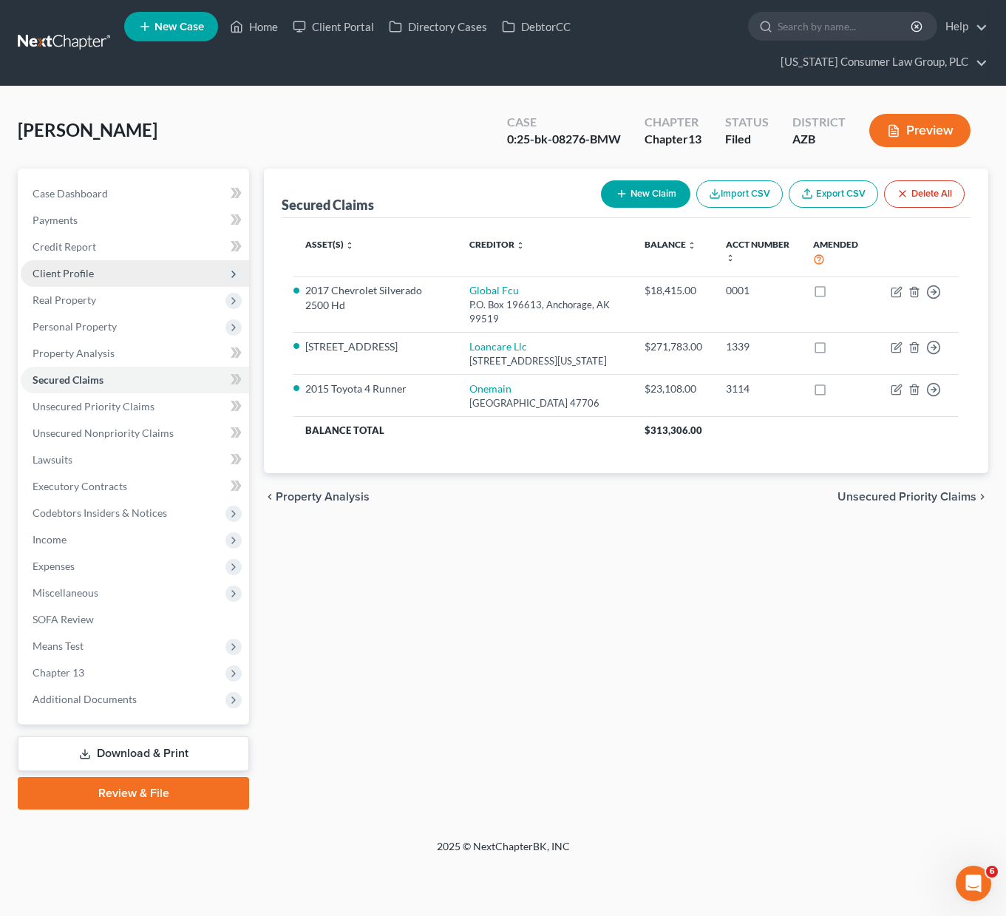
click at [73, 267] on span "Client Profile" at bounding box center [63, 273] width 61 height 13
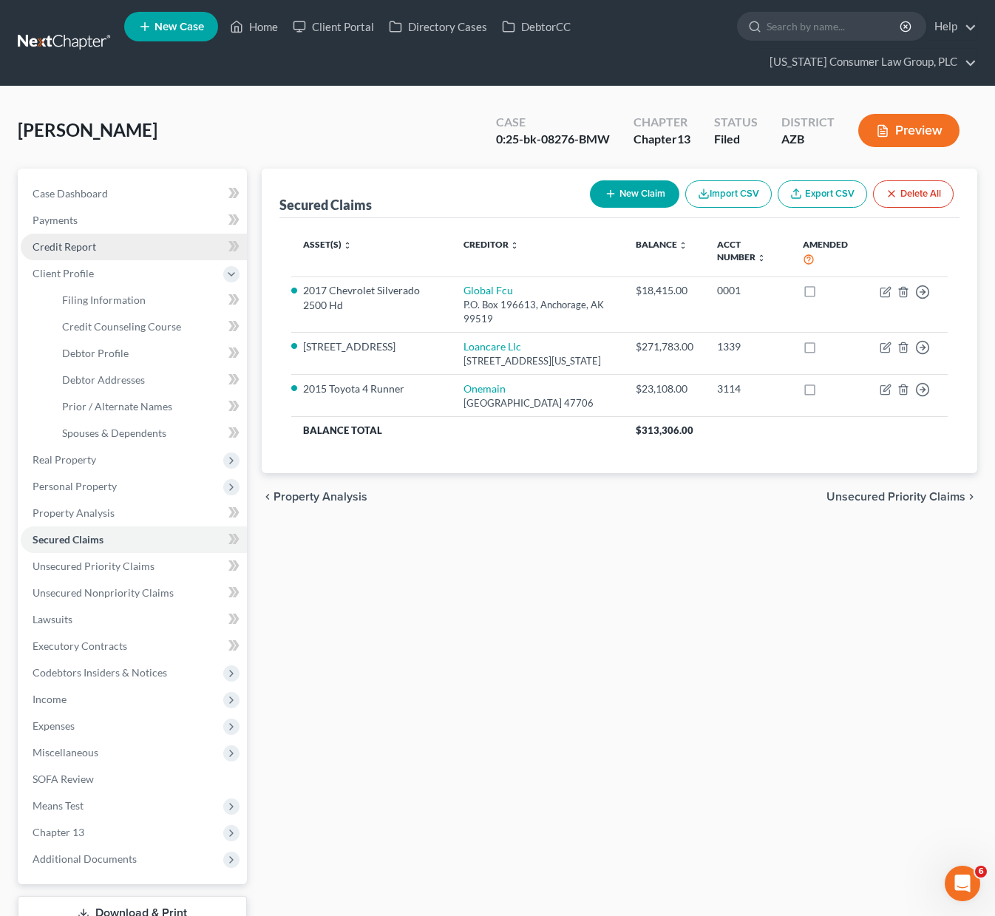
click at [78, 238] on link "Credit Report" at bounding box center [134, 247] width 226 height 27
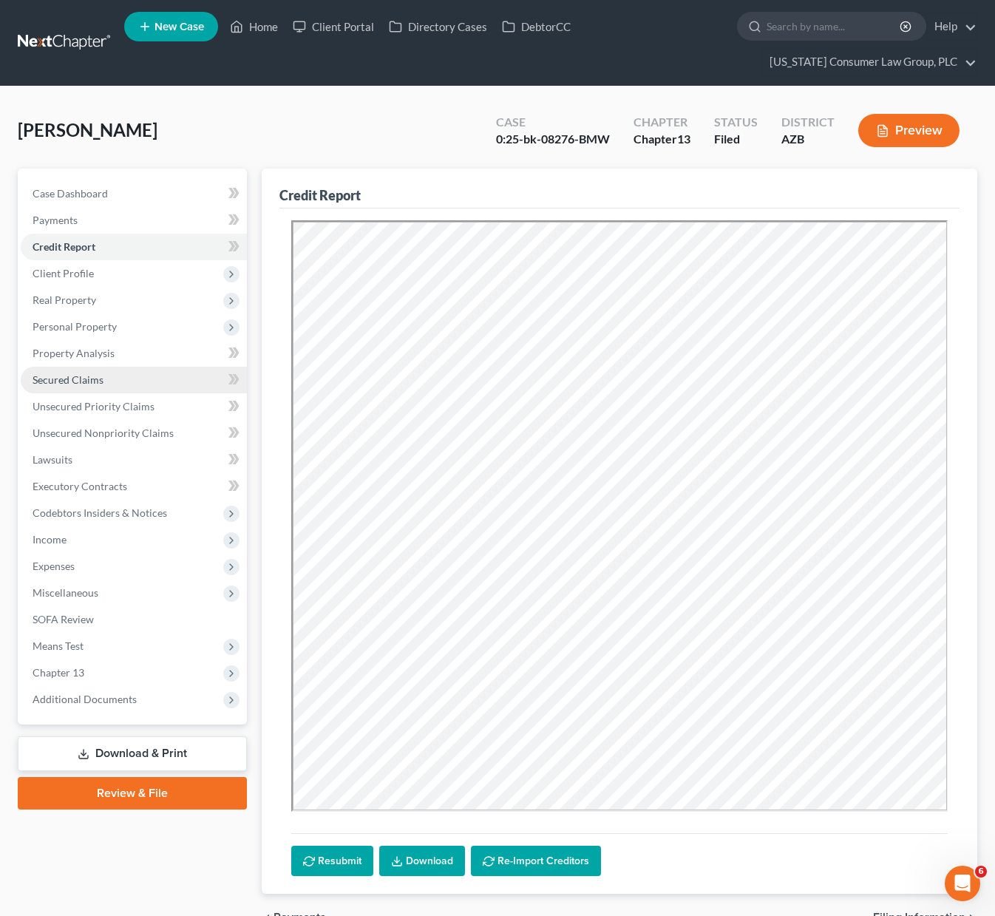
click at [72, 373] on span "Secured Claims" at bounding box center [68, 379] width 71 height 13
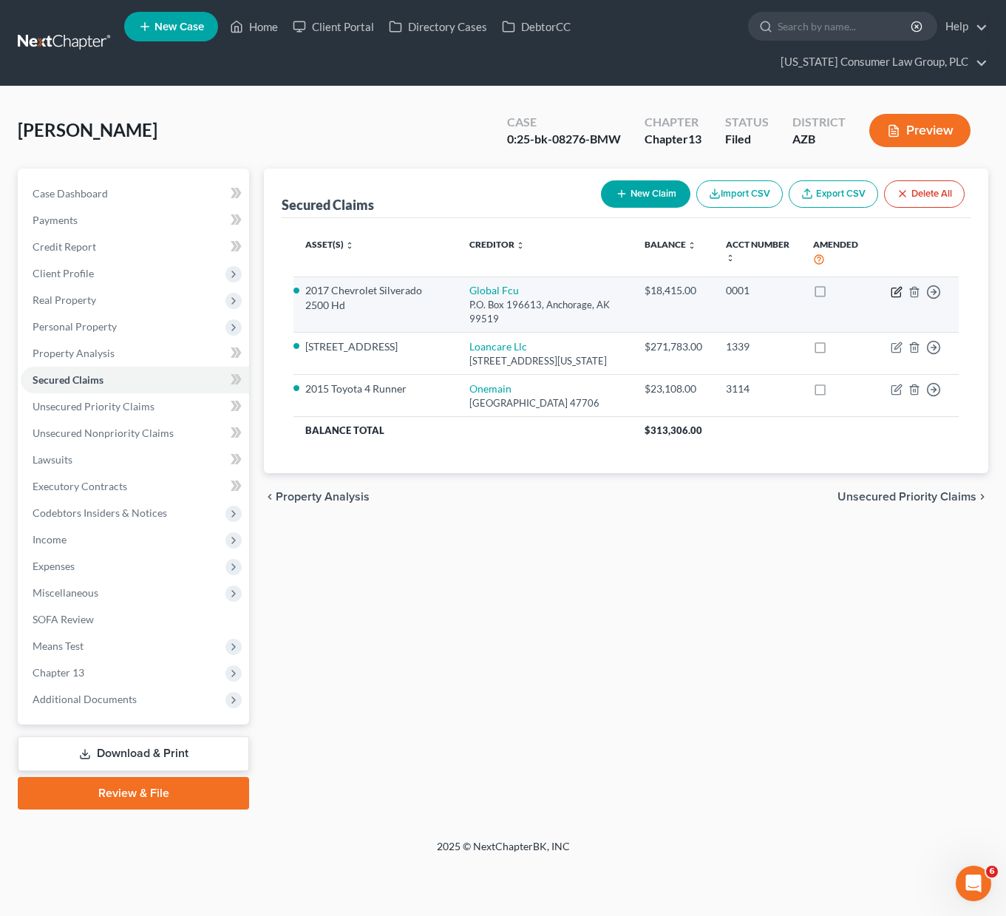
click at [894, 295] on icon "button" at bounding box center [896, 292] width 12 height 12
select select "1"
select select "0"
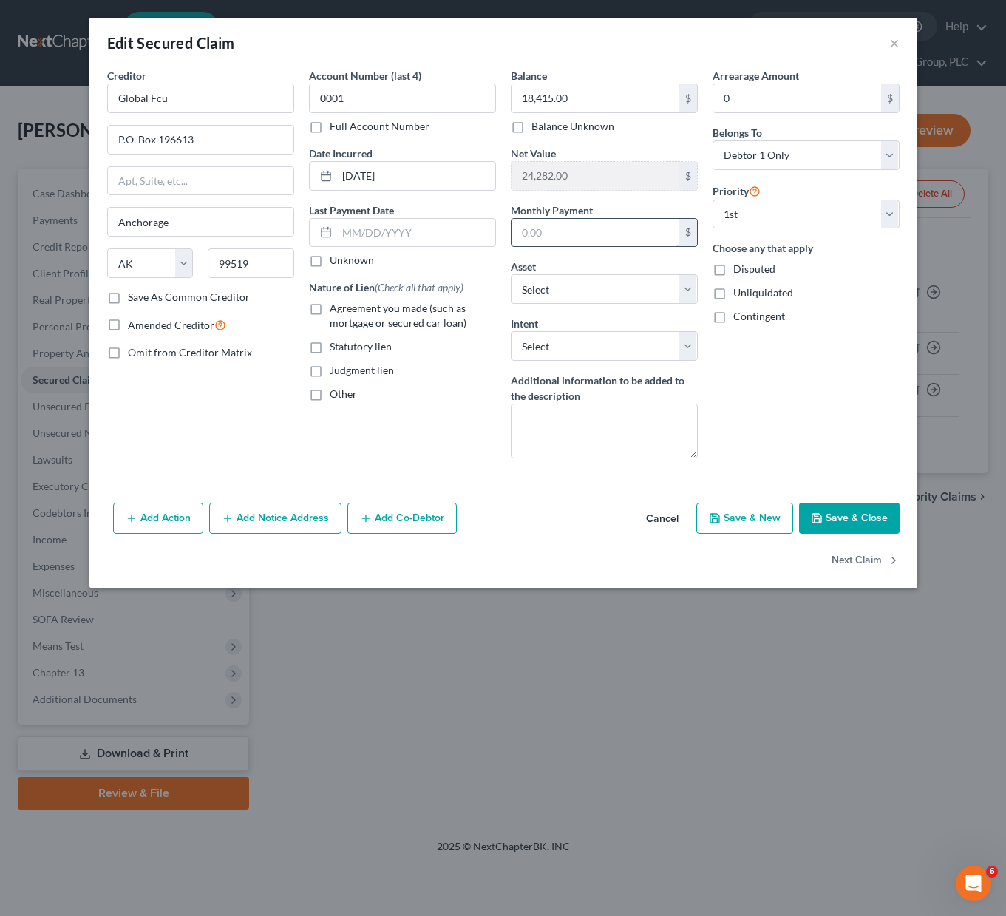
click at [565, 228] on input "text" at bounding box center [595, 233] width 168 height 28
type input "707"
click at [397, 225] on input "text" at bounding box center [416, 233] width 158 height 28
type input "08/01/2025"
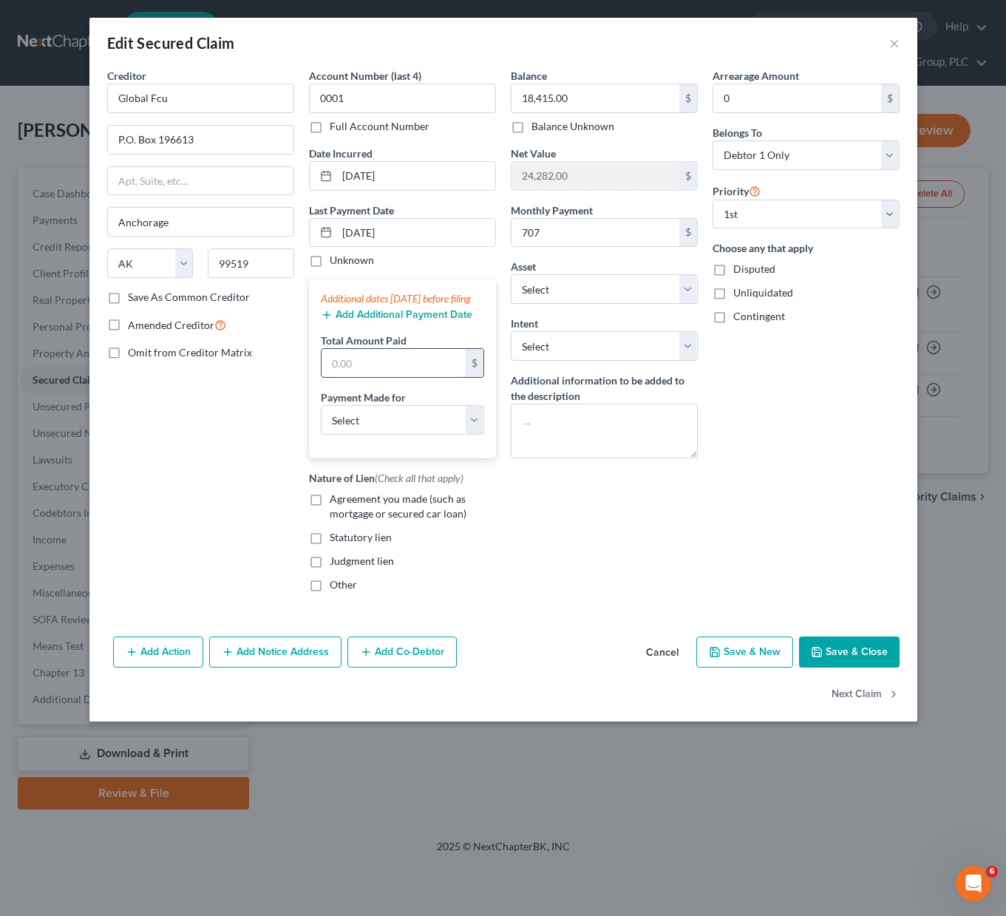
click at [367, 369] on input "text" at bounding box center [393, 363] width 144 height 28
type input "2,580"
click at [475, 434] on select "Select Car Credit Card Loan Repayment Mortgage Other Suppliers Or Vendors" at bounding box center [402, 420] width 163 height 30
select select "0"
click at [321, 420] on select "Select Car Credit Card Loan Repayment Mortgage Other Suppliers Or Vendors" at bounding box center [402, 420] width 163 height 30
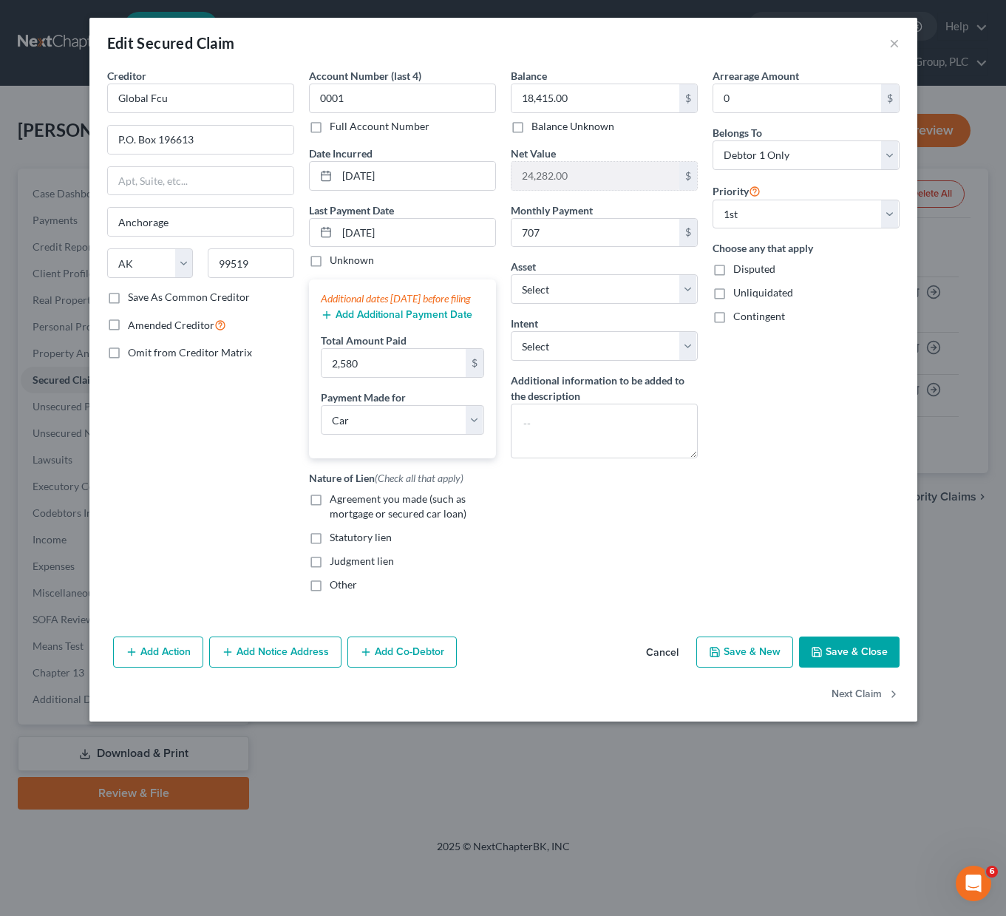
click at [330, 511] on label "Agreement you made (such as mortgage or secured car loan)" at bounding box center [413, 506] width 166 height 30
click at [335, 501] on input "Agreement you made (such as mortgage or secured car loan)" at bounding box center [340, 496] width 10 height 10
checkbox input "true"
click at [837, 667] on button "Save & Close" at bounding box center [849, 651] width 100 height 31
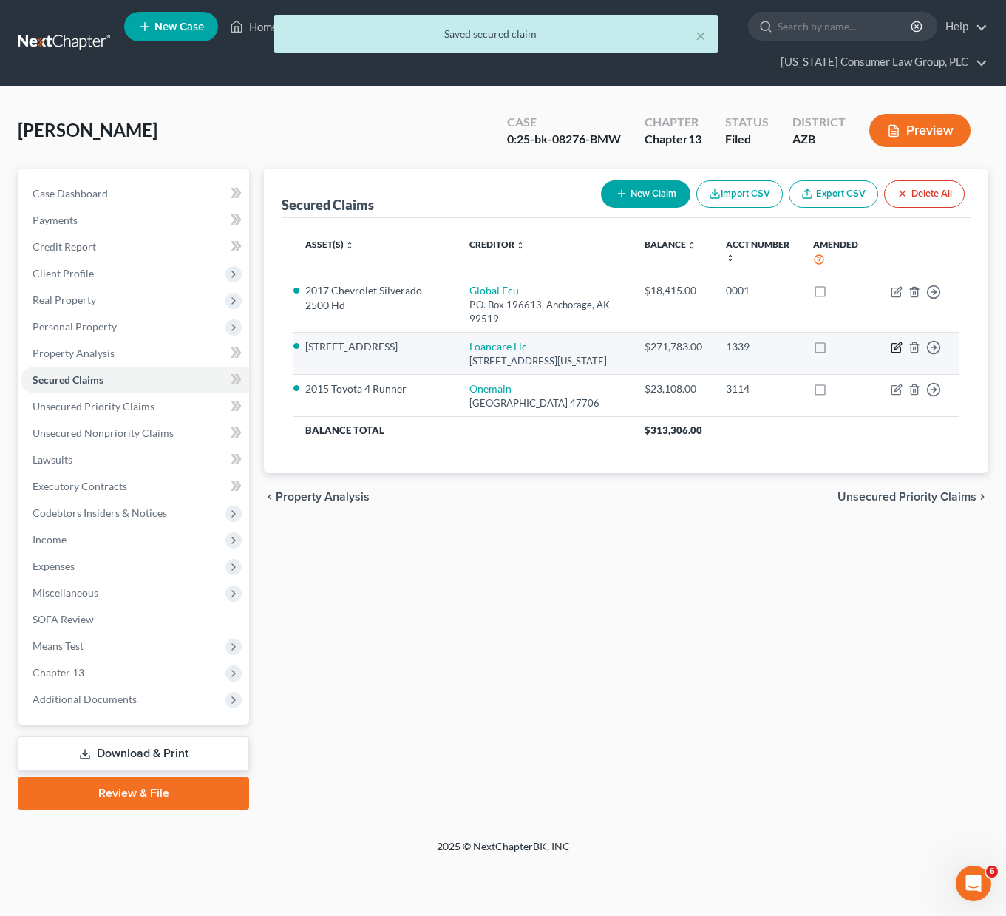
click at [896, 347] on icon "button" at bounding box center [896, 347] width 12 height 12
select select "48"
select select "2"
select select "0"
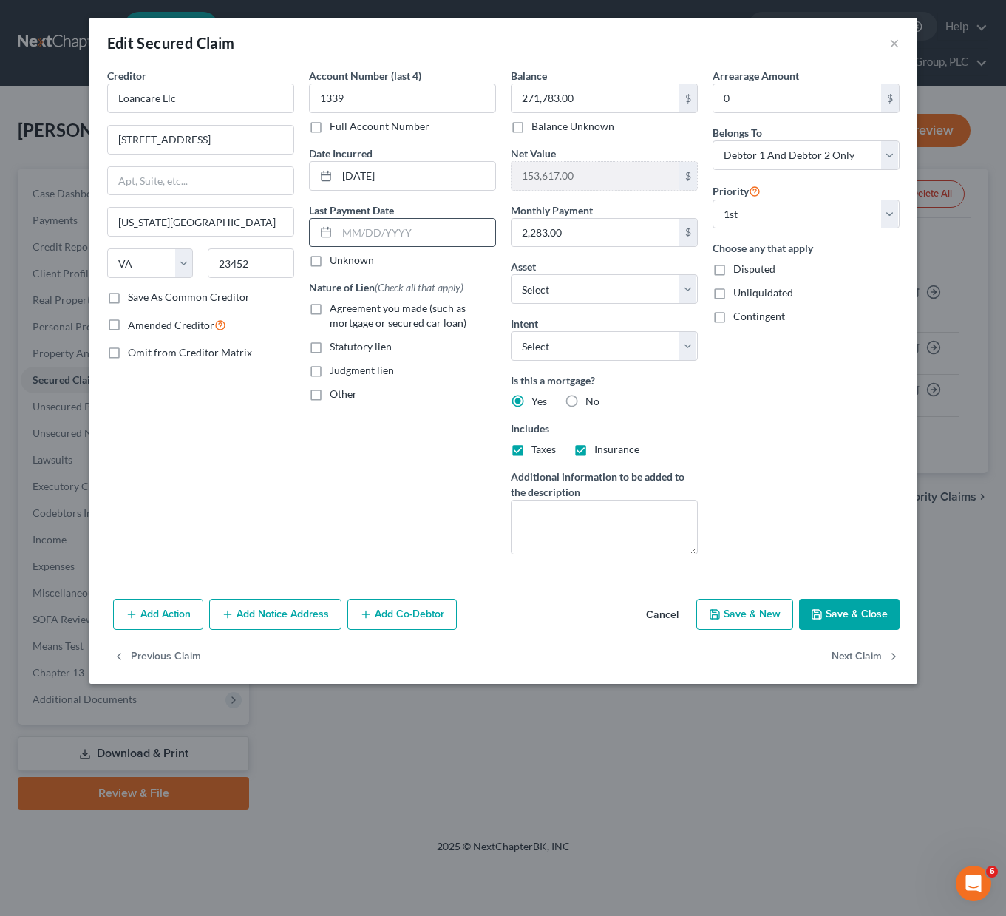
click at [324, 233] on icon at bounding box center [326, 232] width 12 height 12
click at [328, 234] on icon at bounding box center [326, 232] width 12 height 12
click at [353, 229] on input "text" at bounding box center [416, 233] width 158 height 28
type input "08/01/2025"
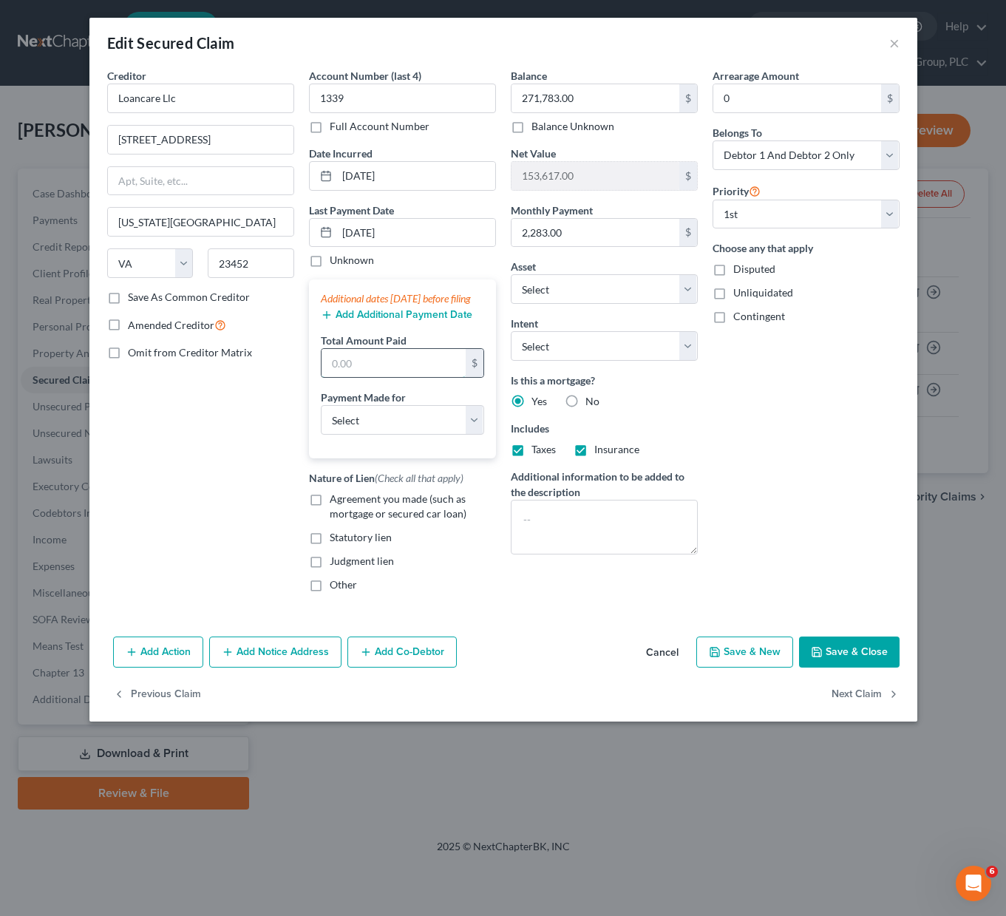
click at [359, 376] on input "text" at bounding box center [393, 363] width 144 height 28
type input "6,849"
click at [478, 423] on select "Select Car Credit Card Loan Repayment Mortgage Other Suppliers Or Vendors" at bounding box center [402, 420] width 163 height 30
select select "3"
click at [321, 420] on select "Select Car Credit Card Loan Repayment Mortgage Other Suppliers Or Vendors" at bounding box center [402, 420] width 163 height 30
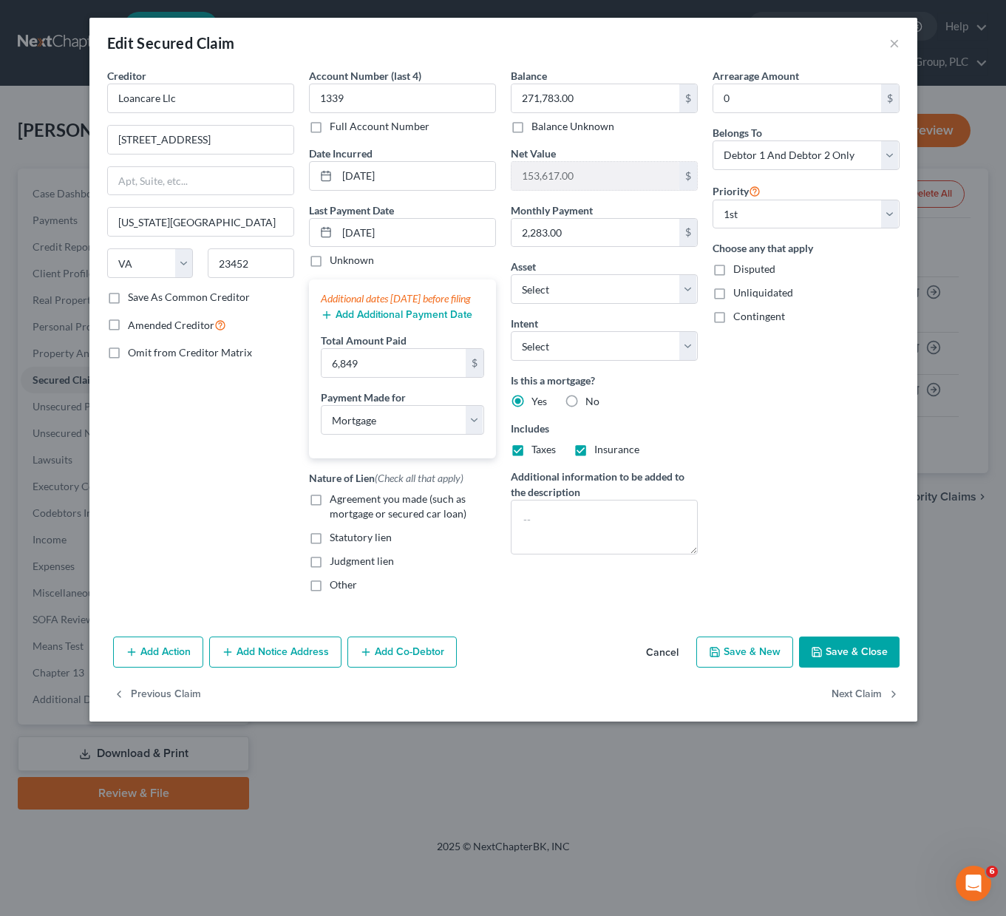
click at [330, 510] on label "Agreement you made (such as mortgage or secured car loan)" at bounding box center [413, 506] width 166 height 30
click at [335, 501] on input "Agreement you made (such as mortgage or secured car loan)" at bounding box center [340, 496] width 10 height 10
checkbox input "true"
click at [844, 667] on button "Save & Close" at bounding box center [849, 651] width 100 height 31
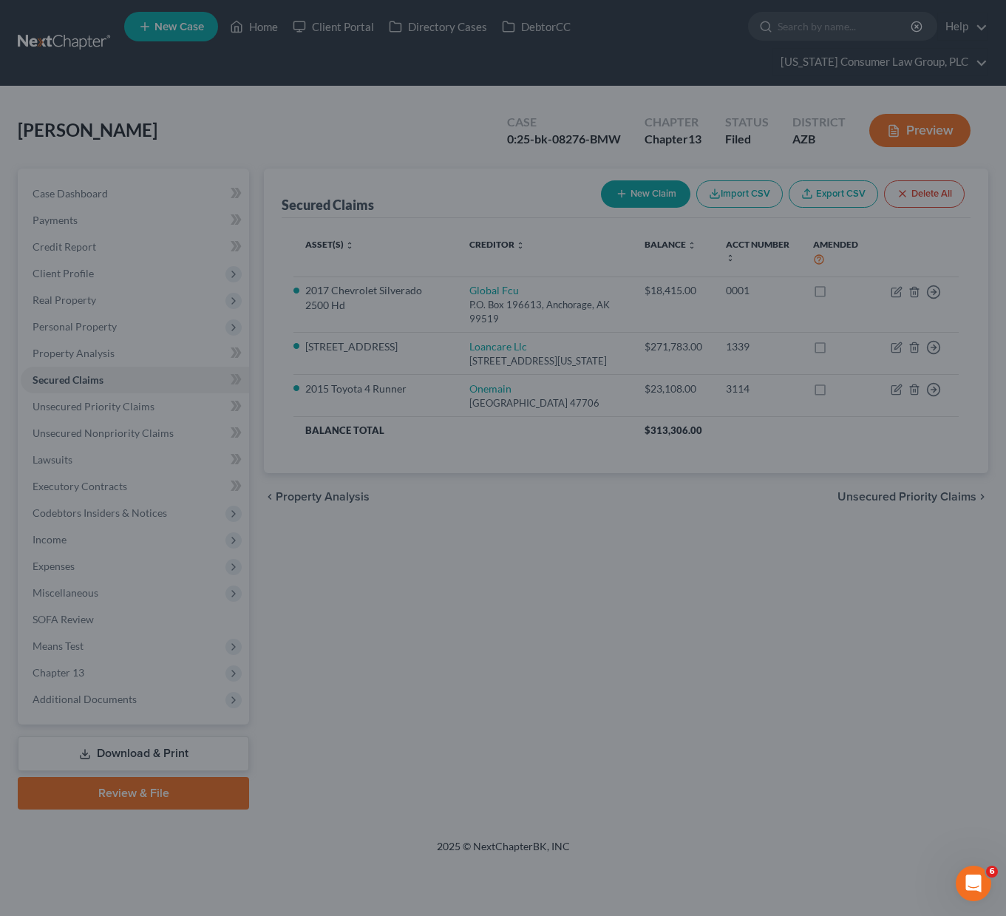
select select "16"
type input "6,849.00"
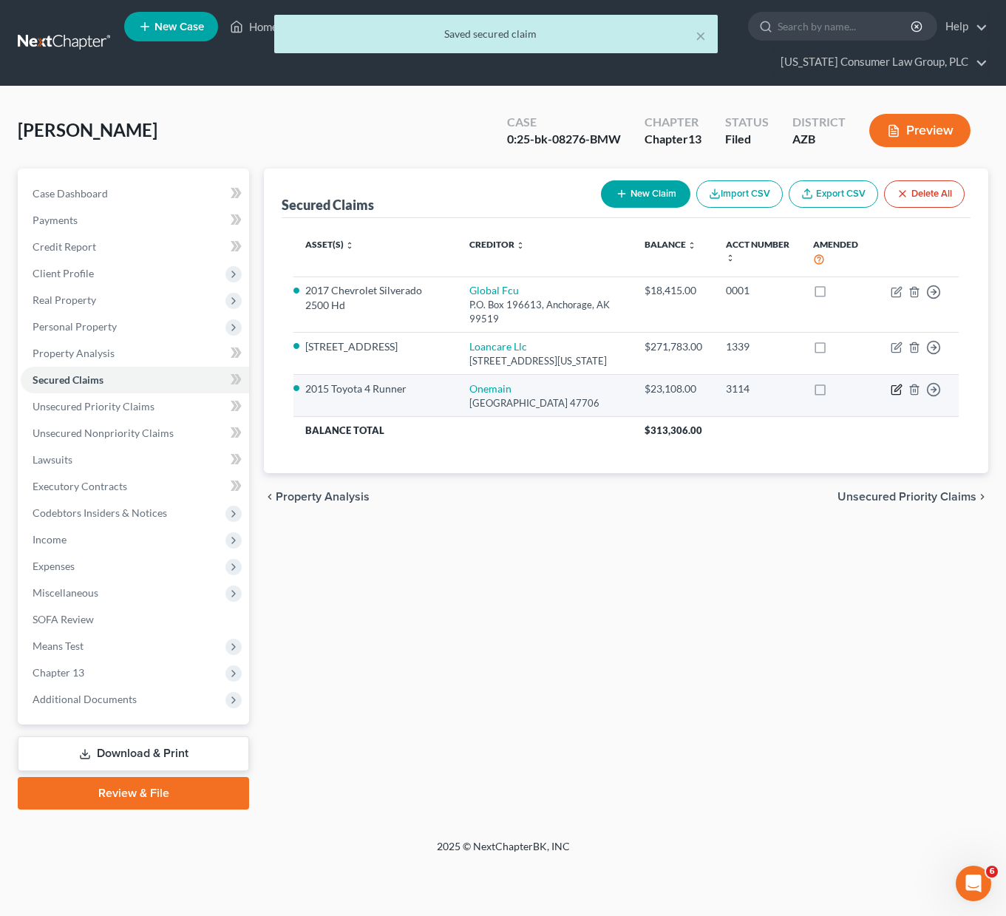
click at [897, 395] on icon "button" at bounding box center [896, 390] width 12 height 12
select select "15"
select select "0"
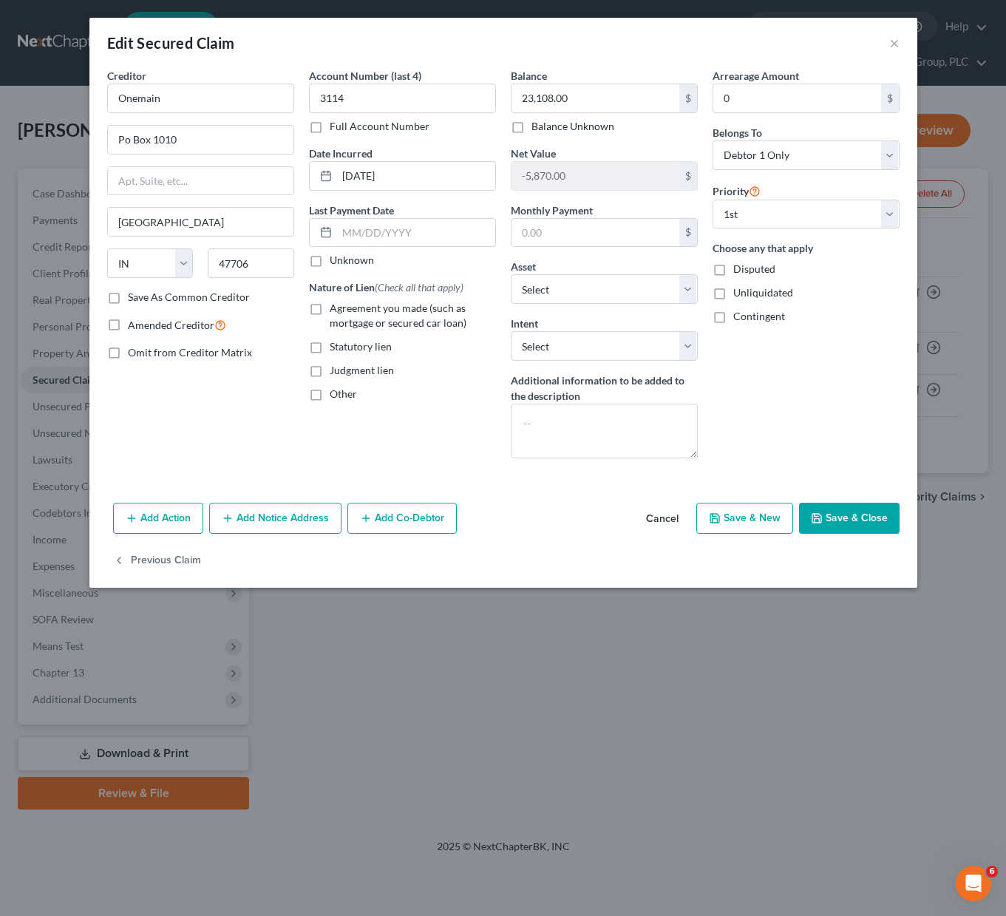
click at [330, 309] on label "Agreement you made (such as mortgage or secured car loan)" at bounding box center [413, 316] width 166 height 30
click at [335, 309] on input "Agreement you made (such as mortgage or secured car loan)" at bounding box center [340, 306] width 10 height 10
checkbox input "true"
click at [574, 232] on input "text" at bounding box center [595, 233] width 168 height 28
type input "860"
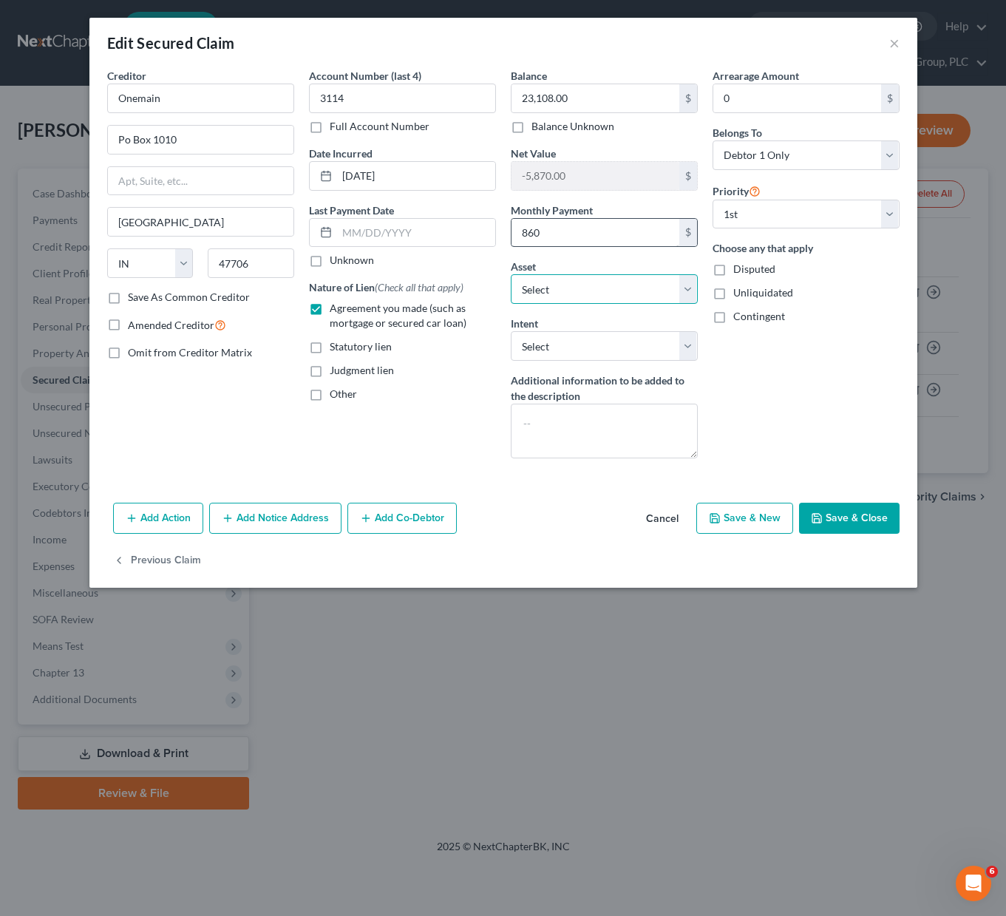
select select "6"
click at [417, 229] on input "text" at bounding box center [416, 233] width 158 height 28
type input "08/01/2025"
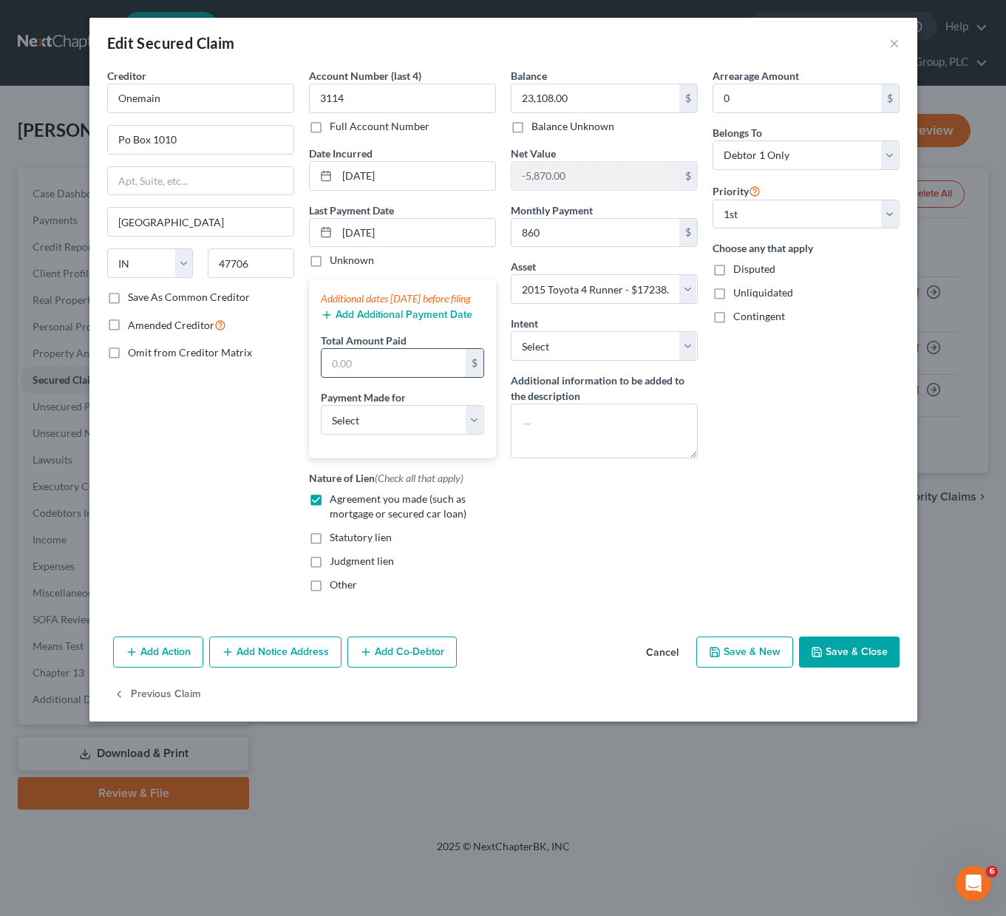
click at [391, 367] on input "text" at bounding box center [393, 363] width 144 height 28
type input "2,580"
click at [836, 667] on button "Save & Close" at bounding box center [849, 651] width 100 height 31
select select
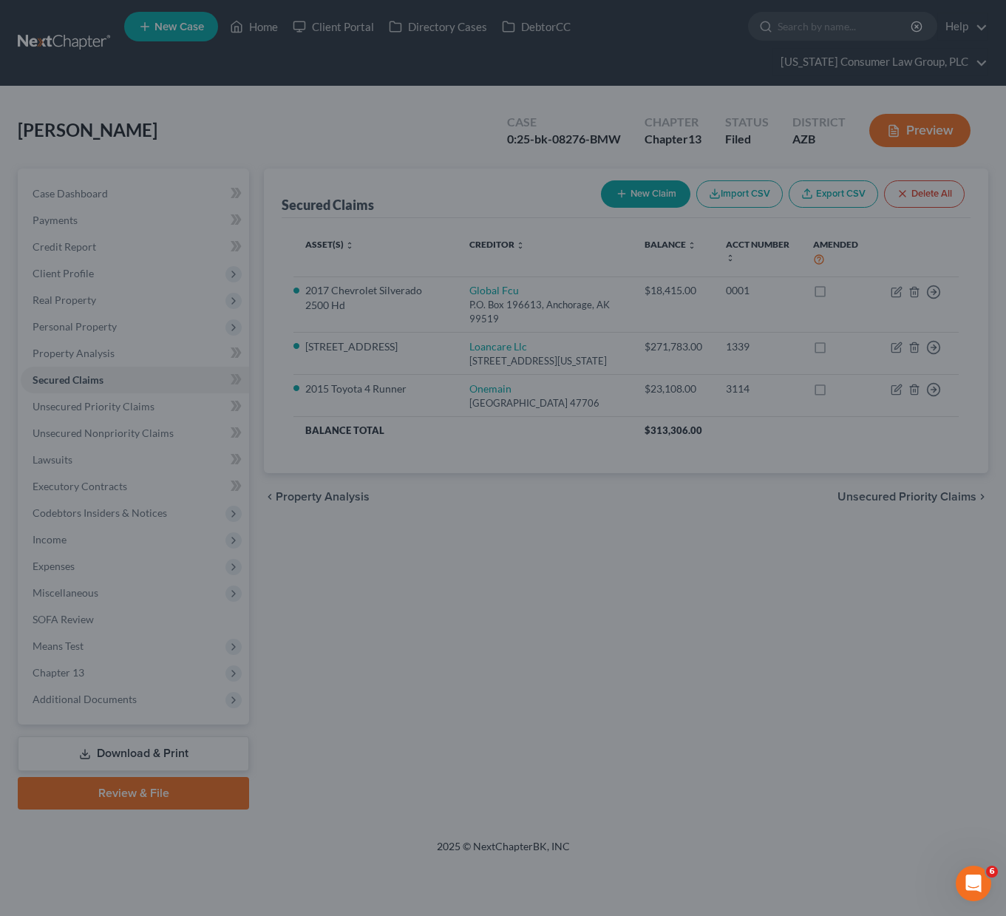
type input "860.00"
select select "6"
type input "2,580.00"
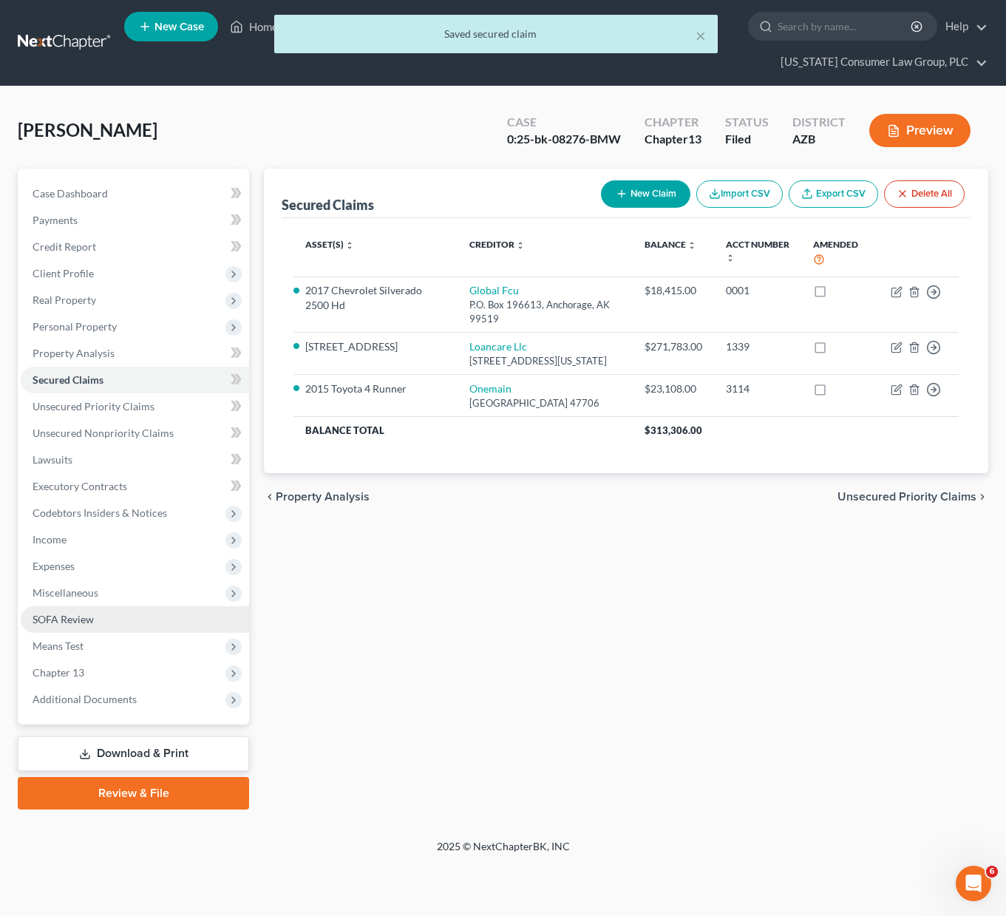
click at [80, 621] on span "SOFA Review" at bounding box center [63, 619] width 61 height 13
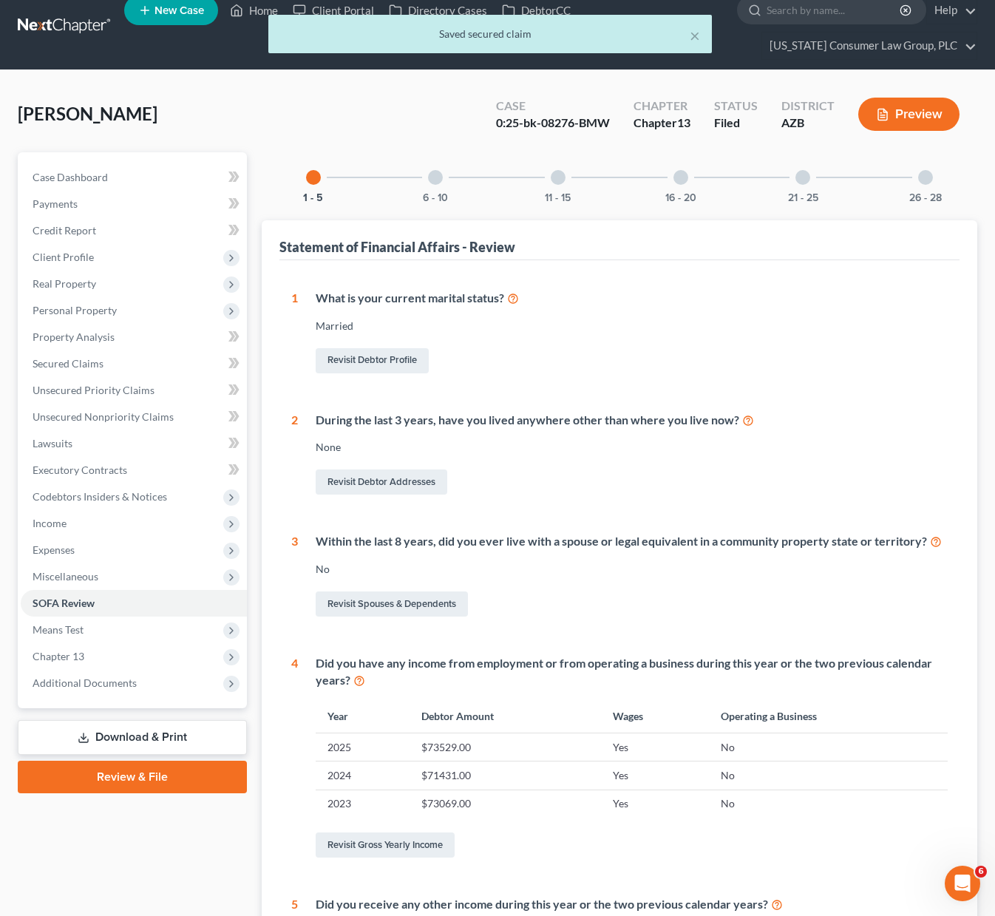
scroll to position [18, 0]
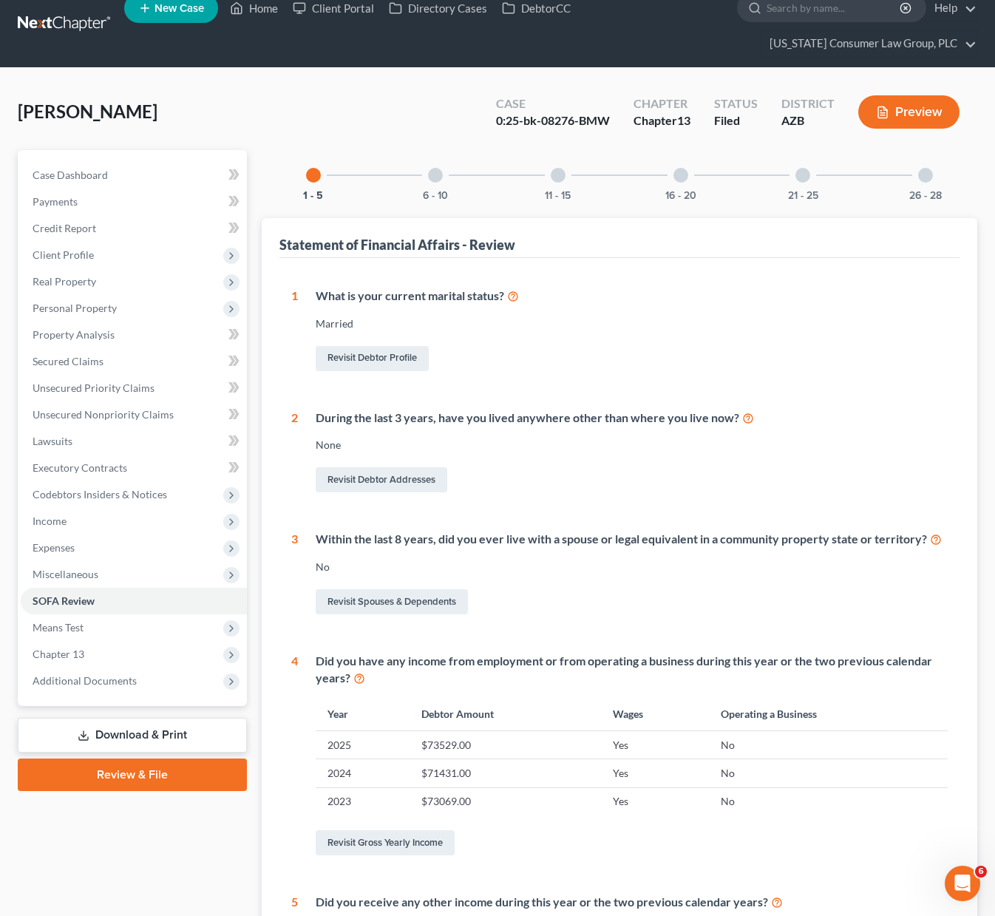
click at [431, 169] on div at bounding box center [435, 175] width 15 height 15
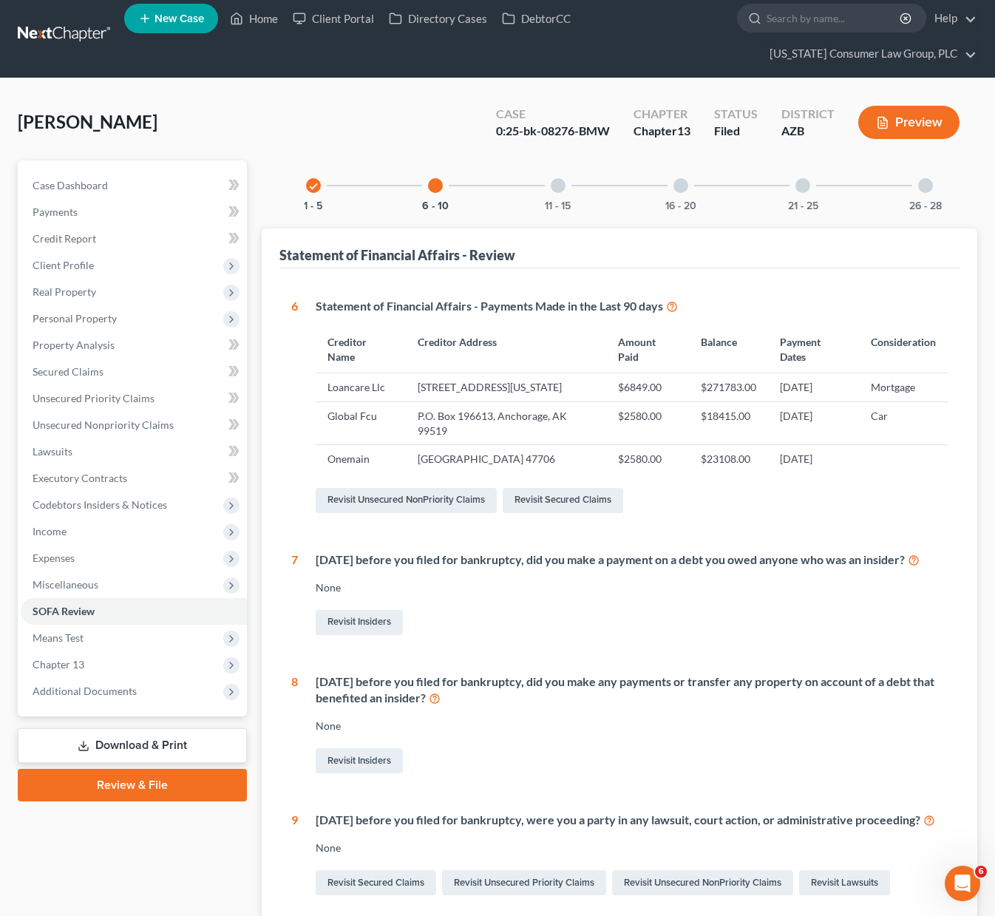
scroll to position [0, 0]
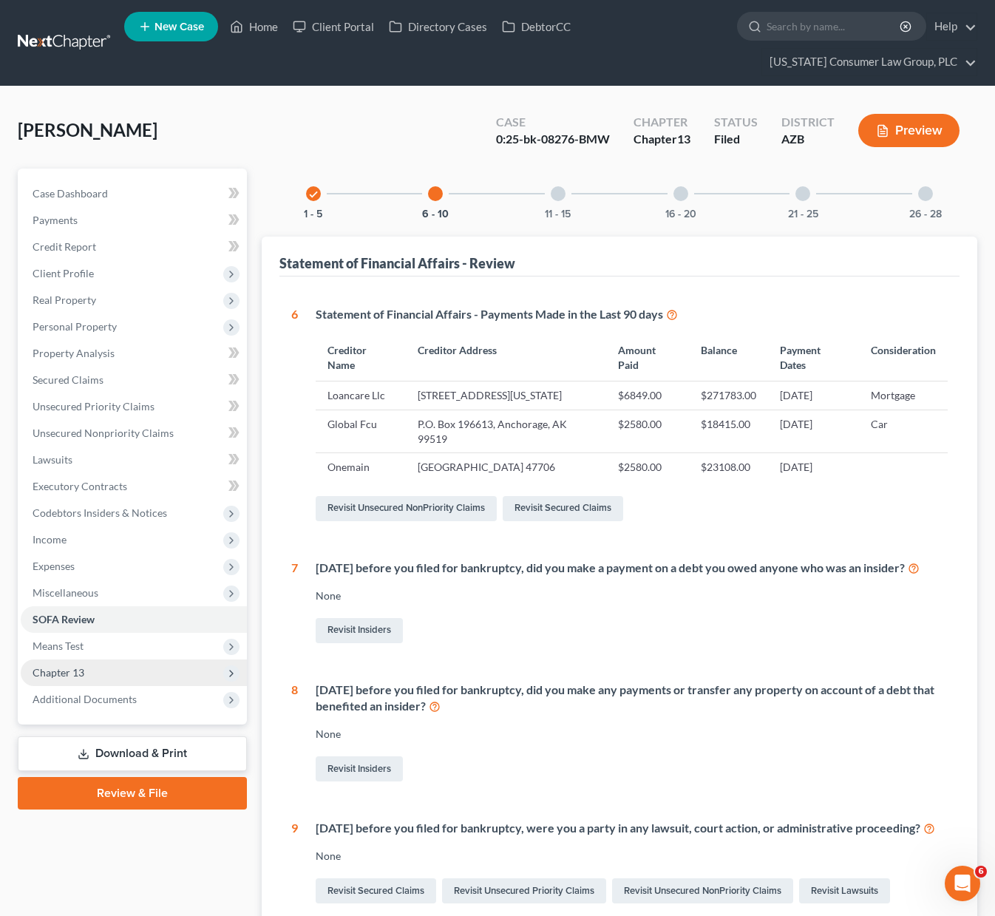
click at [73, 669] on span "Chapter 13" at bounding box center [59, 672] width 52 height 13
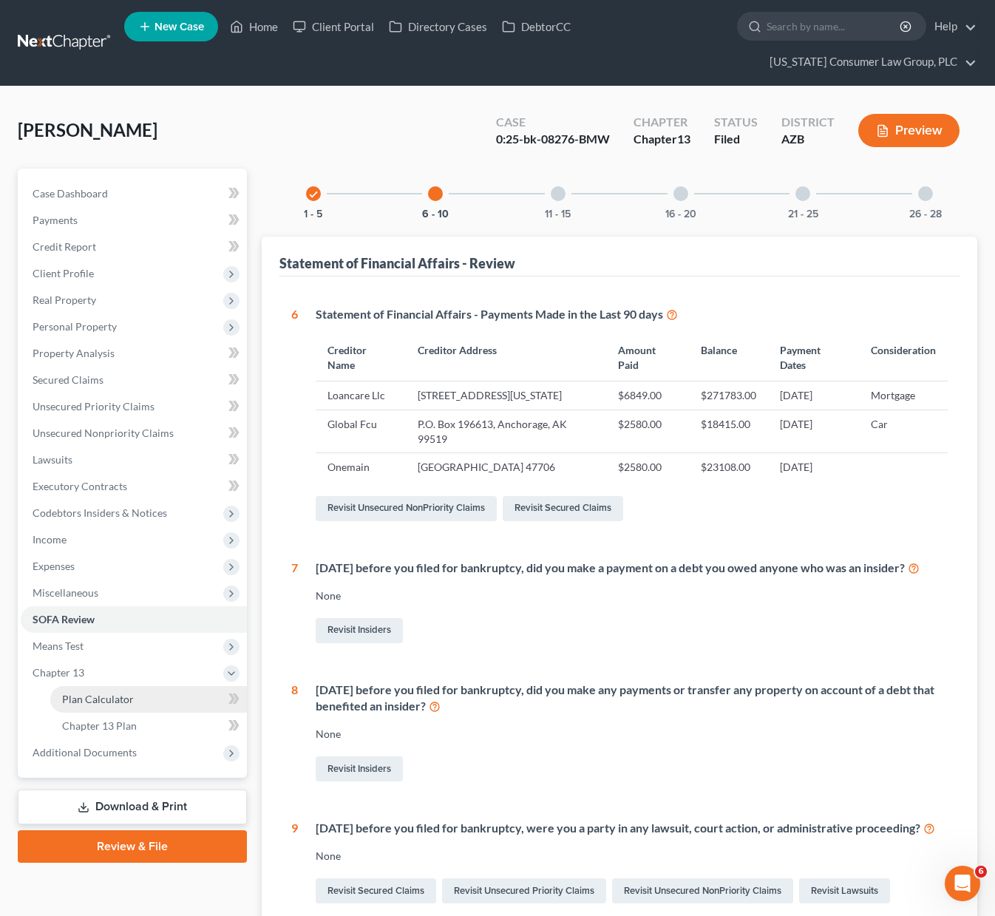
click at [88, 687] on link "Plan Calculator" at bounding box center [148, 699] width 197 height 27
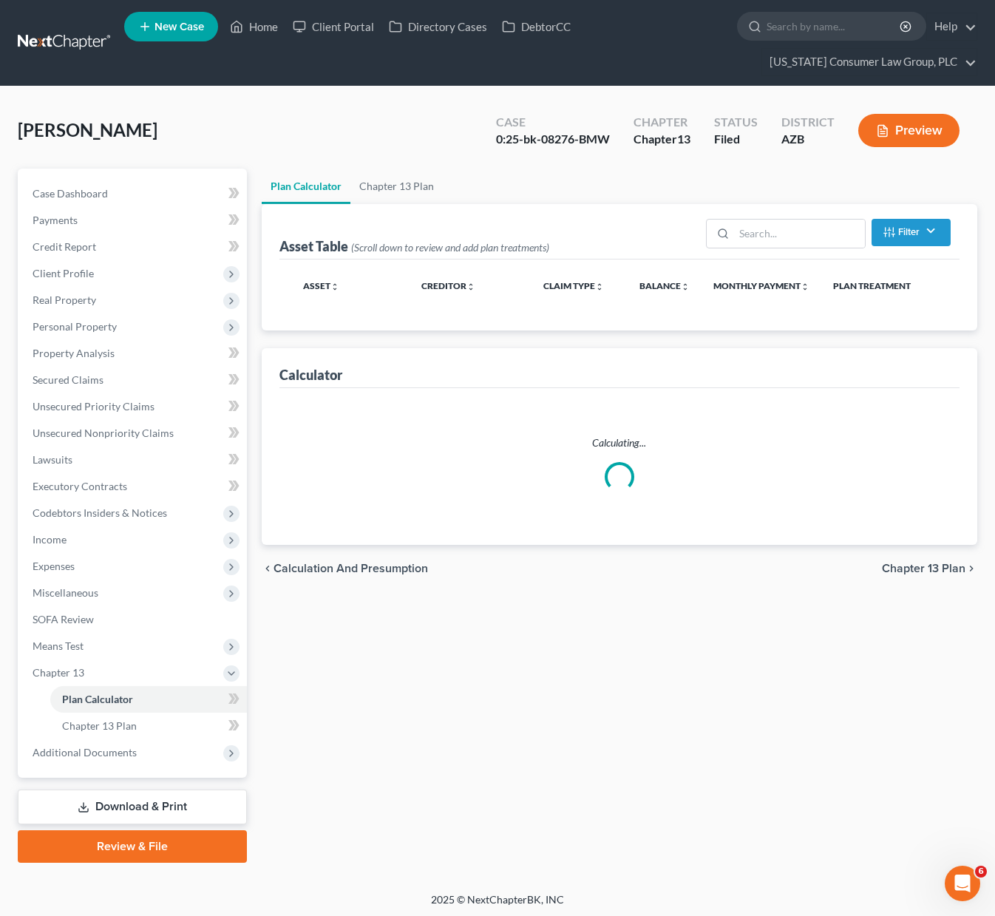
select select "59"
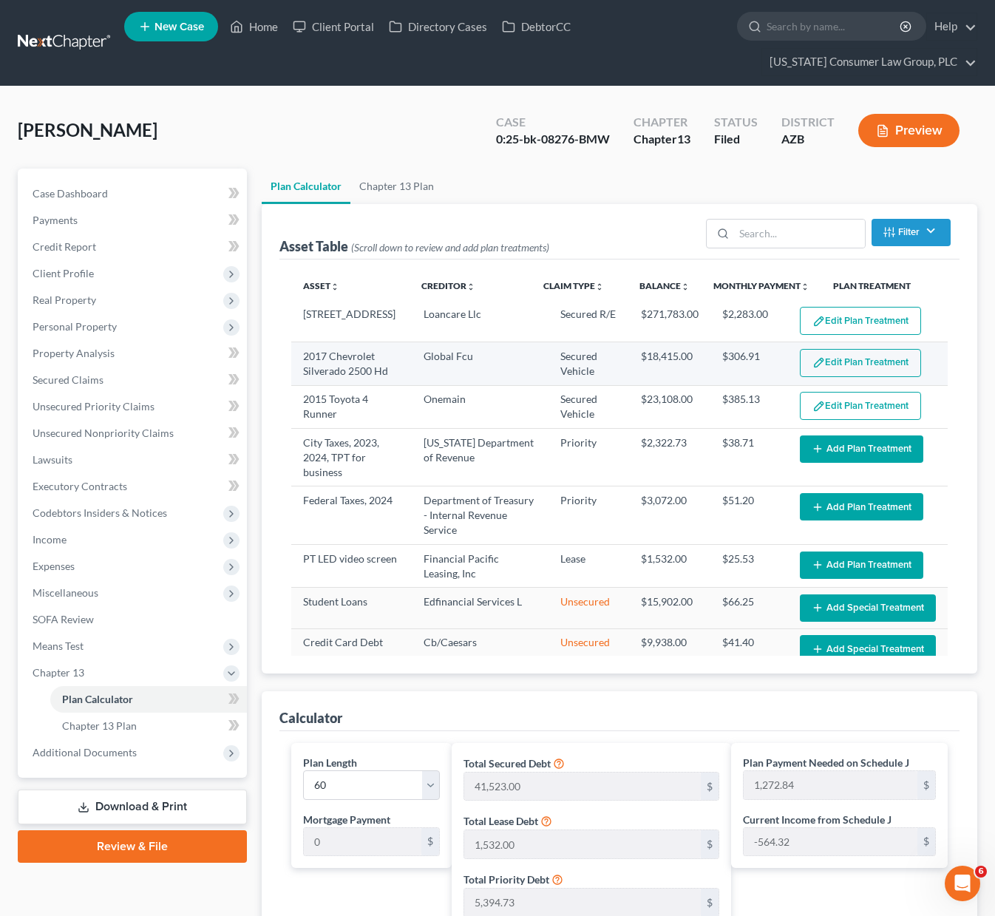
click at [866, 360] on button "Edit Plan Treatment" at bounding box center [860, 363] width 121 height 28
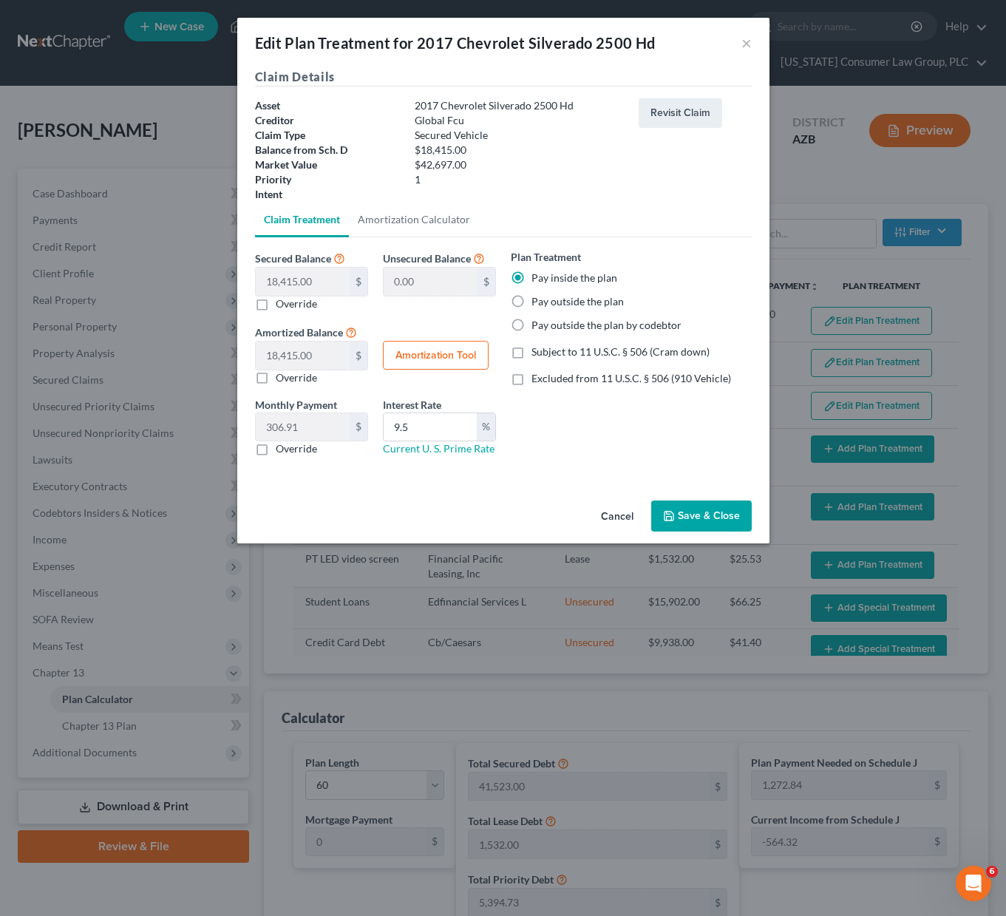
click at [449, 358] on button "Amortization Tool" at bounding box center [436, 356] width 106 height 30
type input "18,415.00"
type input "9.5"
type input "60"
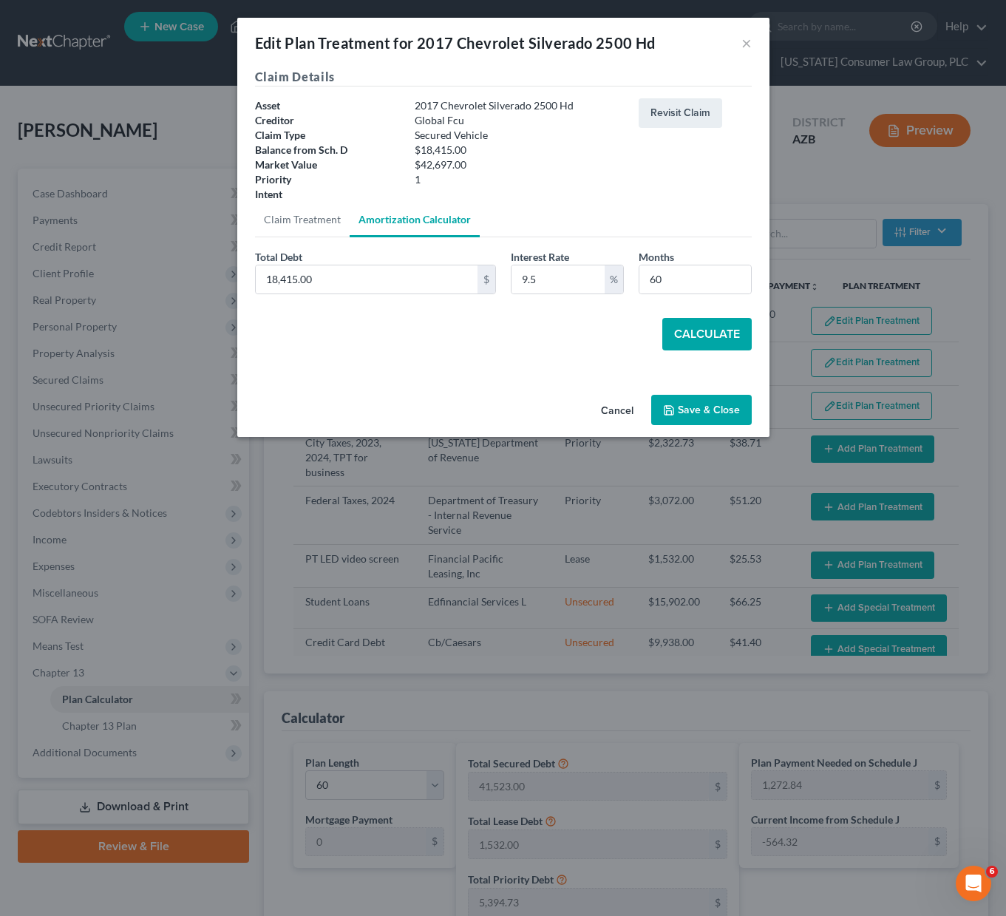
click at [723, 330] on button "Calculate" at bounding box center [706, 334] width 89 height 33
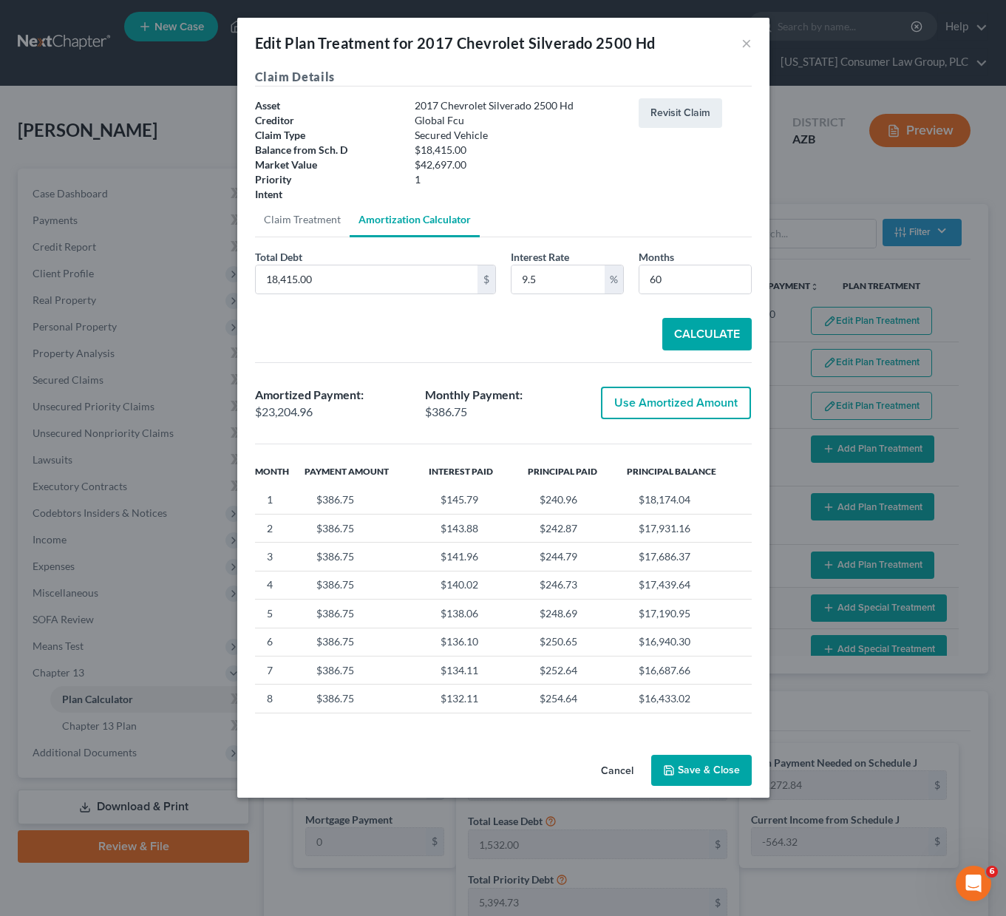
click at [684, 766] on button "Save & Close" at bounding box center [701, 769] width 100 height 31
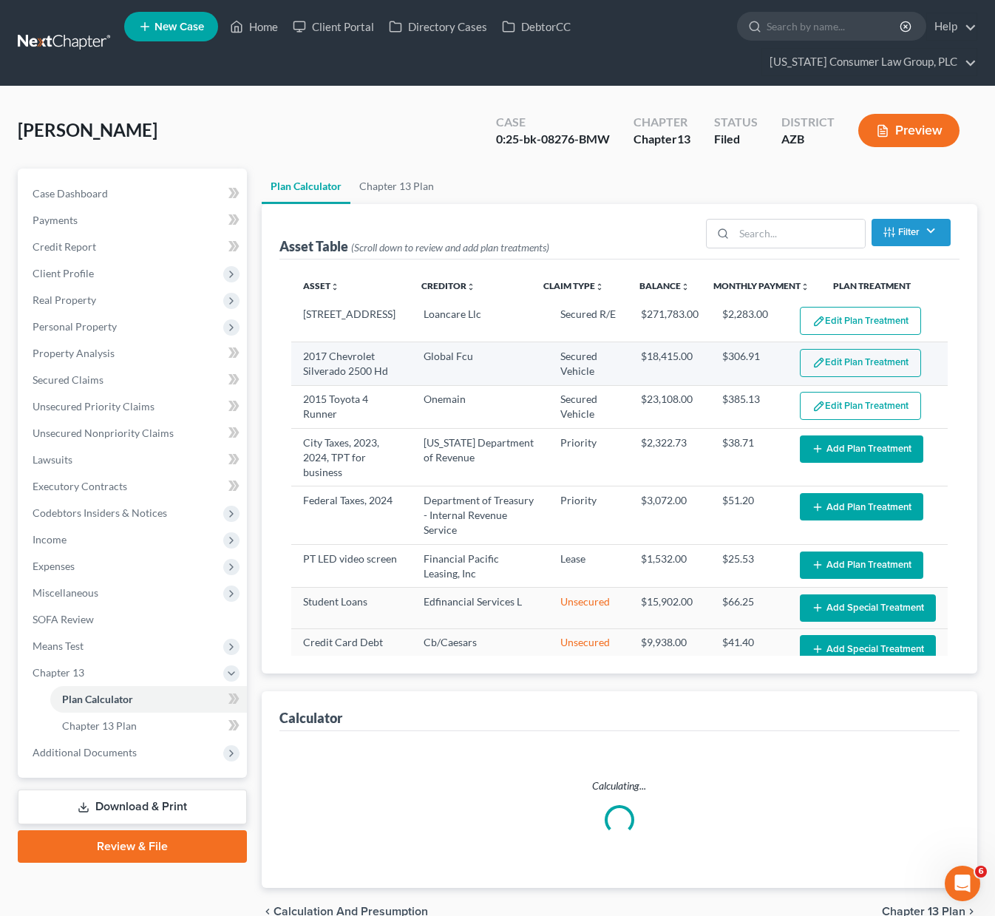
select select "59"
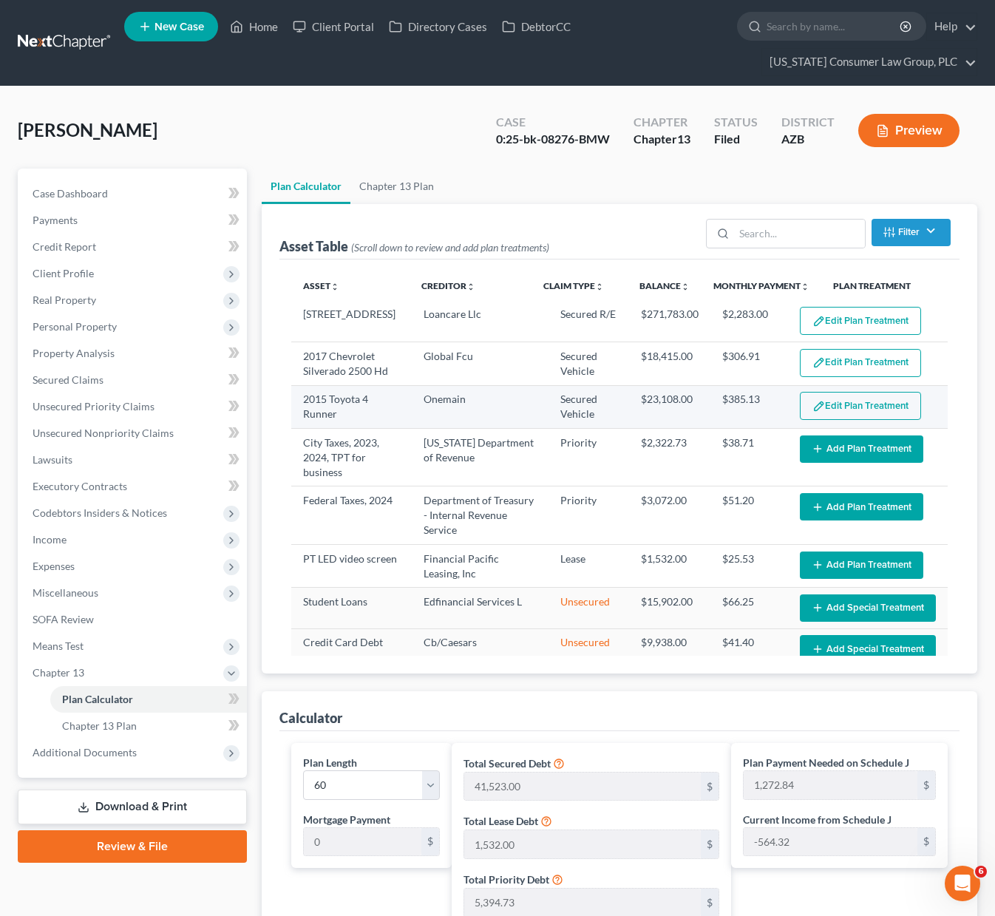
click at [857, 399] on button "Edit Plan Treatment" at bounding box center [860, 406] width 121 height 28
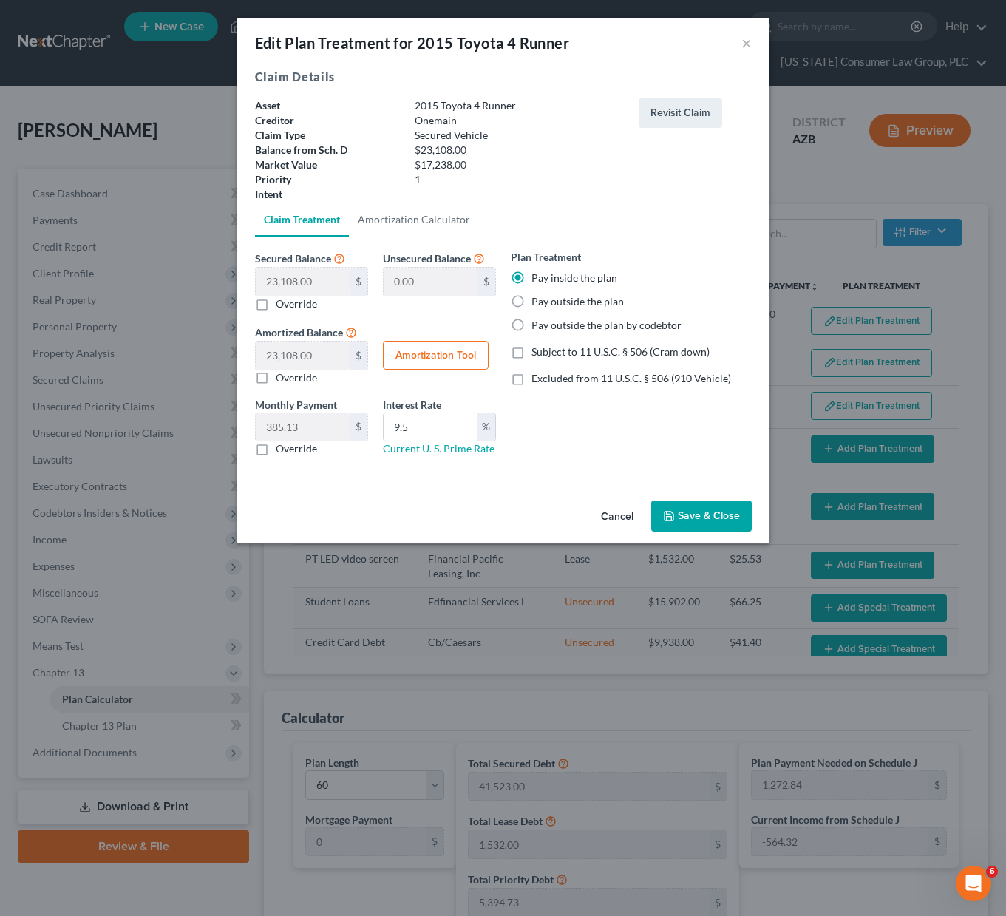
click at [416, 344] on button "Amortization Tool" at bounding box center [436, 356] width 106 height 30
type input "23,108.00"
type input "9.5"
type input "60"
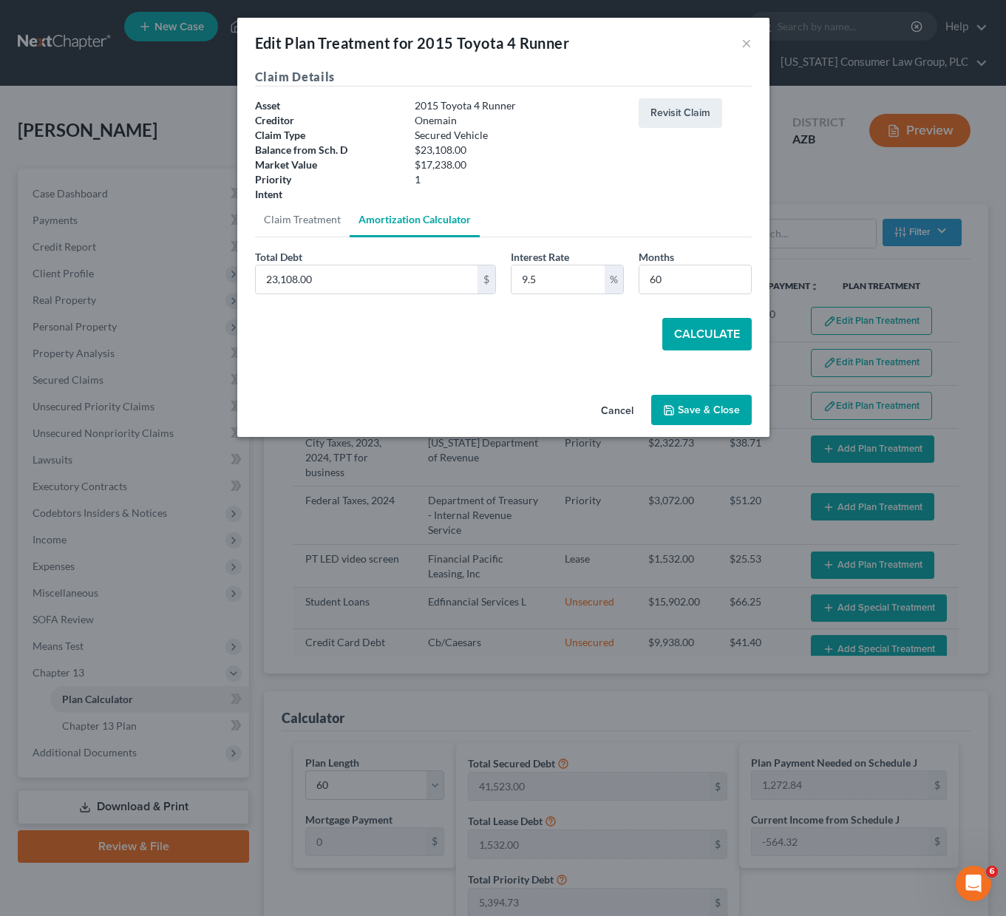
click at [722, 330] on button "Calculate" at bounding box center [706, 334] width 89 height 33
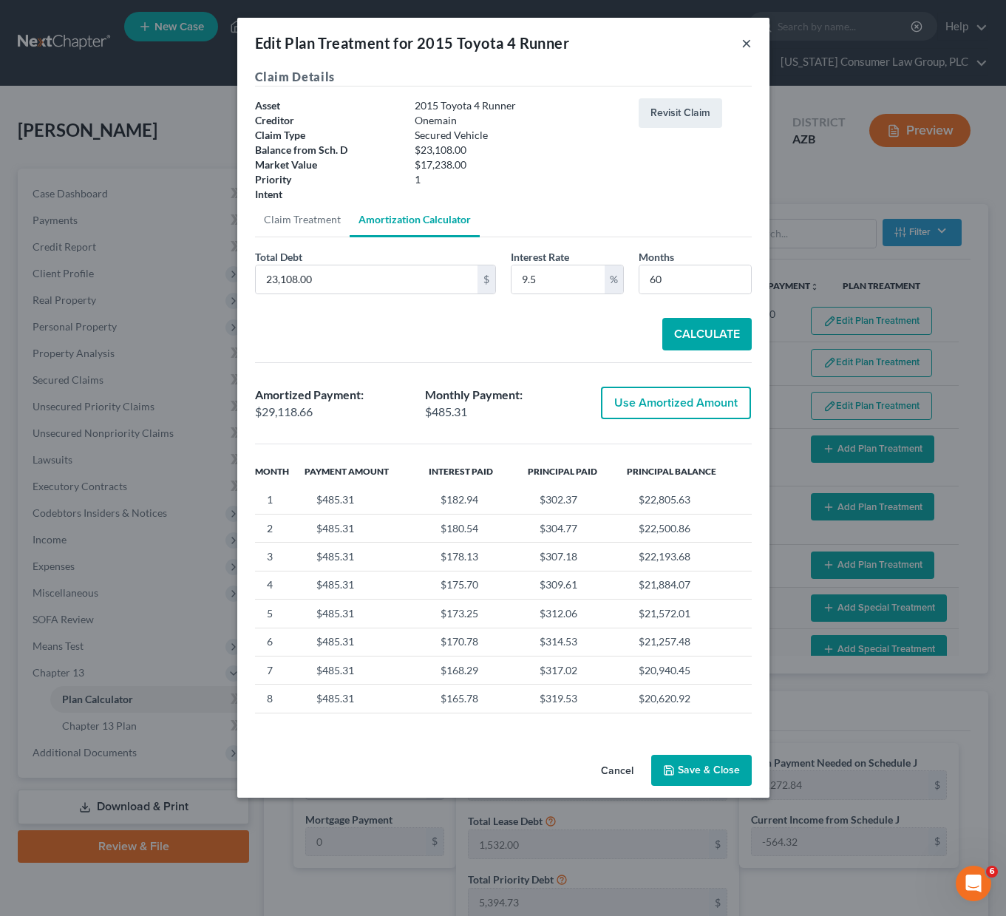
click at [742, 44] on button "×" at bounding box center [746, 43] width 10 height 18
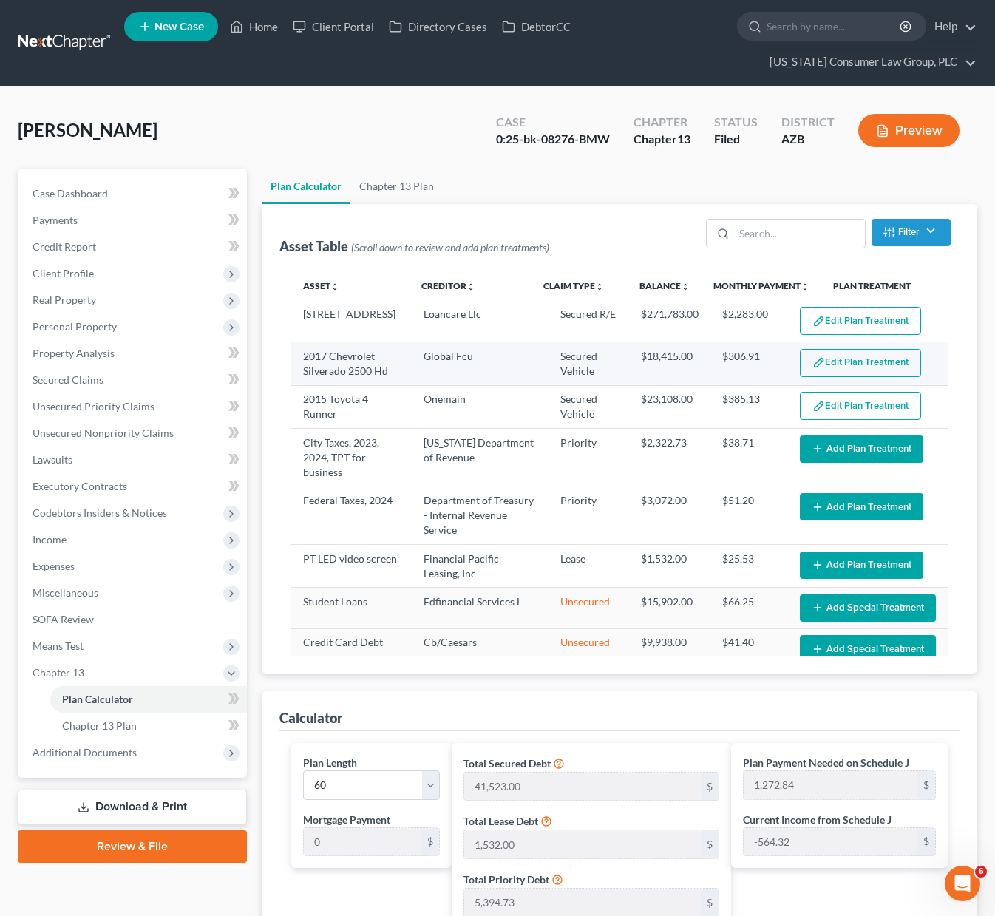
click at [835, 355] on button "Edit Plan Treatment" at bounding box center [860, 363] width 121 height 28
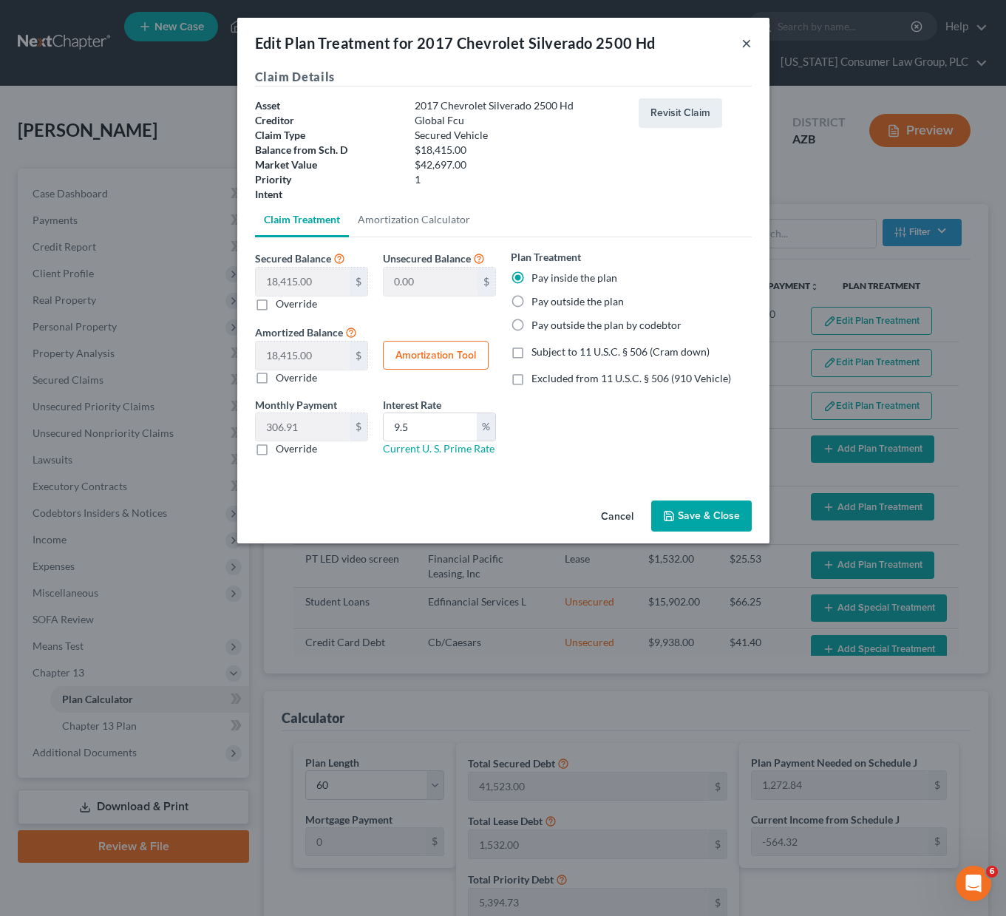
click at [743, 40] on button "×" at bounding box center [746, 43] width 10 height 18
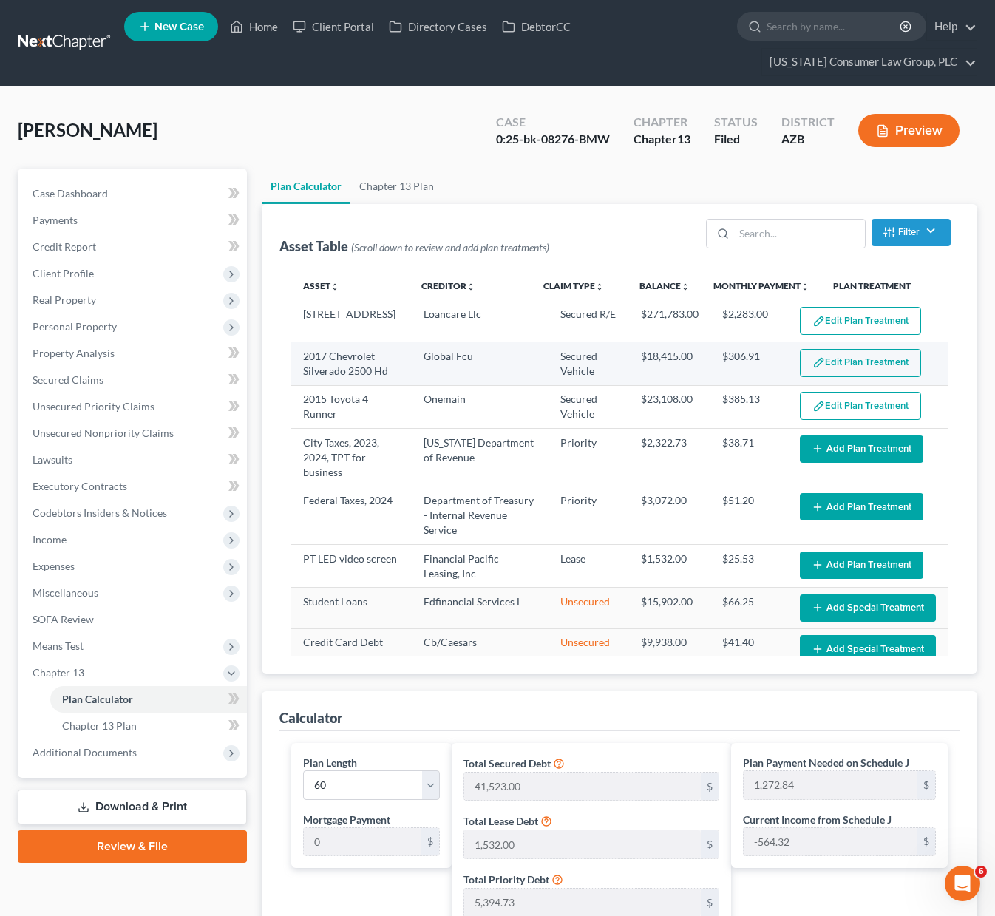
click at [834, 364] on button "Edit Plan Treatment" at bounding box center [860, 363] width 121 height 28
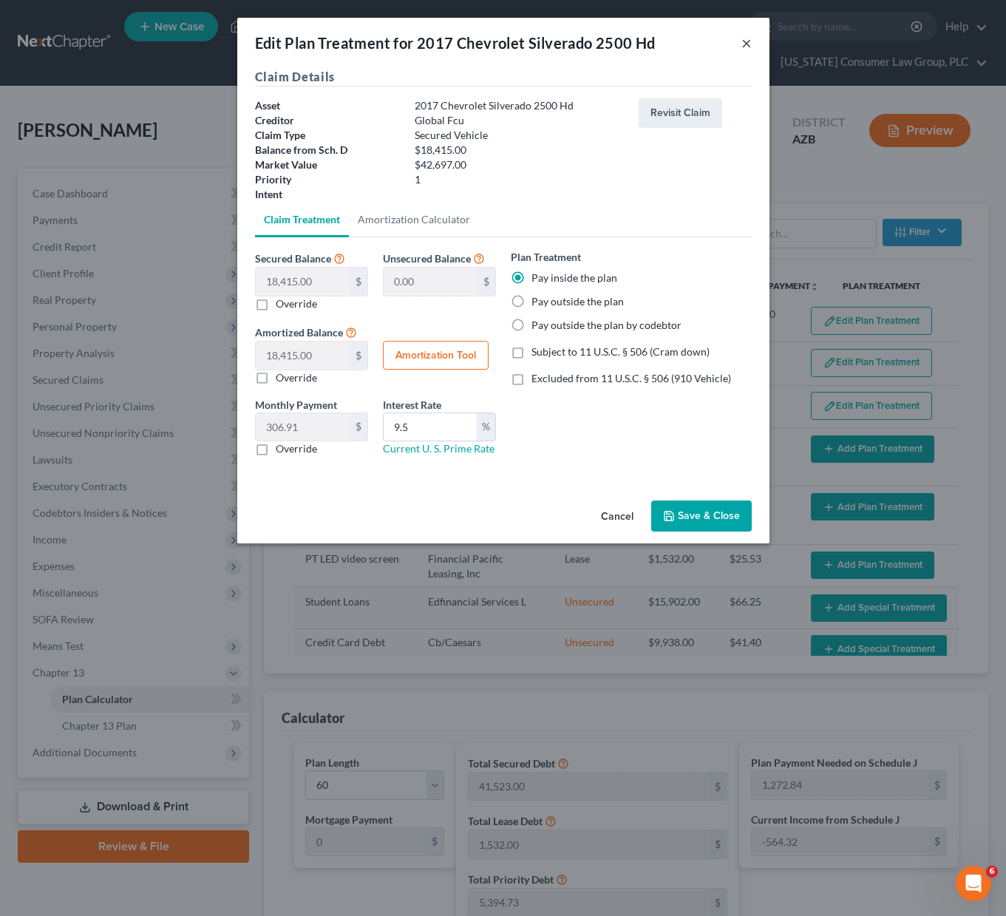
click at [749, 41] on button "×" at bounding box center [746, 43] width 10 height 18
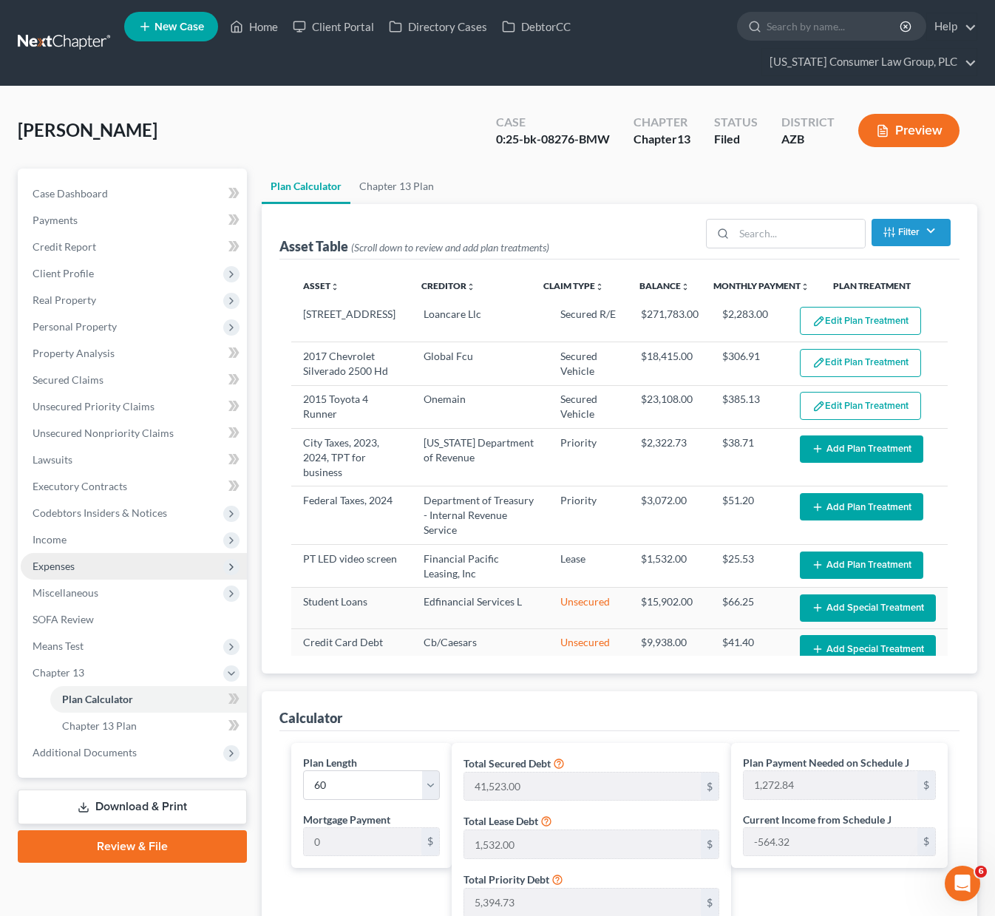
click at [71, 562] on span "Expenses" at bounding box center [54, 565] width 42 height 13
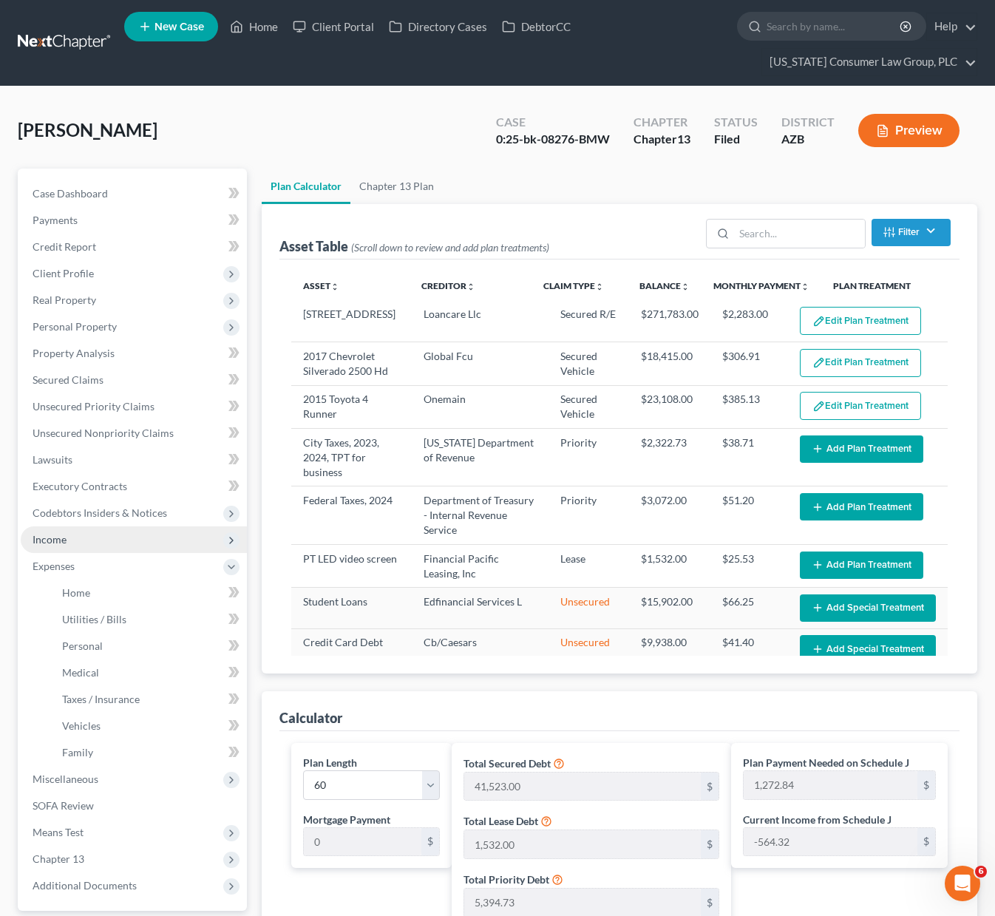
click at [71, 539] on span "Income" at bounding box center [134, 539] width 226 height 27
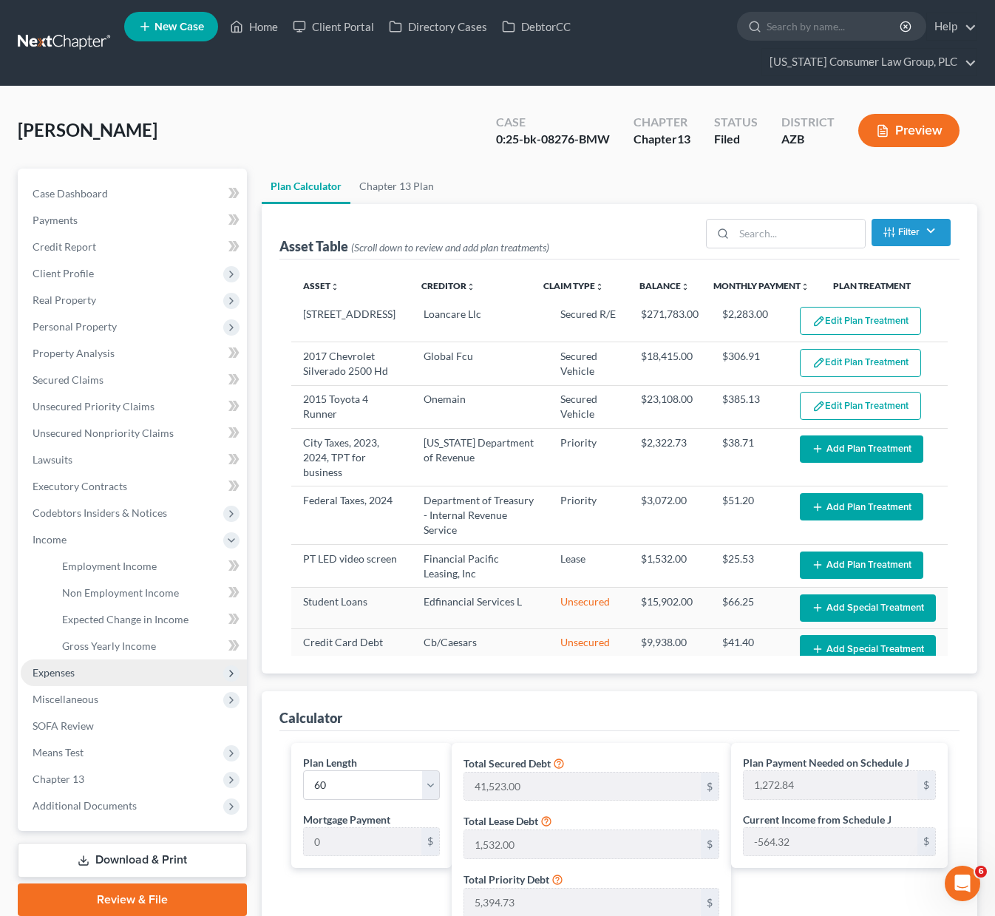
click at [63, 674] on span "Expenses" at bounding box center [54, 672] width 42 height 13
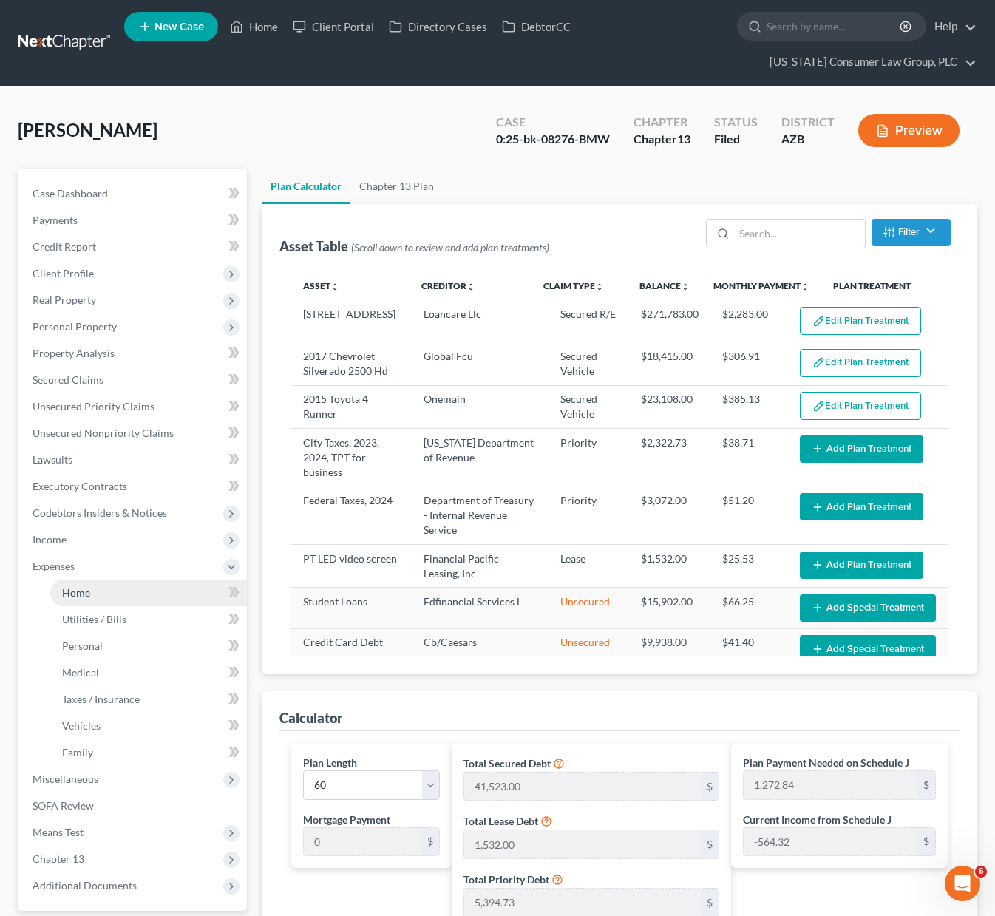
click at [108, 601] on link "Home" at bounding box center [148, 592] width 197 height 27
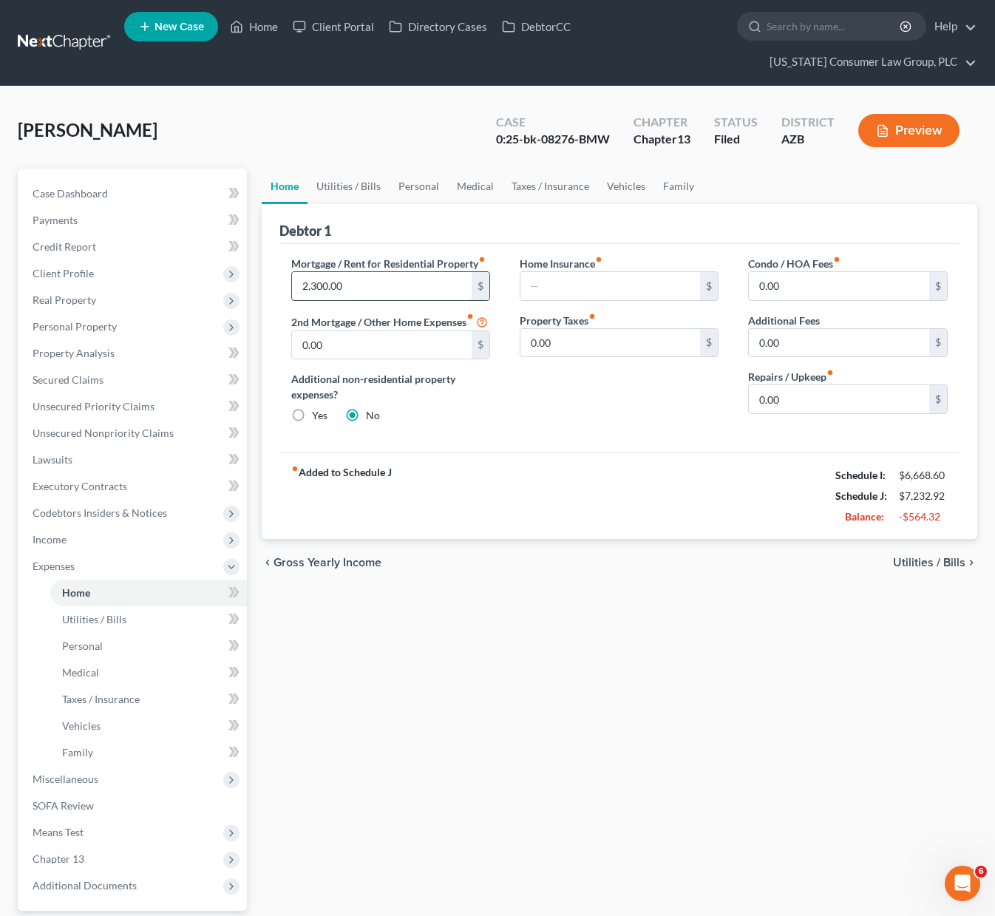
drag, startPoint x: 355, startPoint y: 284, endPoint x: 383, endPoint y: 287, distance: 27.5
click at [383, 287] on input "2,300.00" at bounding box center [382, 286] width 180 height 28
type input "2,803"
click at [84, 618] on span "Utilities / Bills" at bounding box center [94, 619] width 64 height 13
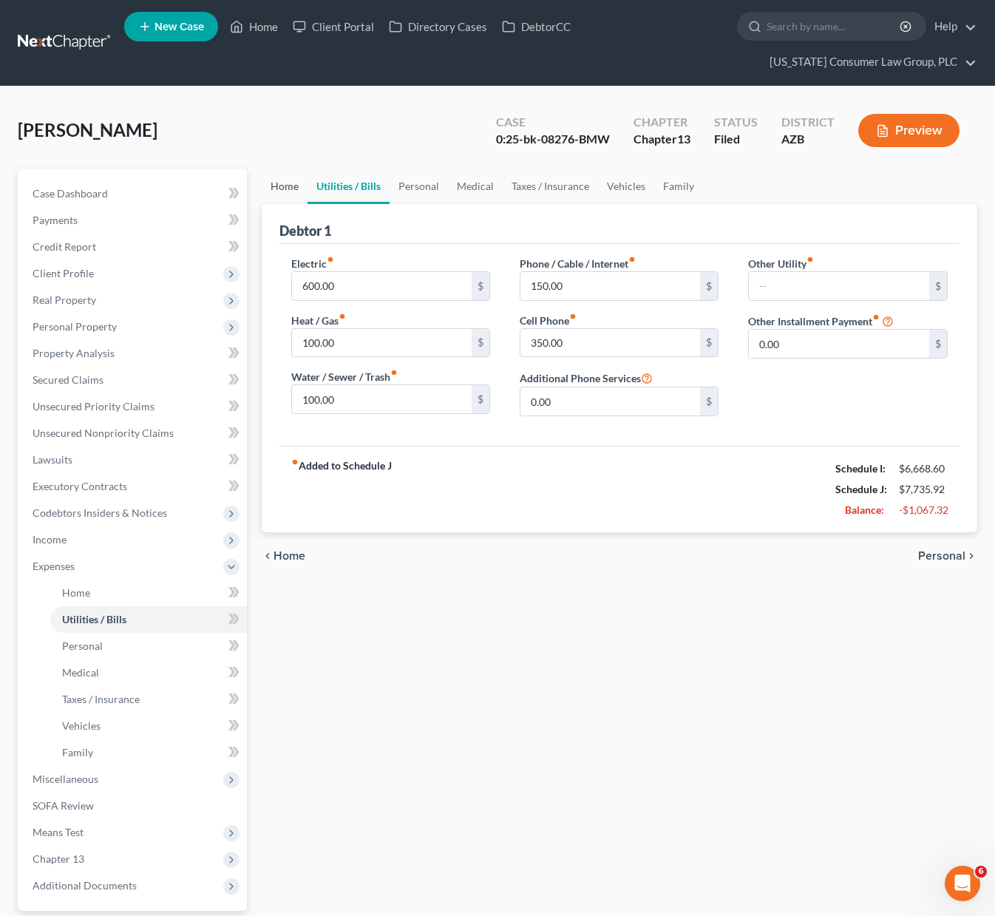
click at [285, 184] on link "Home" at bounding box center [285, 185] width 46 height 35
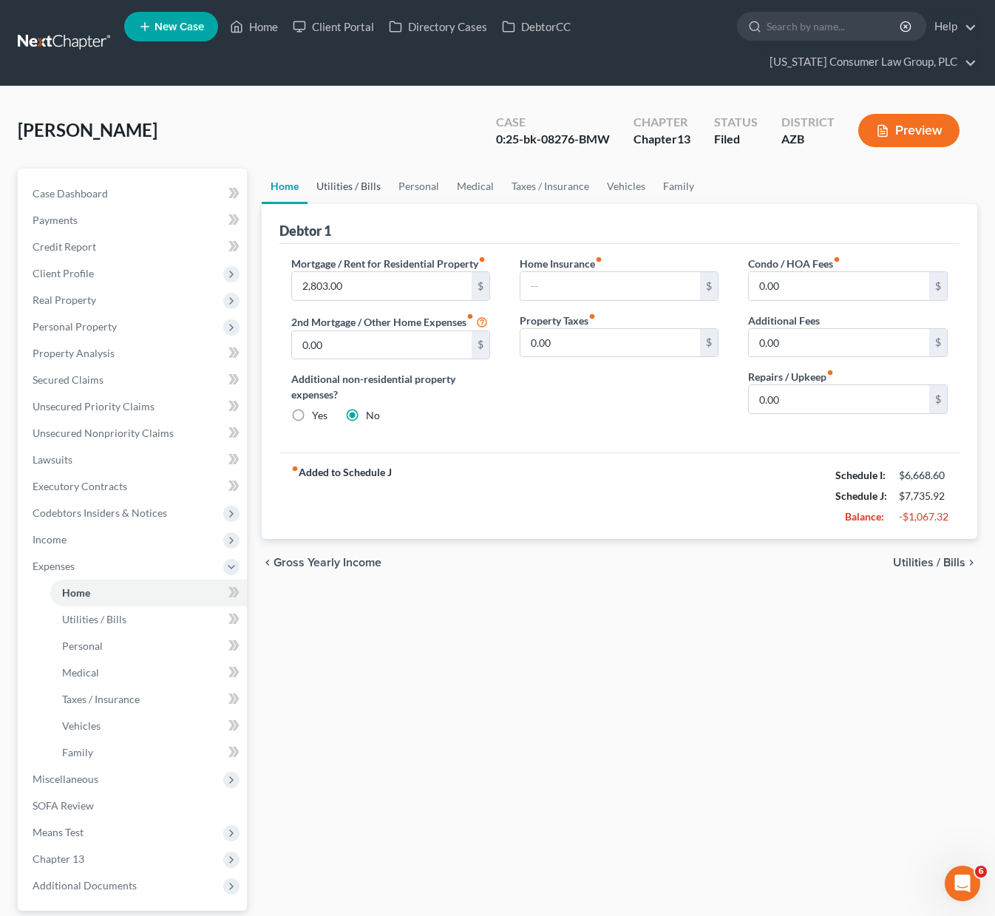
click at [367, 180] on link "Utilities / Bills" at bounding box center [348, 185] width 82 height 35
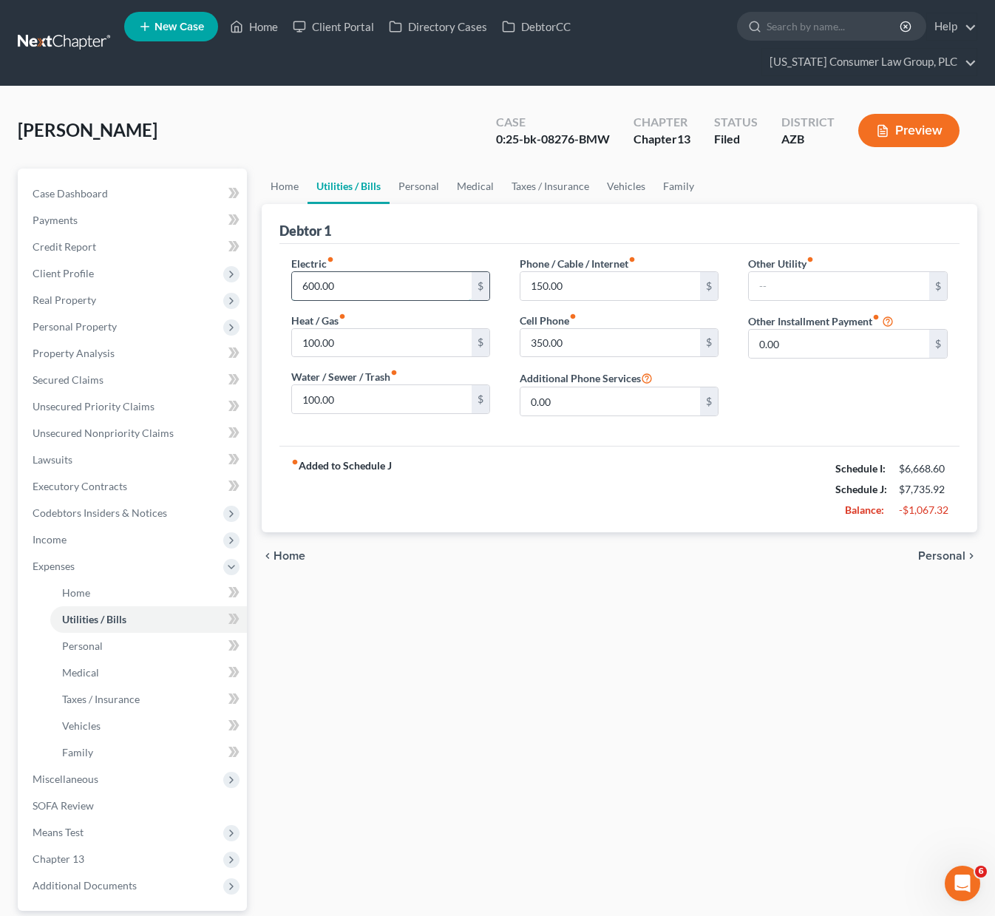
click at [355, 283] on input "600.00" at bounding box center [382, 286] width 180 height 28
type input "350"
click at [409, 184] on link "Personal" at bounding box center [418, 185] width 58 height 35
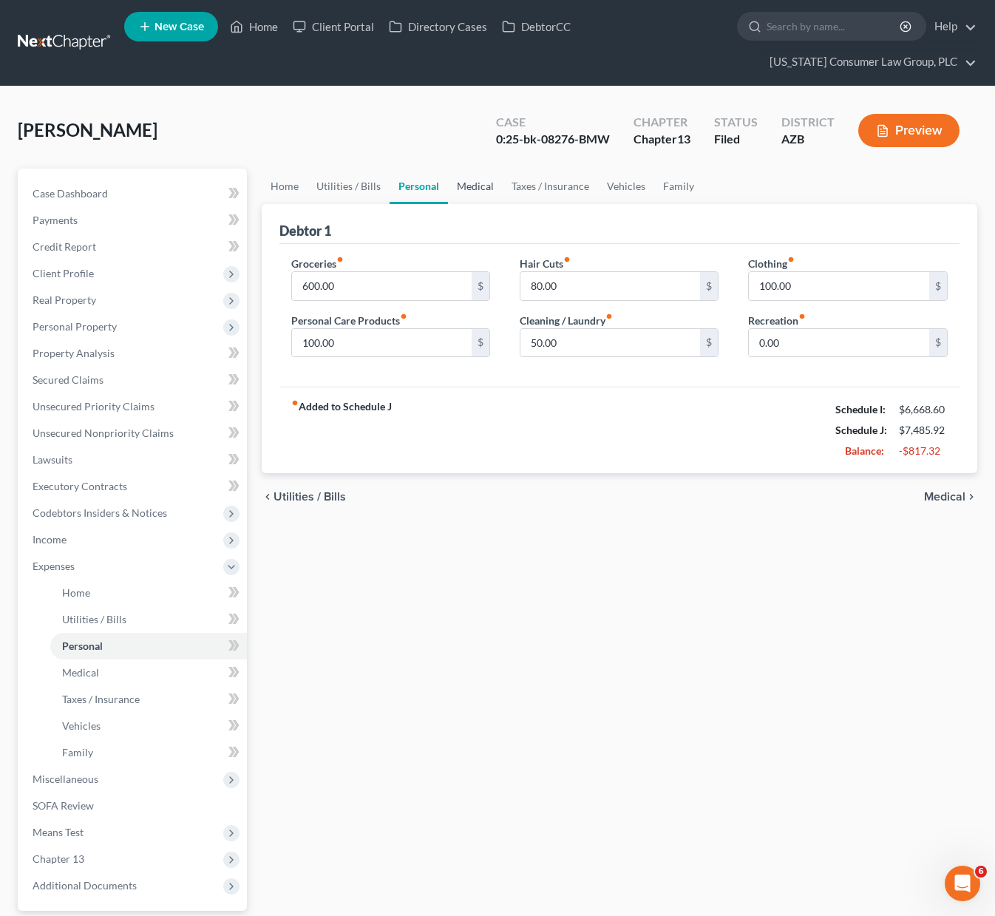
click at [480, 185] on link "Medical" at bounding box center [475, 185] width 55 height 35
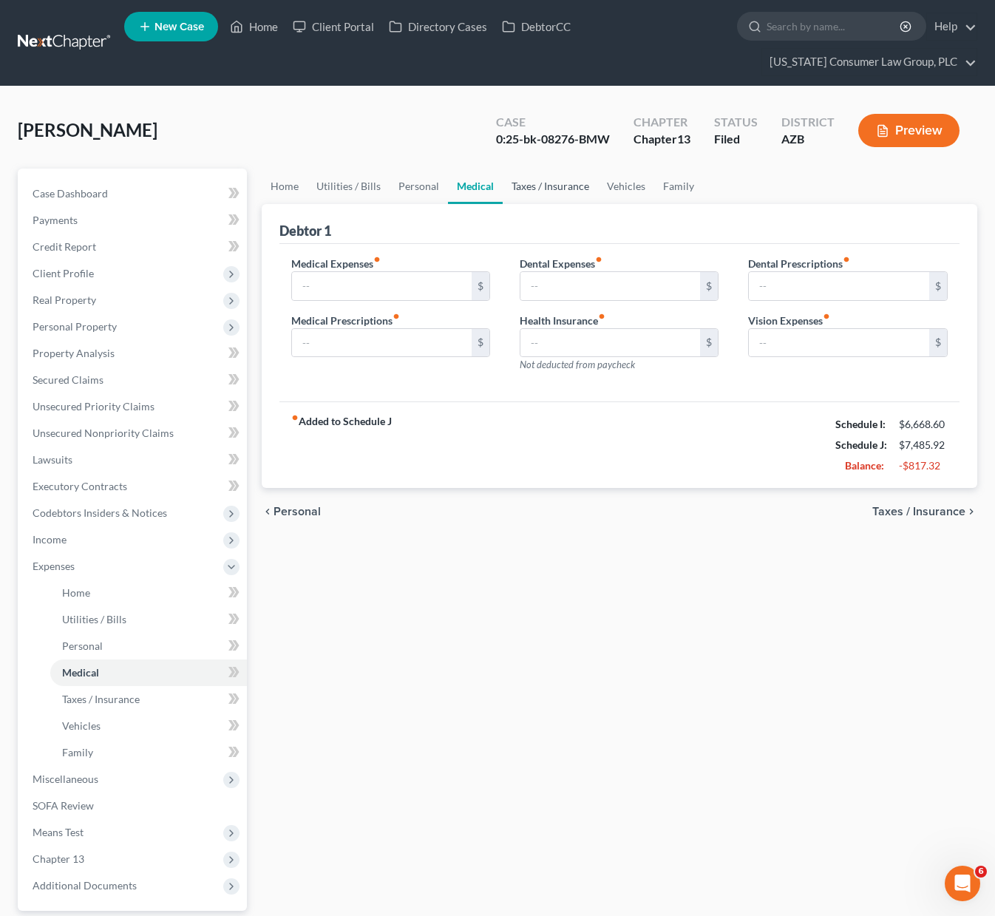
click at [537, 185] on link "Taxes / Insurance" at bounding box center [549, 185] width 95 height 35
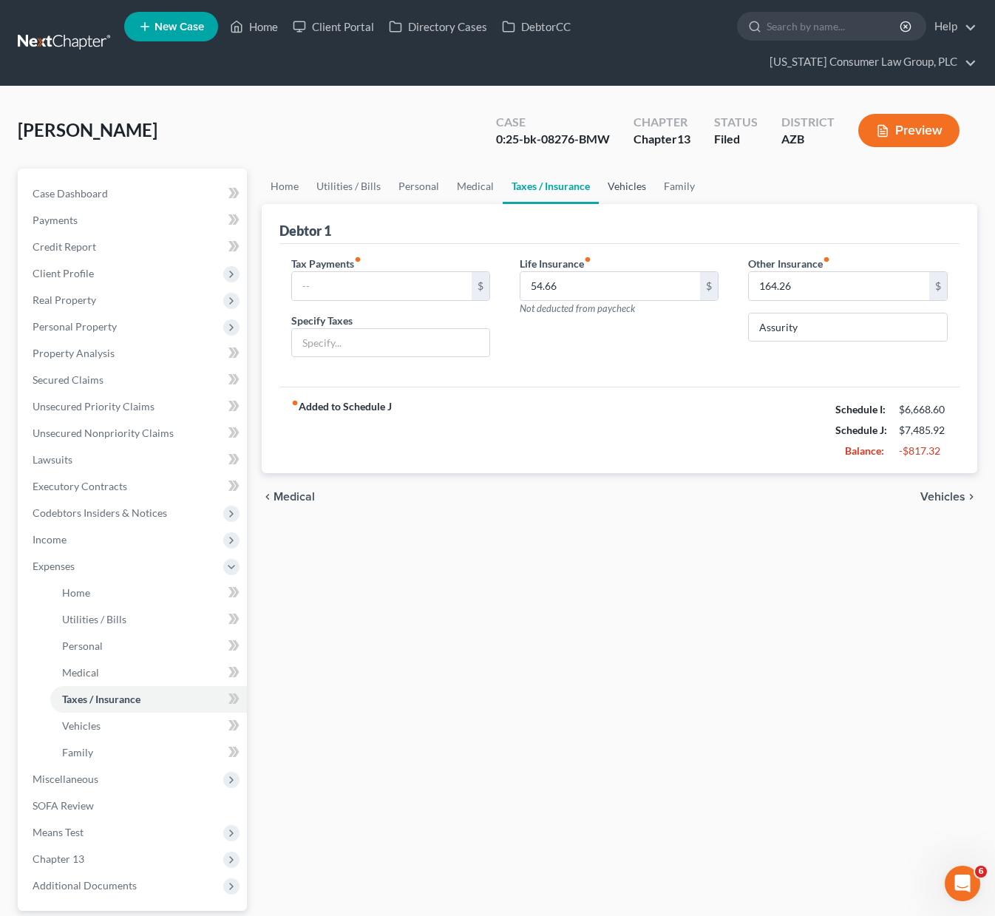
click at [610, 185] on link "Vehicles" at bounding box center [627, 185] width 56 height 35
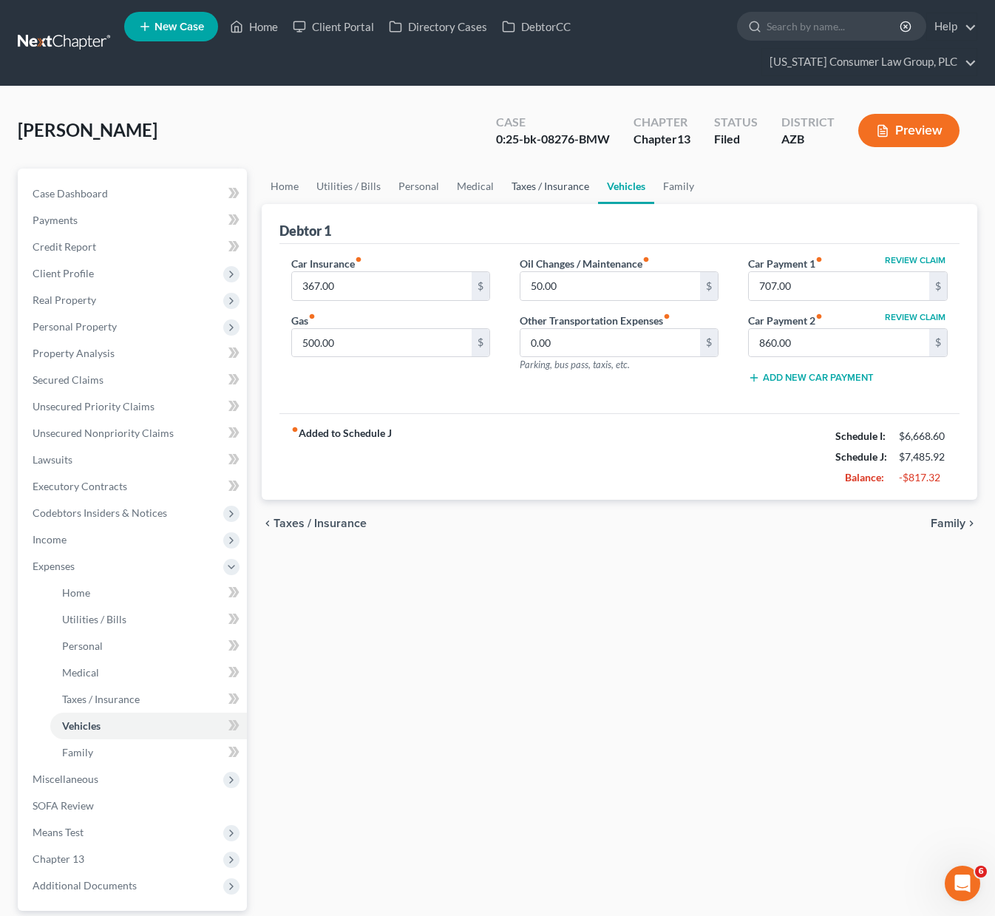
click at [558, 189] on link "Taxes / Insurance" at bounding box center [549, 185] width 95 height 35
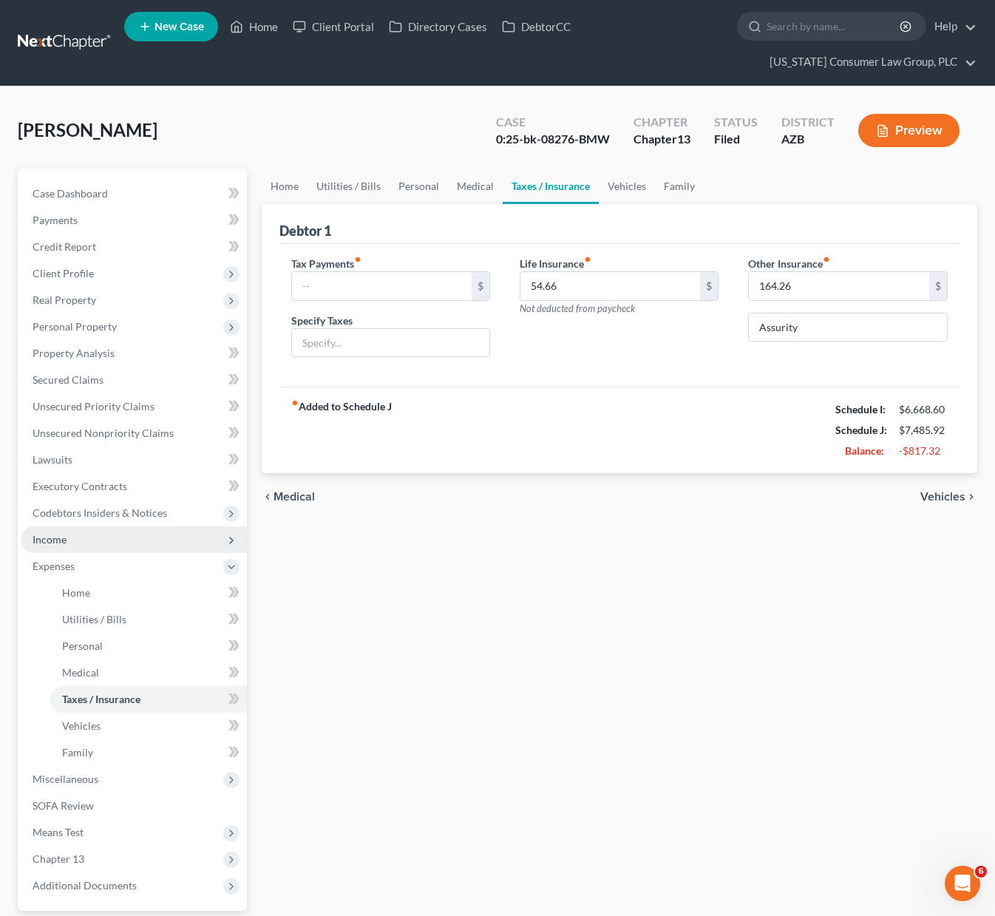
click at [75, 539] on span "Income" at bounding box center [134, 539] width 226 height 27
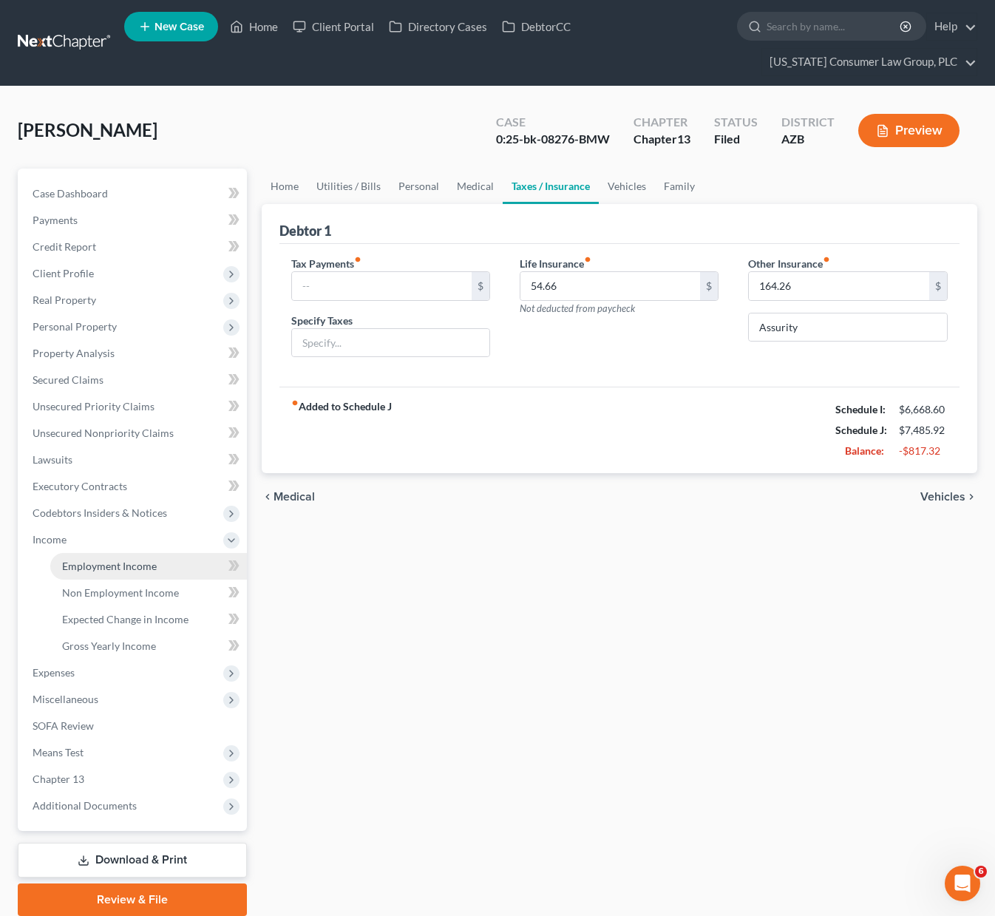
click at [91, 565] on span "Employment Income" at bounding box center [109, 565] width 95 height 13
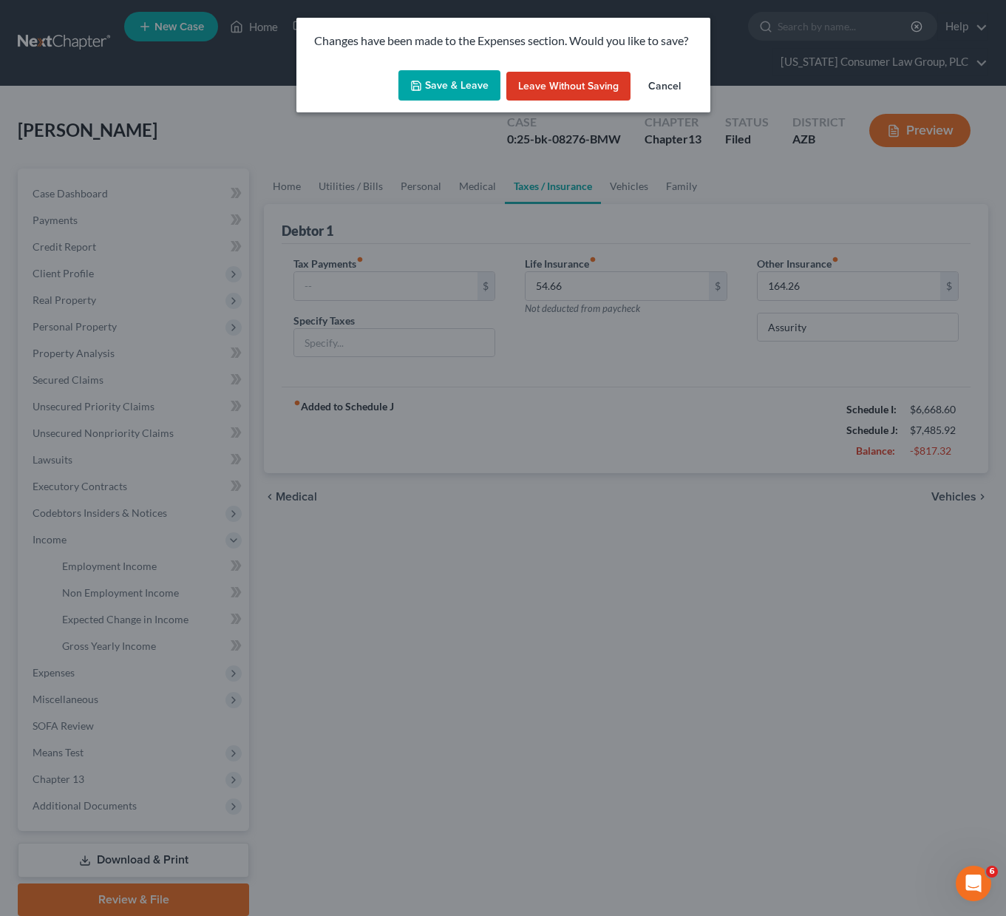
click at [446, 88] on button "Save & Leave" at bounding box center [449, 85] width 102 height 31
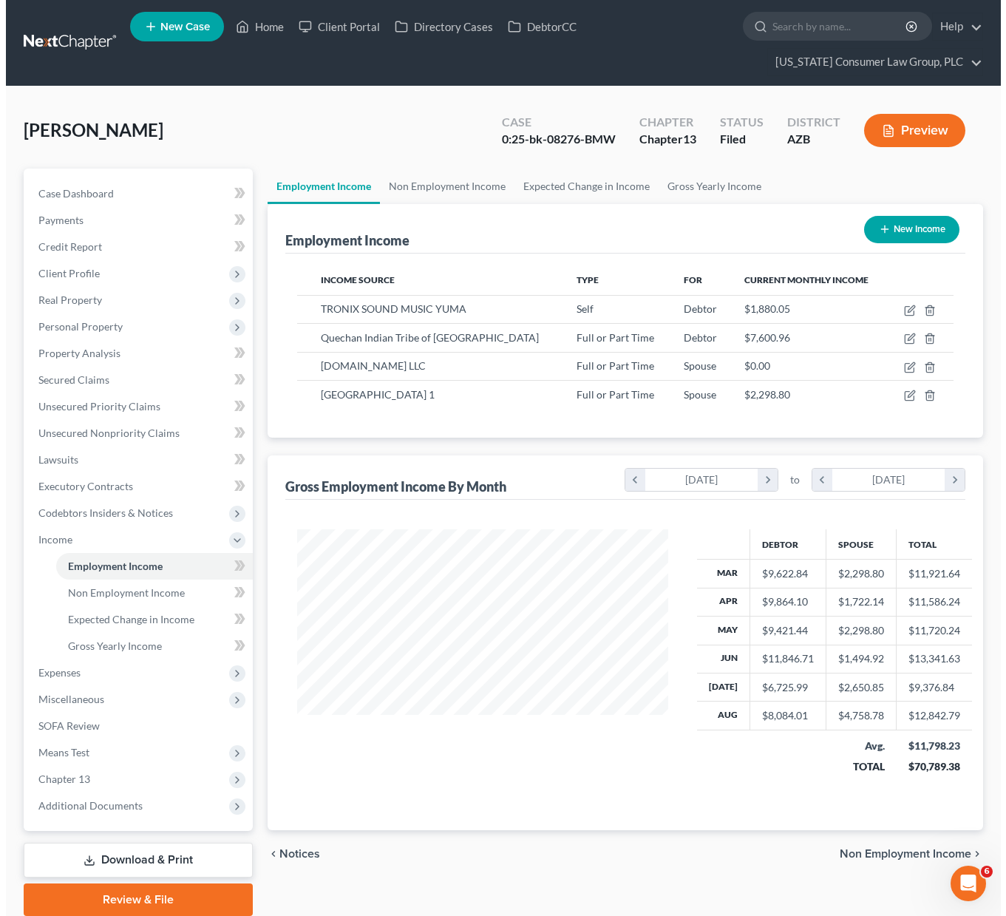
scroll to position [265, 400]
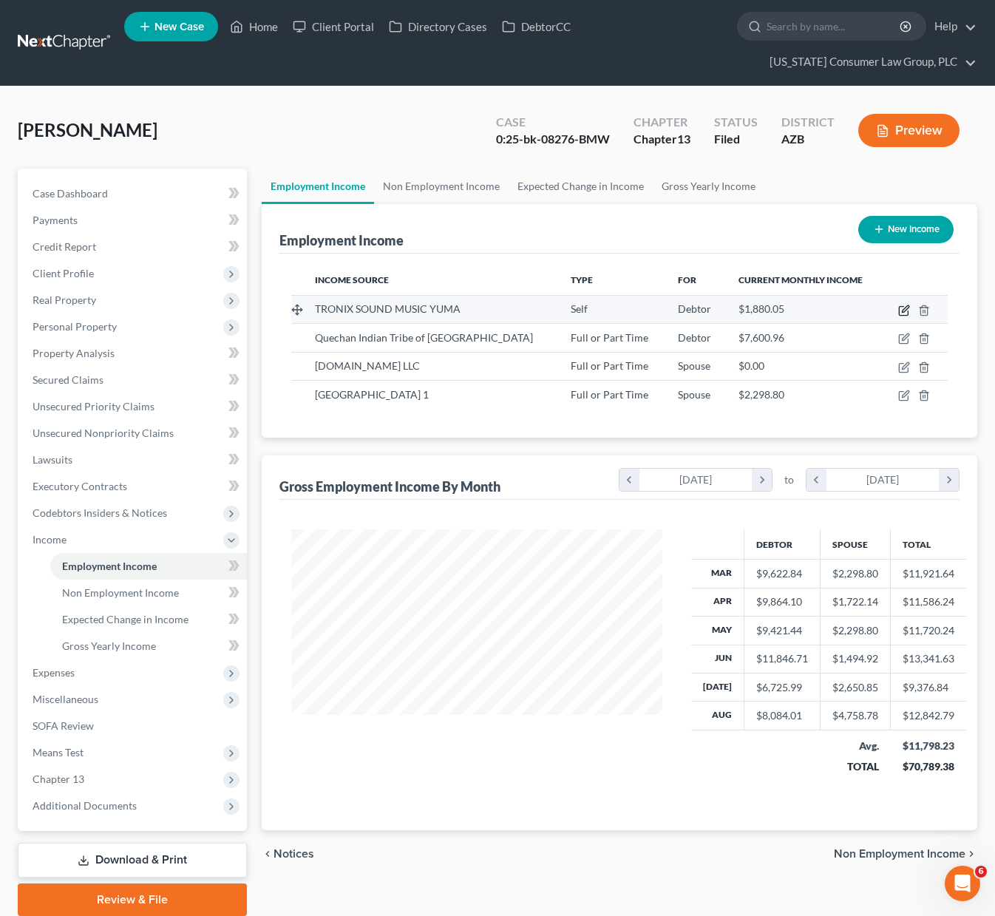
click at [905, 305] on icon "button" at bounding box center [904, 310] width 12 height 12
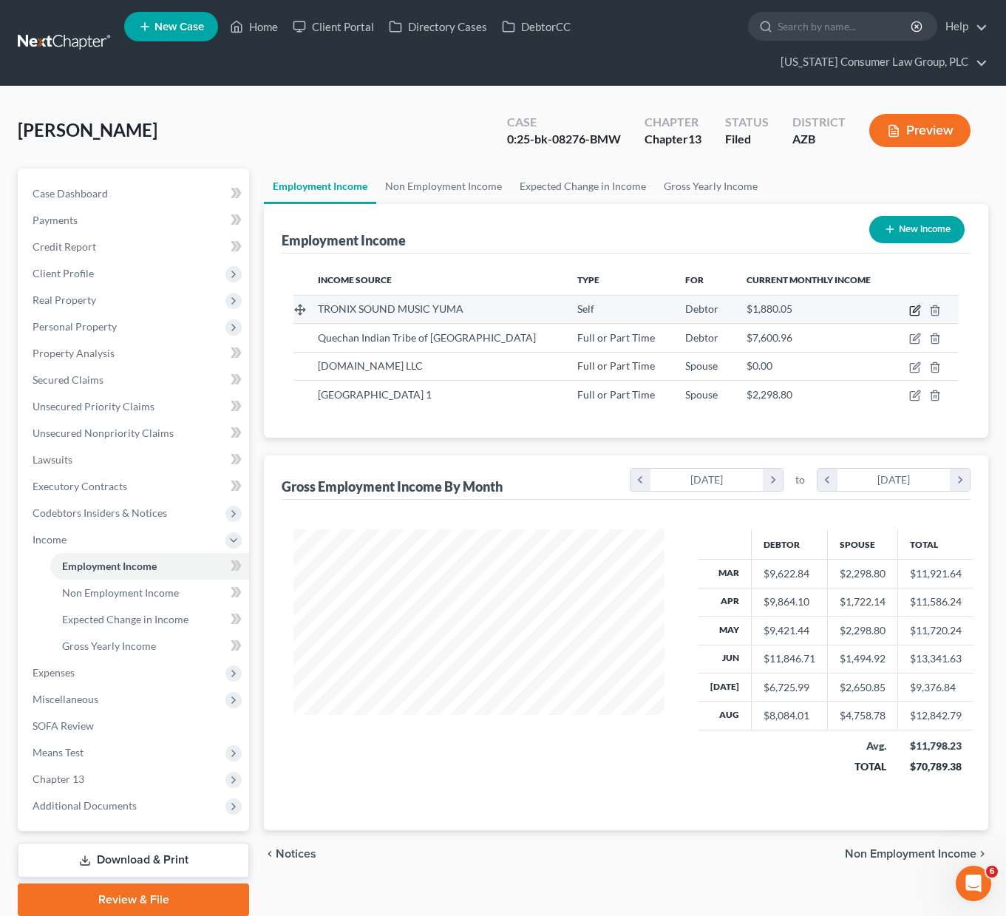
select select "1"
select select "3"
select select "0"
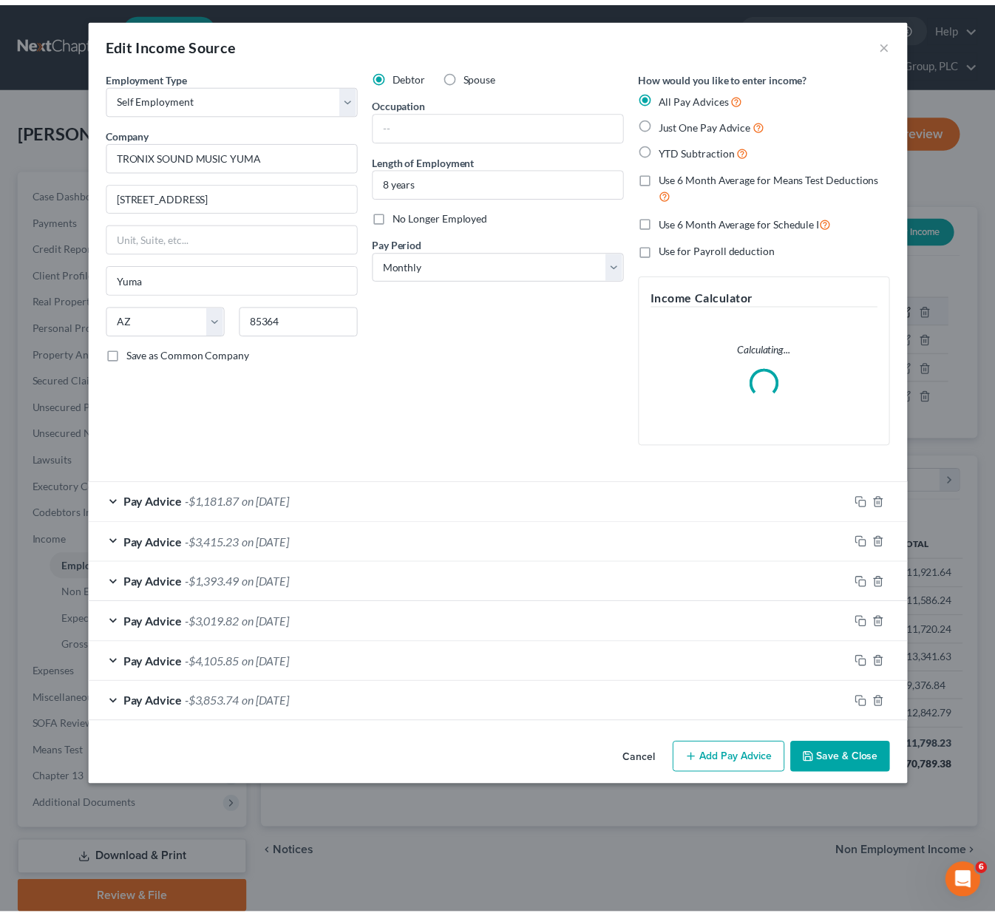
scroll to position [265, 405]
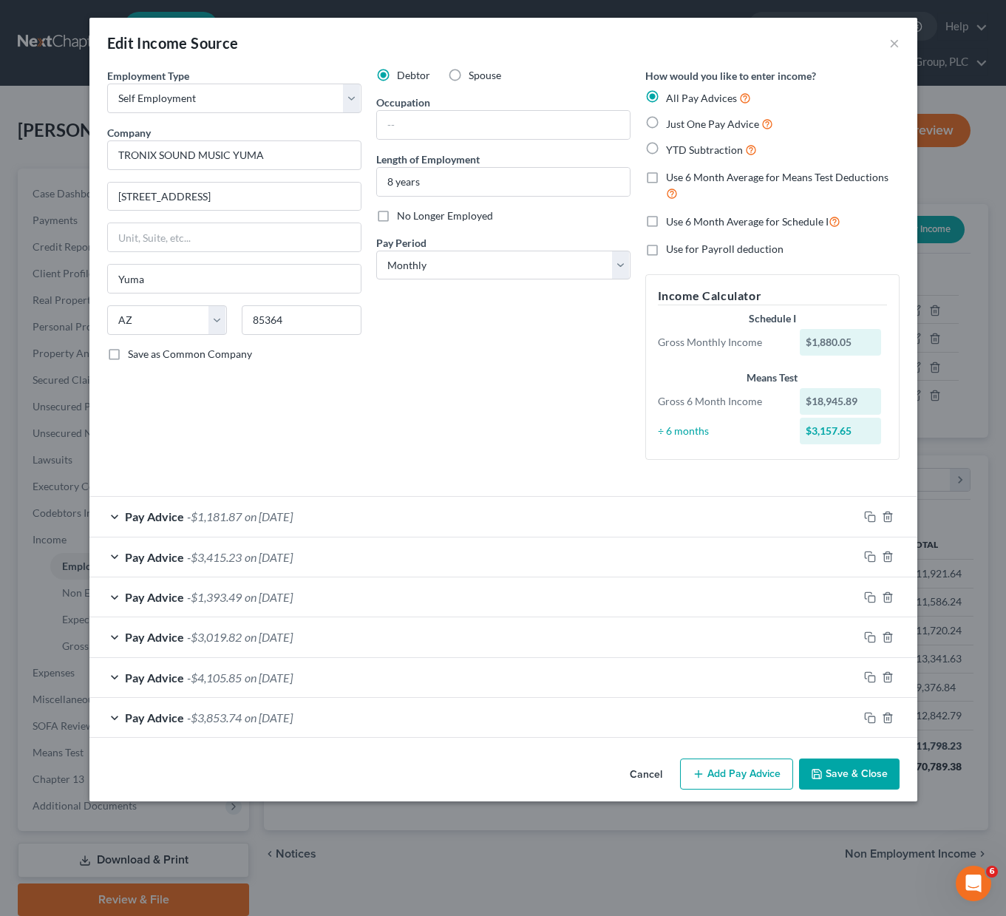
drag, startPoint x: 650, startPoint y: 223, endPoint x: 693, endPoint y: 247, distance: 49.6
click at [666, 223] on label "Use 6 Month Average for Schedule I" at bounding box center [753, 221] width 174 height 17
click at [672, 222] on input "Use 6 Month Average for Schedule I" at bounding box center [677, 218] width 10 height 10
checkbox input "true"
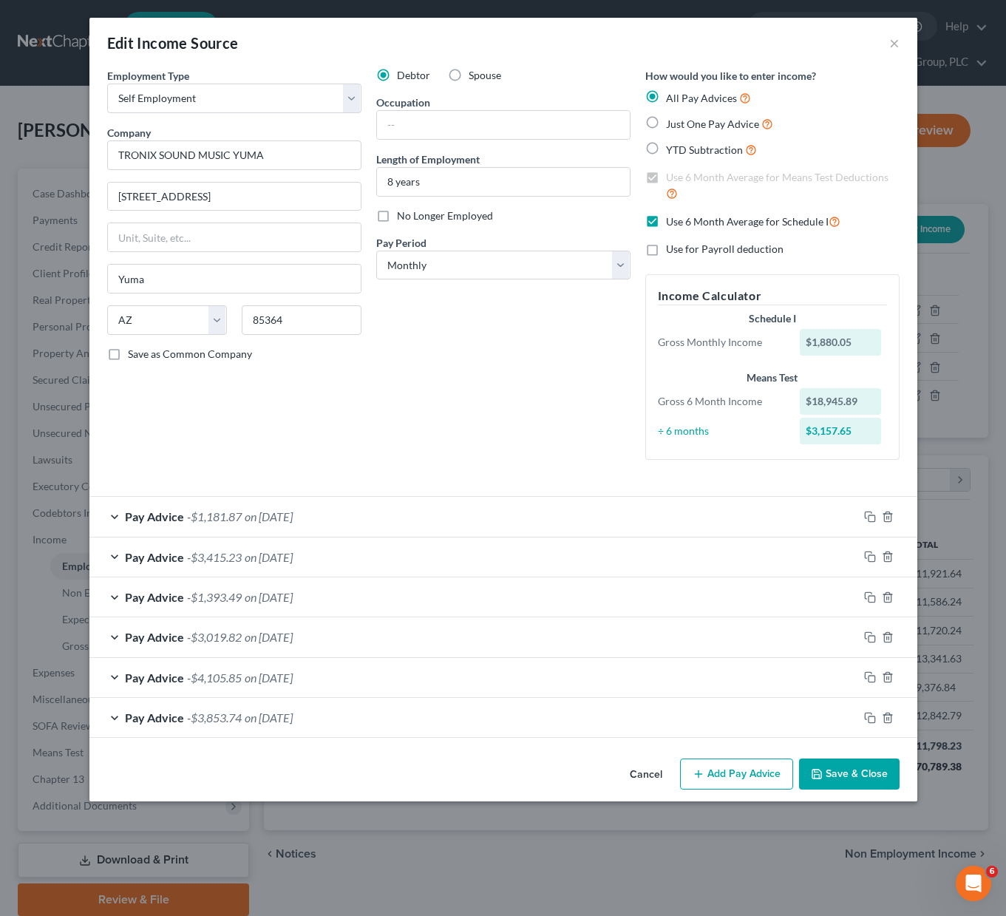
click at [831, 767] on button "Save & Close" at bounding box center [849, 773] width 100 height 31
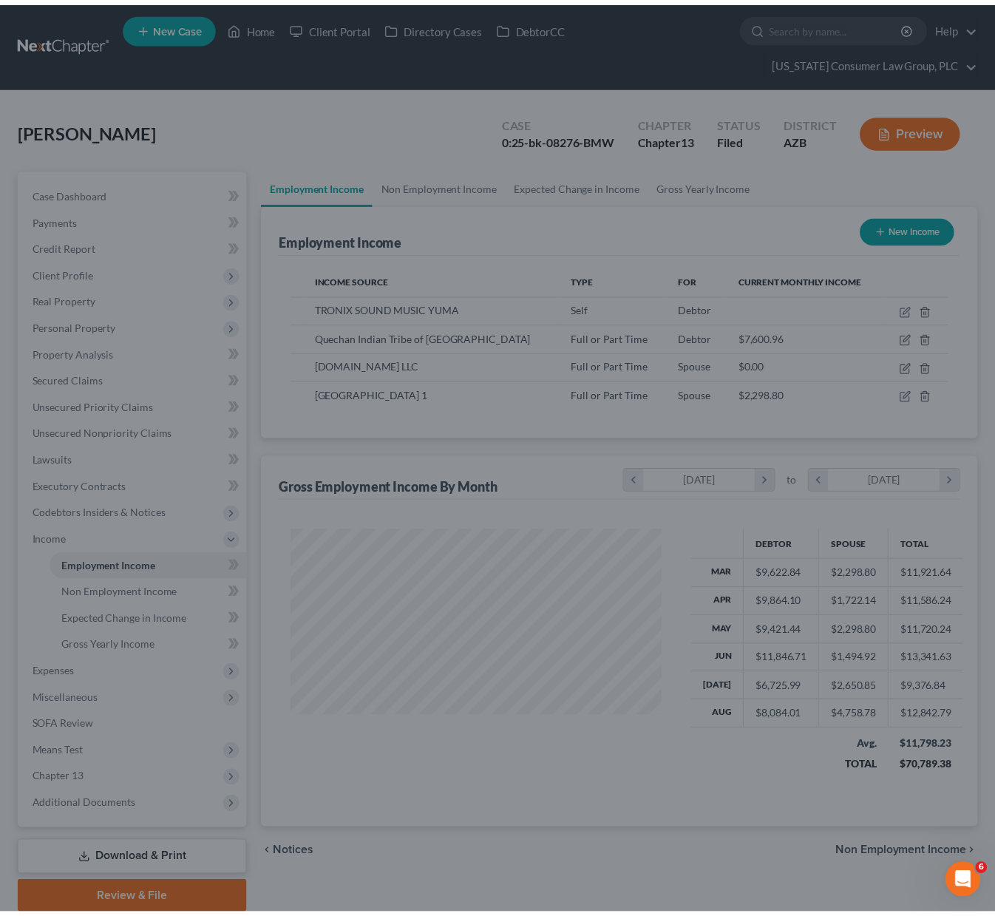
scroll to position [738660, 738524]
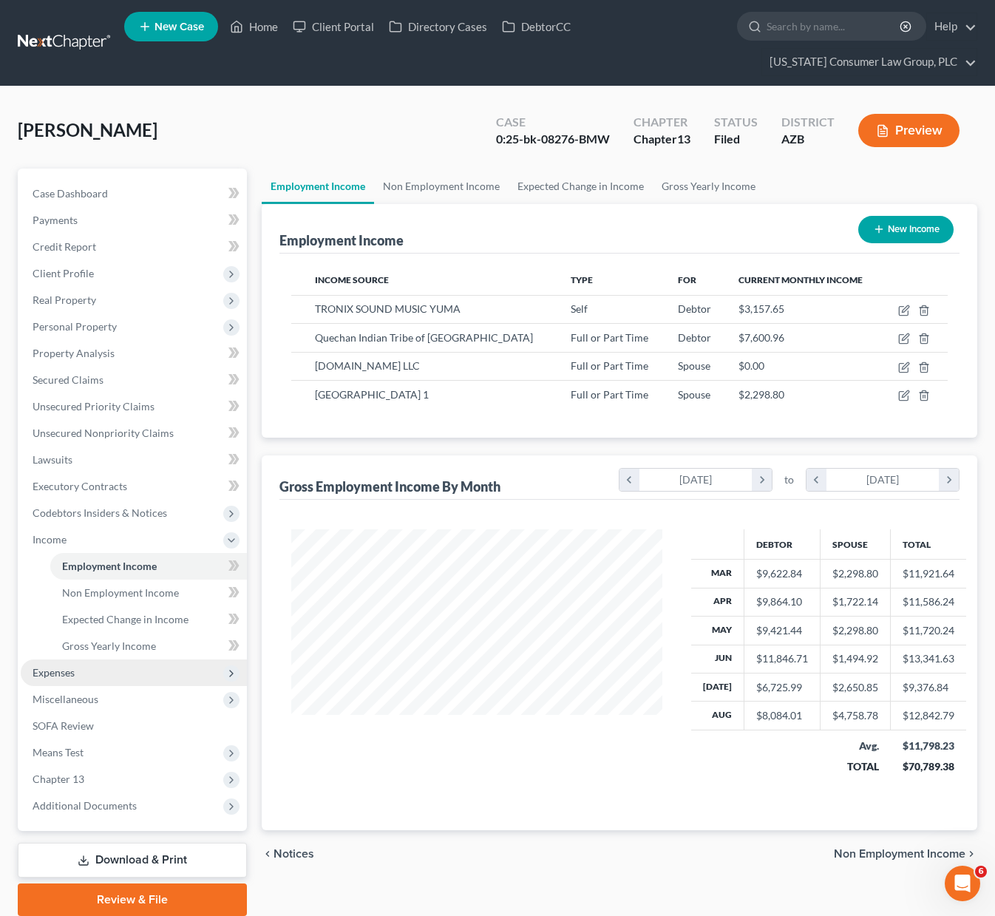
click at [80, 671] on span "Expenses" at bounding box center [134, 672] width 226 height 27
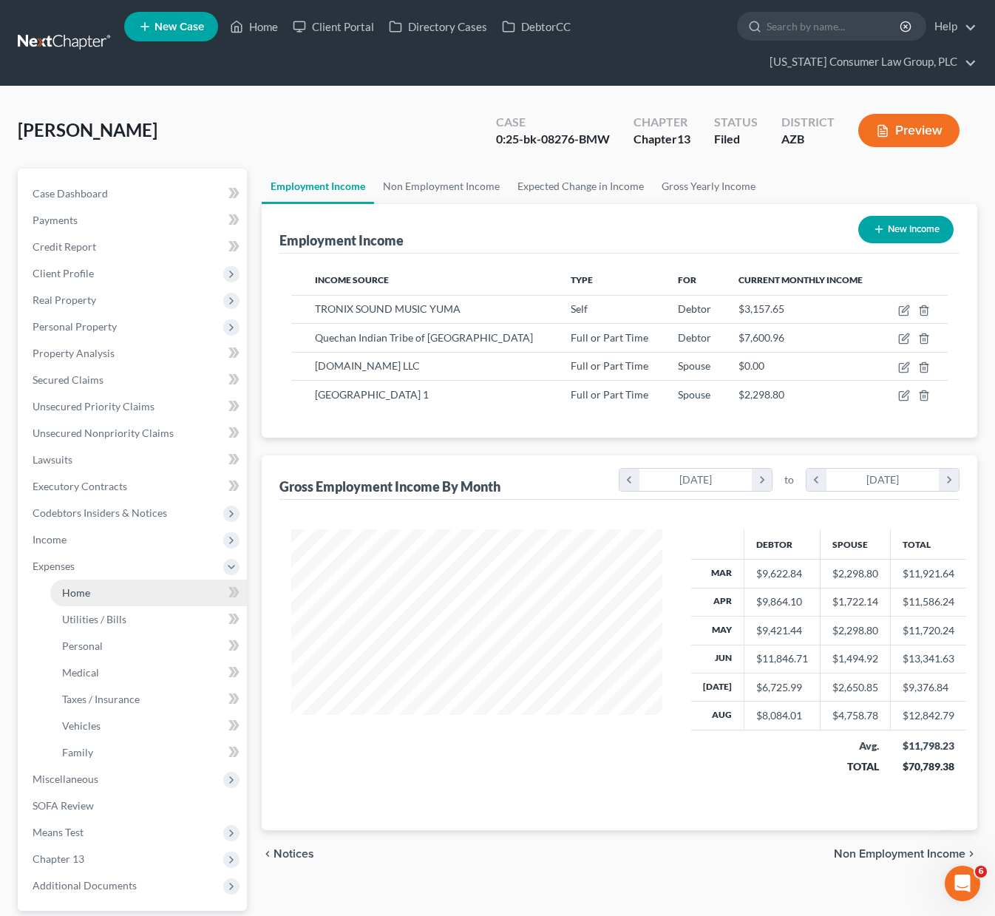
click at [95, 584] on link "Home" at bounding box center [148, 592] width 197 height 27
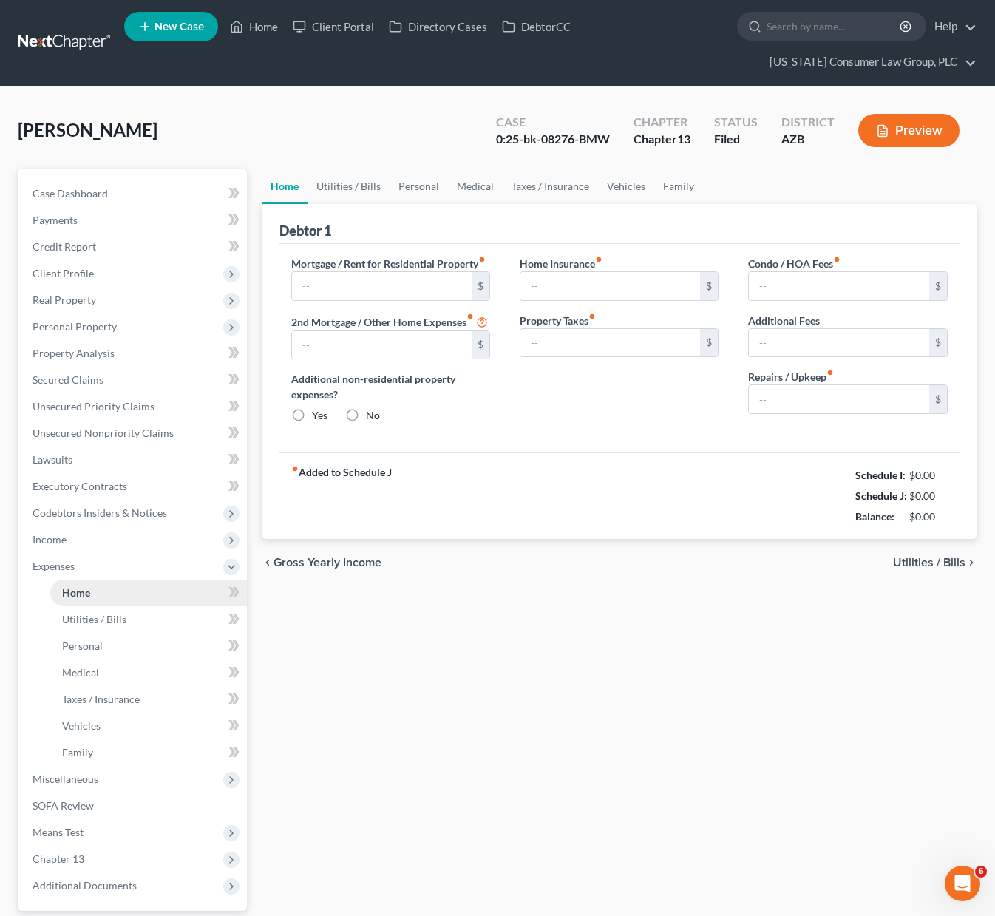
type input "2,803.00"
type input "0.00"
radio input "true"
type input "0.00"
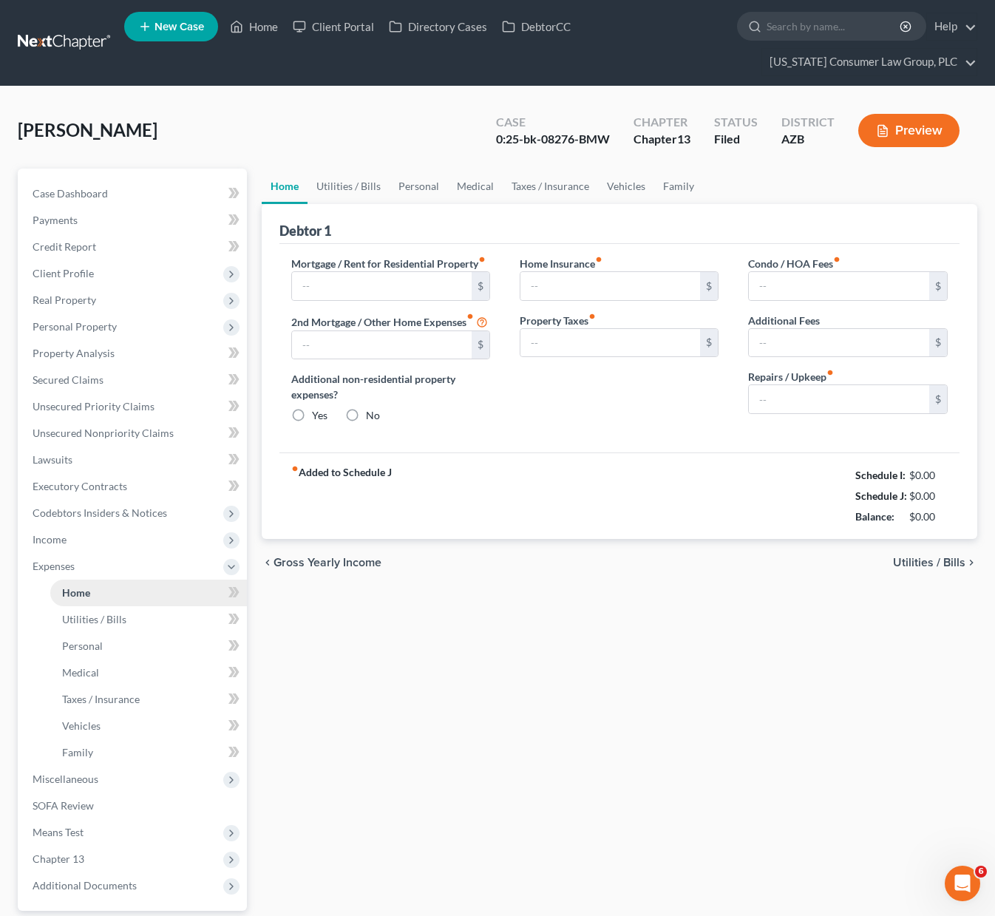
type input "0.00"
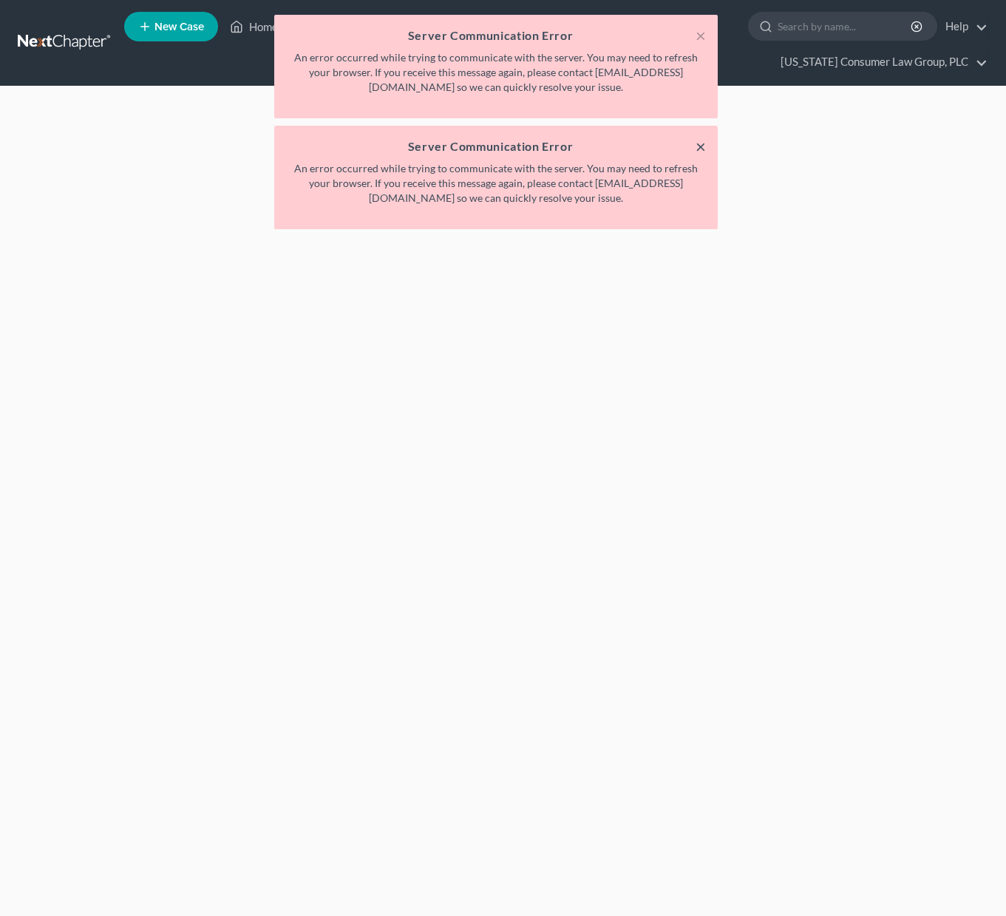
click at [703, 148] on button "×" at bounding box center [700, 146] width 10 height 18
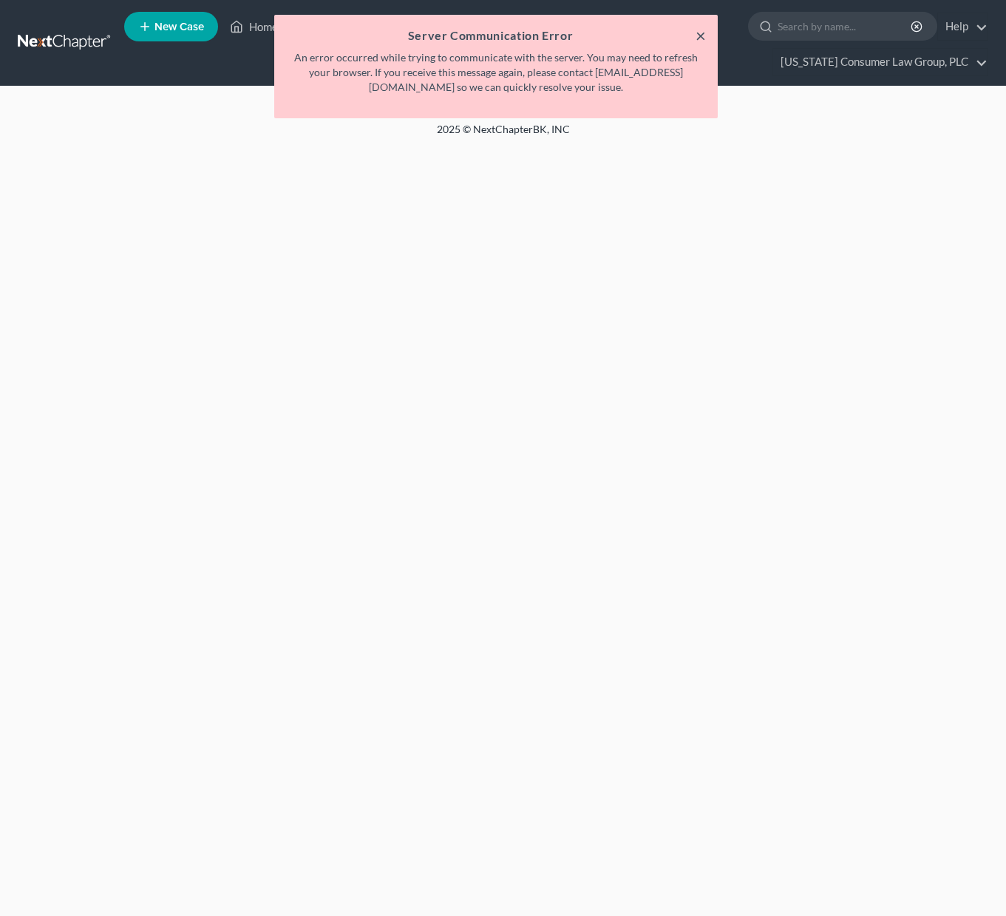
click at [703, 38] on button "×" at bounding box center [700, 36] width 10 height 18
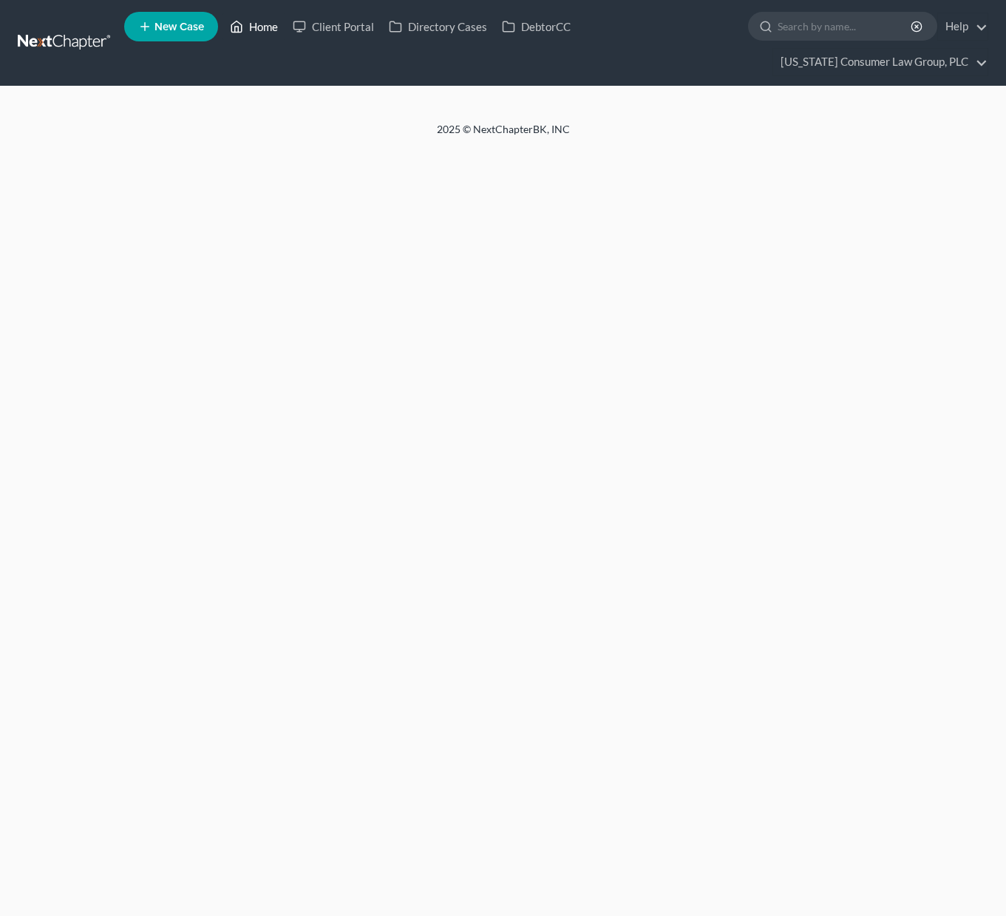
click at [256, 21] on link "Home" at bounding box center [253, 26] width 63 height 27
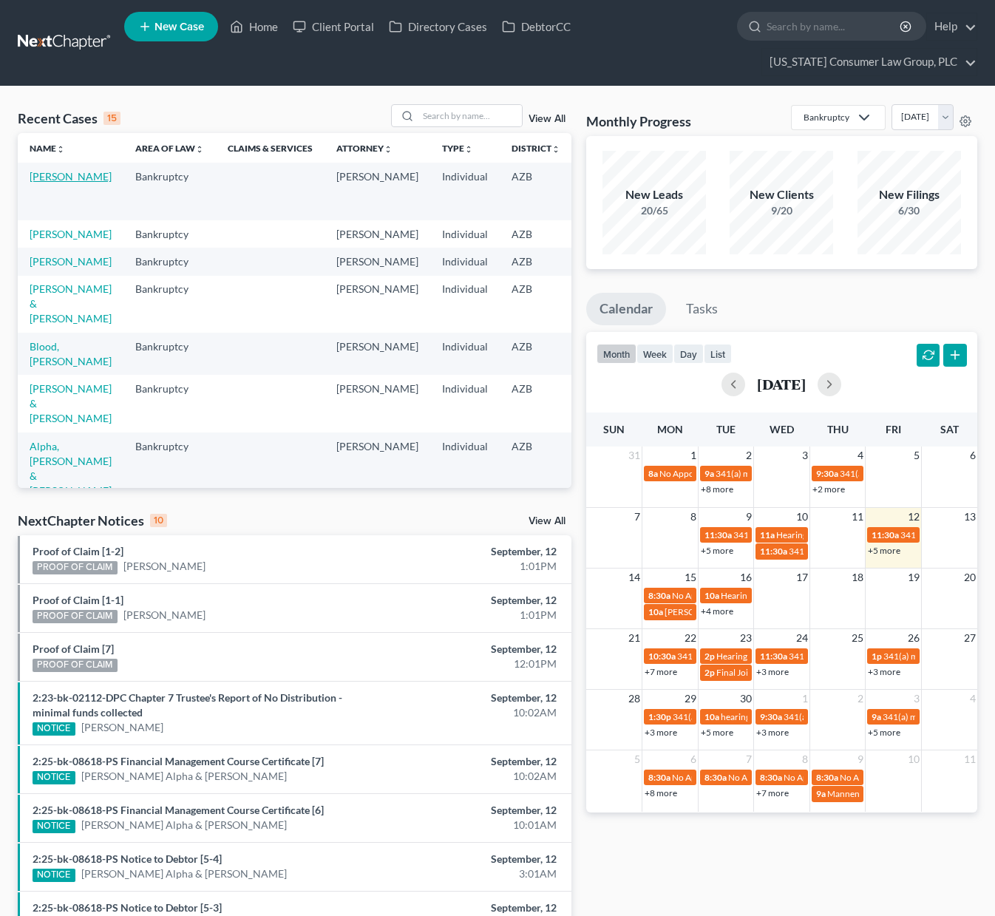
click at [64, 183] on link "[PERSON_NAME]" at bounding box center [71, 176] width 82 height 13
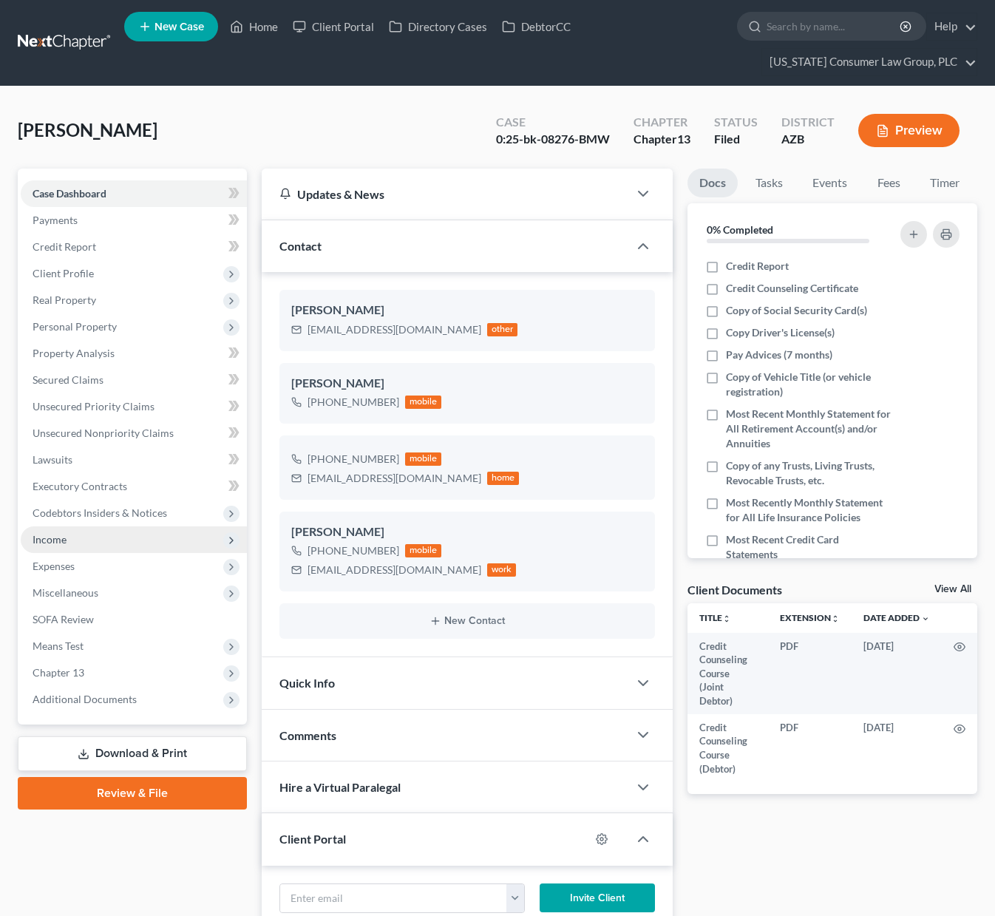
click at [88, 527] on span "Income" at bounding box center [134, 539] width 226 height 27
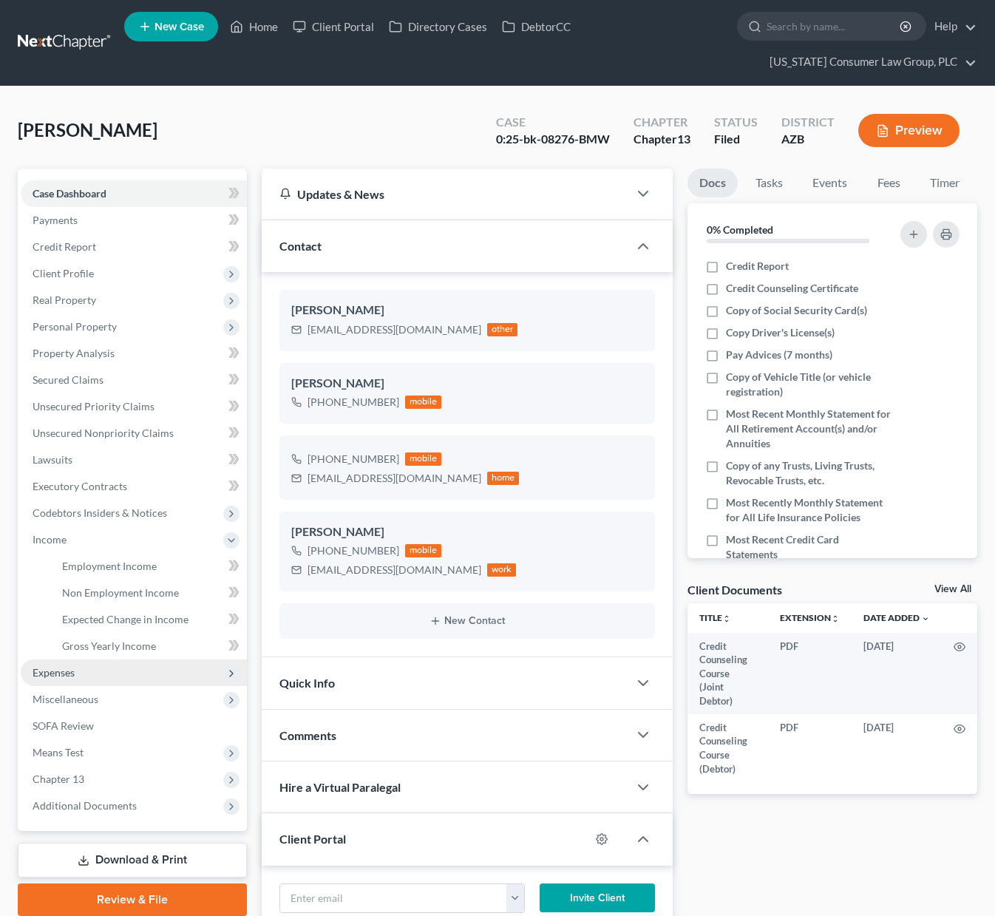
click at [103, 674] on span "Expenses" at bounding box center [134, 672] width 226 height 27
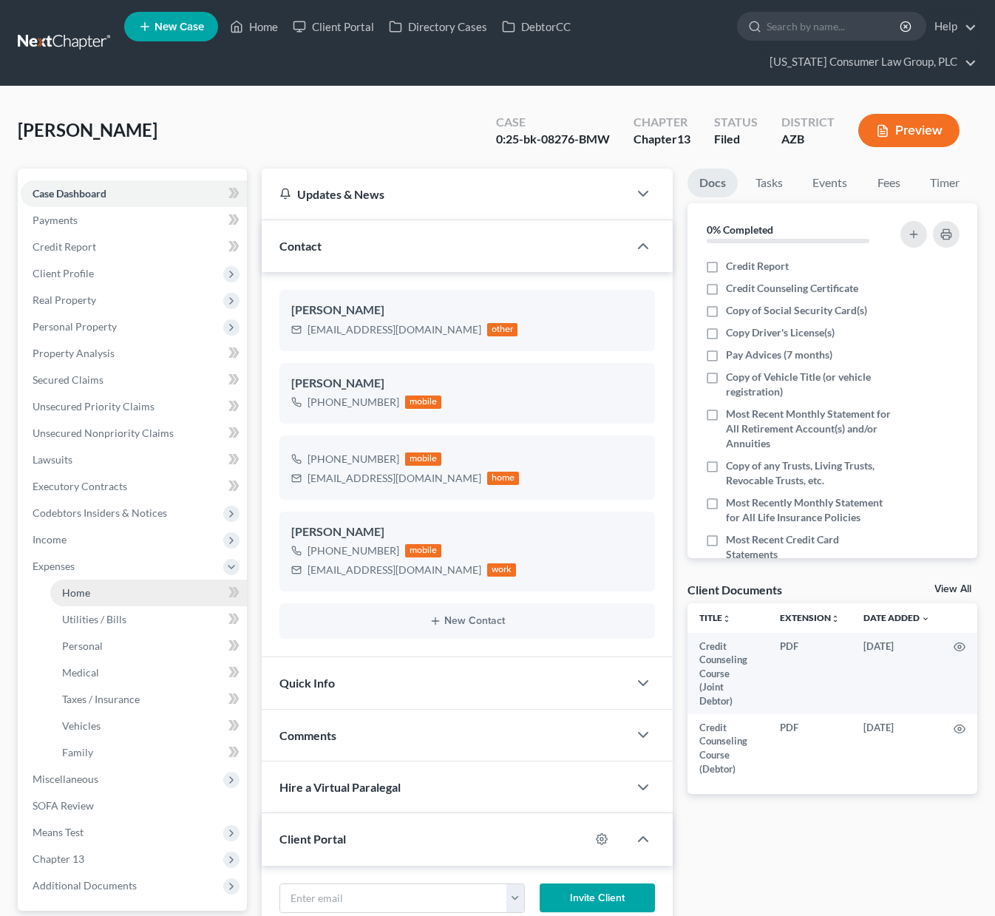
click at [104, 584] on link "Home" at bounding box center [148, 592] width 197 height 27
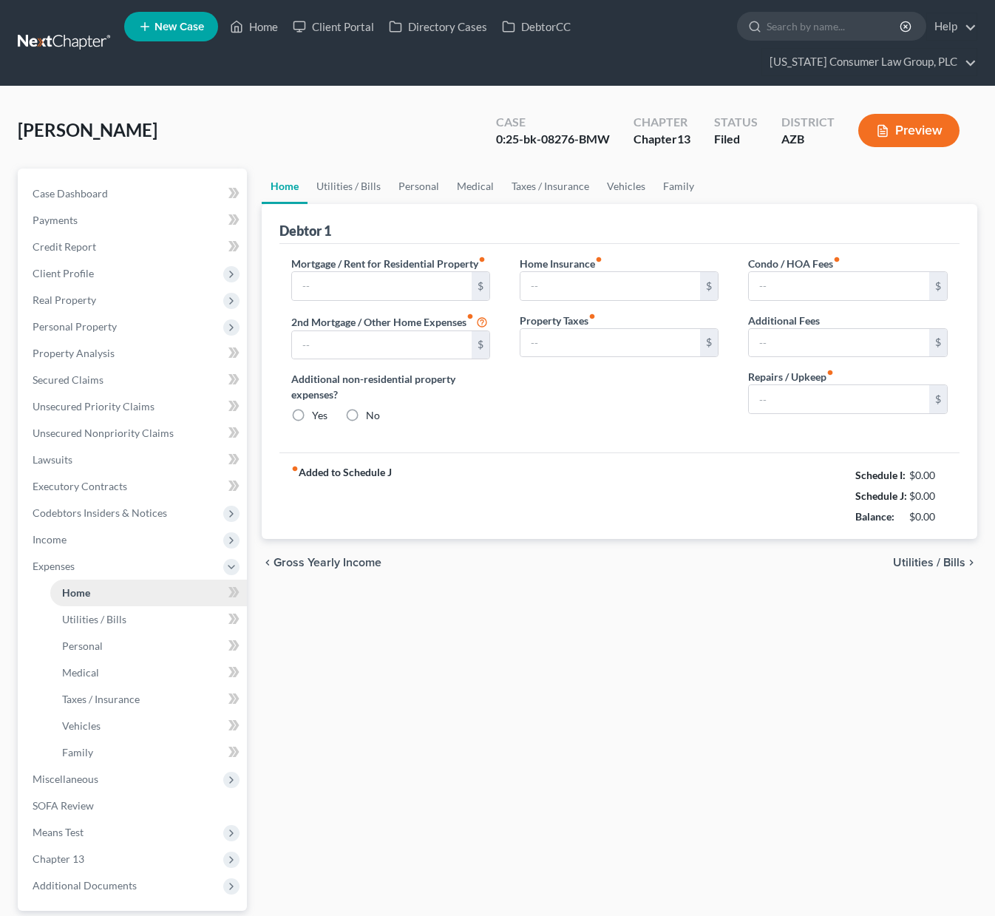
type input "2,803.00"
type input "0.00"
radio input "true"
type input "0.00"
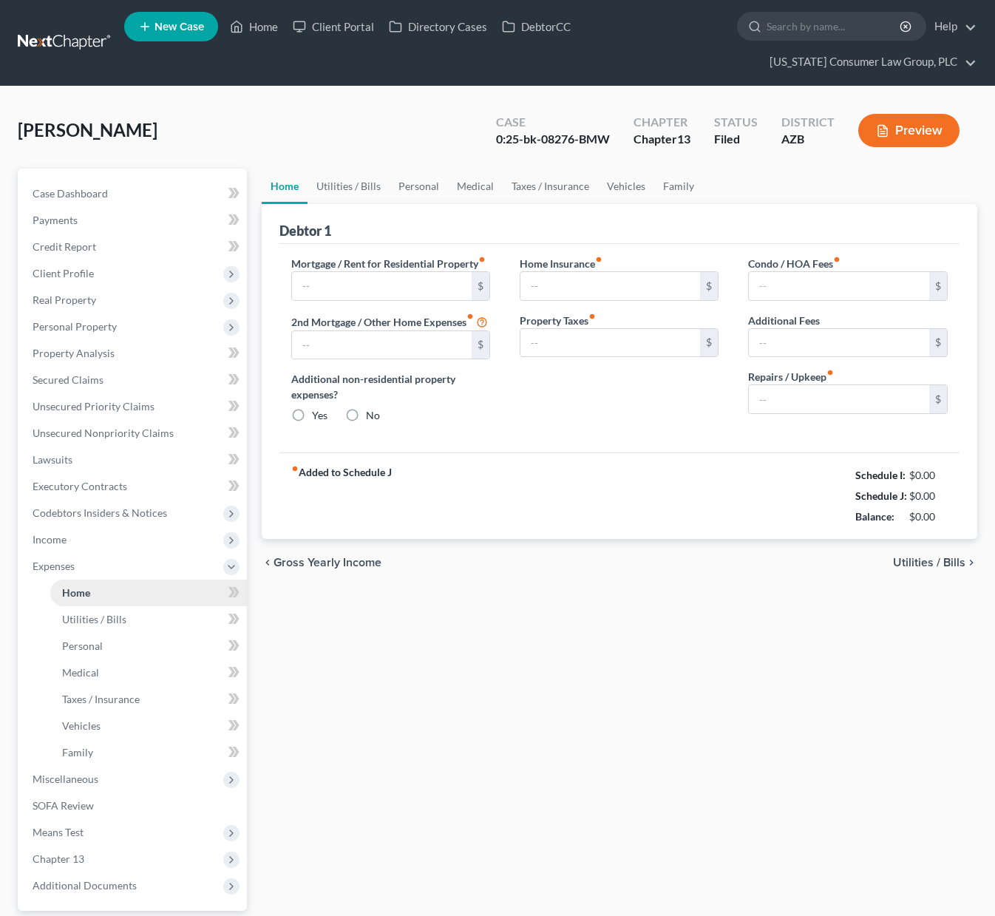
type input "0.00"
click at [78, 528] on span "Income" at bounding box center [134, 539] width 226 height 27
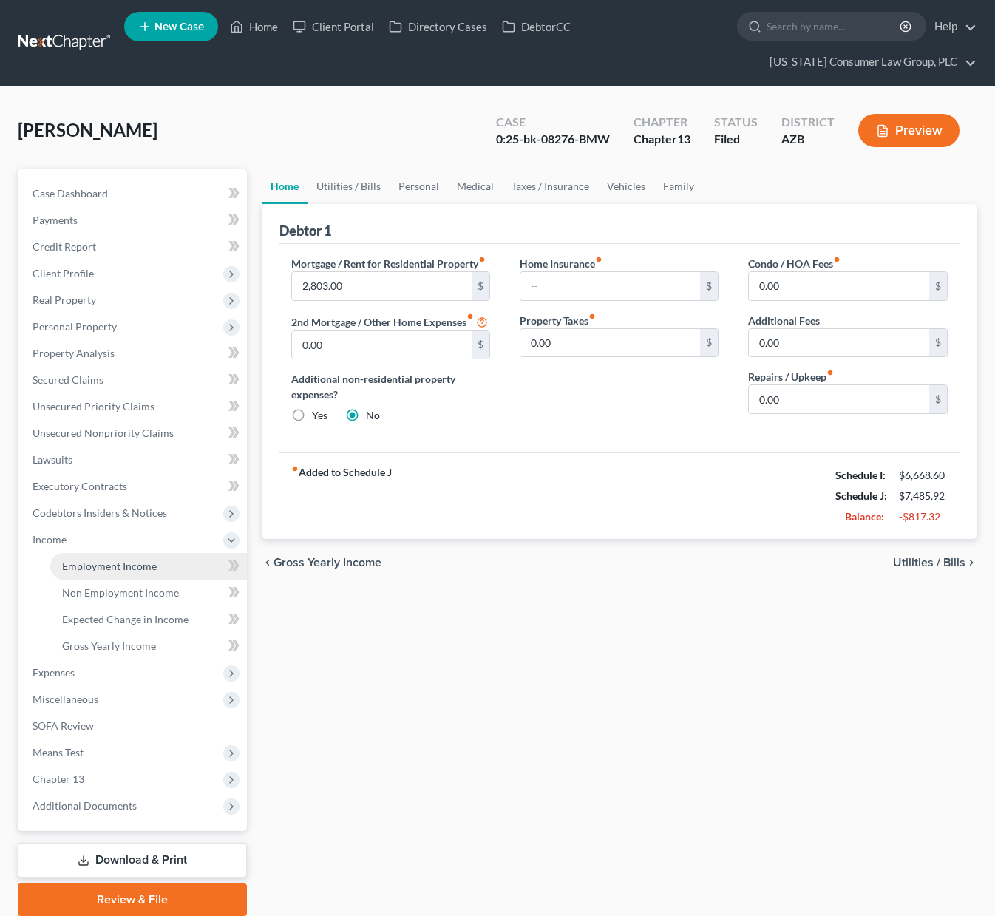
click at [100, 559] on span "Employment Income" at bounding box center [109, 565] width 95 height 13
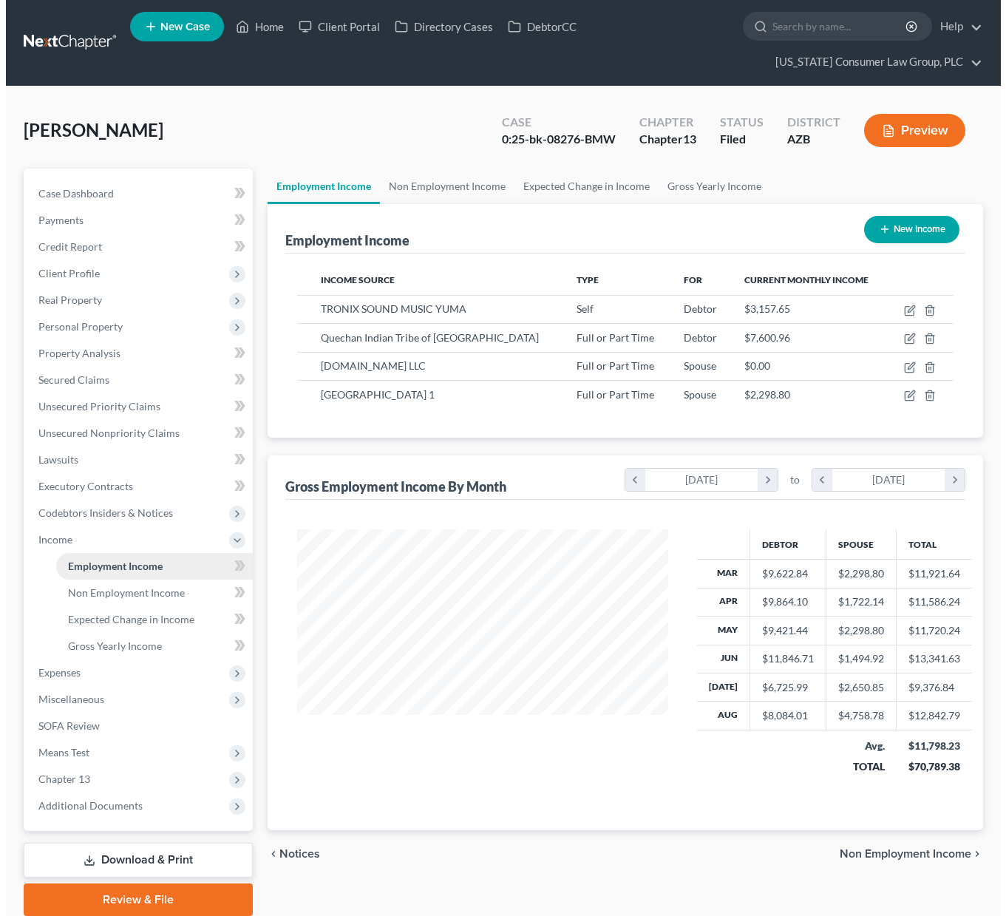
scroll to position [265, 400]
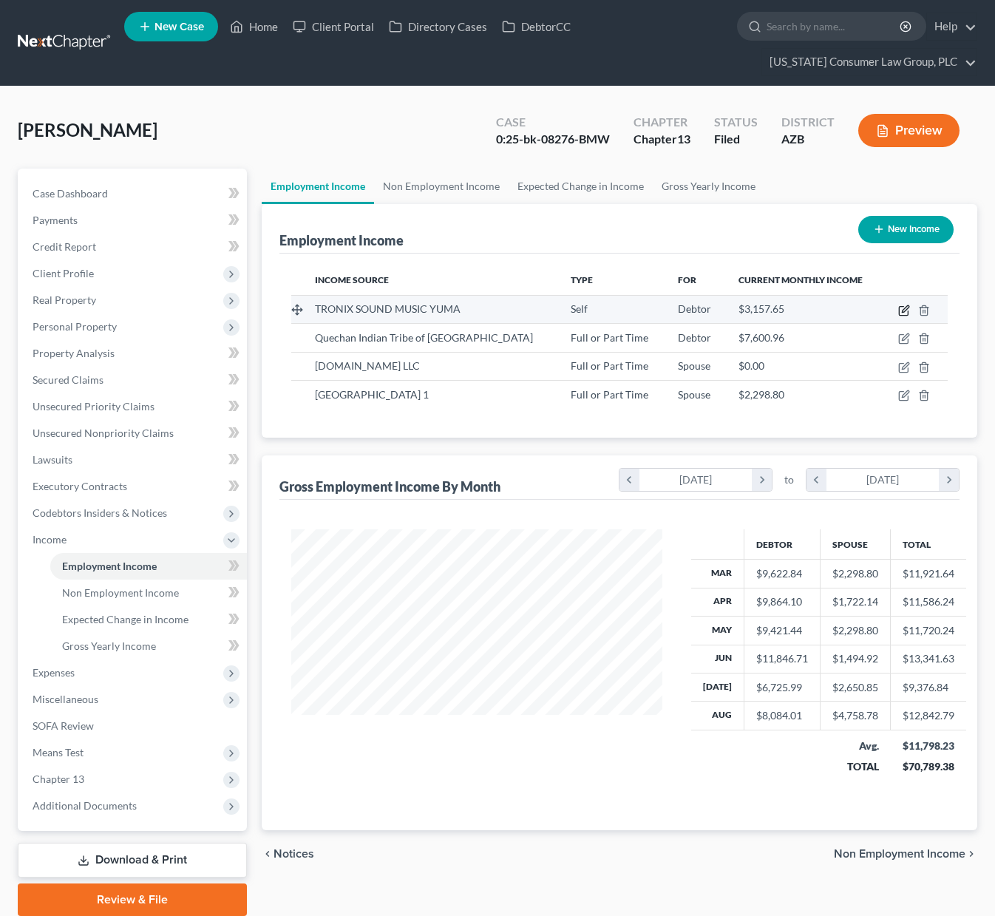
click at [900, 309] on icon "button" at bounding box center [904, 310] width 12 height 12
select select "1"
select select "3"
select select "0"
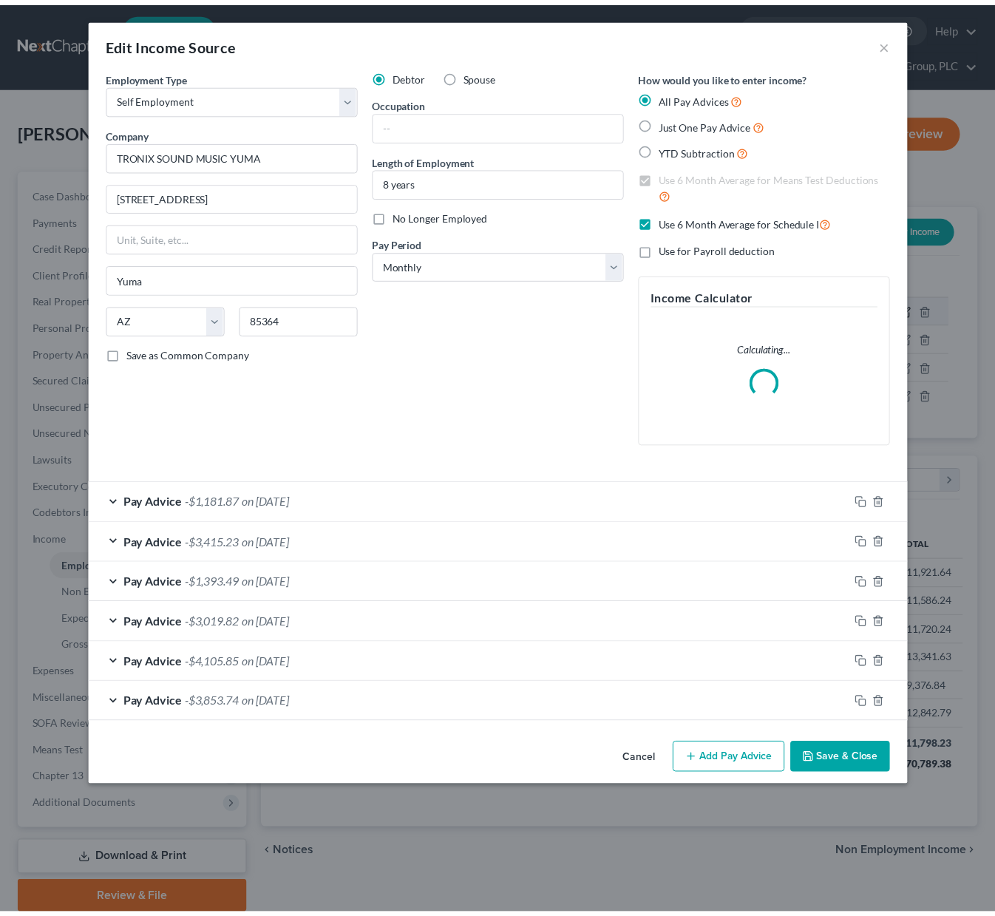
scroll to position [265, 405]
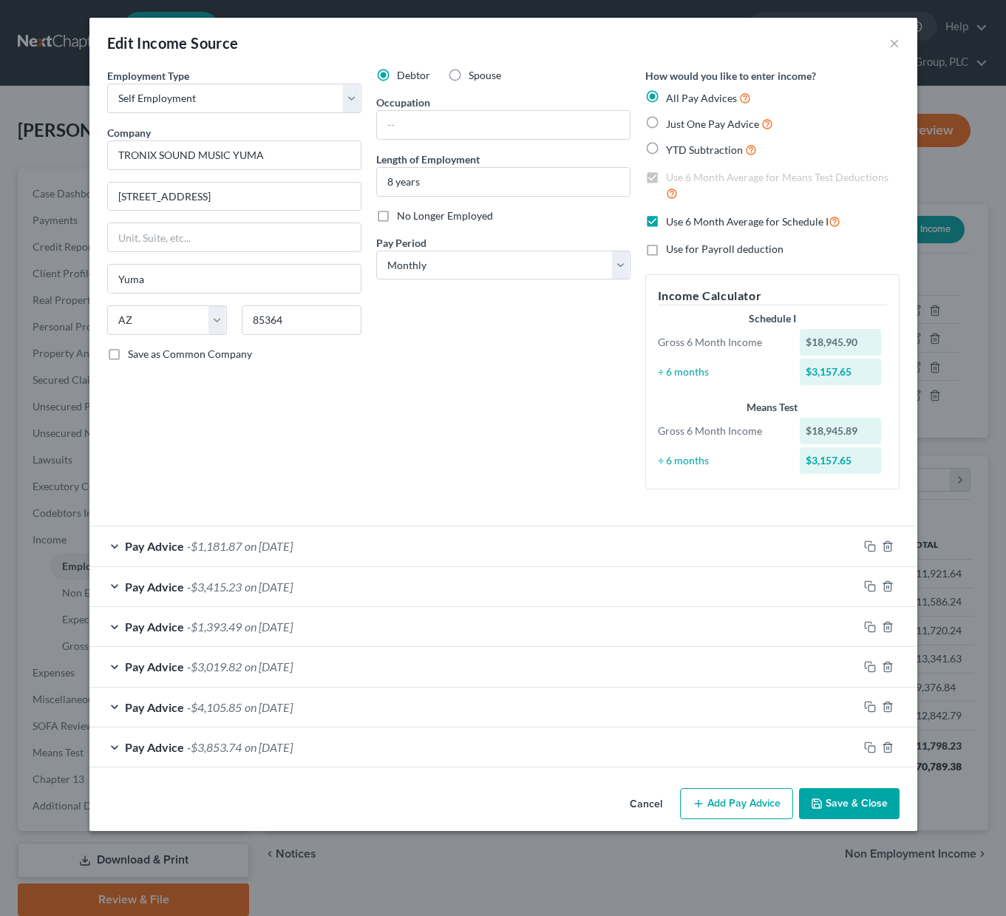
click at [666, 218] on label "Use 6 Month Average for Schedule I" at bounding box center [753, 221] width 174 height 17
click at [672, 218] on input "Use 6 Month Average for Schedule I" at bounding box center [677, 218] width 10 height 10
checkbox input "false"
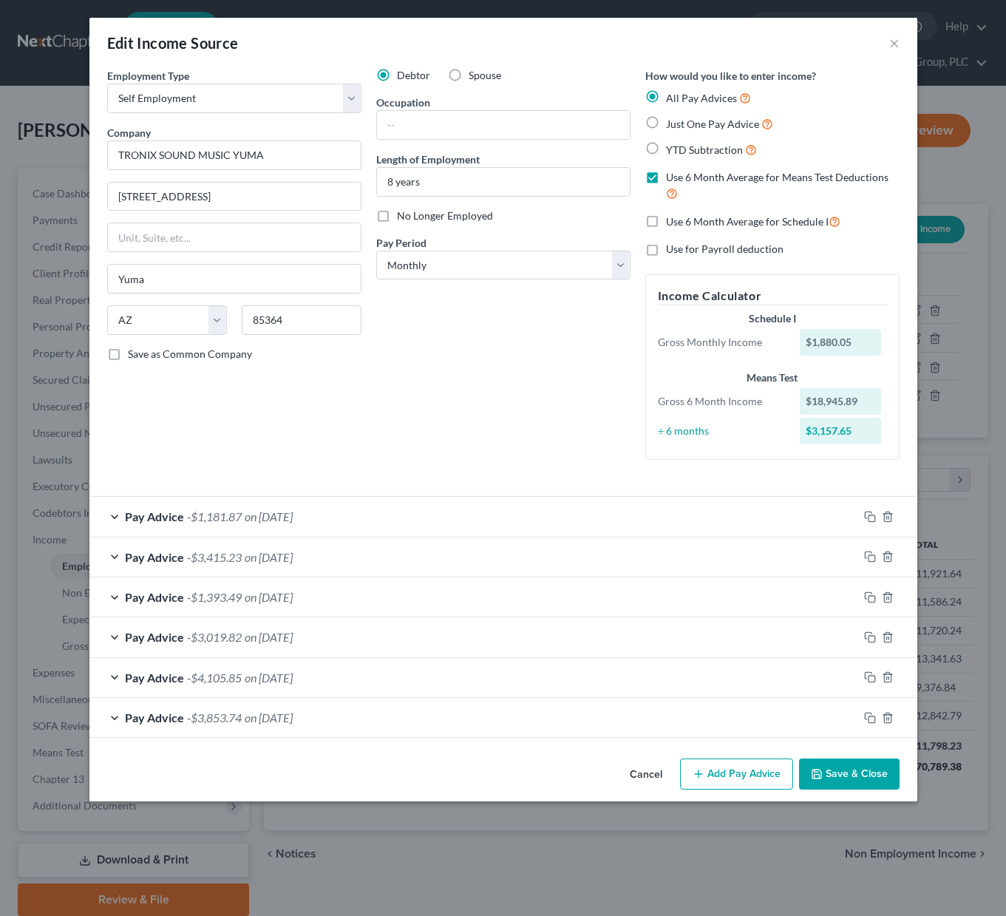
click at [856, 773] on button "Save & Close" at bounding box center [849, 773] width 100 height 31
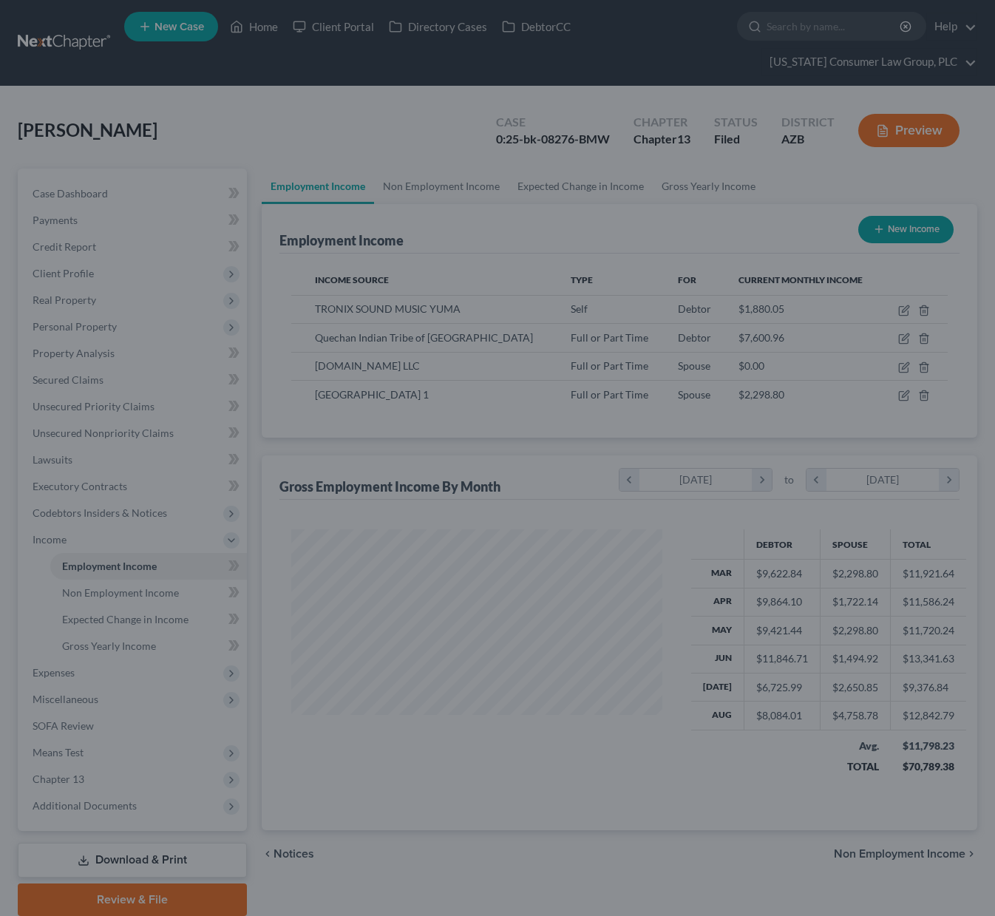
scroll to position [738660, 738524]
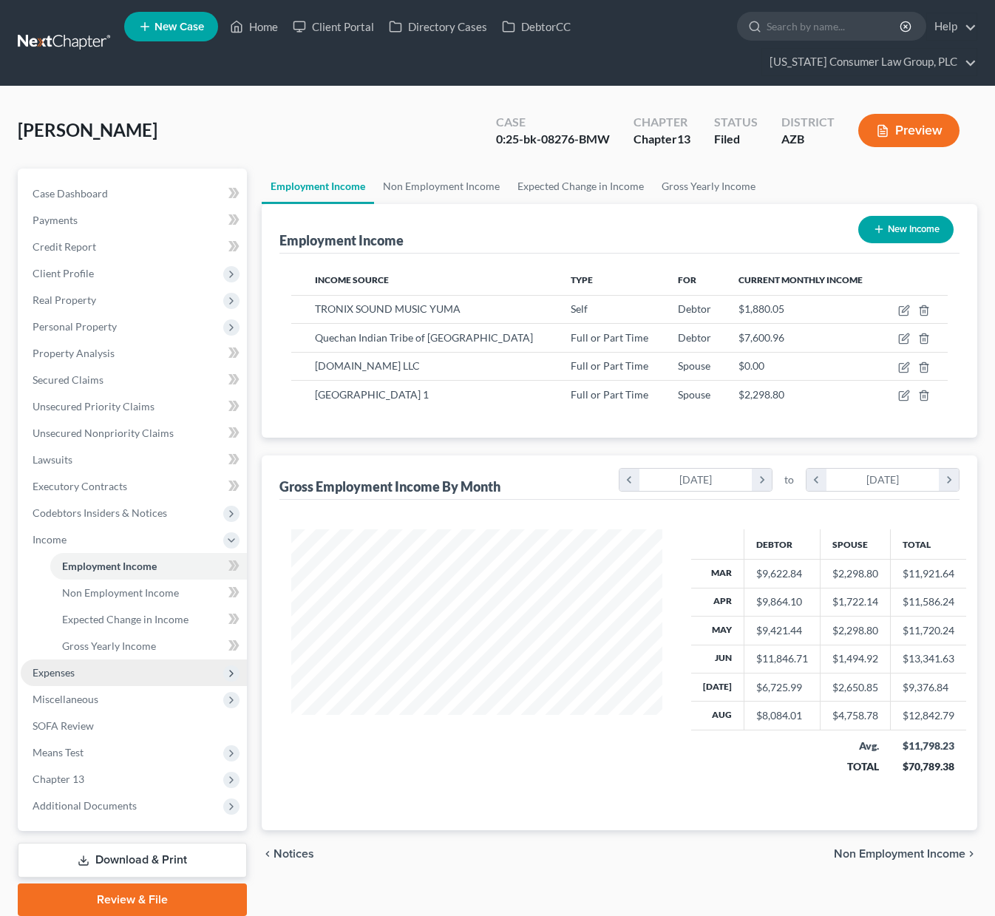
click at [66, 666] on span "Expenses" at bounding box center [54, 672] width 42 height 13
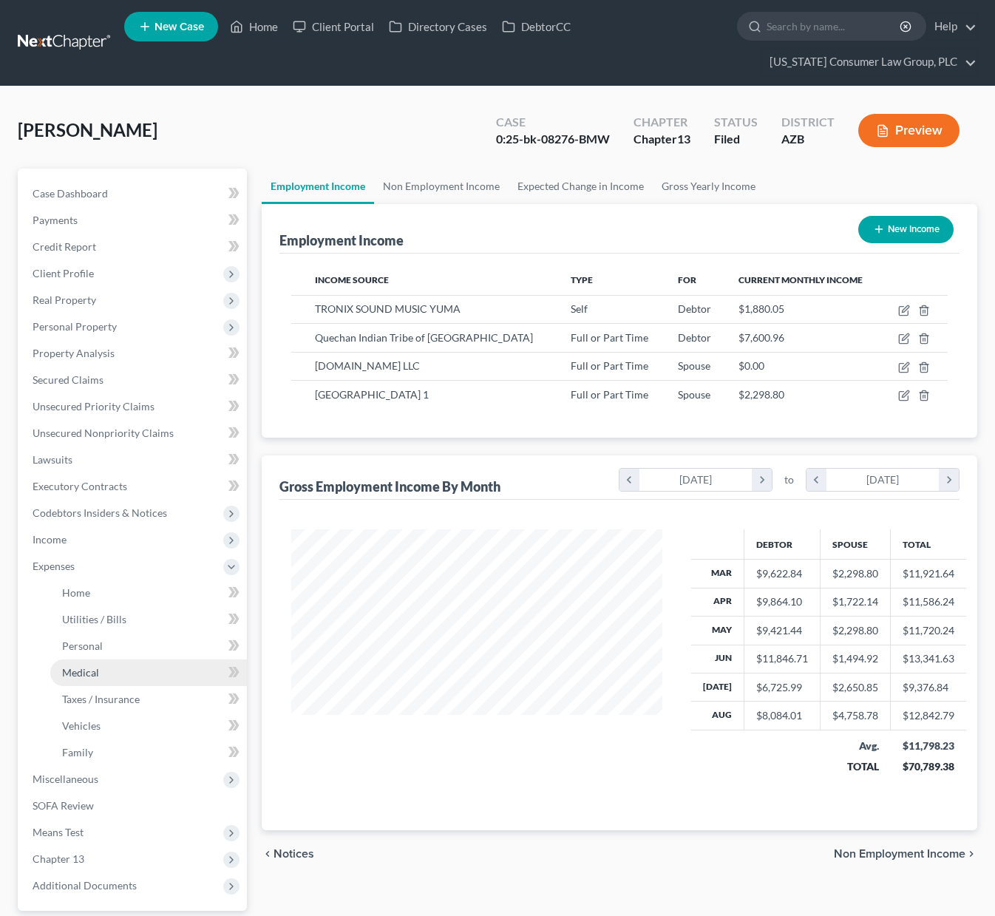
click at [86, 668] on span "Medical" at bounding box center [80, 672] width 37 height 13
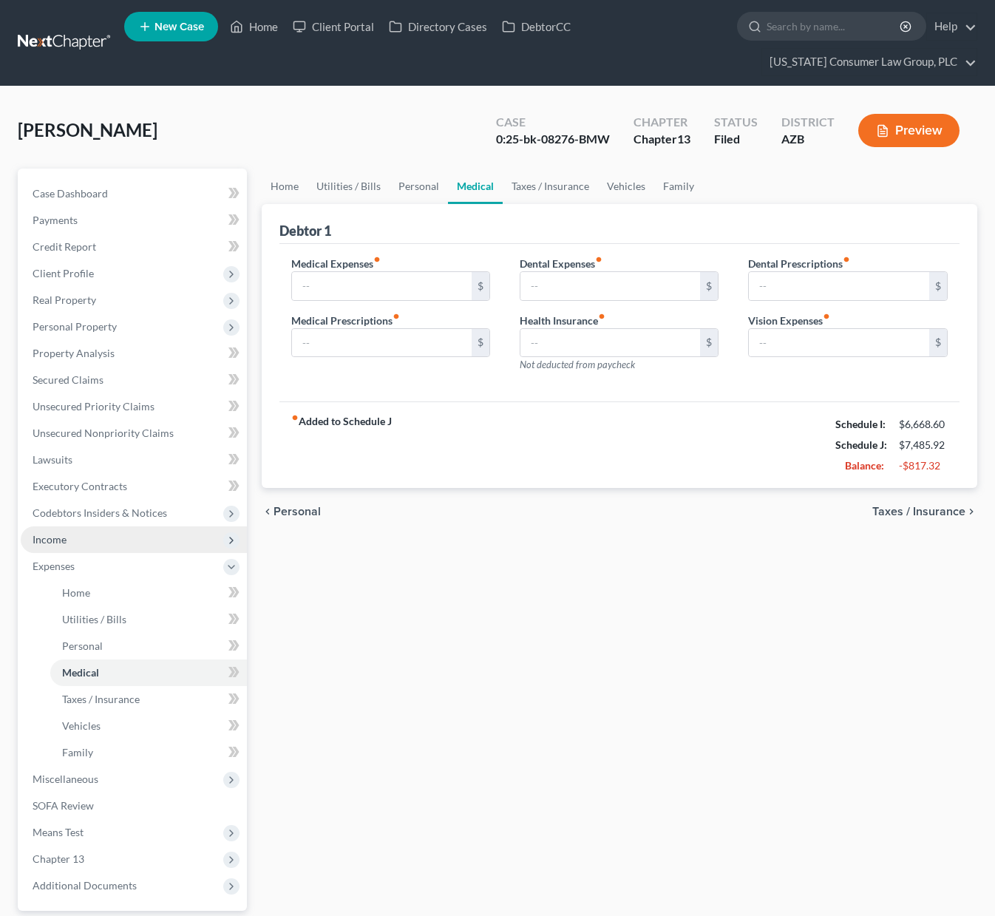
click at [63, 526] on span "Income" at bounding box center [134, 539] width 226 height 27
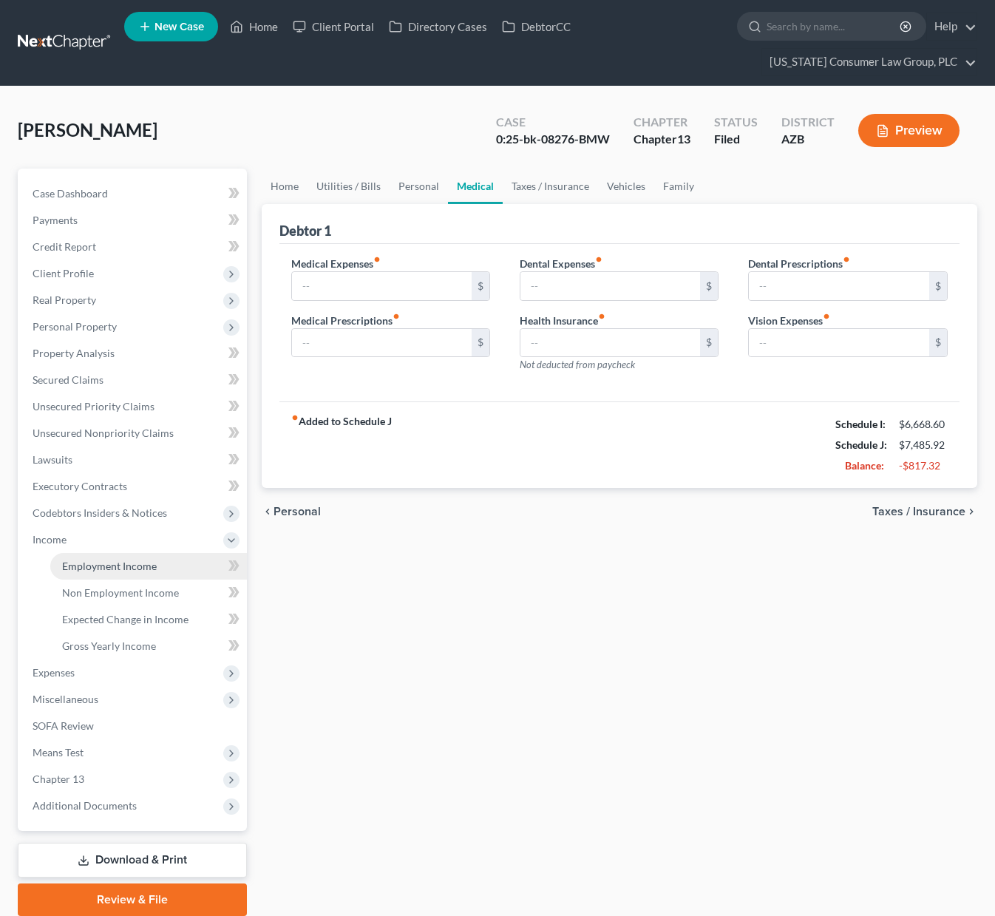
click at [94, 565] on span "Employment Income" at bounding box center [109, 565] width 95 height 13
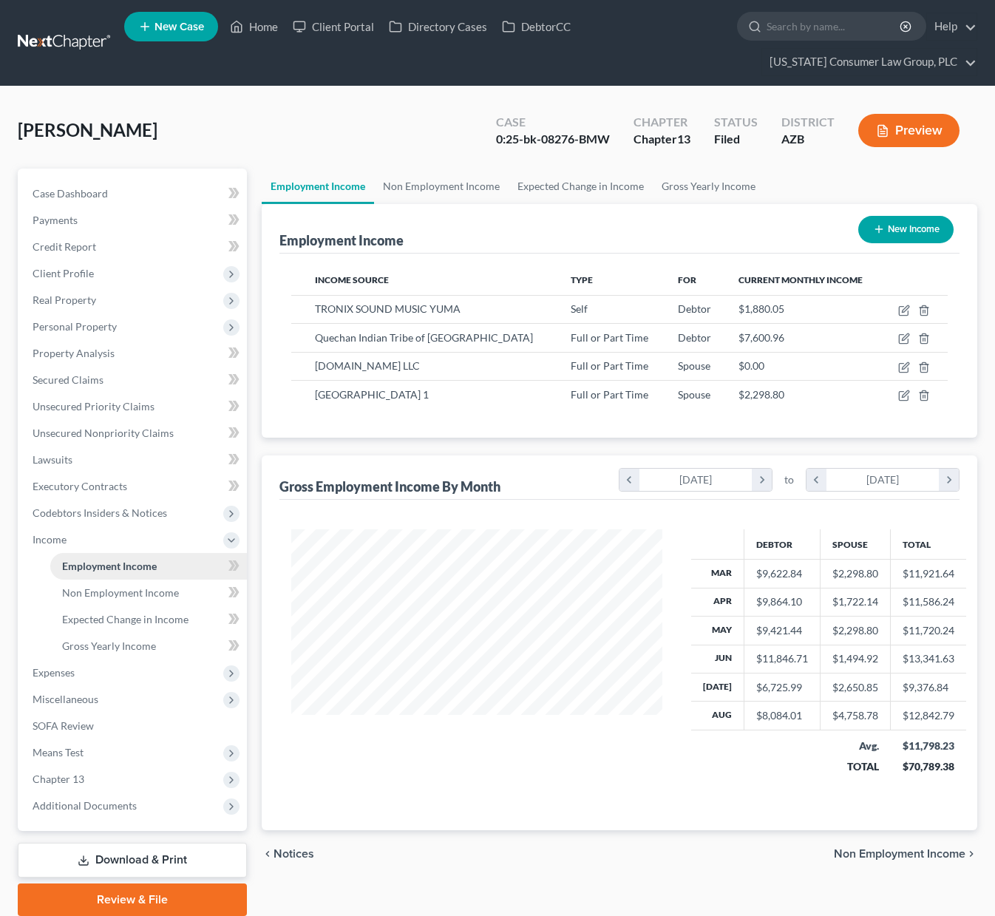
scroll to position [265, 400]
click at [141, 586] on span "Non Employment Income" at bounding box center [120, 592] width 117 height 13
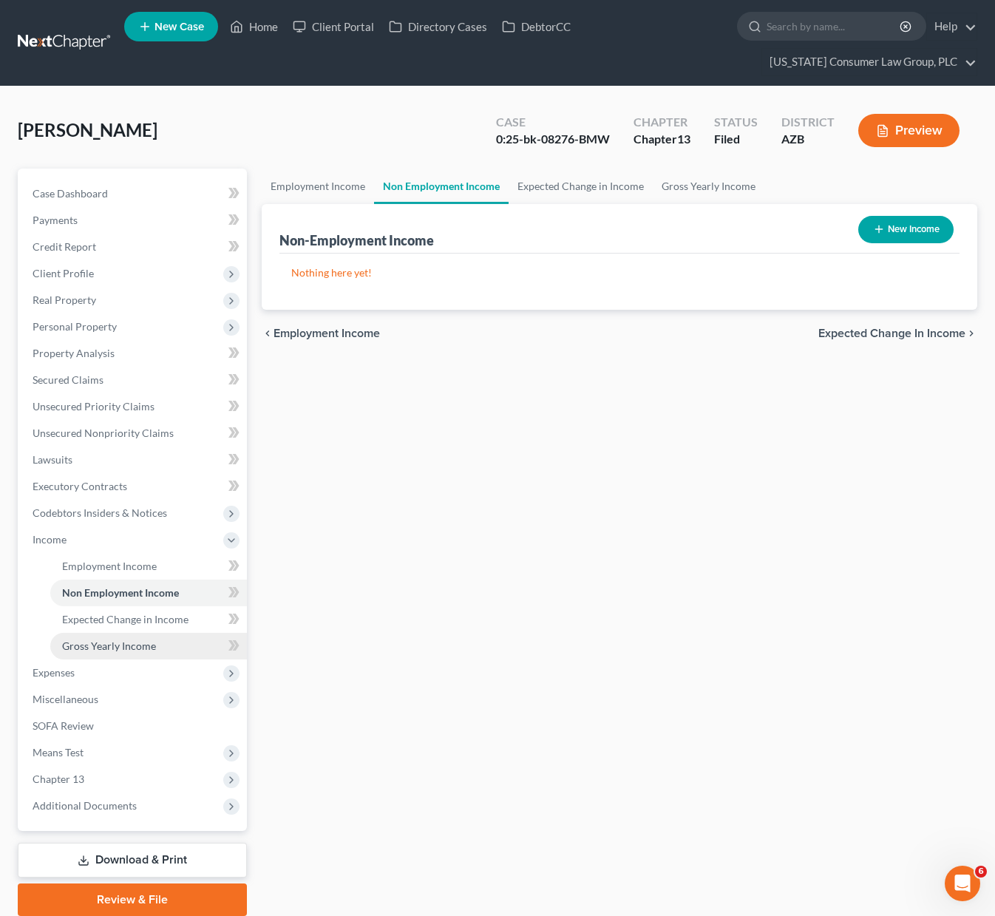
click at [55, 655] on link "Gross Yearly Income" at bounding box center [148, 646] width 197 height 27
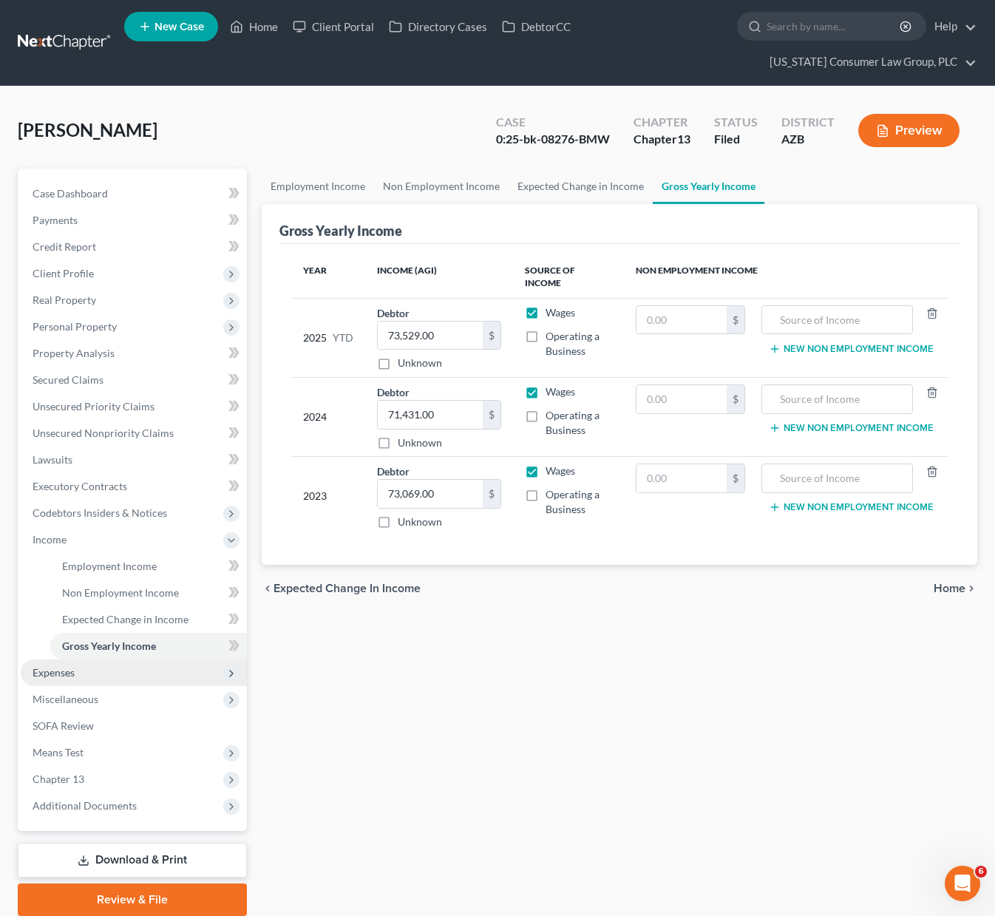
click at [52, 675] on span "Expenses" at bounding box center [54, 672] width 42 height 13
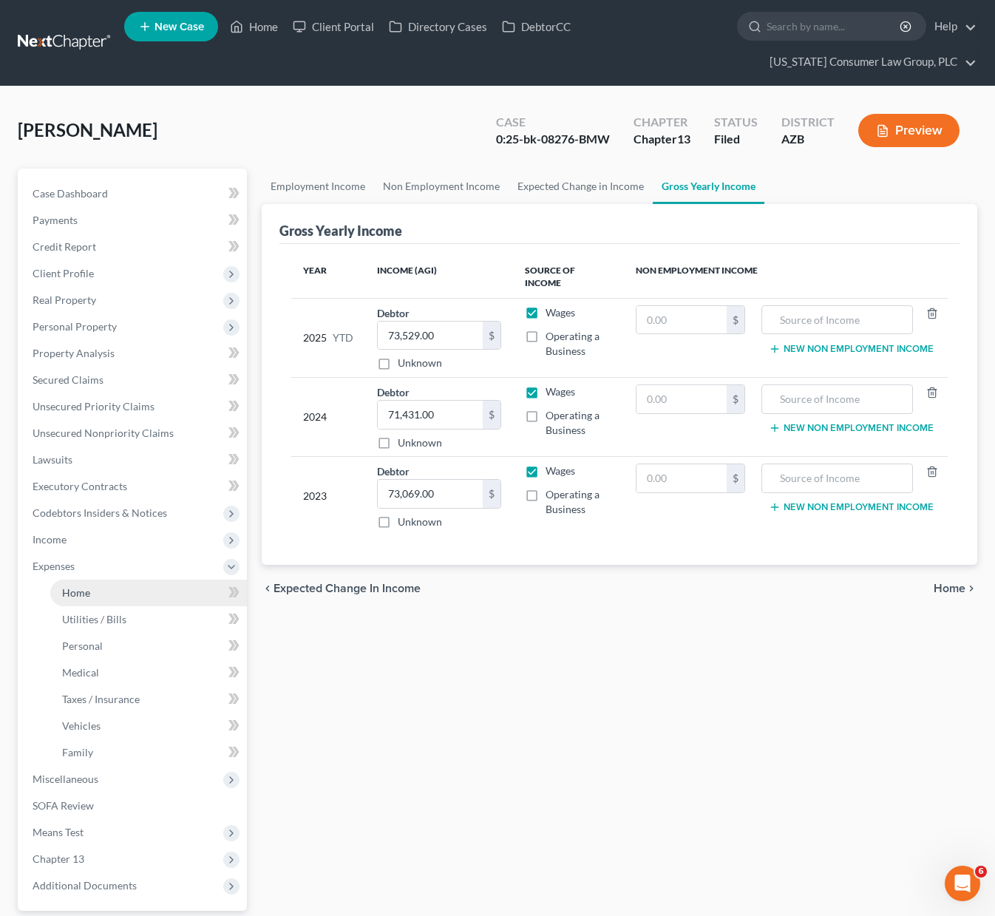
click at [76, 590] on span "Home" at bounding box center [76, 592] width 28 height 13
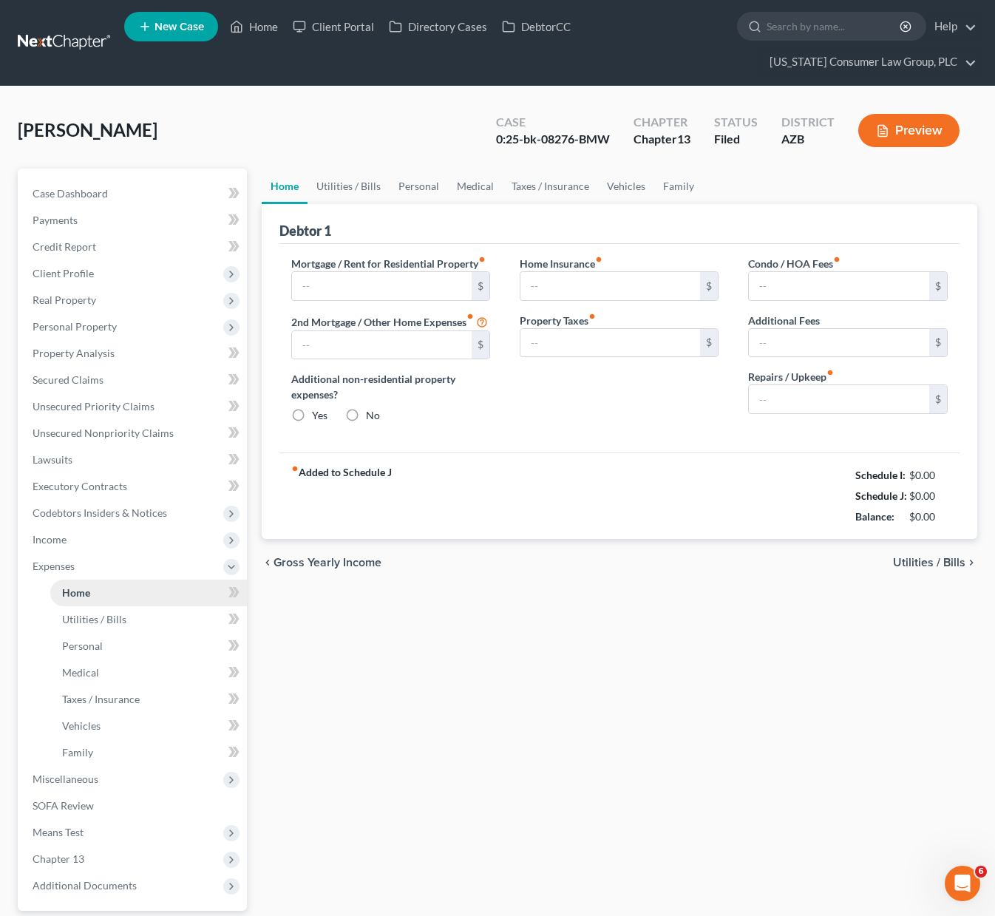
type input "2,803.00"
type input "0.00"
radio input "true"
type input "0.00"
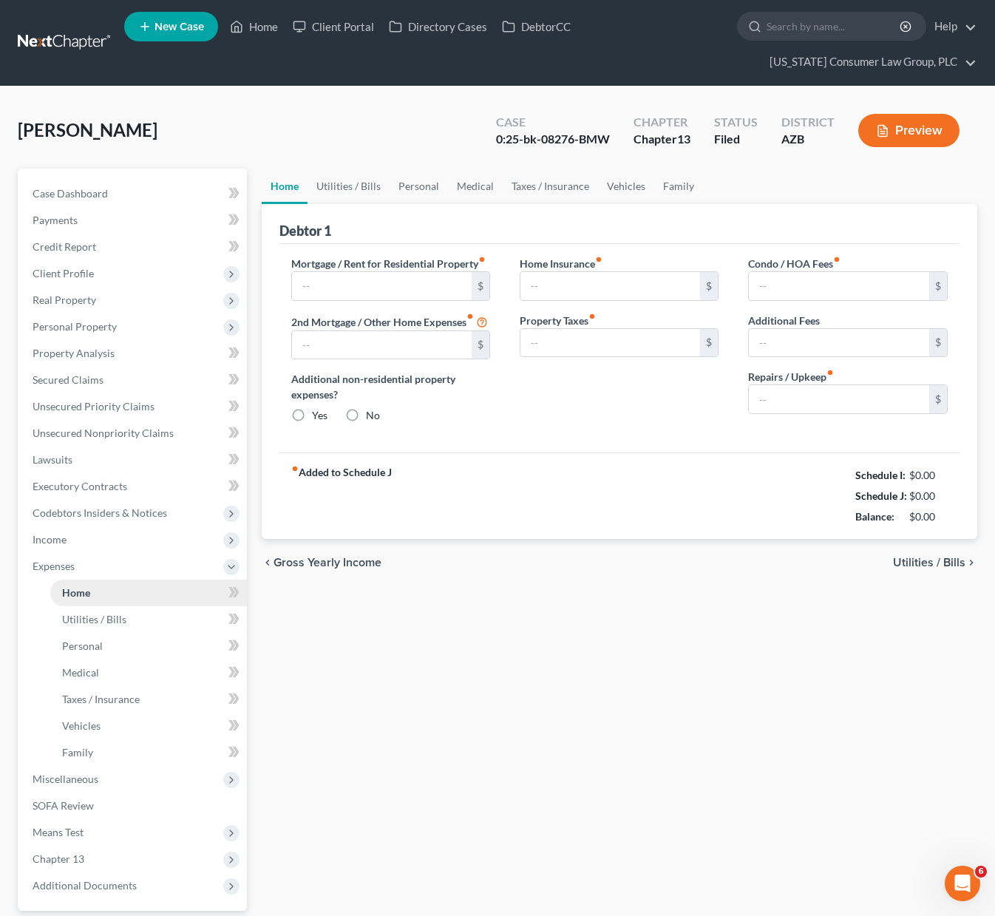
type input "0.00"
click at [351, 282] on input "2,803.00" at bounding box center [382, 286] width 180 height 28
type input "2,283"
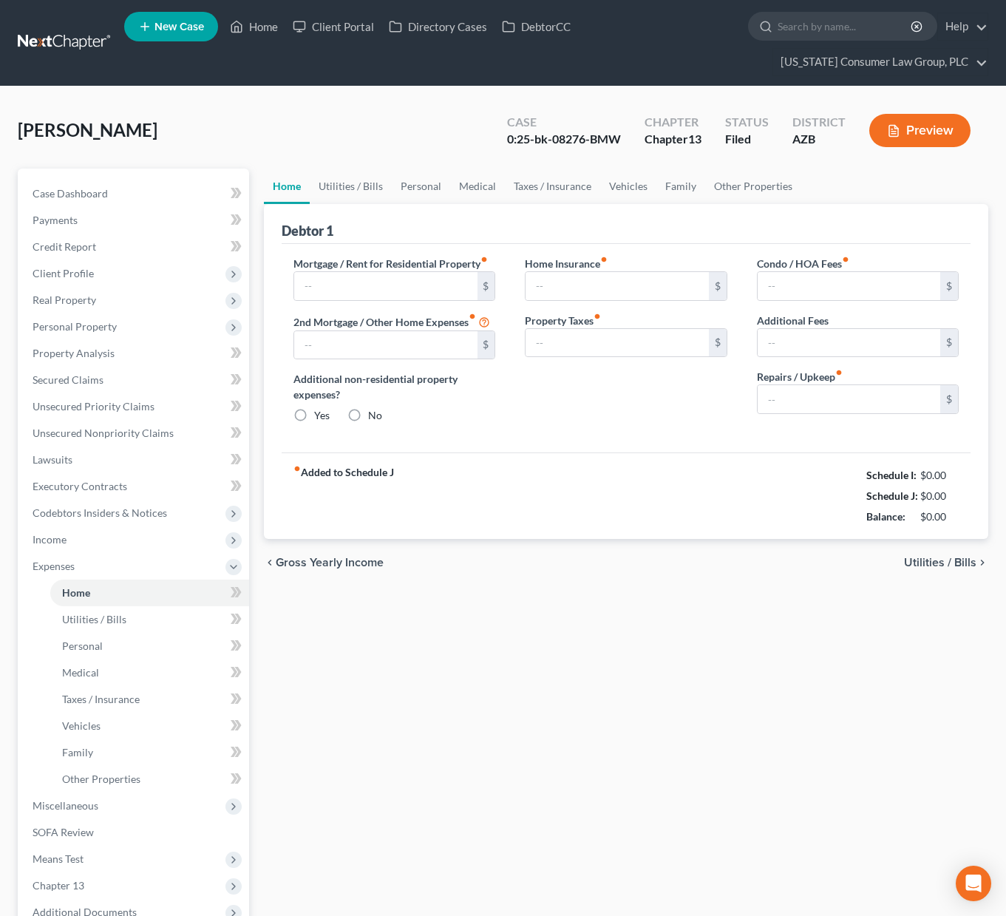
type input "2,803.00"
type input "0.00"
radio input "true"
type input "0.00"
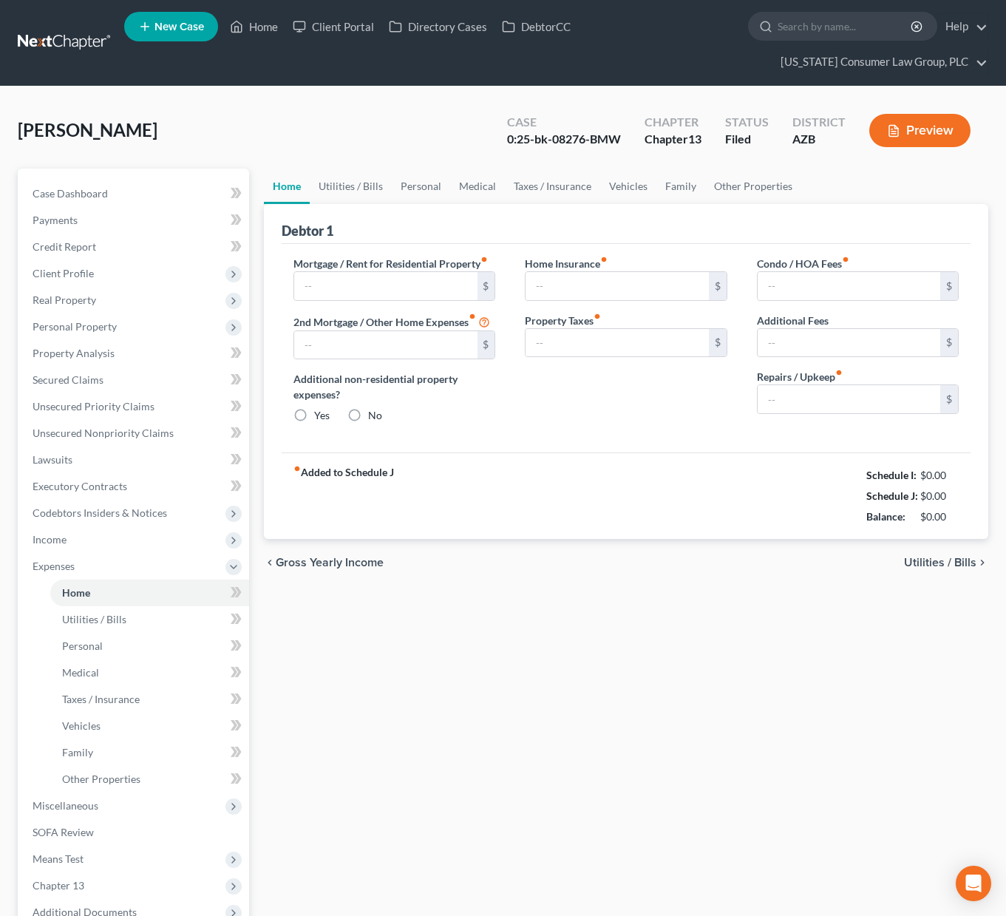
type input "0.00"
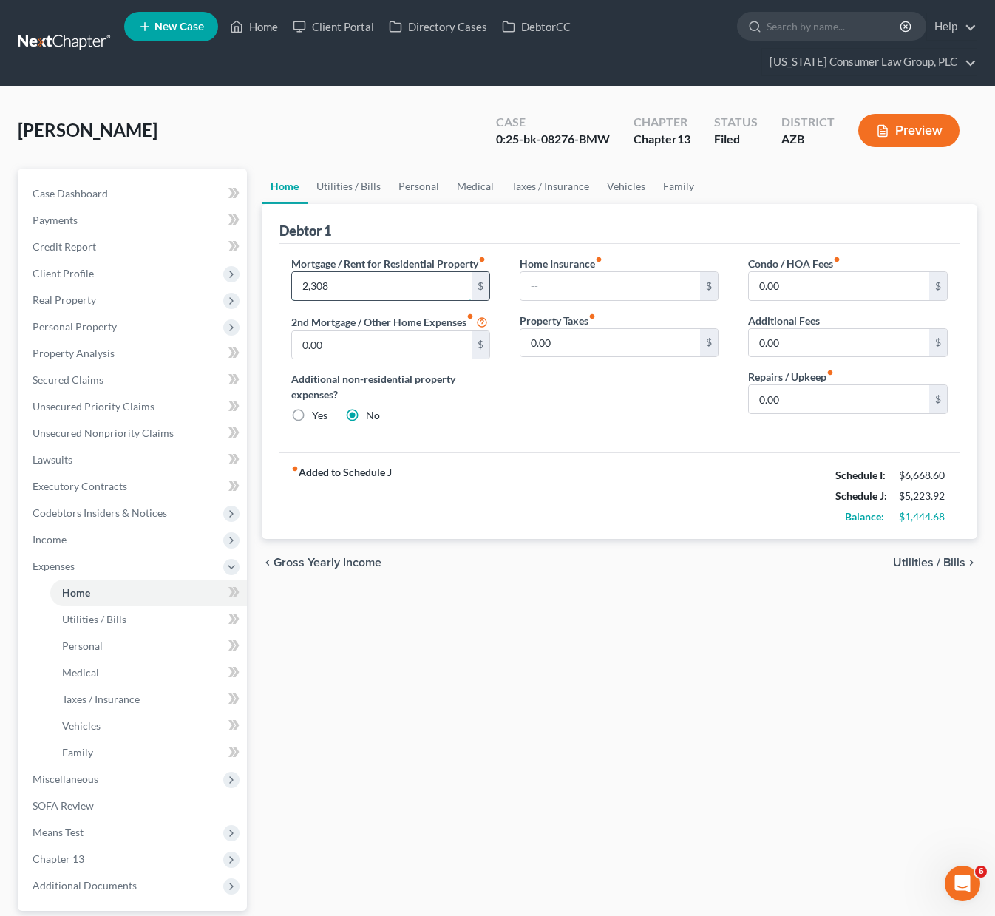
click at [346, 282] on input "2,308" at bounding box center [382, 286] width 180 height 28
type input "2,283"
click at [347, 186] on link "Utilities / Bills" at bounding box center [348, 185] width 82 height 35
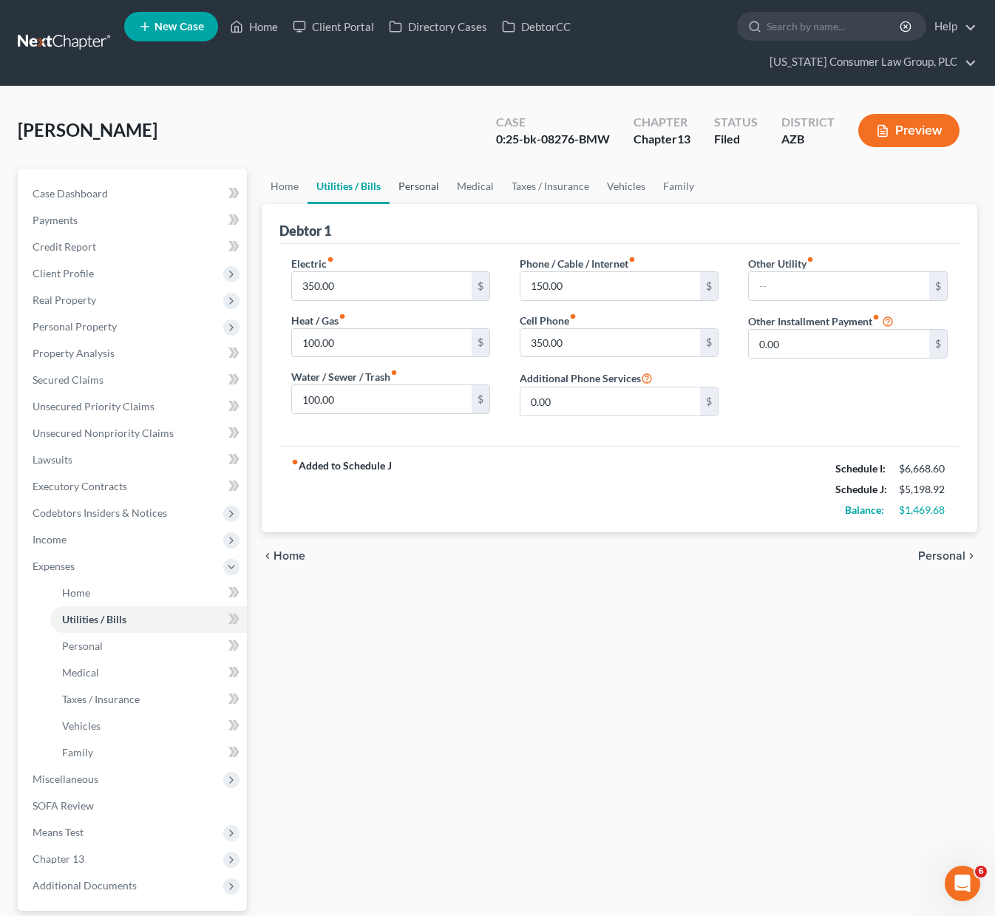
click at [429, 193] on link "Personal" at bounding box center [418, 185] width 58 height 35
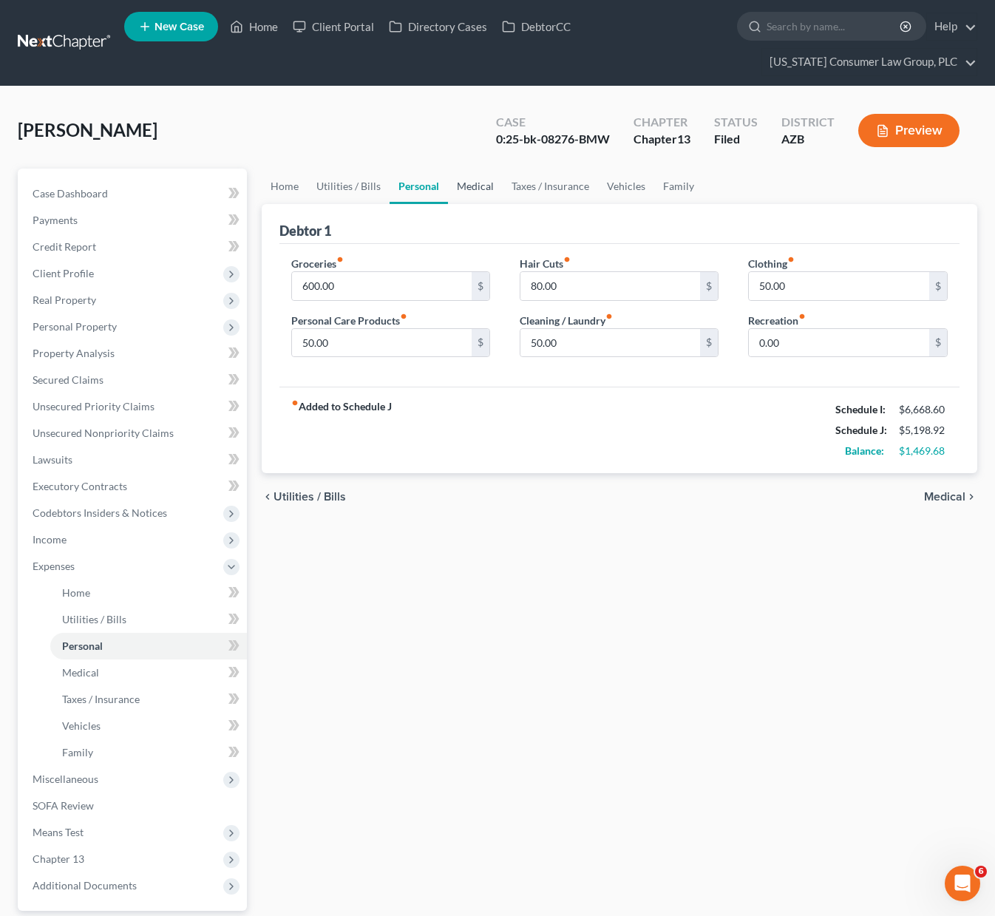
click at [478, 189] on link "Medical" at bounding box center [475, 185] width 55 height 35
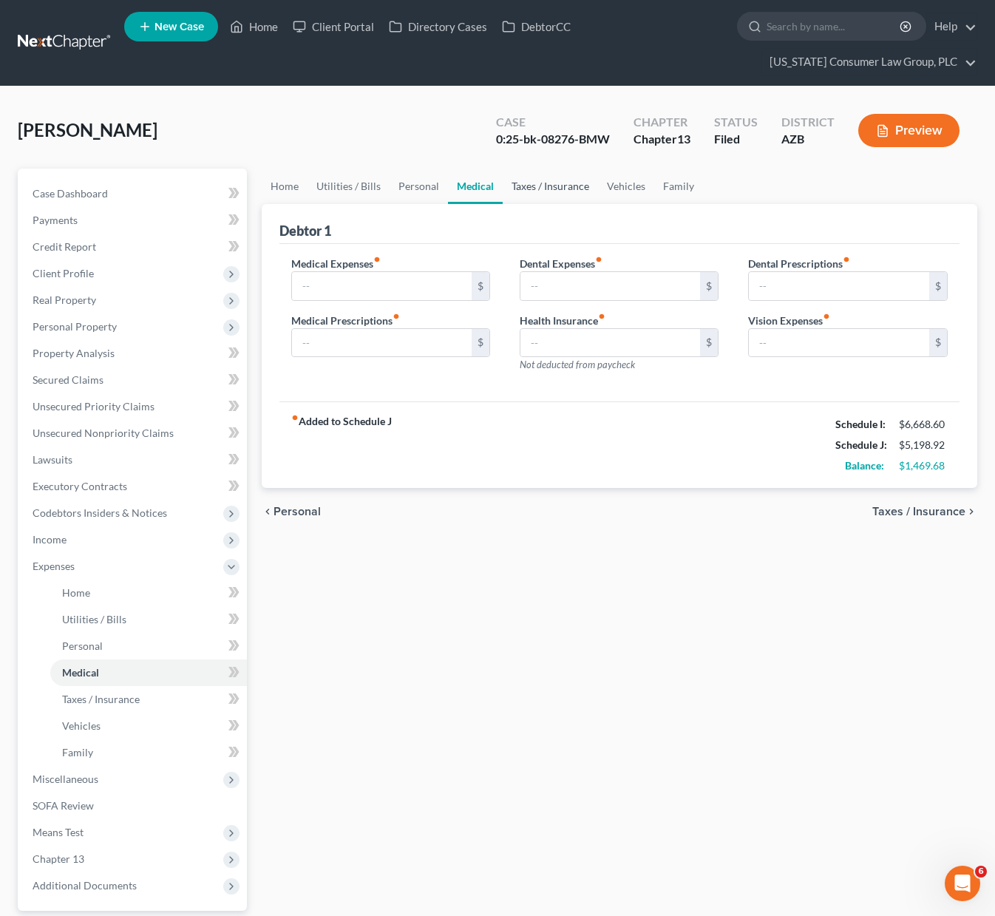
click at [538, 184] on link "Taxes / Insurance" at bounding box center [549, 185] width 95 height 35
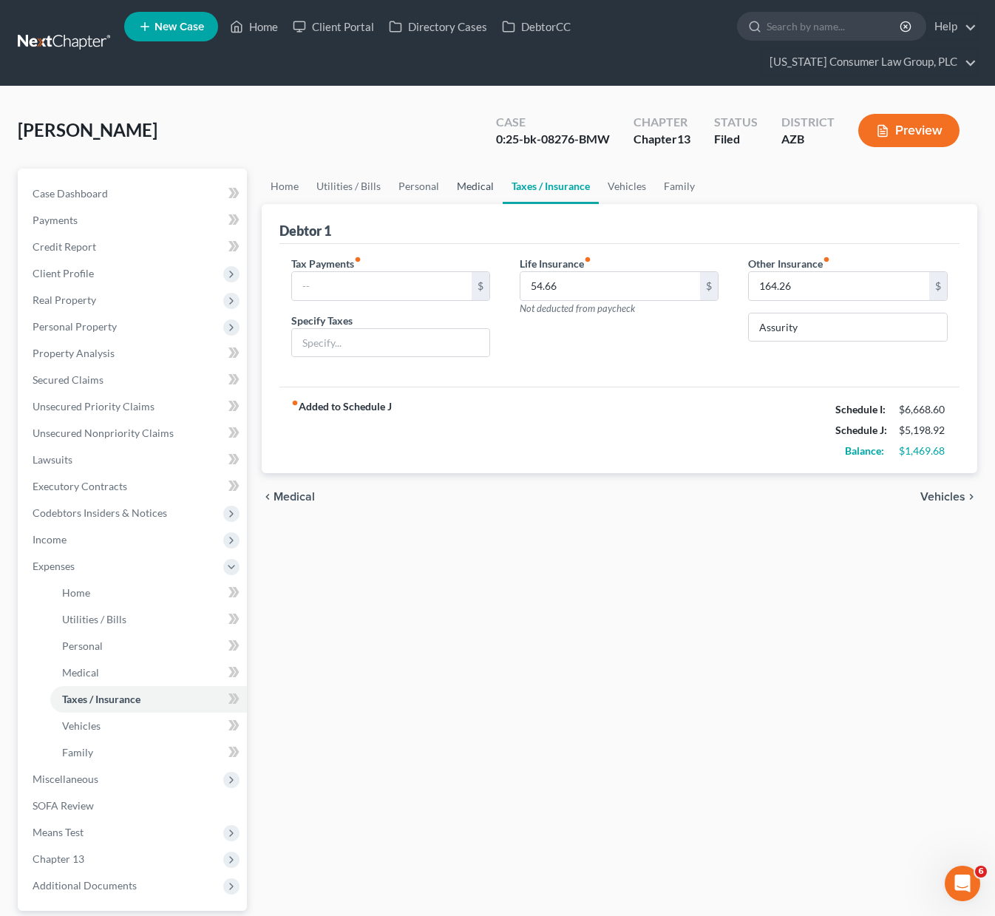
click at [481, 188] on link "Medical" at bounding box center [475, 185] width 55 height 35
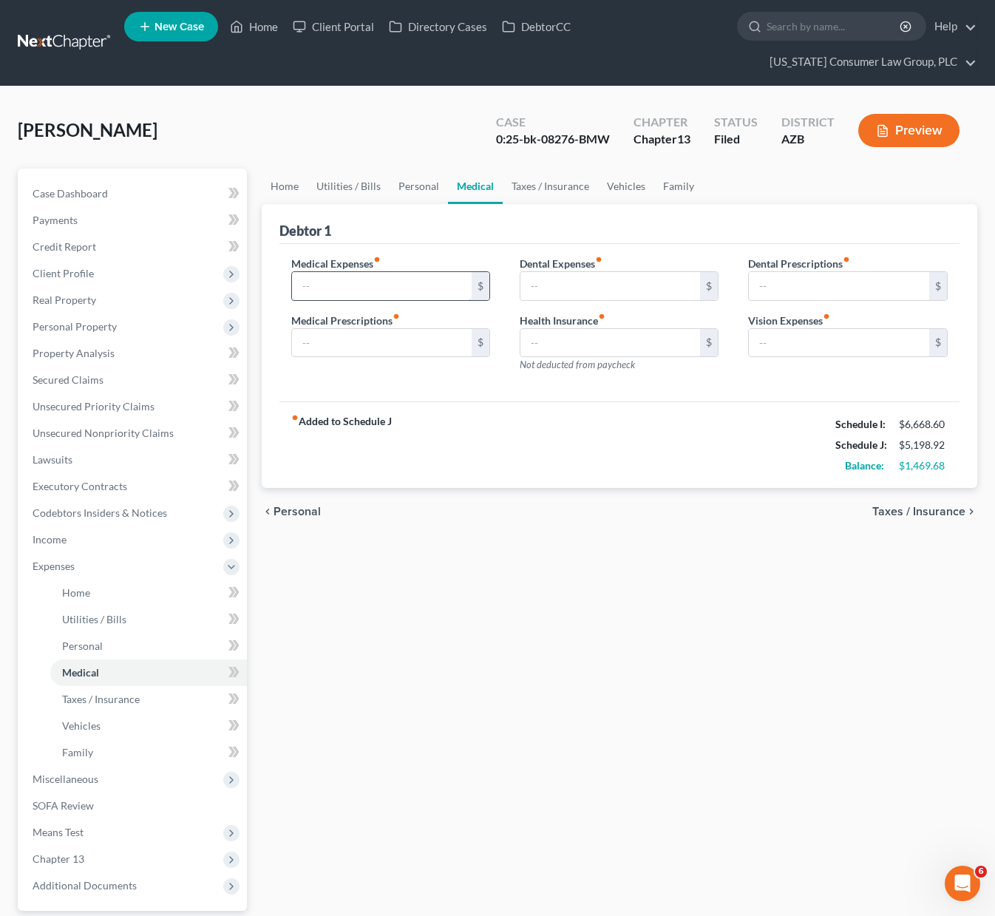
click at [361, 289] on input "text" at bounding box center [382, 286] width 180 height 28
type input "150"
type input "75"
click at [70, 386] on link "Secured Claims" at bounding box center [134, 380] width 226 height 27
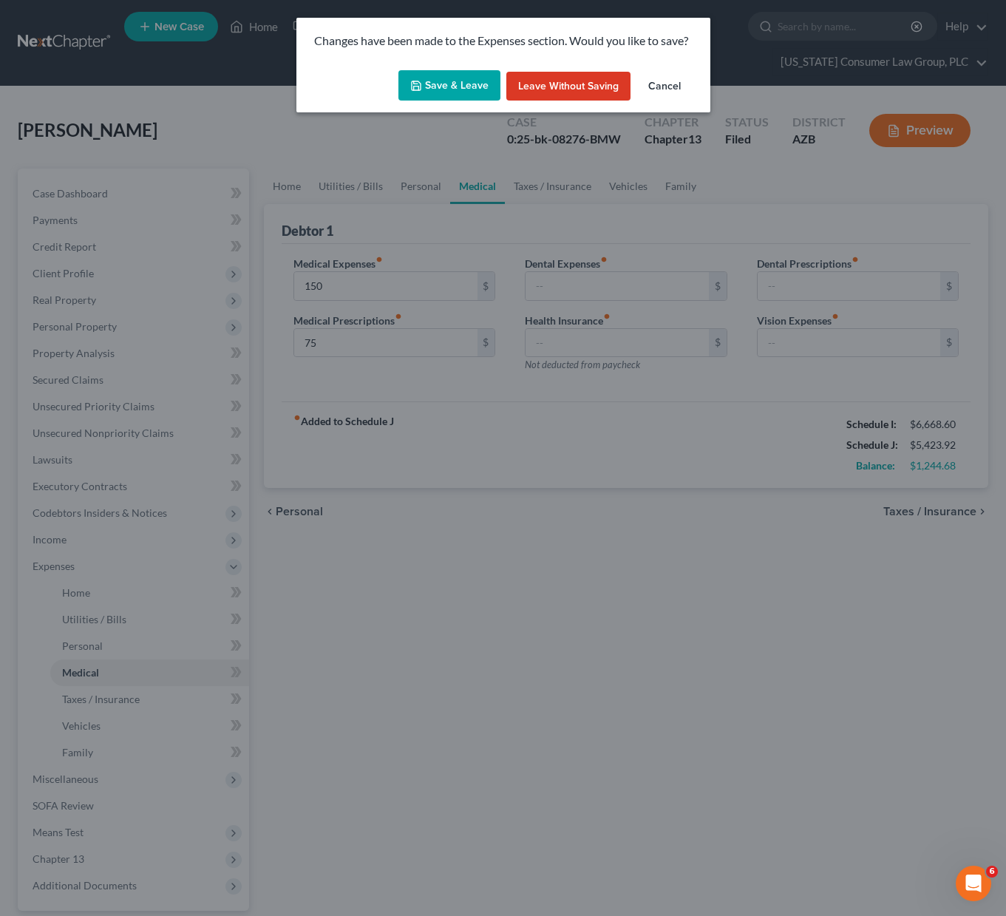
click at [443, 75] on button "Save & Leave" at bounding box center [449, 85] width 102 height 31
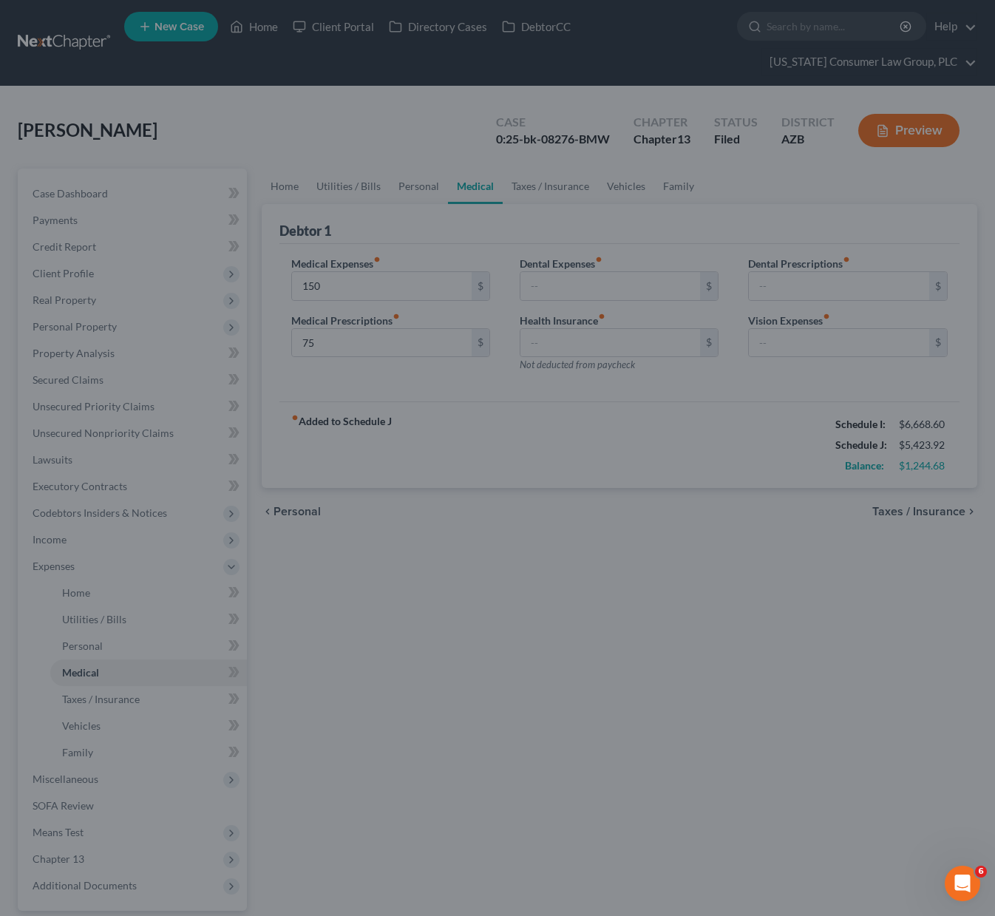
type input "150.00"
type input "75.00"
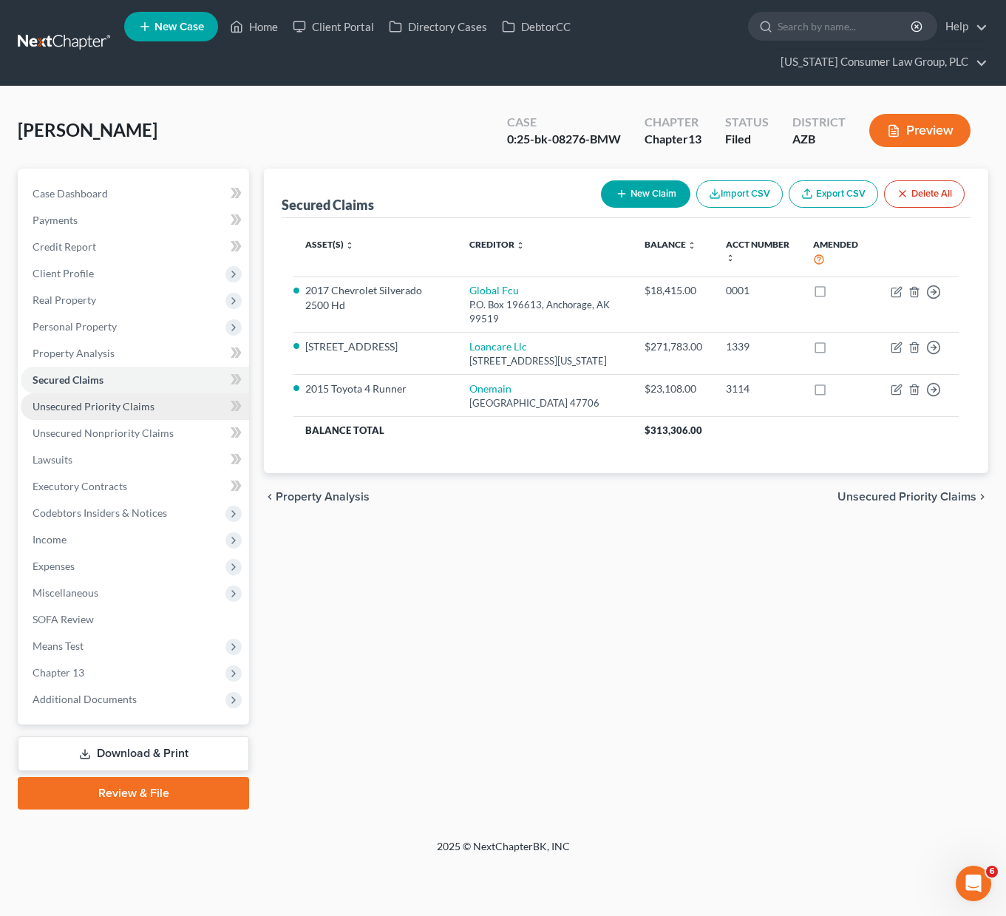
click at [91, 404] on span "Unsecured Priority Claims" at bounding box center [94, 406] width 122 height 13
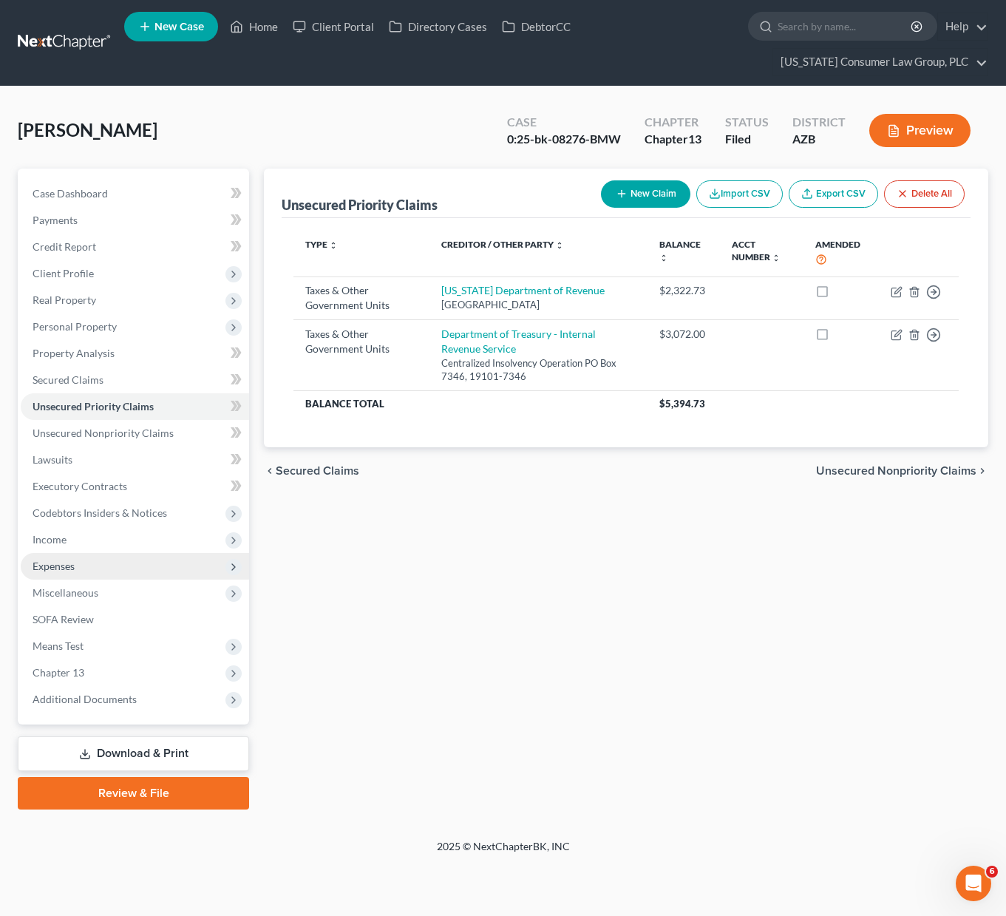
click at [58, 563] on span "Expenses" at bounding box center [54, 565] width 42 height 13
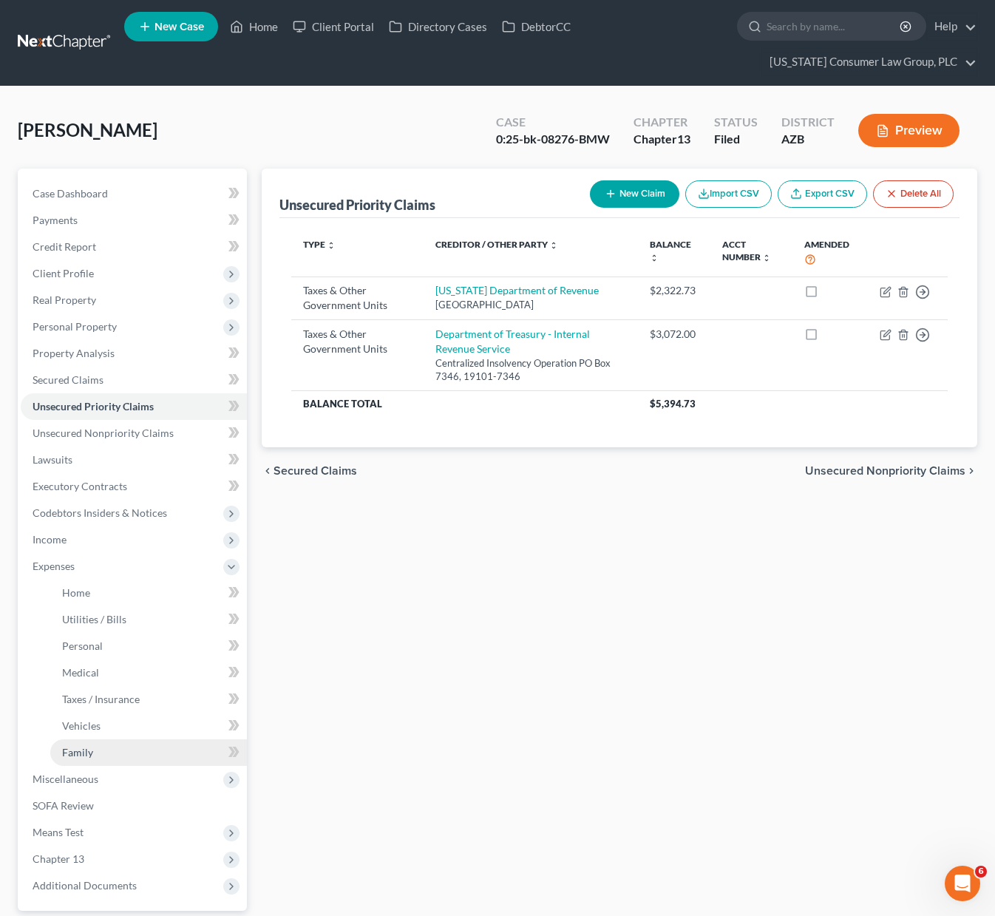
click at [90, 749] on span "Family" at bounding box center [77, 752] width 31 height 13
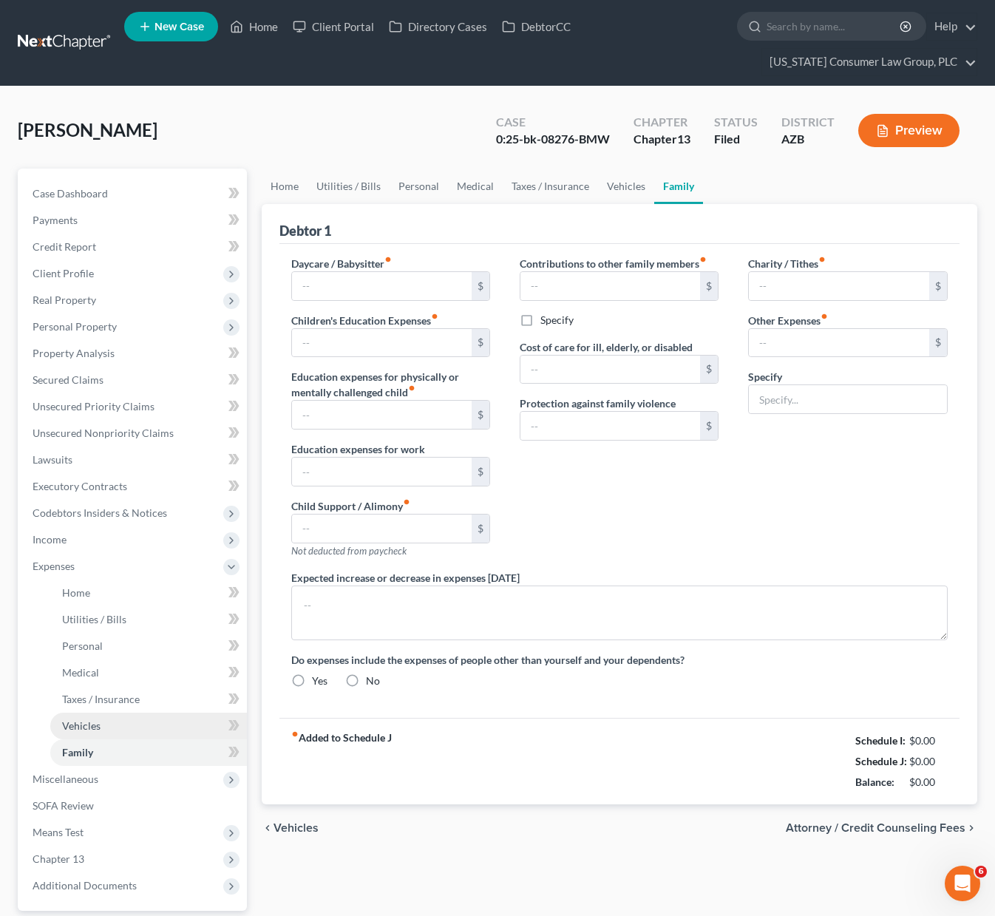
radio input "true"
click at [422, 185] on link "Personal" at bounding box center [418, 185] width 58 height 35
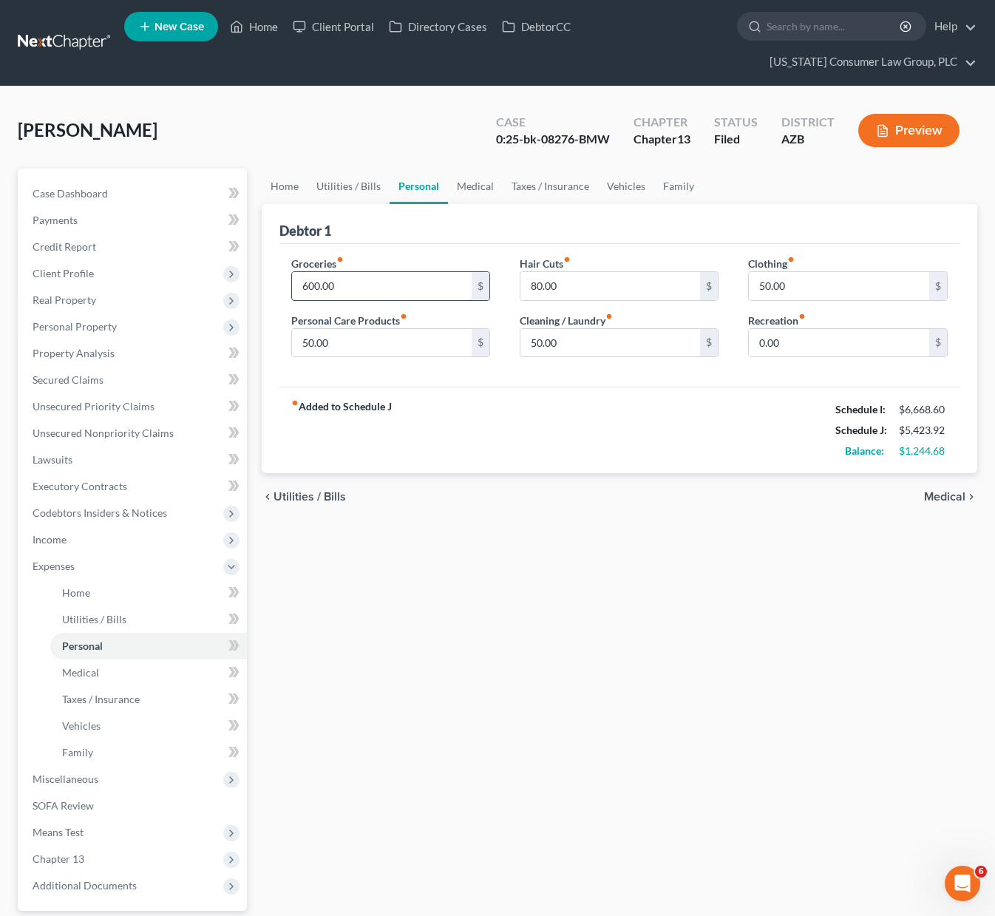
drag, startPoint x: 369, startPoint y: 292, endPoint x: 343, endPoint y: 286, distance: 27.3
click at [343, 286] on input "600.00" at bounding box center [382, 286] width 180 height 28
click at [565, 542] on div "Home Utilities / Bills Personal Medical Taxes / Insurance Vehicles Family Debto…" at bounding box center [619, 581] width 731 height 827
click at [99, 369] on link "Secured Claims" at bounding box center [134, 380] width 226 height 27
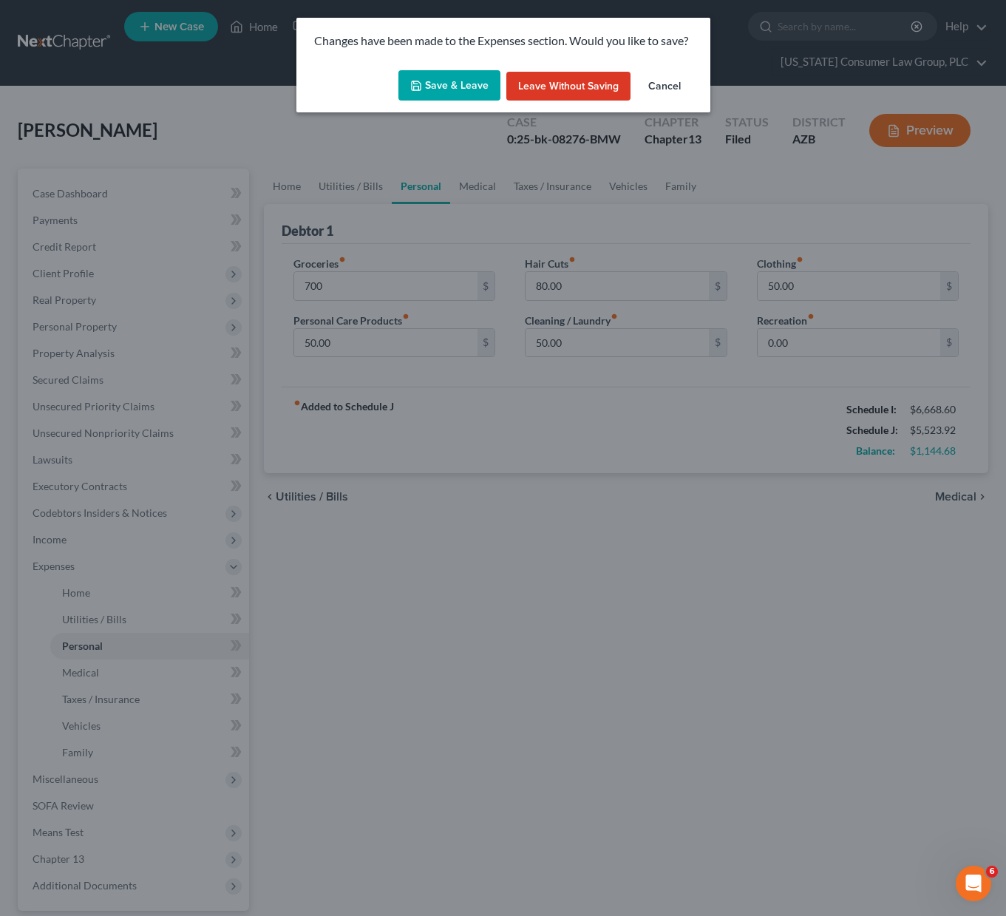
click at [449, 79] on button "Save & Leave" at bounding box center [449, 85] width 102 height 31
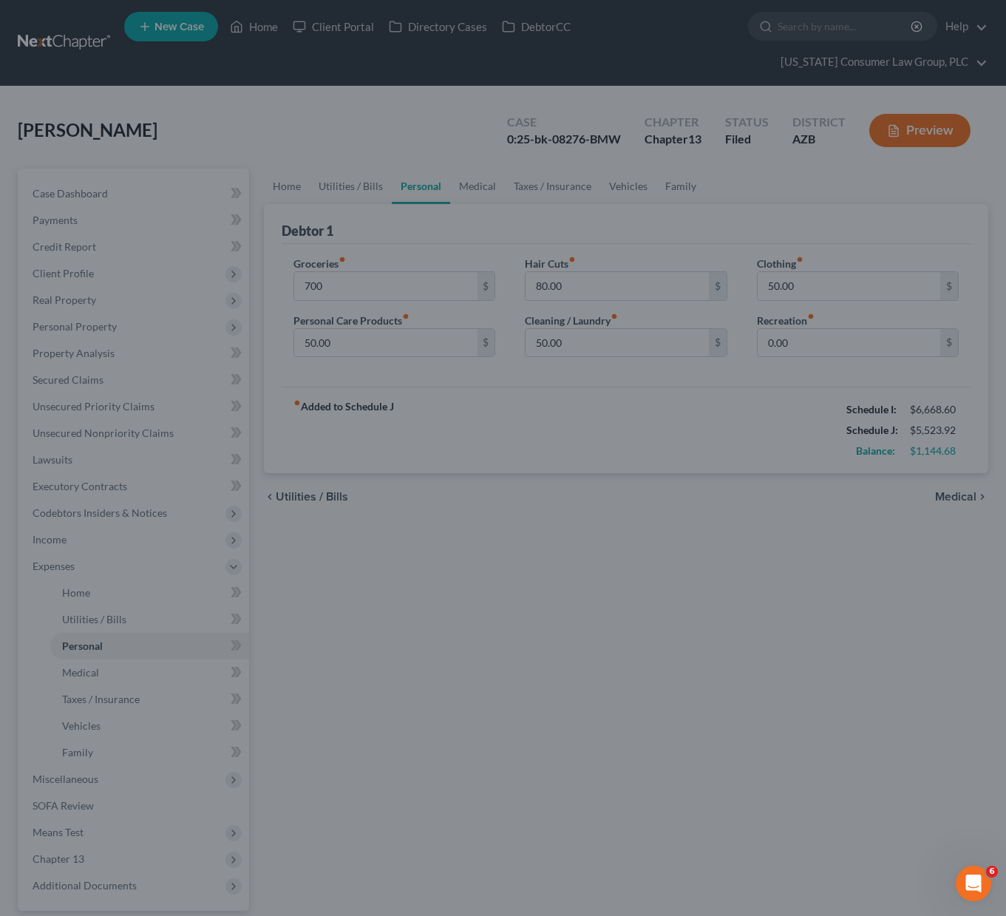
type input "700.00"
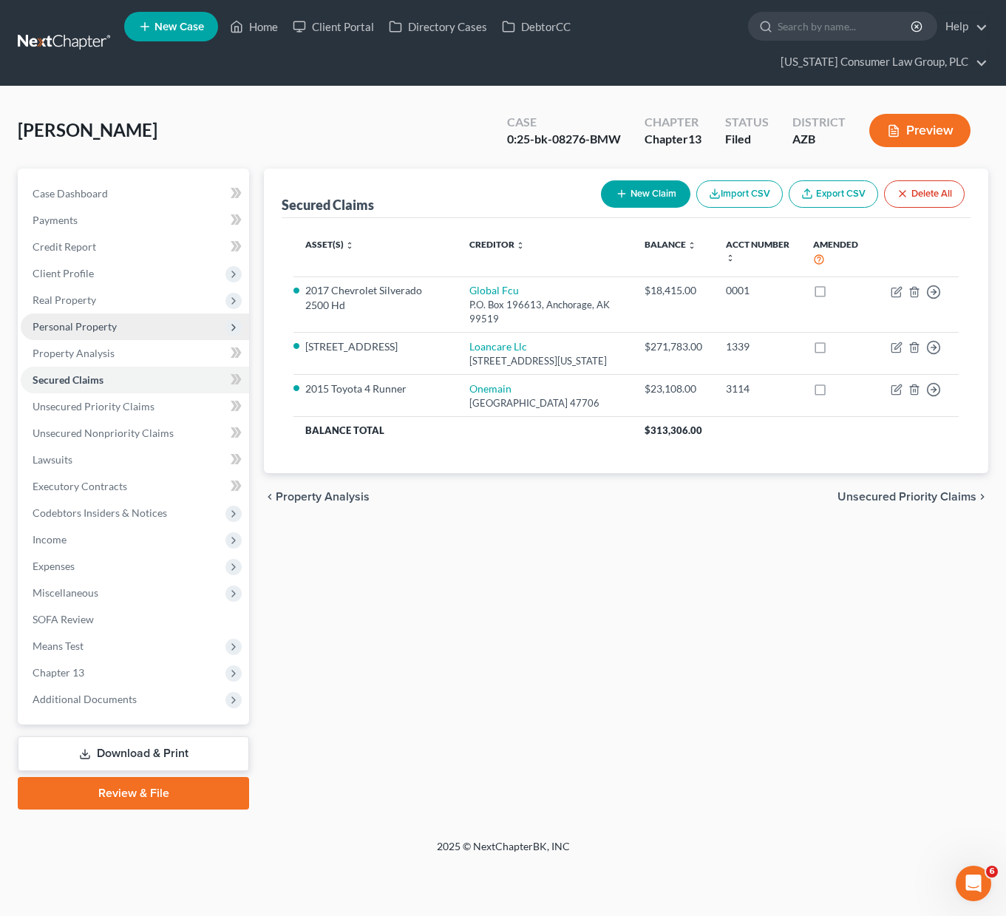
click at [83, 324] on span "Personal Property" at bounding box center [75, 326] width 84 height 13
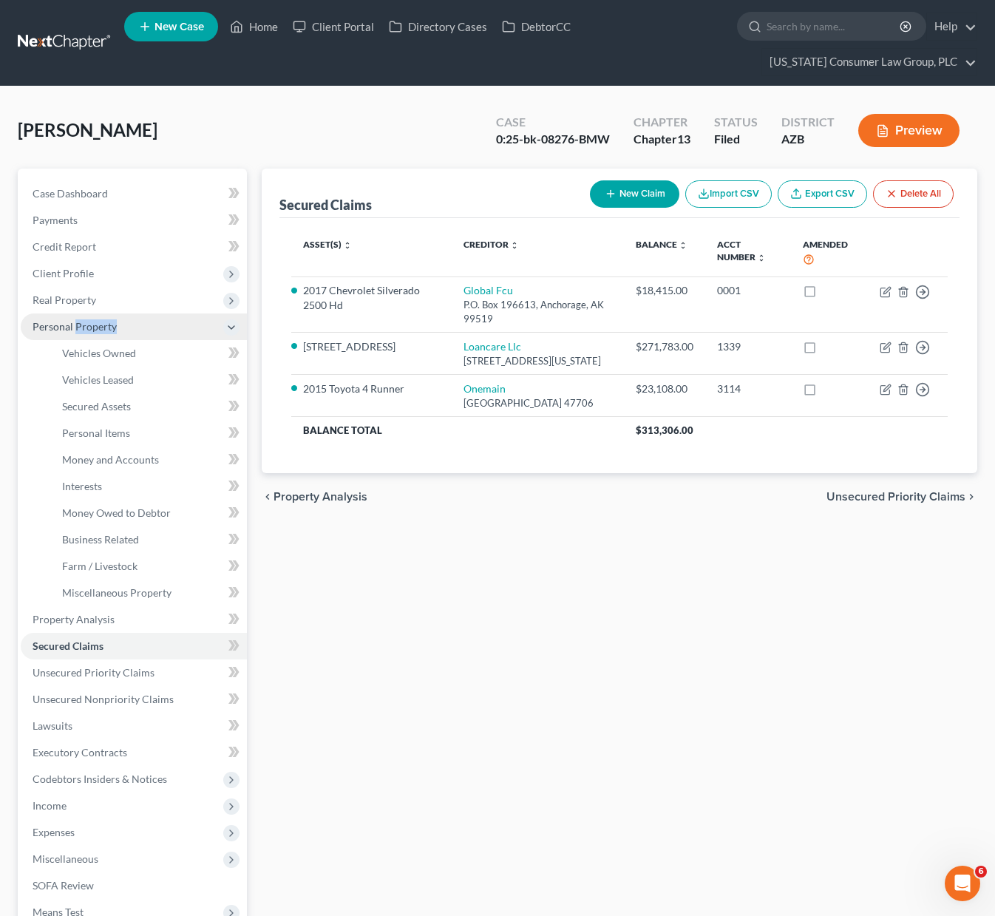
click at [83, 324] on span "Personal Property" at bounding box center [75, 326] width 84 height 13
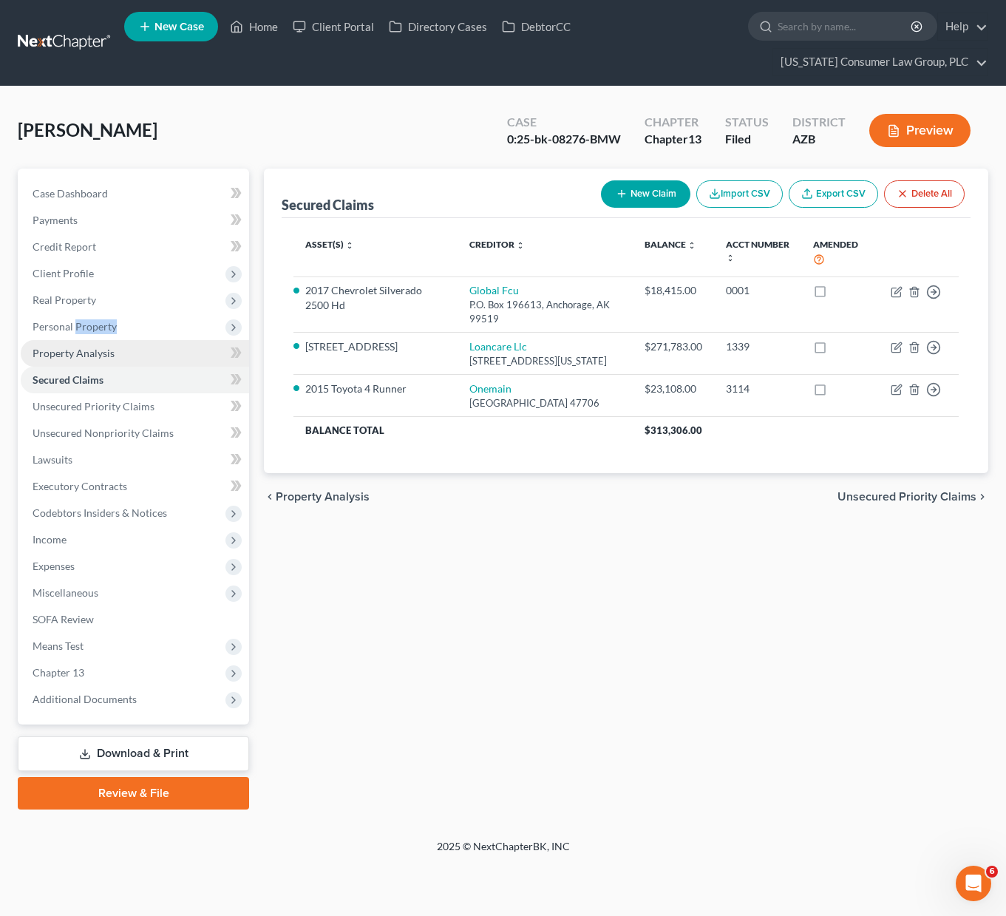
click at [111, 350] on span "Property Analysis" at bounding box center [74, 353] width 82 height 13
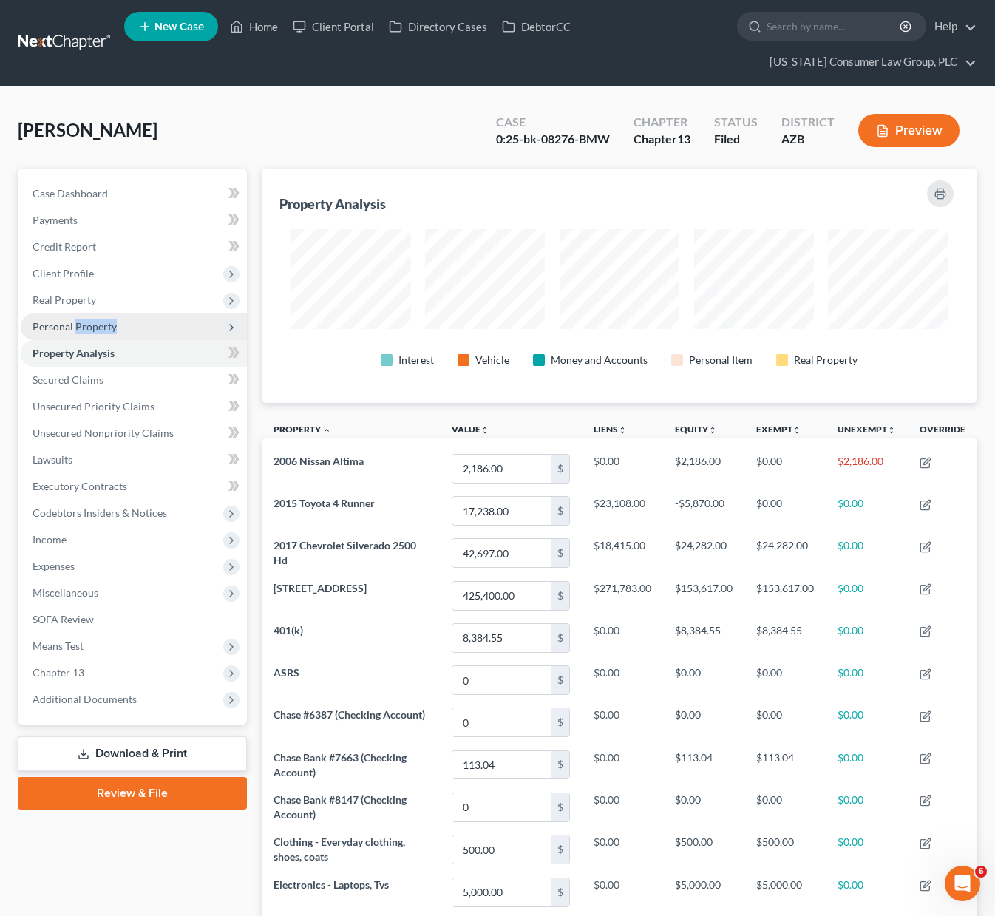
scroll to position [234, 715]
click at [118, 327] on span "Personal Property" at bounding box center [134, 326] width 226 height 27
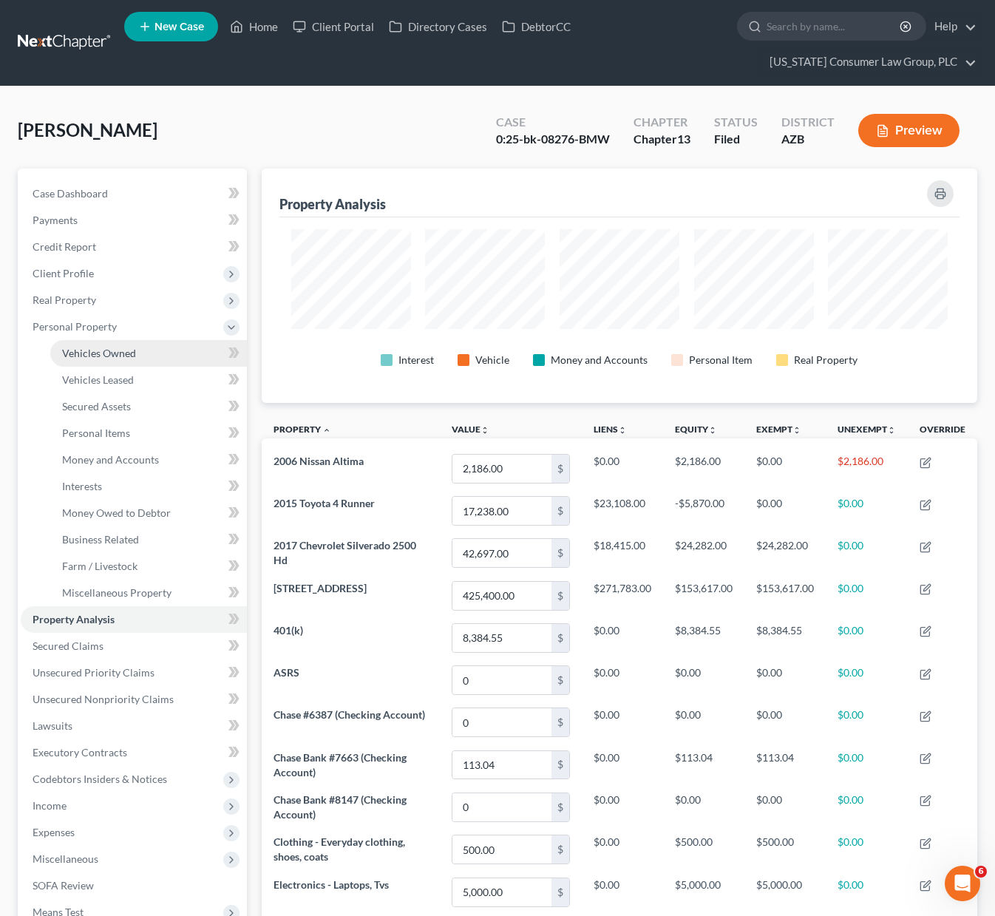
click at [111, 355] on span "Vehicles Owned" at bounding box center [99, 353] width 74 height 13
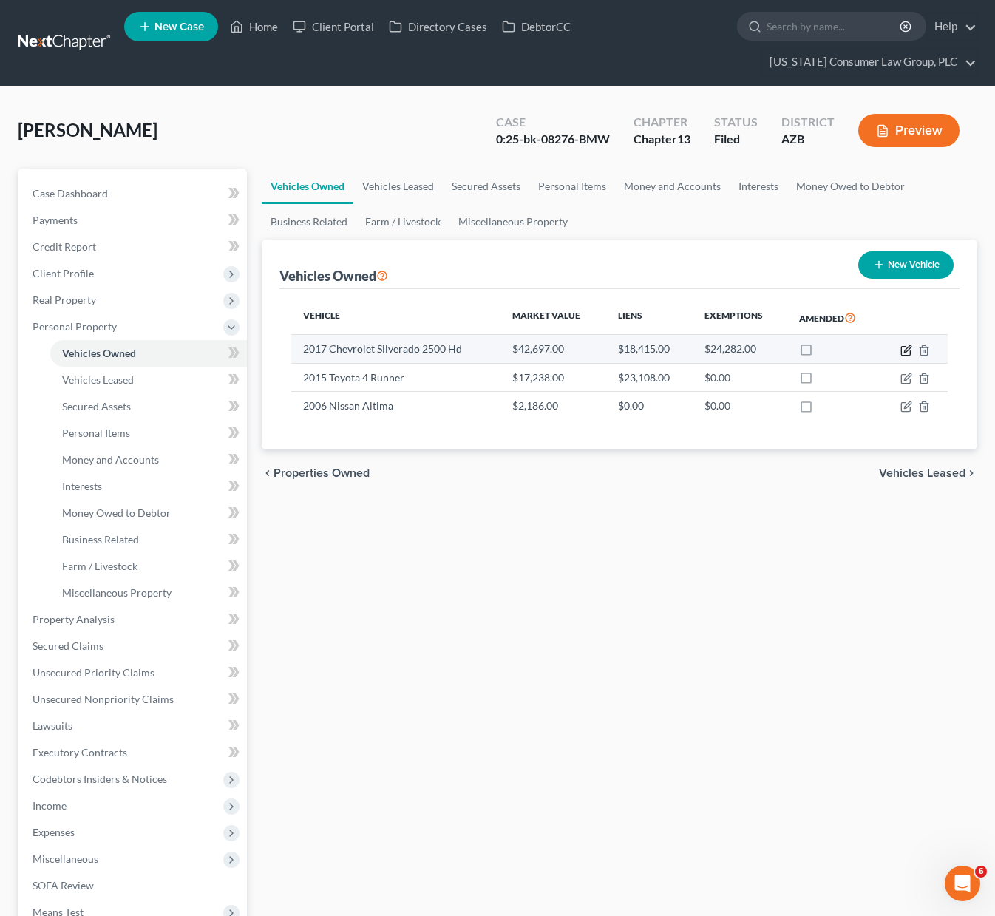
click at [906, 350] on icon "button" at bounding box center [907, 348] width 7 height 7
select select "0"
select select "9"
select select "1"
select select "2"
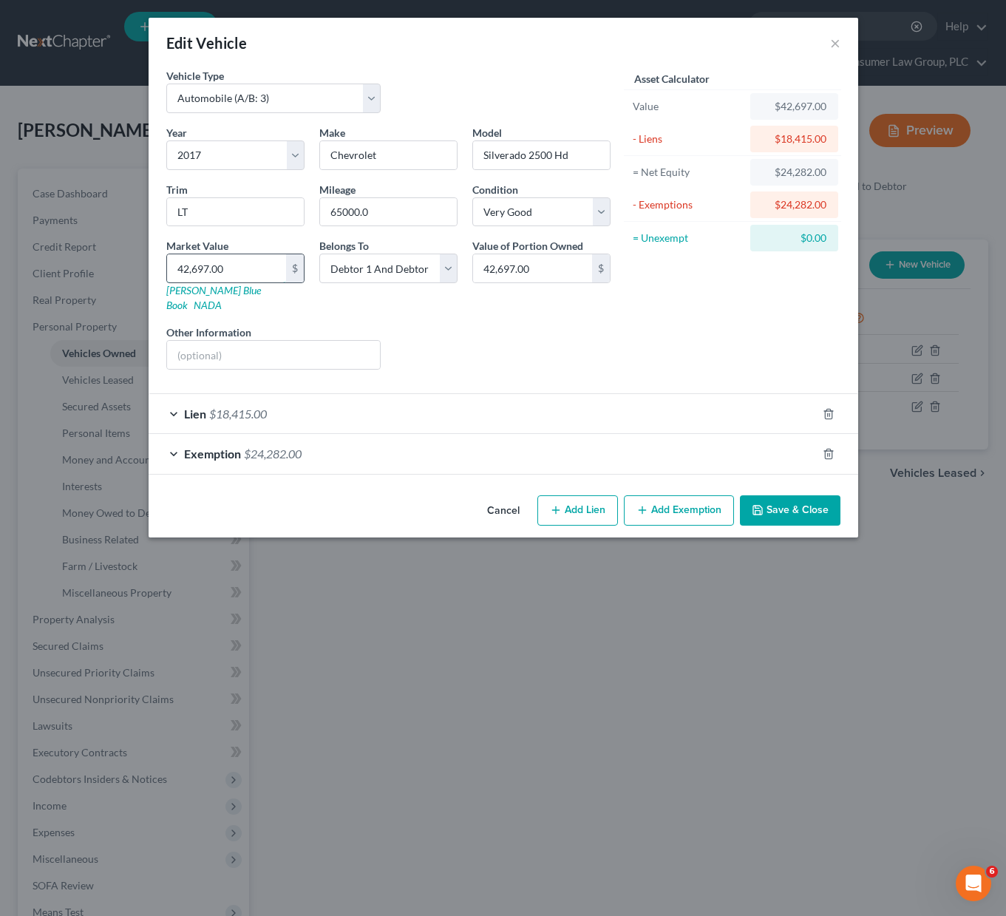
click at [260, 269] on input "42,697.00" at bounding box center [226, 268] width 119 height 28
type input "3"
type input "3.00"
type input "34"
type input "34.00"
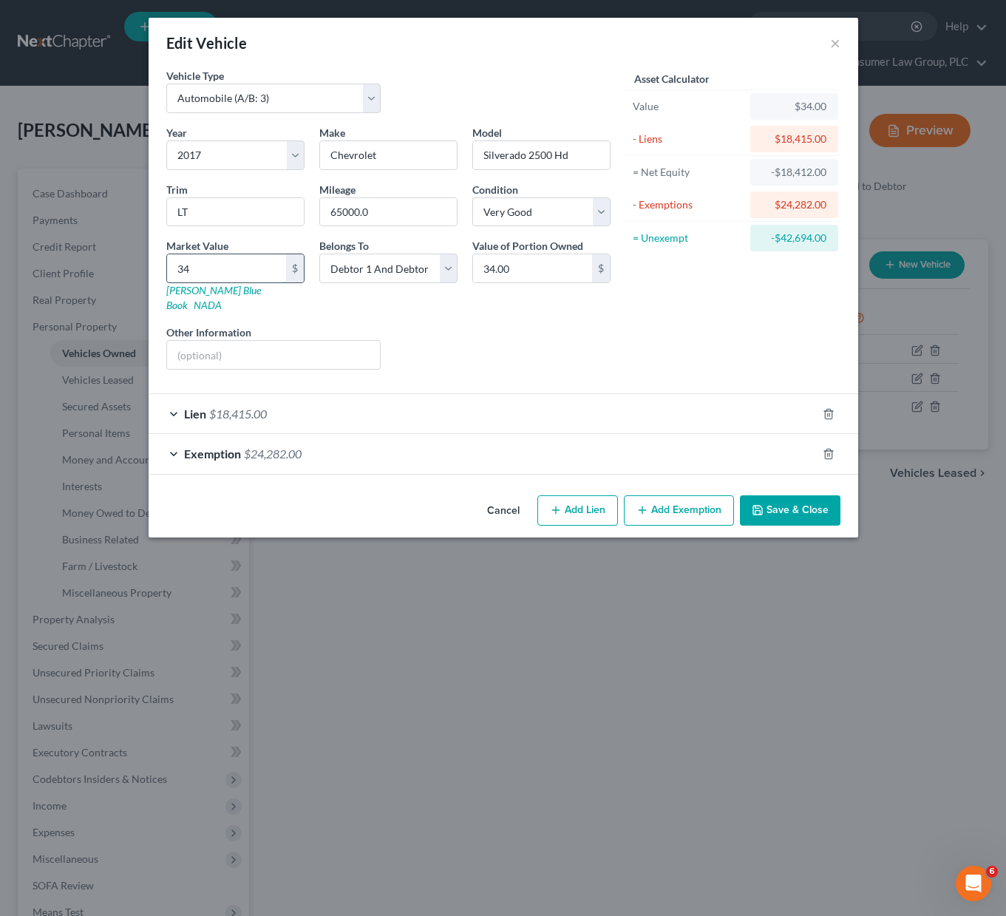
type input "348"
type input "348.00"
type input "3484"
type input "3,484.00"
type input "3,4846"
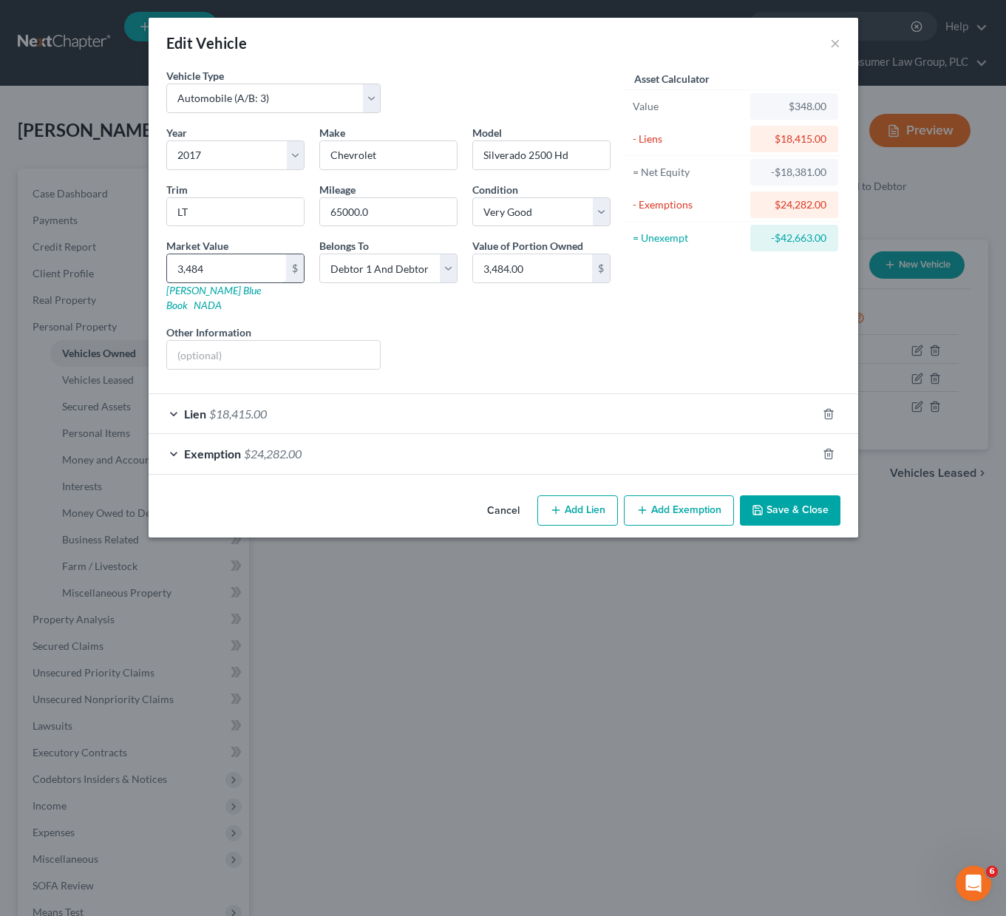
type input "34,846.00"
type input "34,846"
click at [828, 448] on icon "button" at bounding box center [828, 454] width 12 height 12
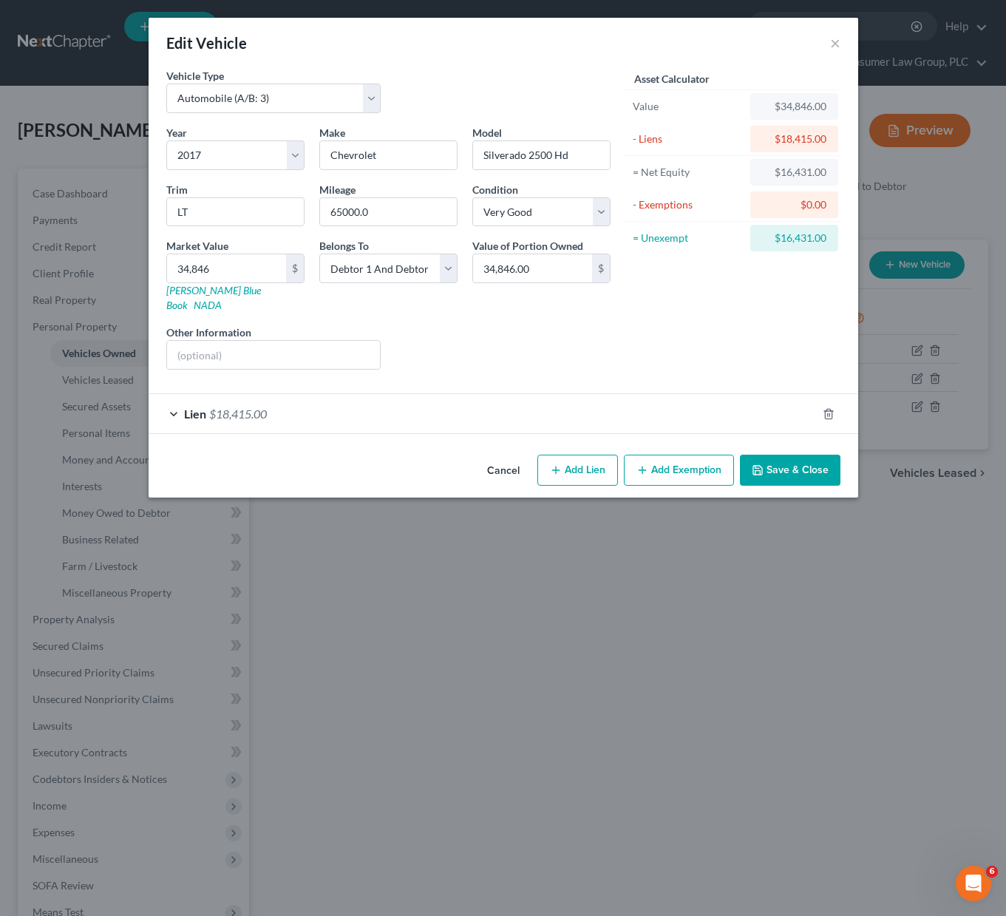
click at [664, 454] on button "Add Exemption" at bounding box center [679, 469] width 110 height 31
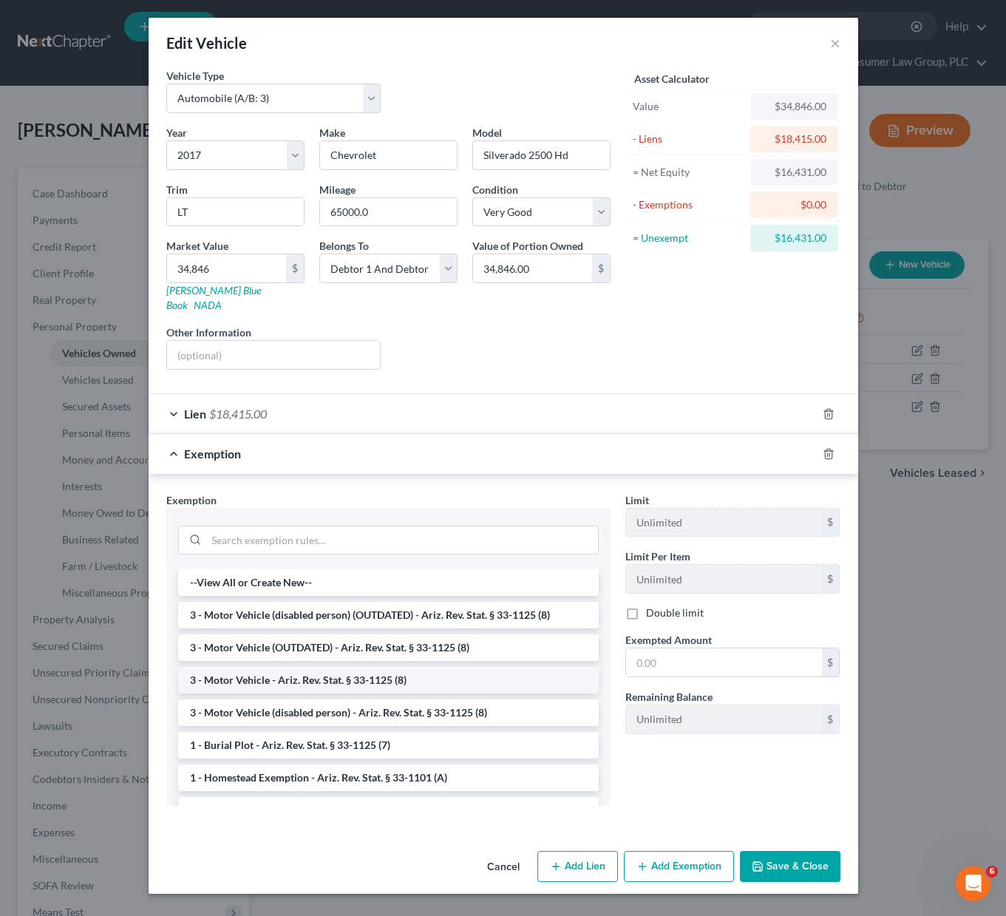
click at [355, 668] on li "3 - Motor Vehicle - Ariz. Rev. Stat. § 33-1125 (8)" at bounding box center [388, 680] width 420 height 27
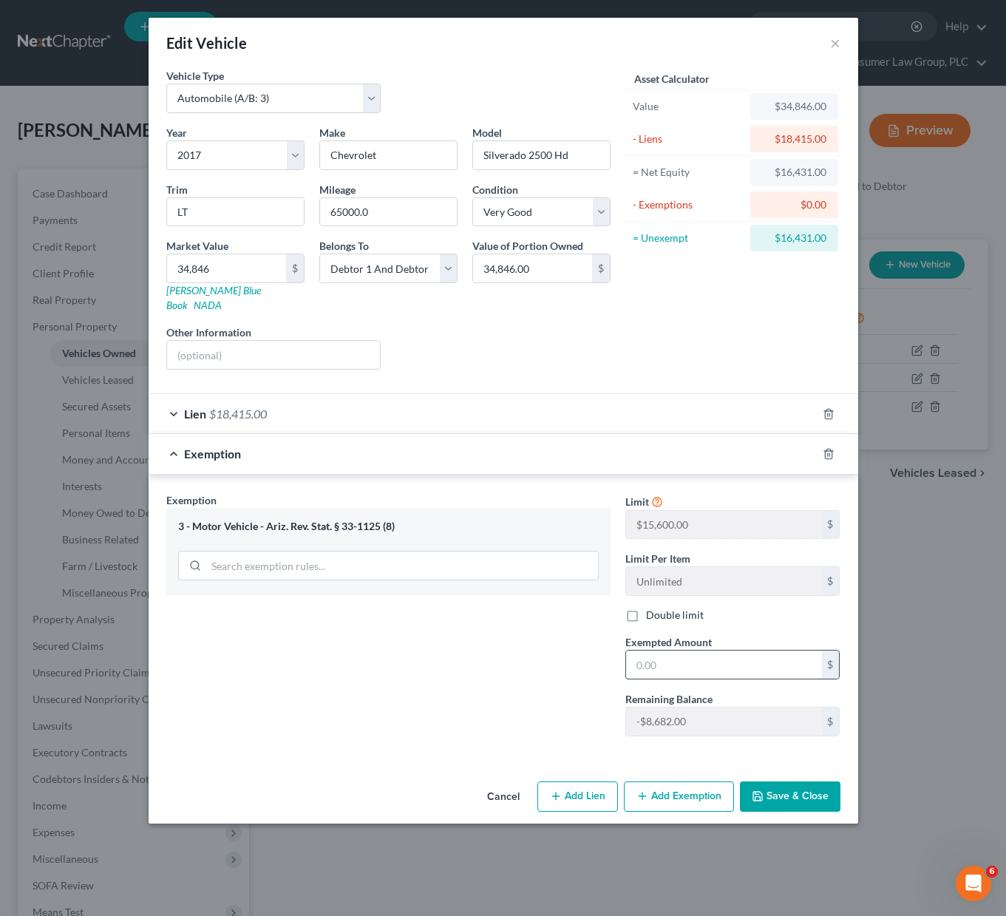
click at [655, 650] on input "text" at bounding box center [724, 664] width 196 height 28
type input "15,400"
click at [781, 781] on button "Save & Close" at bounding box center [790, 796] width 100 height 31
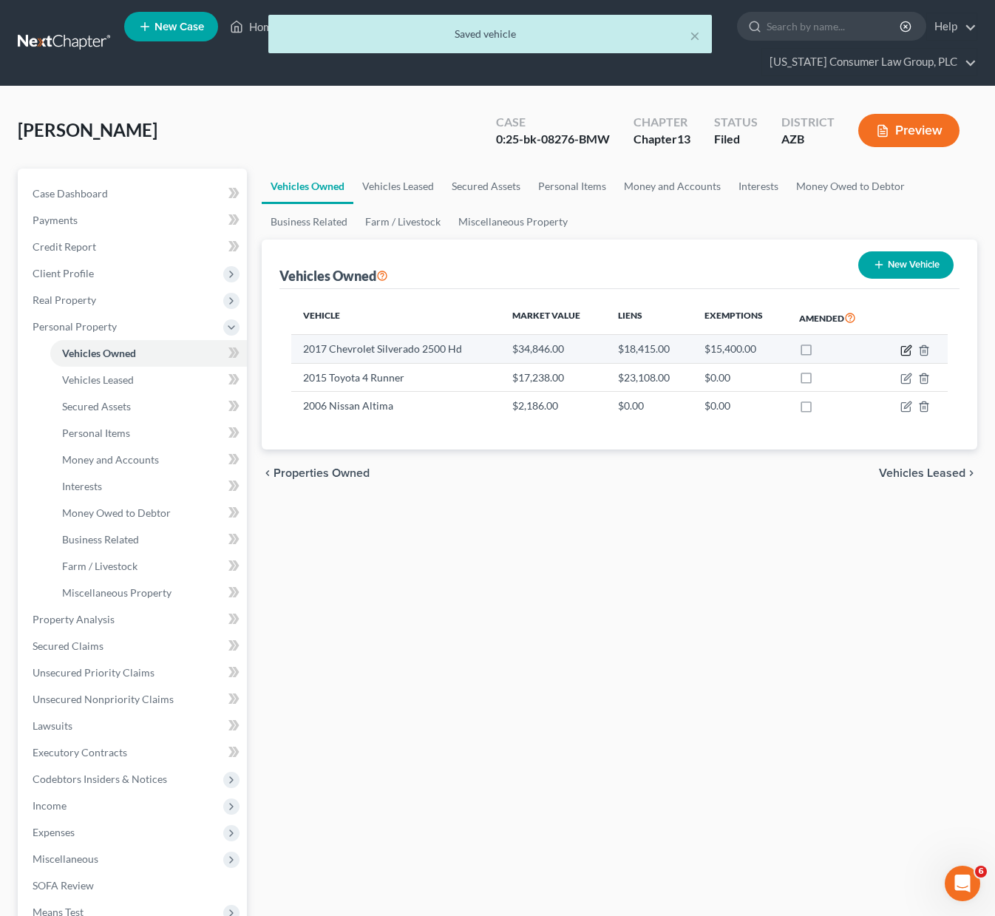
click at [910, 348] on icon "button" at bounding box center [906, 350] width 12 height 12
select select "0"
select select "9"
select select "1"
select select "2"
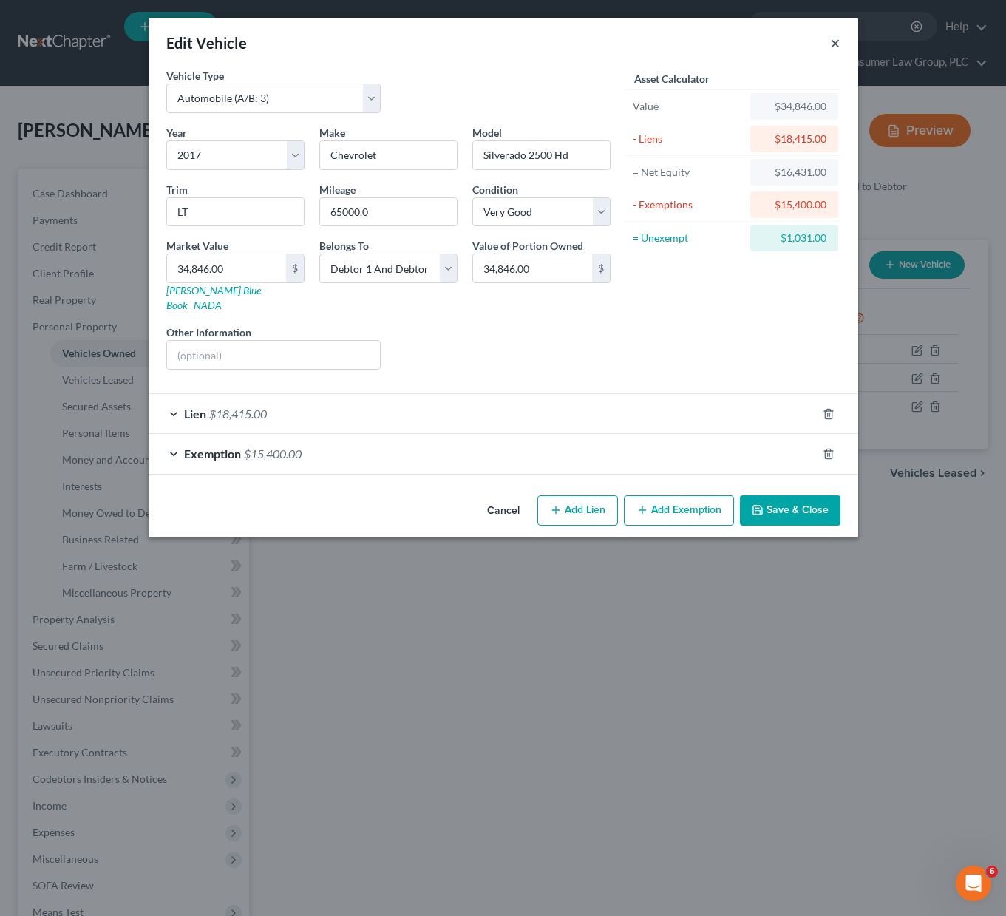
click at [834, 41] on button "×" at bounding box center [835, 43] width 10 height 18
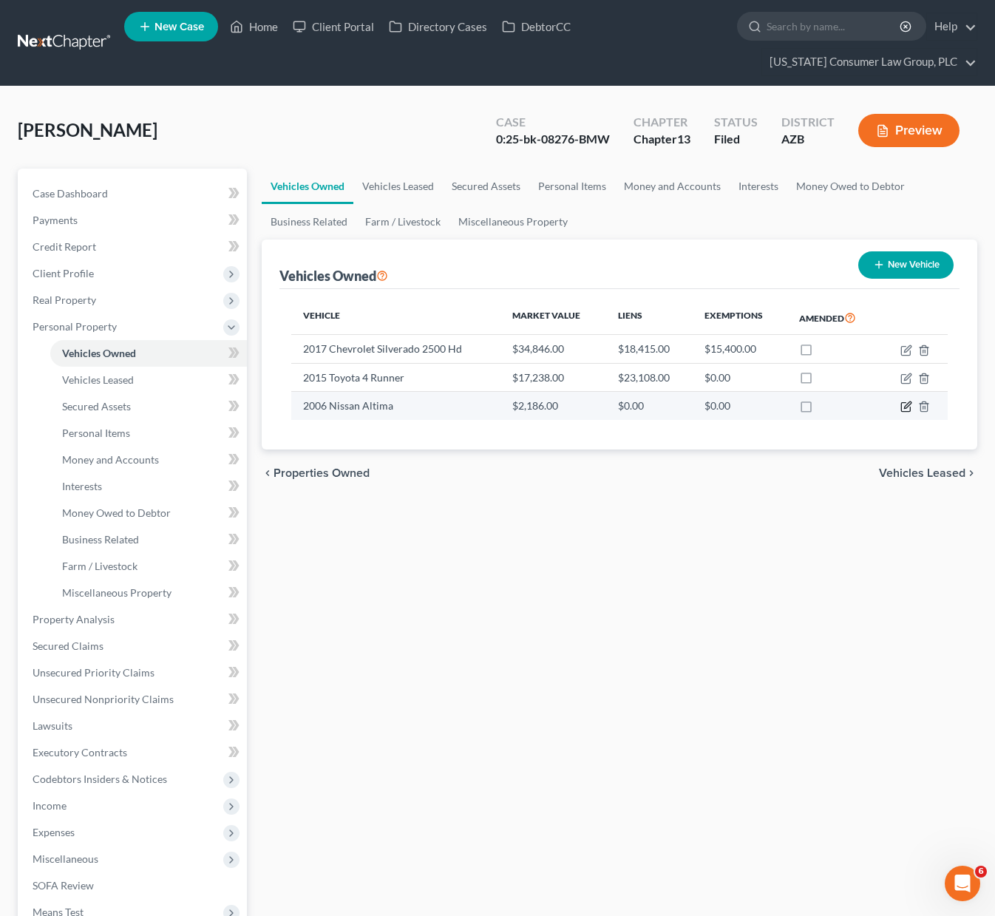
click at [907, 406] on icon "button" at bounding box center [907, 405] width 7 height 7
select select "0"
select select "20"
select select "3"
select select "2"
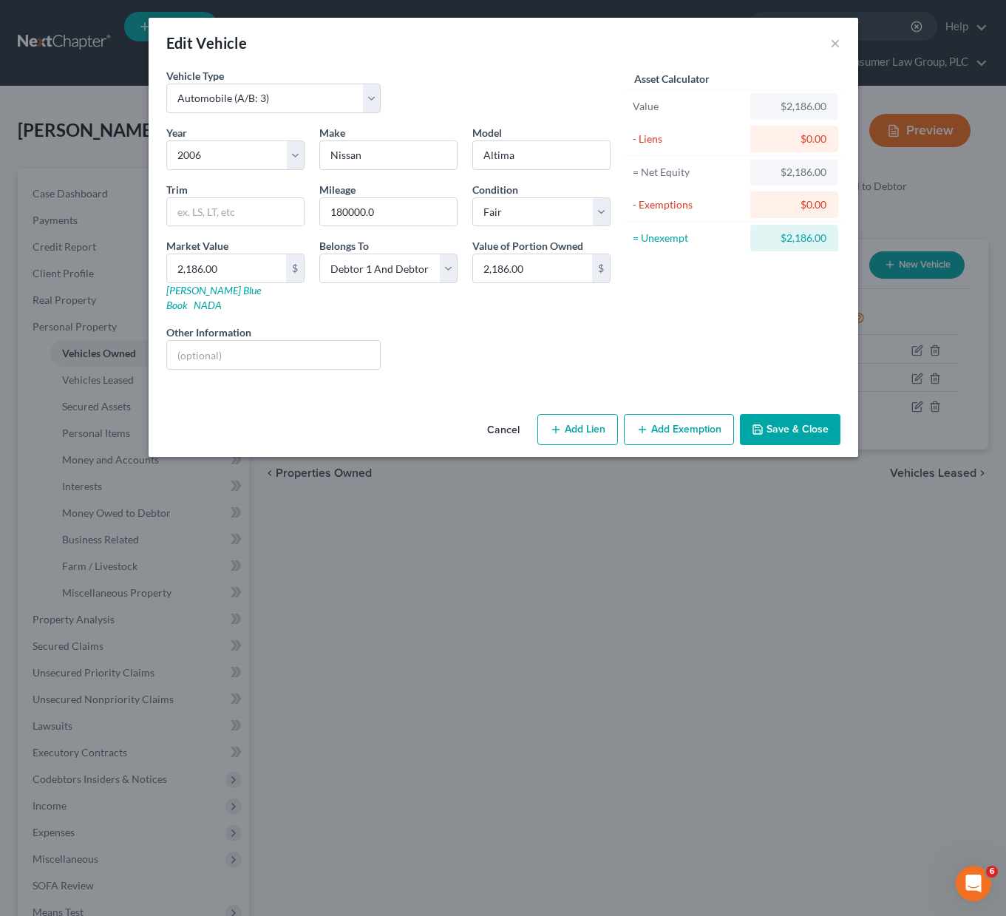
click at [678, 414] on button "Add Exemption" at bounding box center [679, 429] width 110 height 31
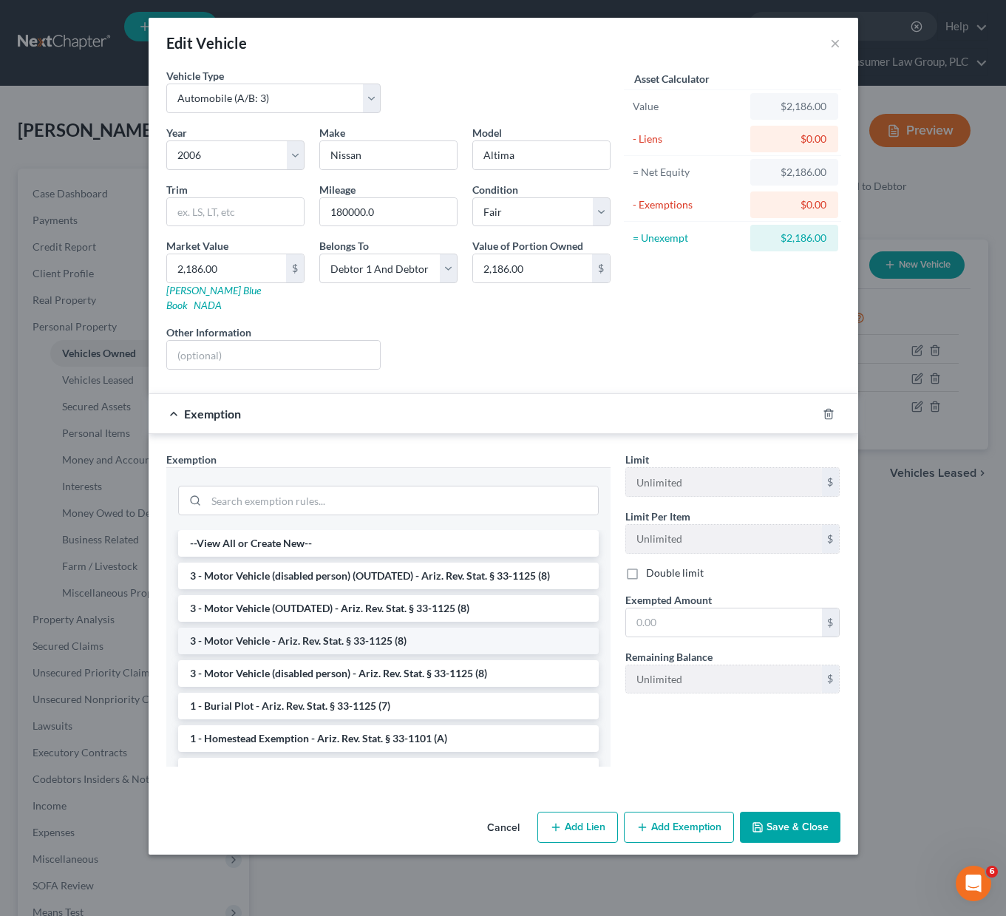
click at [303, 627] on li "3 - Motor Vehicle - Ariz. Rev. Stat. § 33-1125 (8)" at bounding box center [388, 640] width 420 height 27
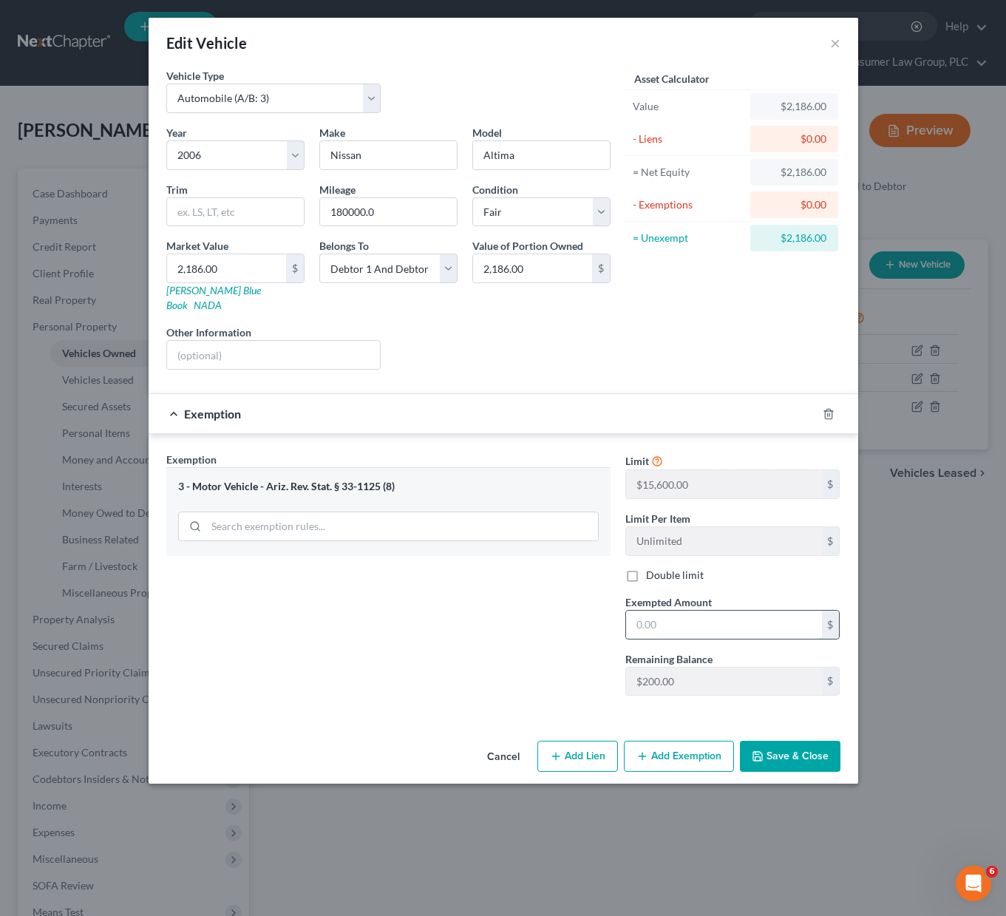
click at [687, 612] on input "text" at bounding box center [724, 624] width 196 height 28
type input "2,186"
click at [814, 740] on button "Save & Close" at bounding box center [790, 755] width 100 height 31
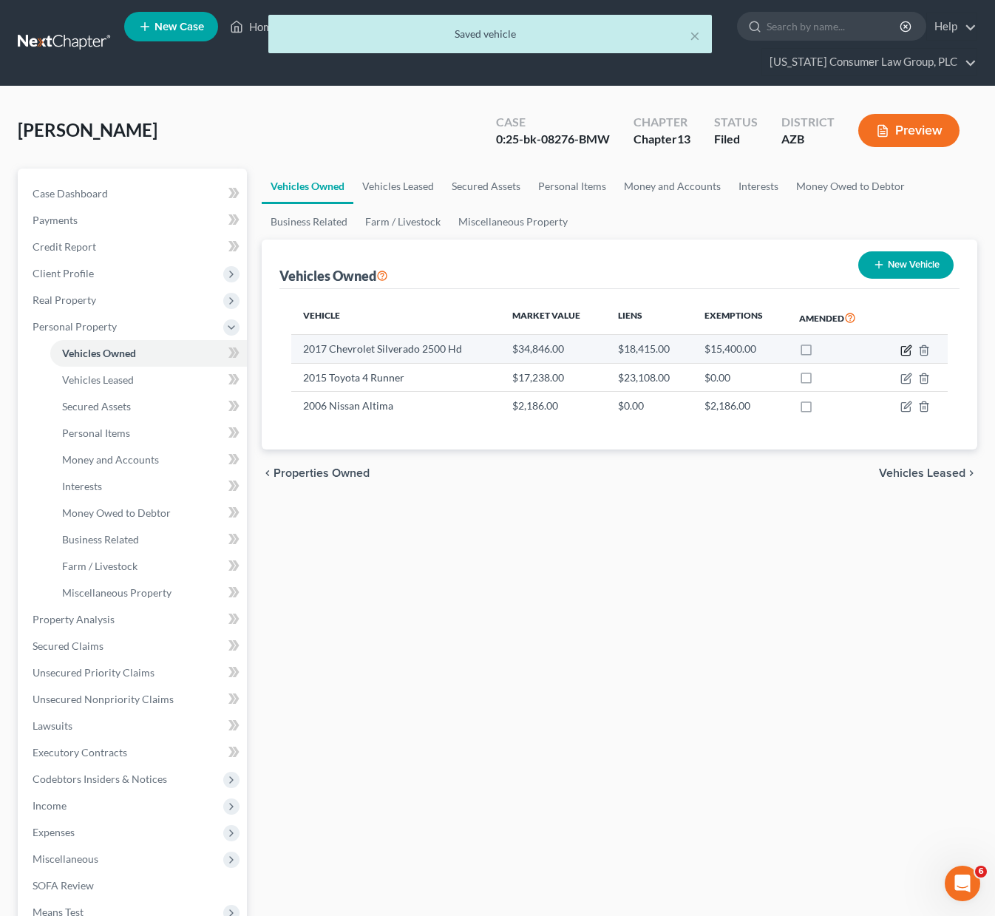
click at [906, 346] on icon "button" at bounding box center [906, 350] width 12 height 12
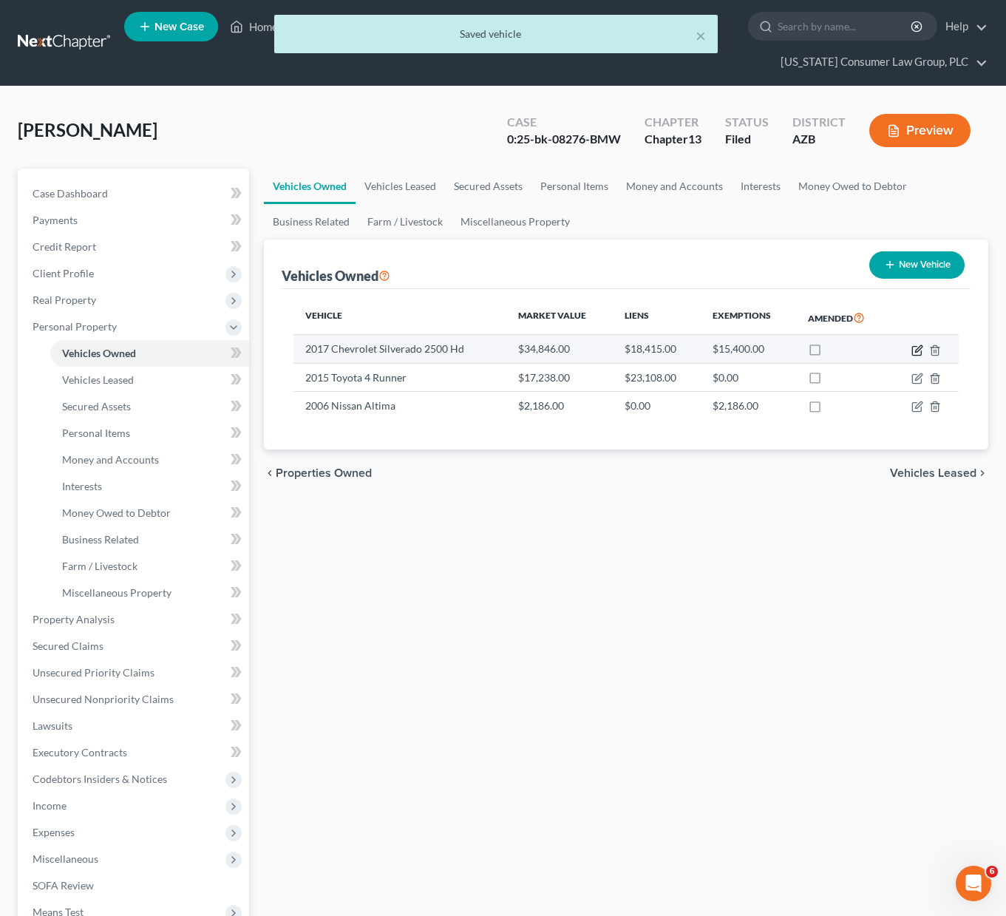
select select "0"
select select "9"
select select "1"
select select "2"
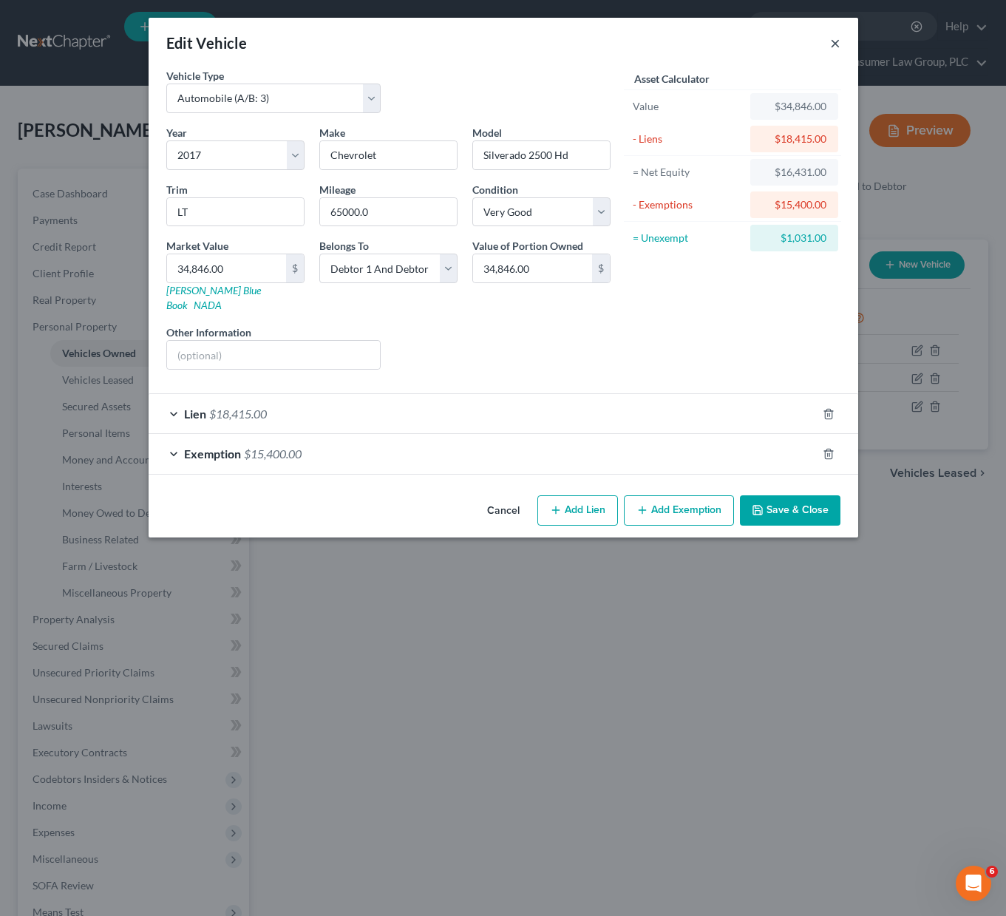
click at [834, 41] on button "×" at bounding box center [835, 43] width 10 height 18
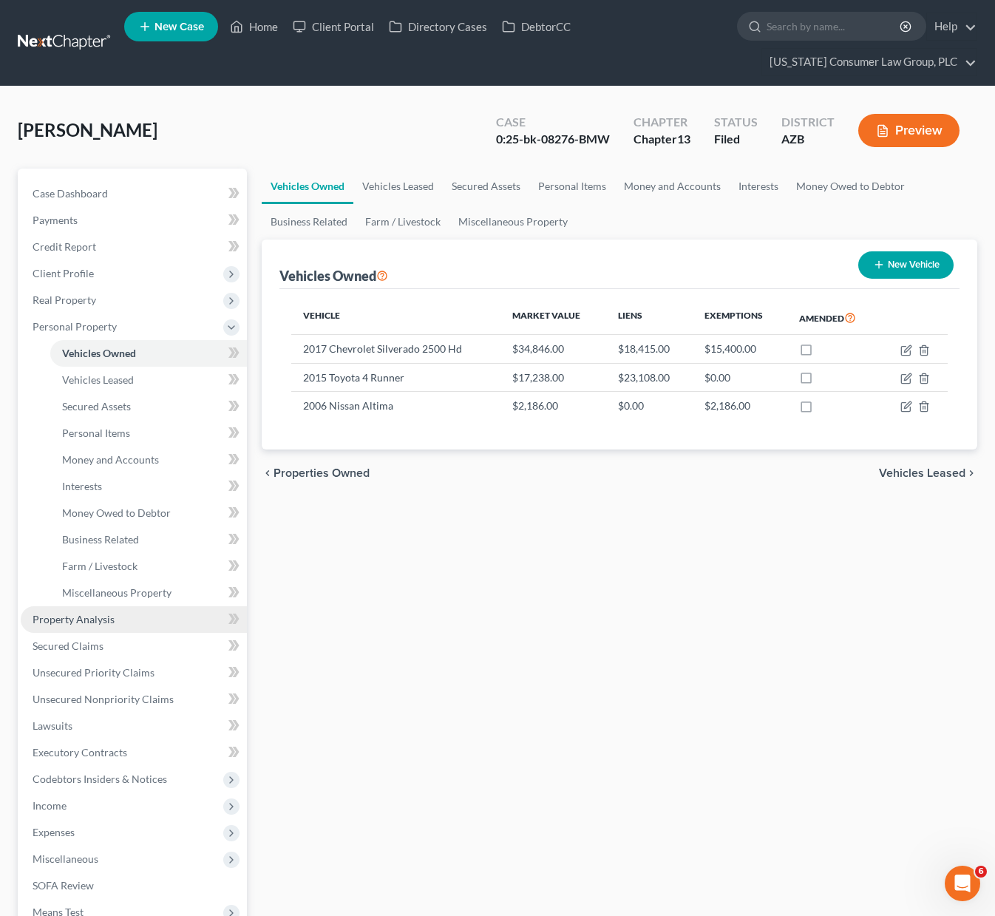
click at [84, 616] on span "Property Analysis" at bounding box center [74, 619] width 82 height 13
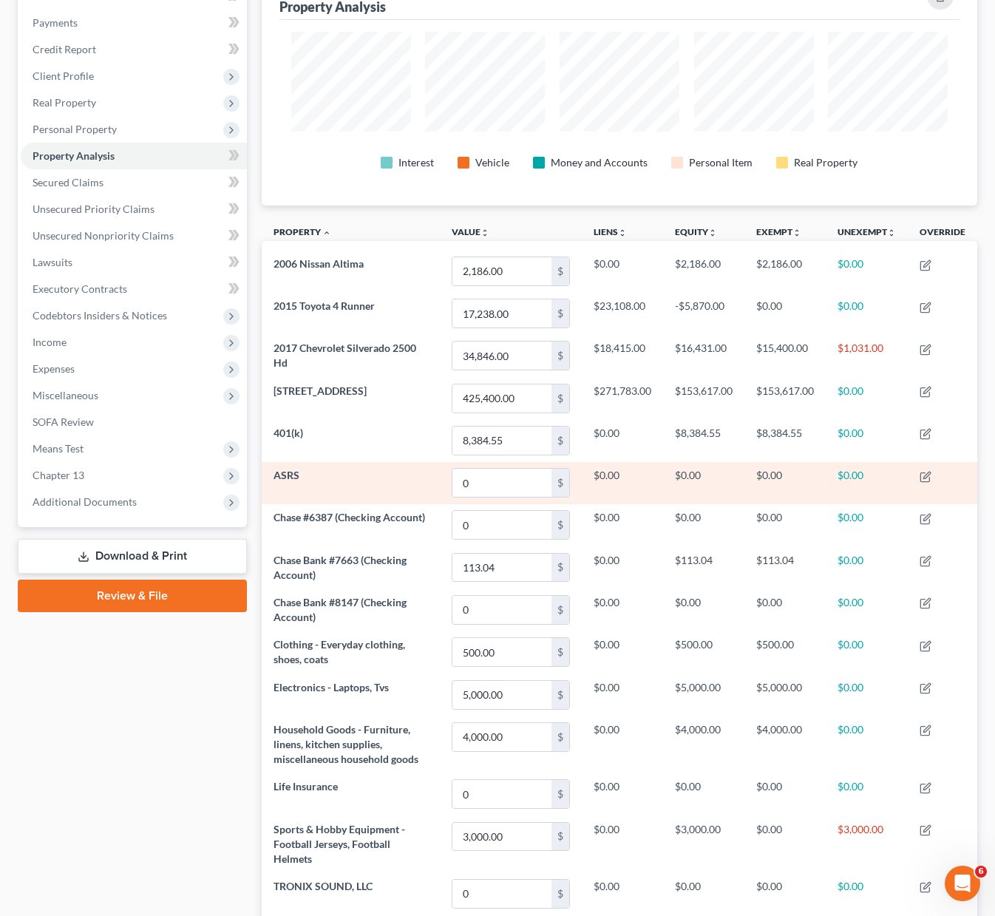
scroll to position [341, 0]
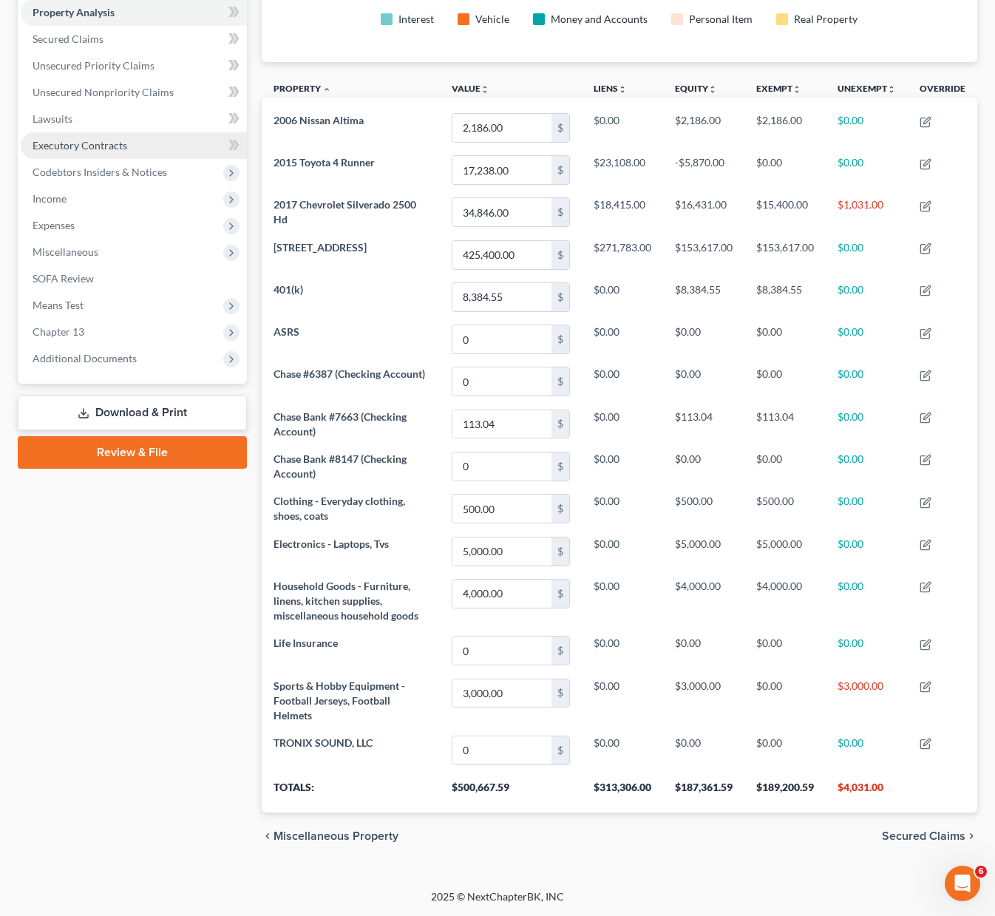
click at [93, 149] on span "Executory Contracts" at bounding box center [80, 145] width 95 height 13
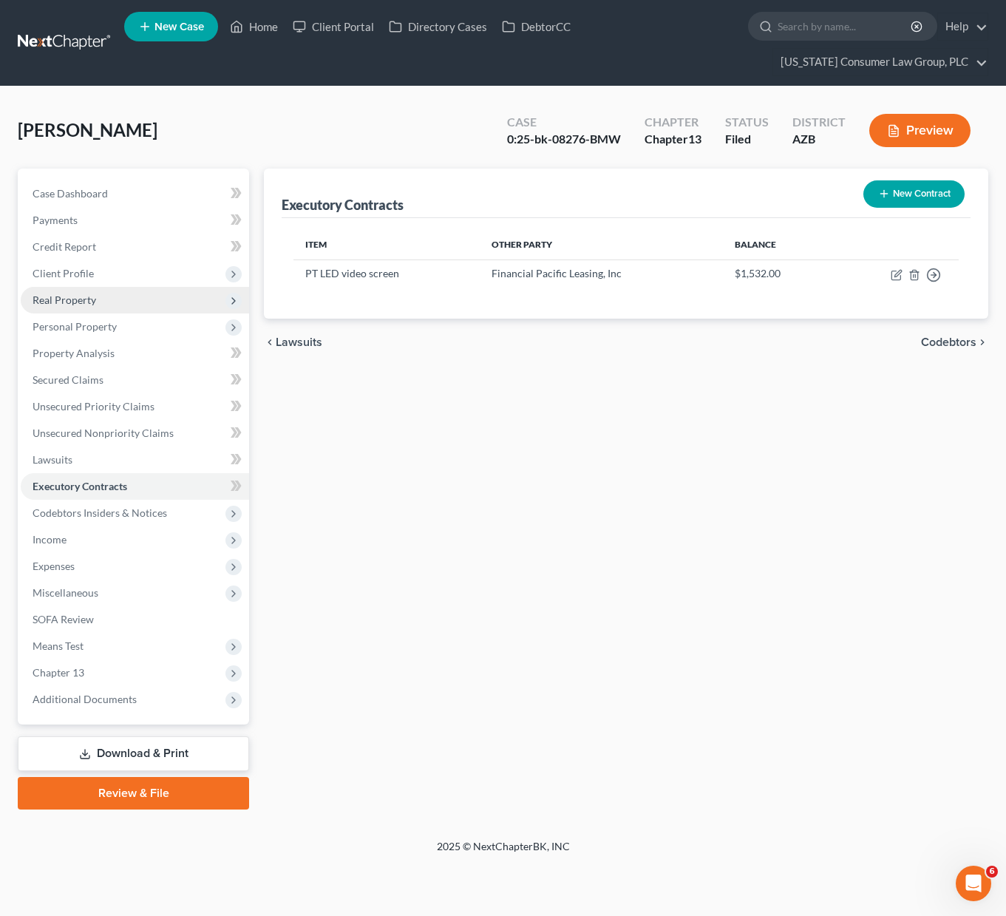
click at [88, 300] on span "Real Property" at bounding box center [65, 299] width 64 height 13
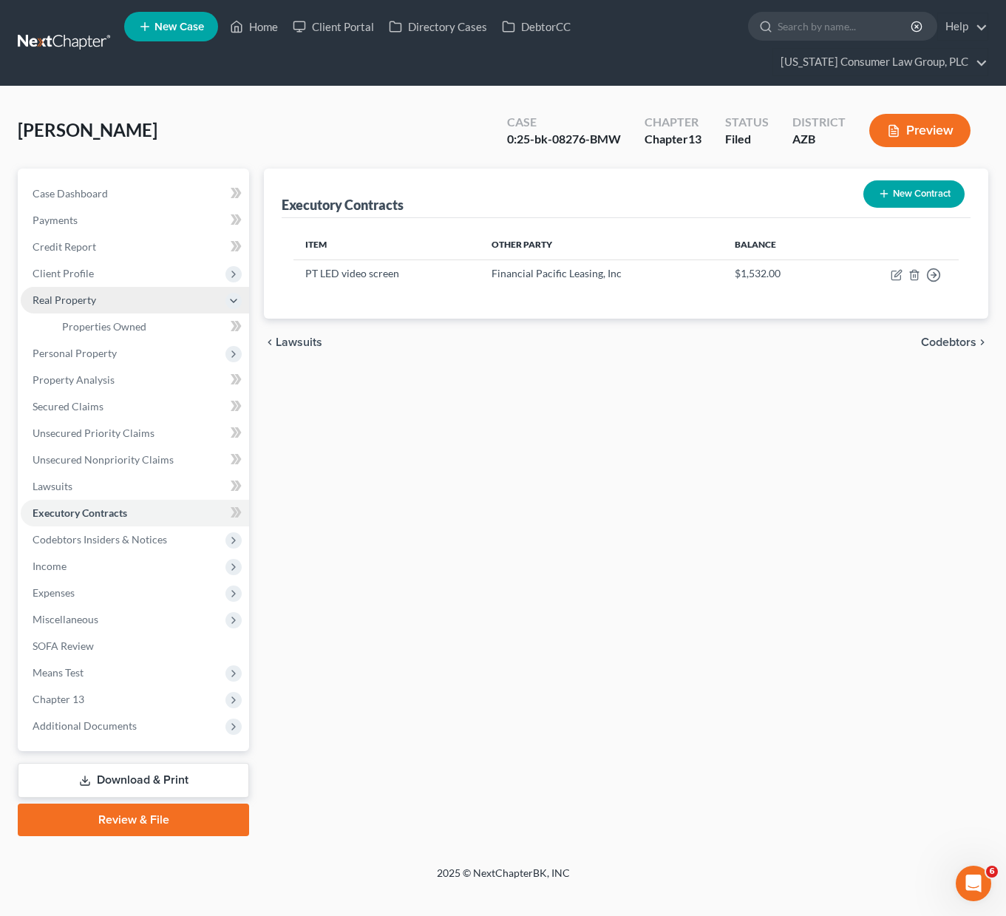
click at [130, 299] on span "Real Property" at bounding box center [135, 300] width 228 height 27
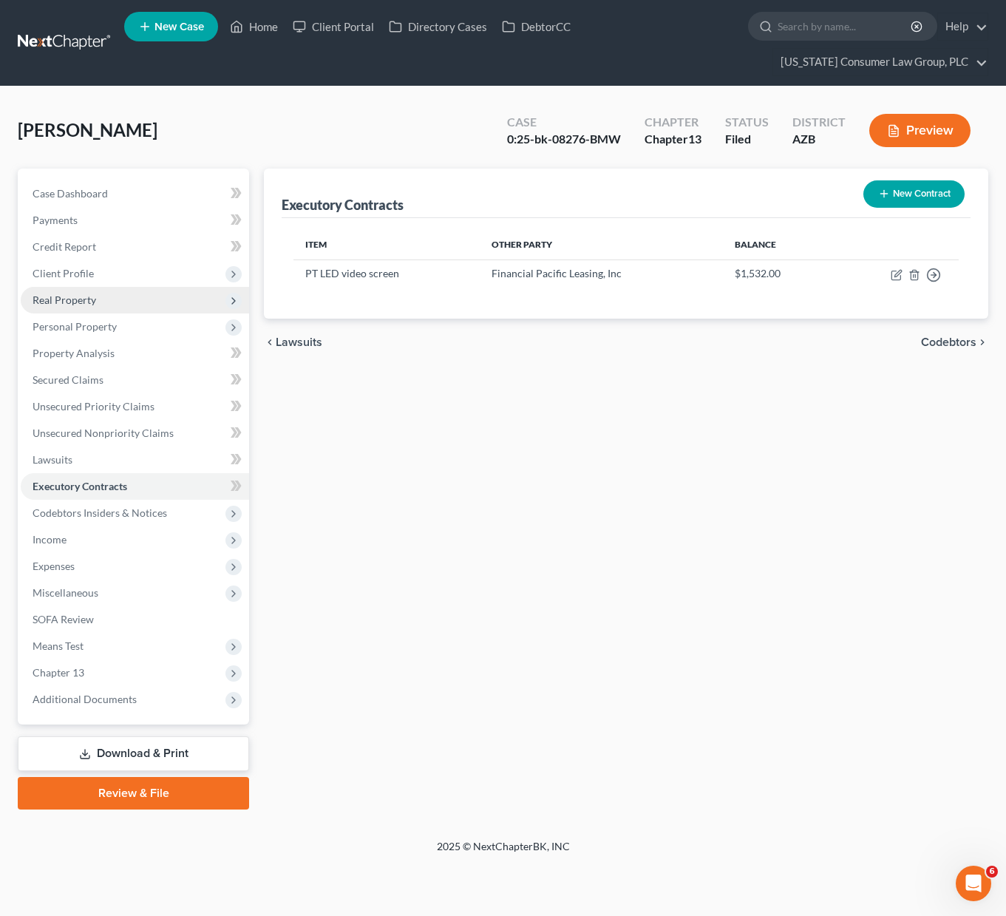
click at [72, 293] on span "Real Property" at bounding box center [65, 299] width 64 height 13
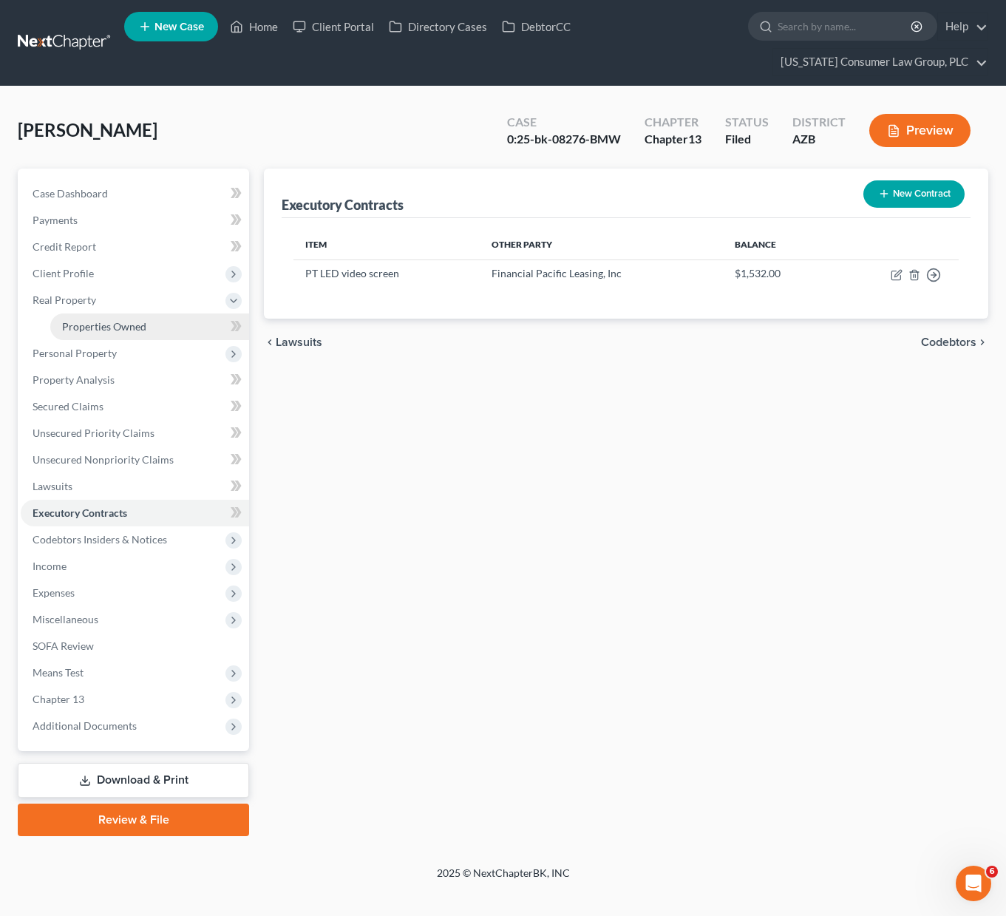
click at [92, 329] on span "Properties Owned" at bounding box center [104, 326] width 84 height 13
